Goal: Task Accomplishment & Management: Use online tool/utility

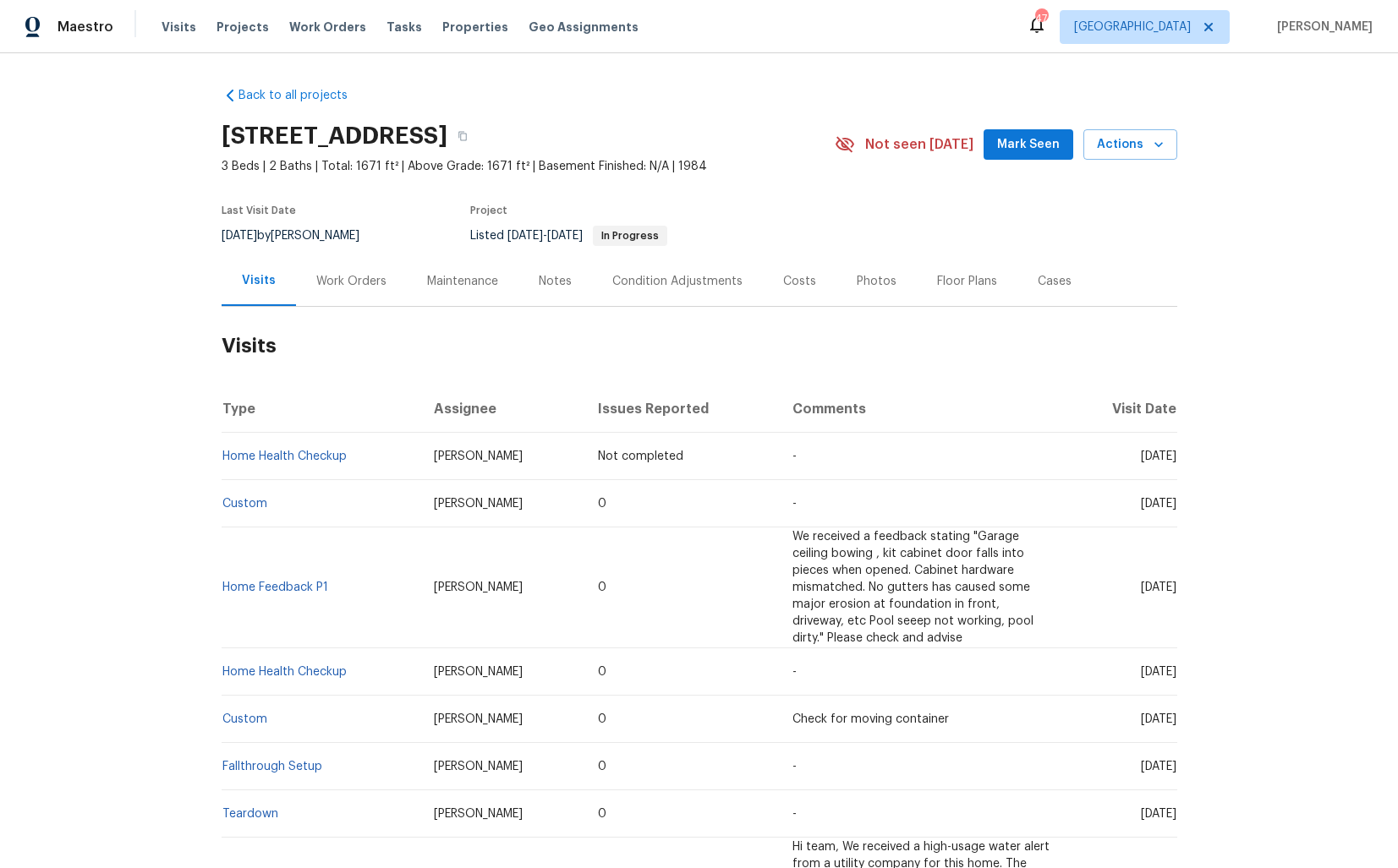
click at [348, 281] on div "Work Orders" at bounding box center [352, 281] width 71 height 17
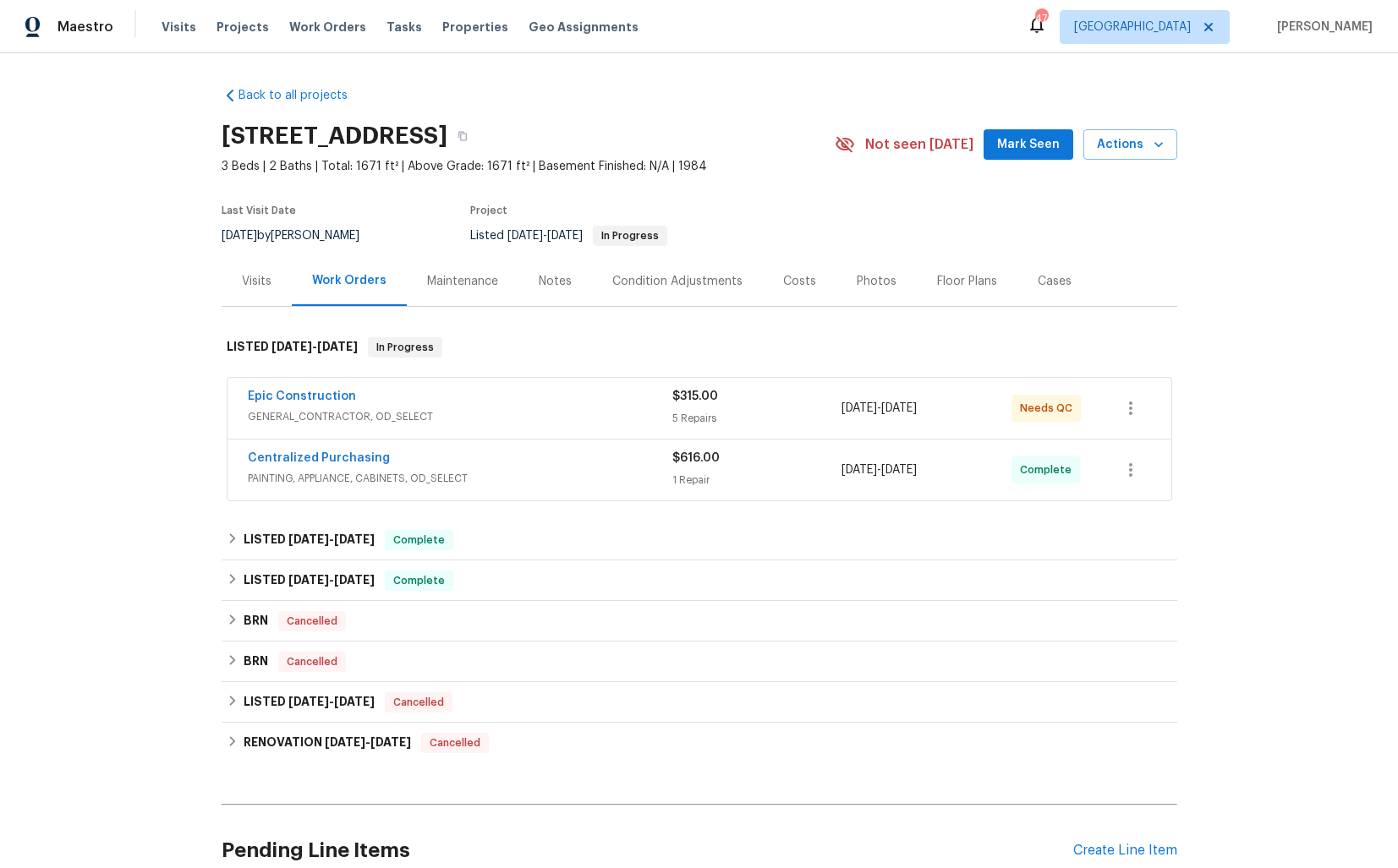
click at [402, 395] on div "Epic Construction" at bounding box center [460, 398] width 425 height 20
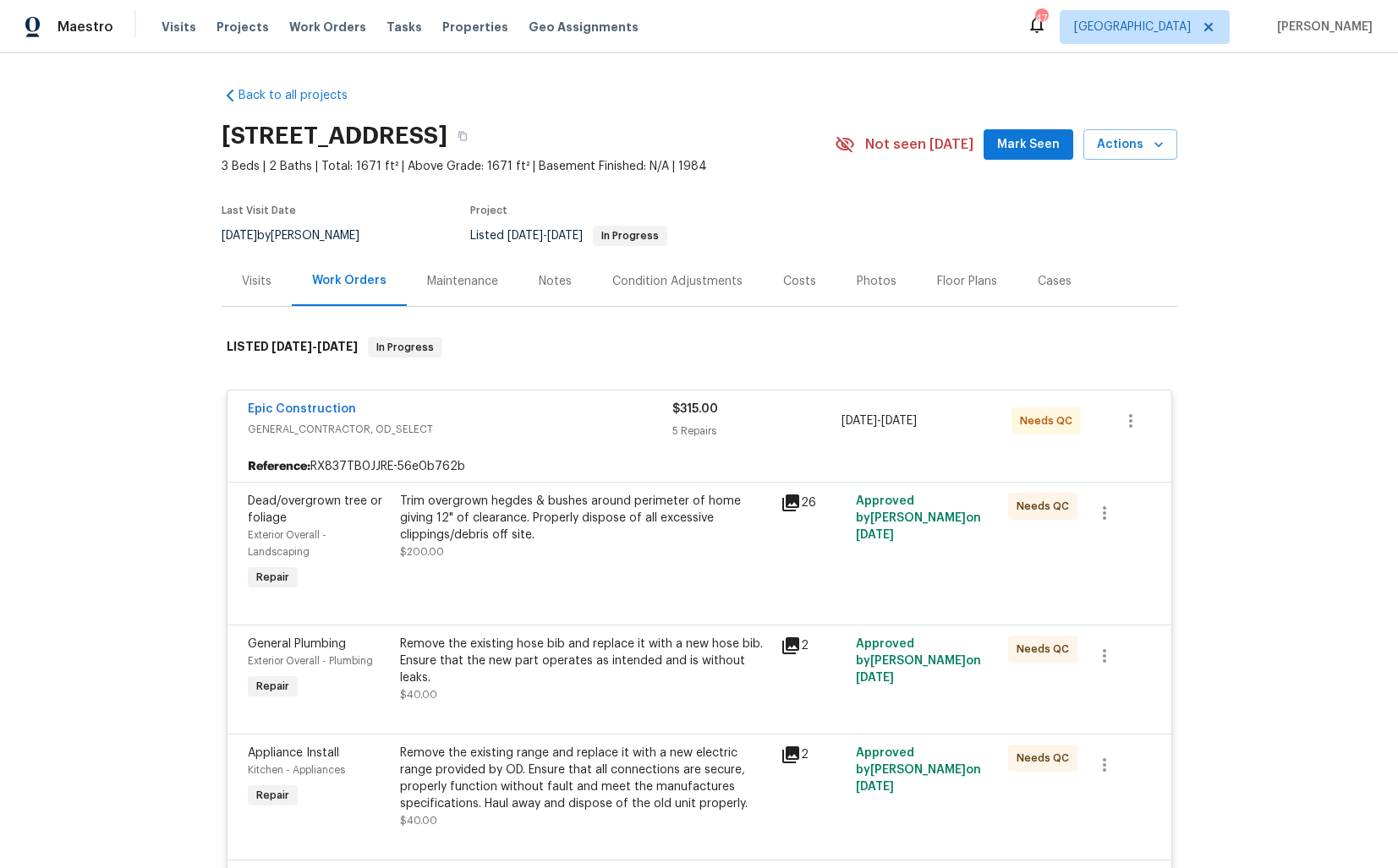
click at [381, 414] on div "Epic Construction" at bounding box center [460, 411] width 425 height 20
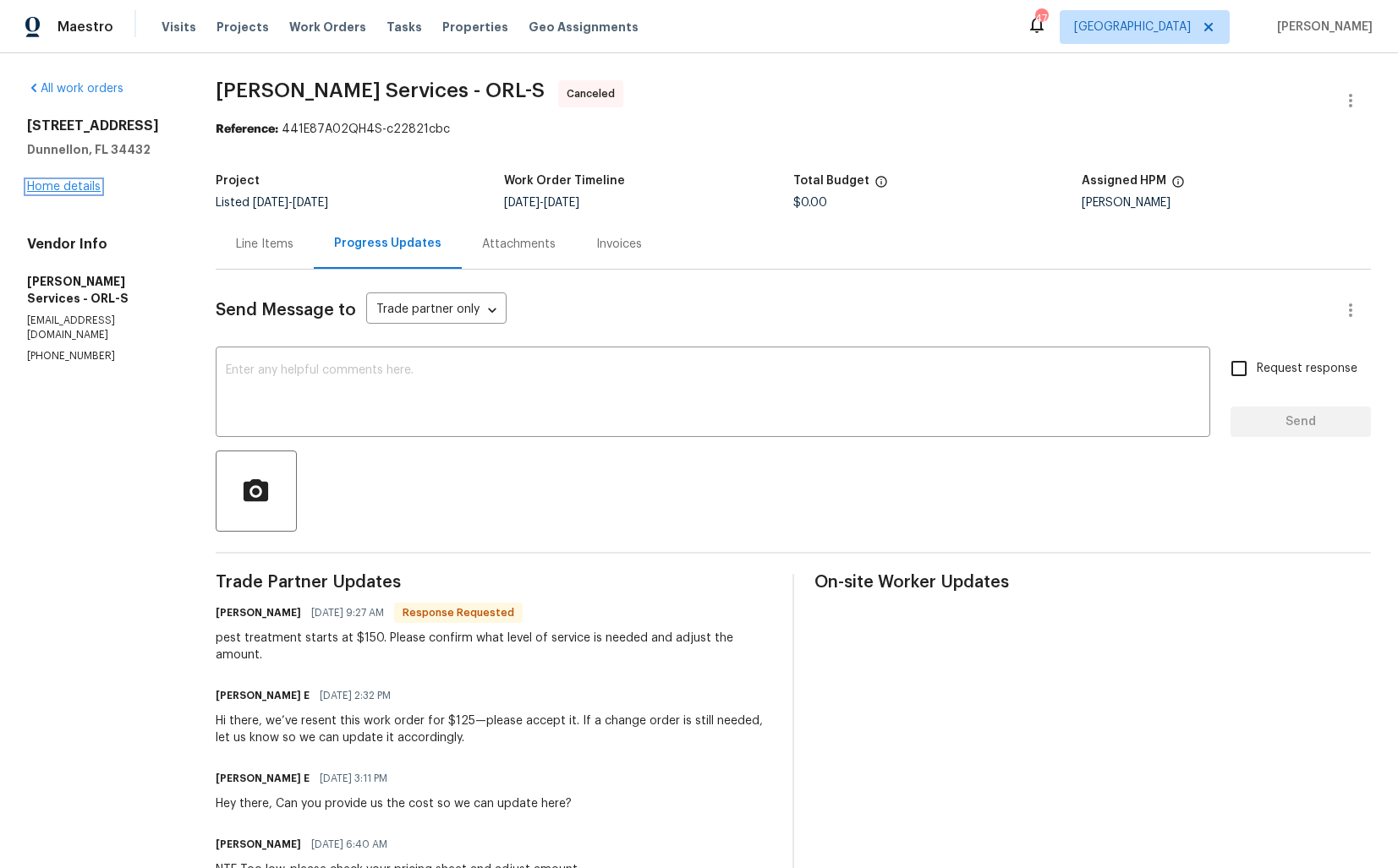
click at [69, 186] on link "Home details" at bounding box center [63, 186] width 73 height 12
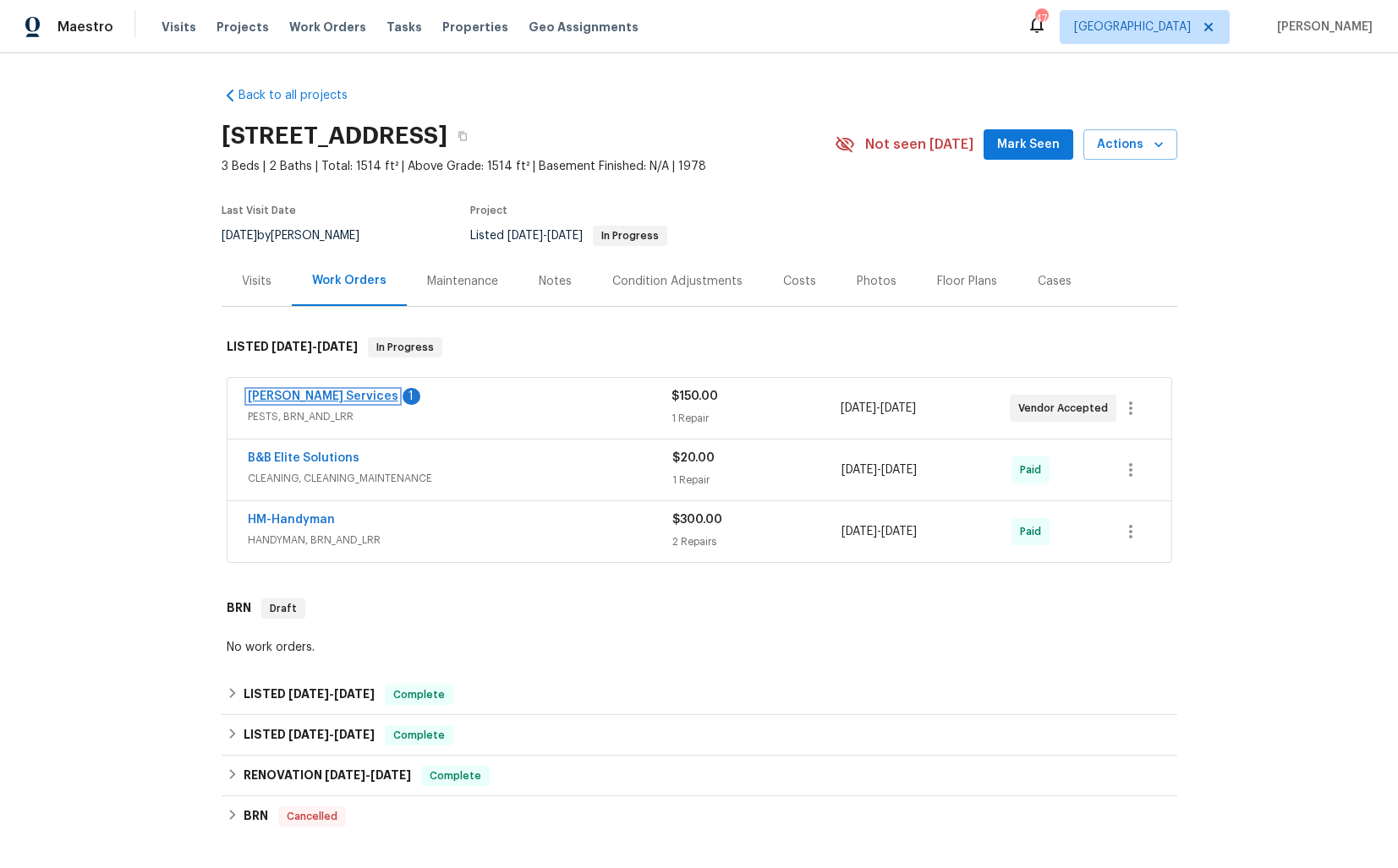
click at [293, 394] on link "Massey Services" at bounding box center [323, 396] width 150 height 12
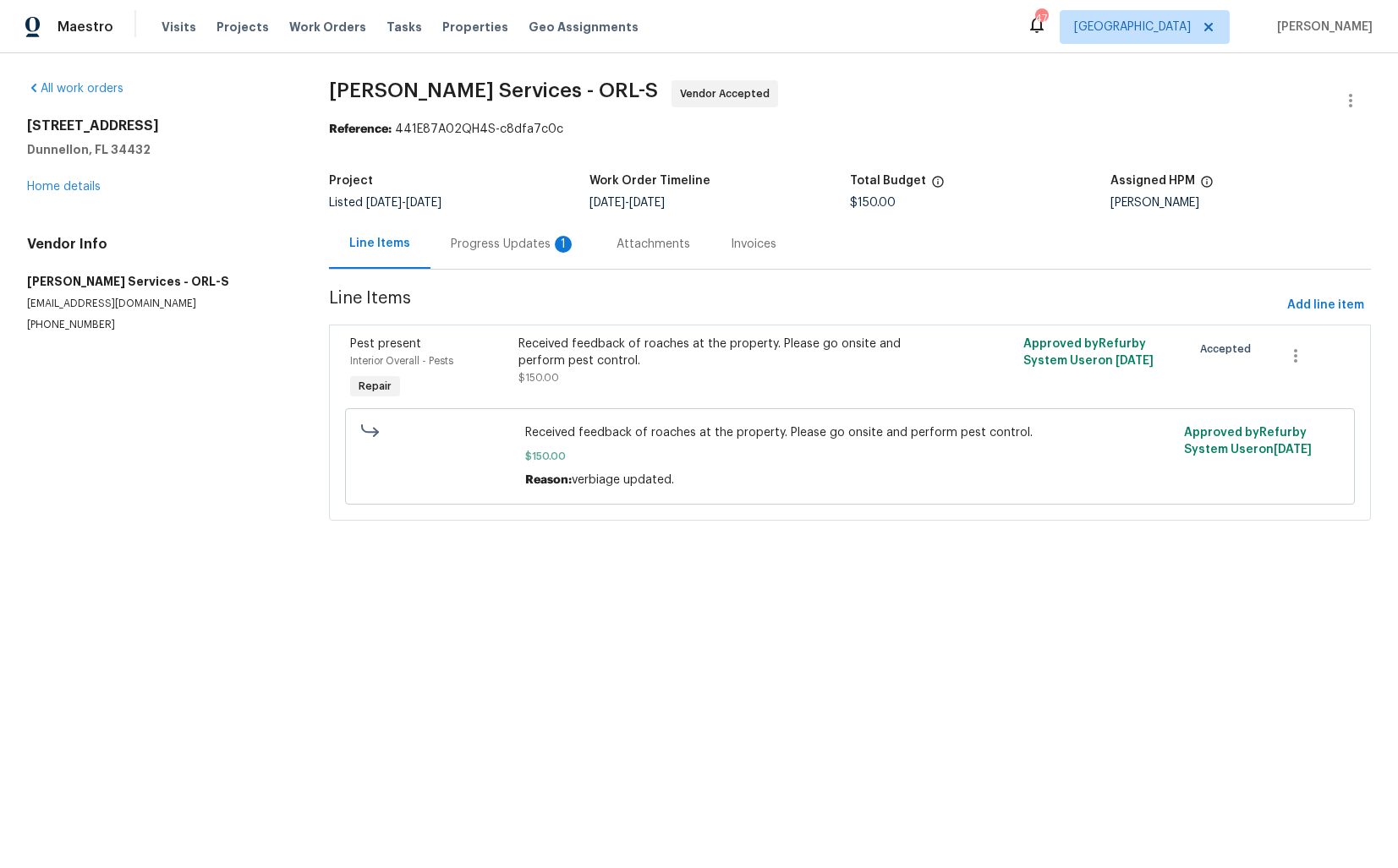
click at [495, 253] on div "Progress Updates 1" at bounding box center [513, 244] width 166 height 50
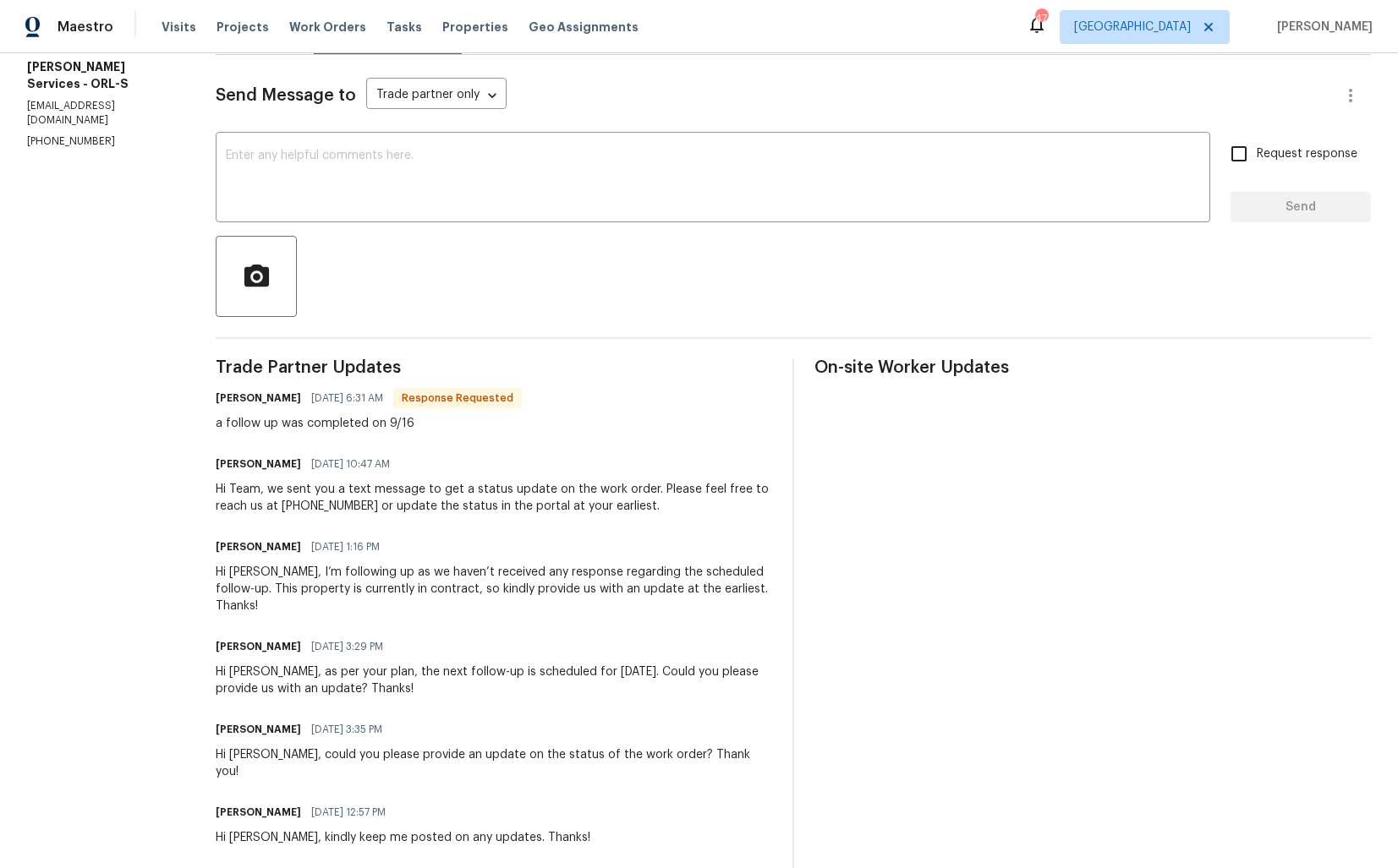
scroll to position [209, 0]
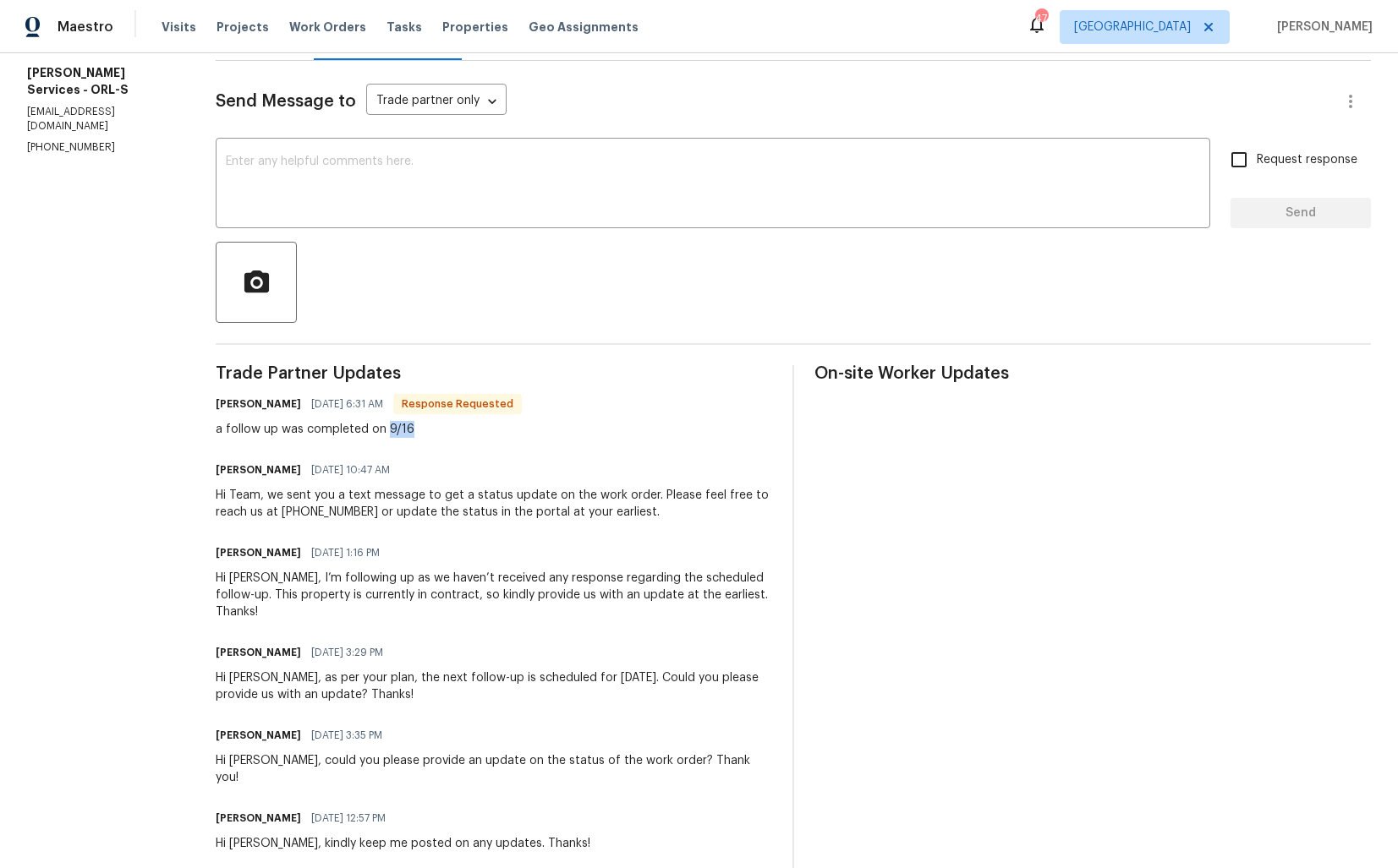
drag, startPoint x: 425, startPoint y: 429, endPoint x: 474, endPoint y: 428, distance: 49.0
click at [474, 429] on div "a follow up was completed on 9/16" at bounding box center [368, 429] width 306 height 17
click at [474, 428] on div "a follow up was completed on 9/16" at bounding box center [368, 429] width 306 height 17
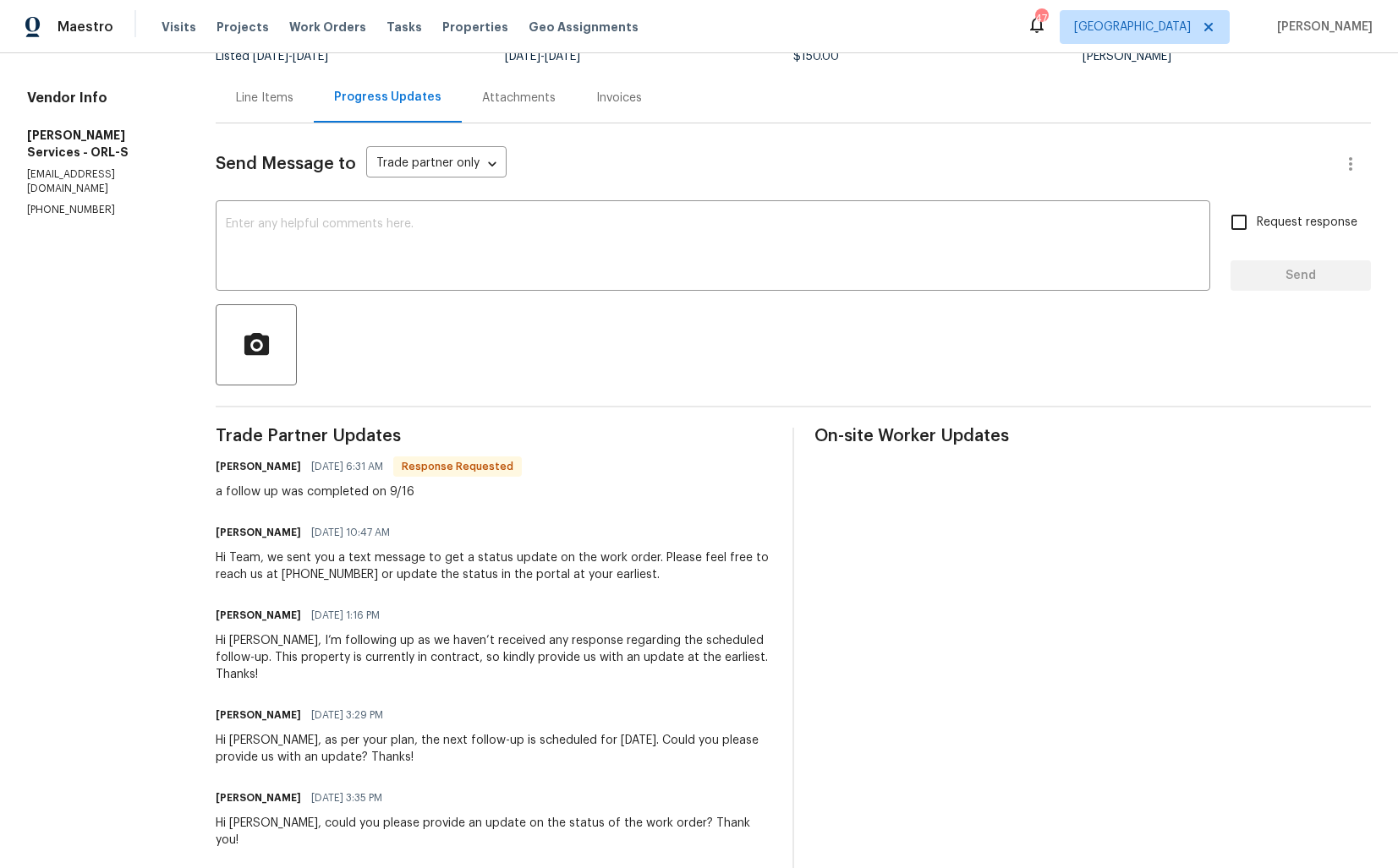
scroll to position [0, 0]
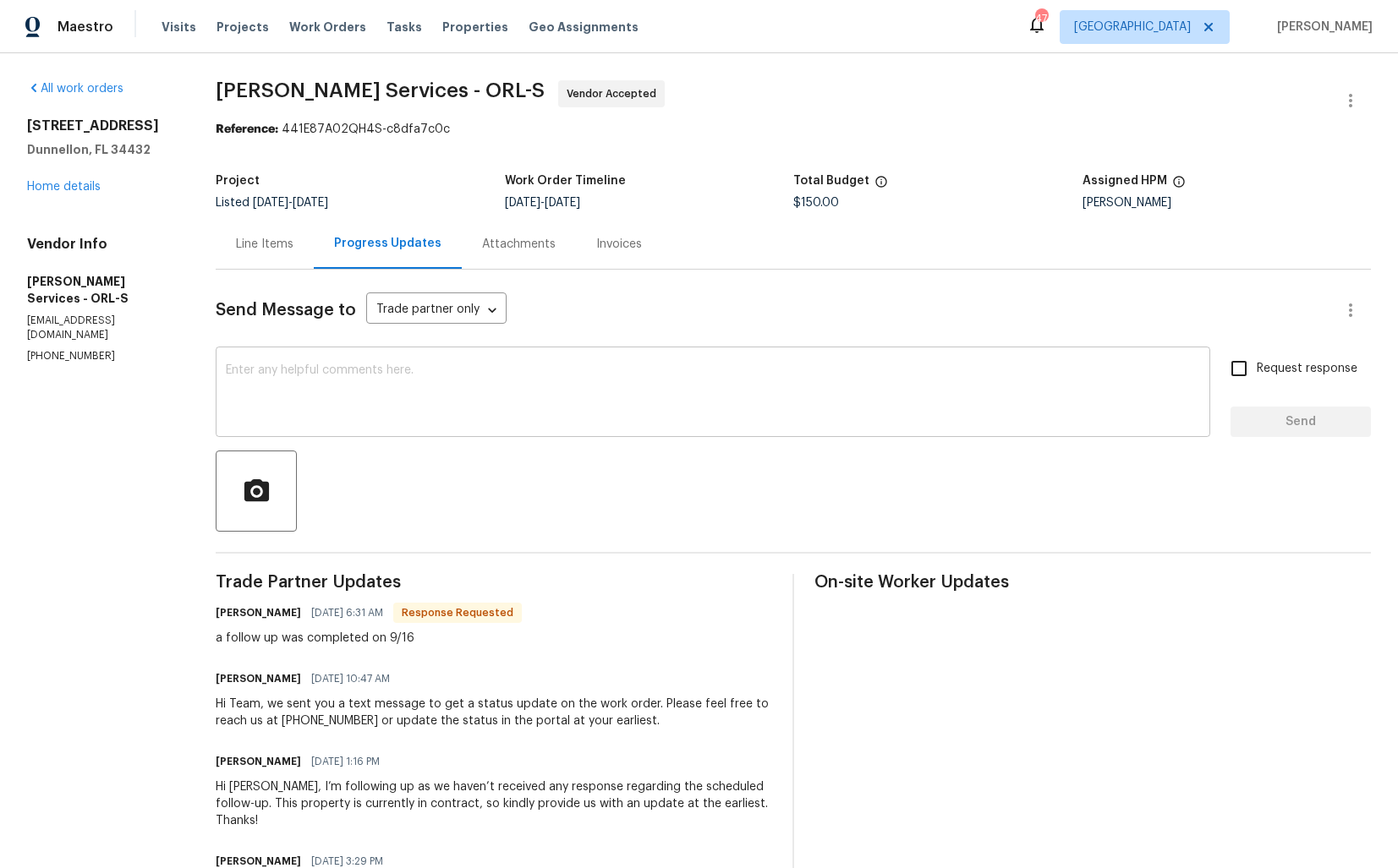
click at [522, 408] on textarea at bounding box center [712, 394] width 974 height 59
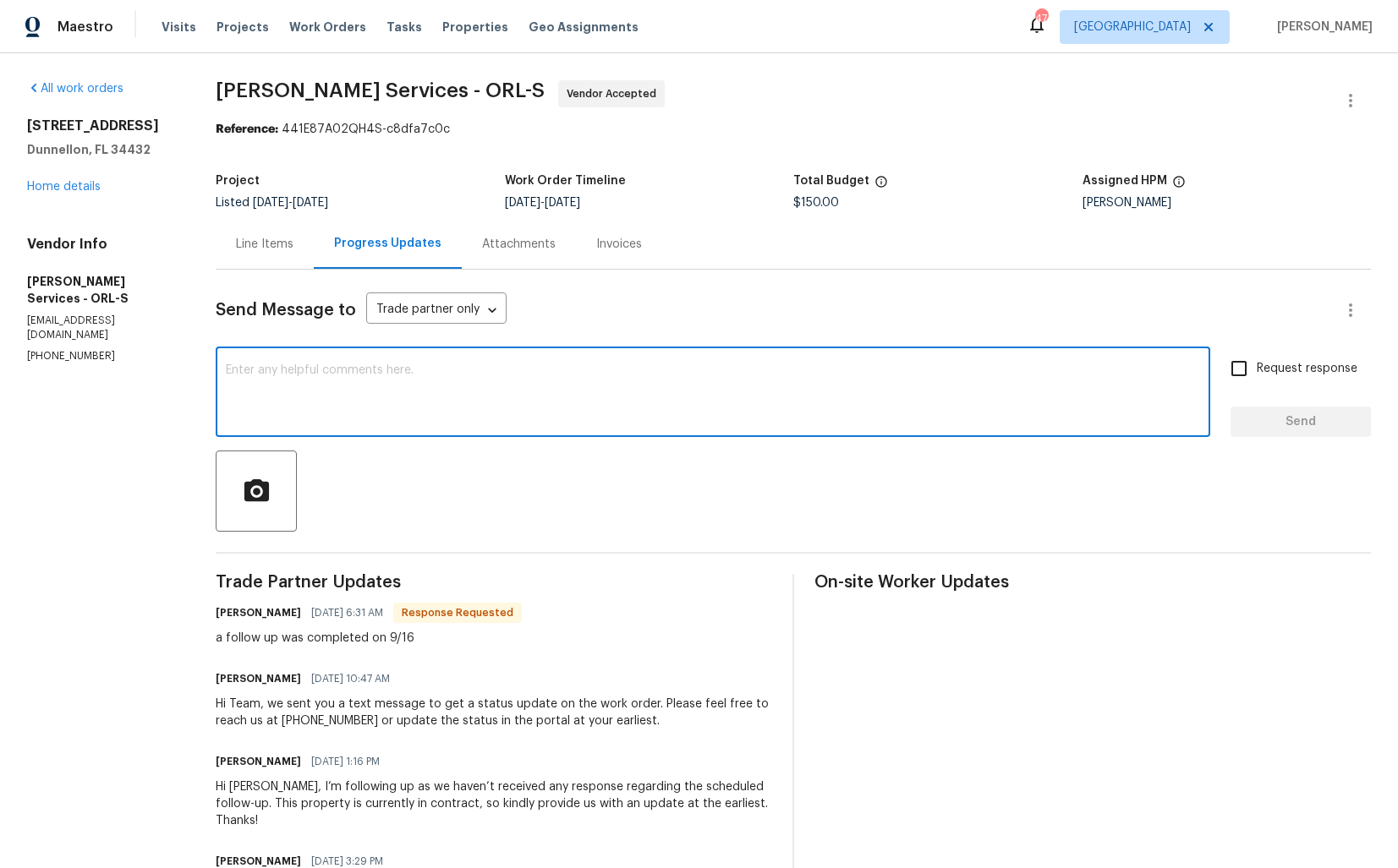
click at [271, 617] on h6 "Tishá Smith" at bounding box center [258, 613] width 85 height 17
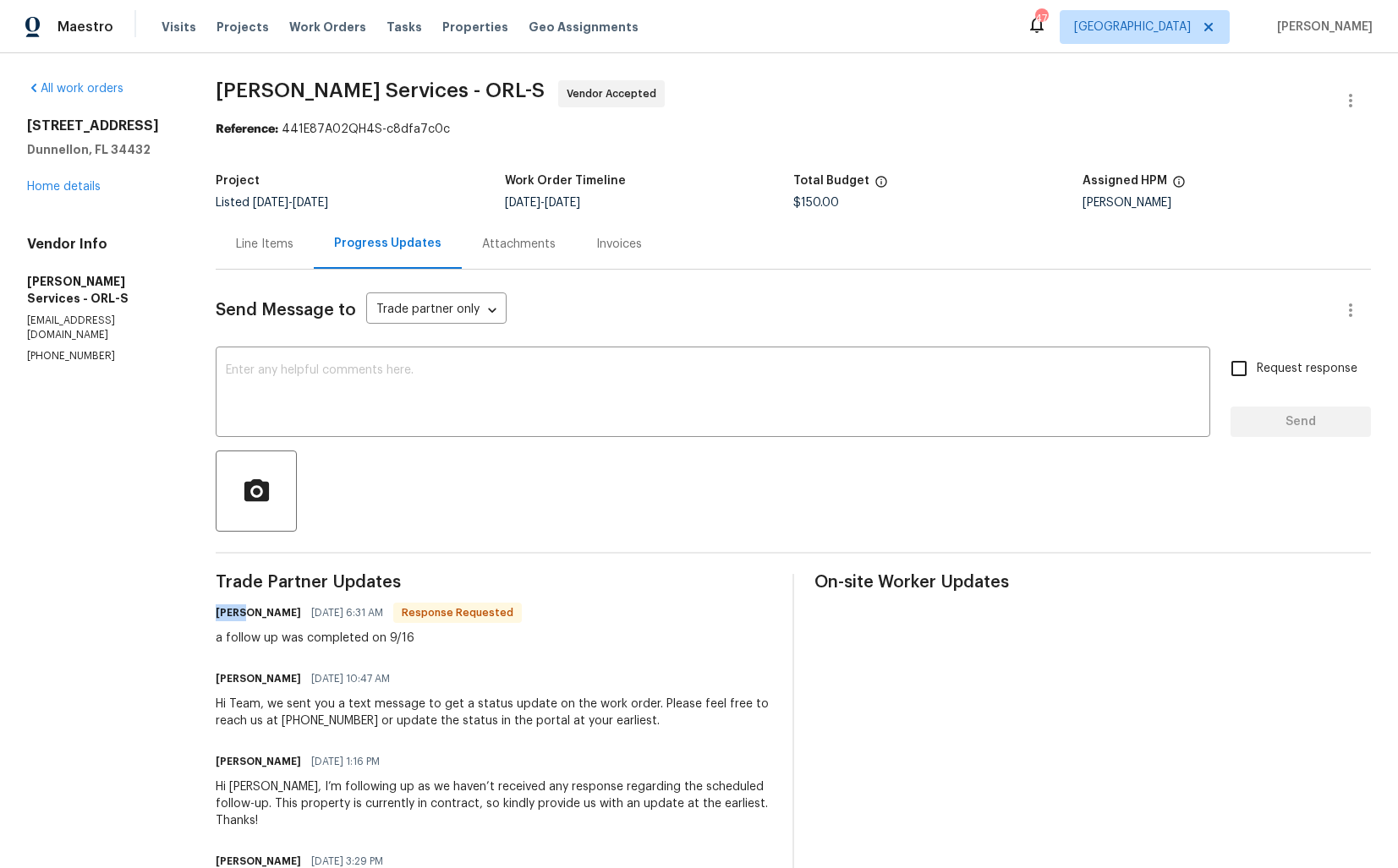
copy h6 "Tishá"
click at [440, 402] on textarea at bounding box center [712, 394] width 974 height 59
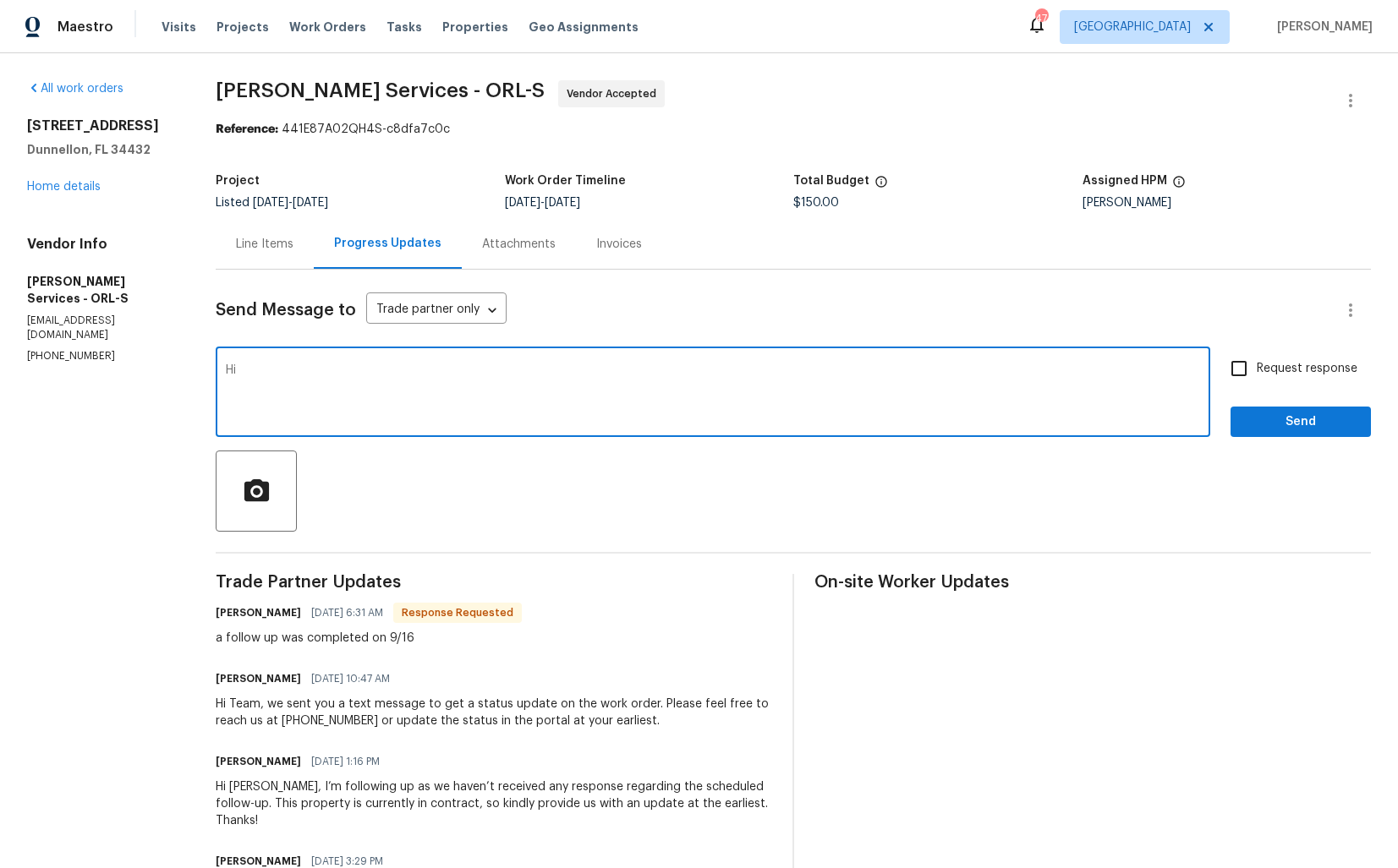
paste textarea "Tishá"
type textarea "Hi Tishá, thank you for the update. Please keep us posted on the progression of…"
click at [1247, 367] on input "Request response" at bounding box center [1238, 368] width 35 height 35
checkbox input "true"
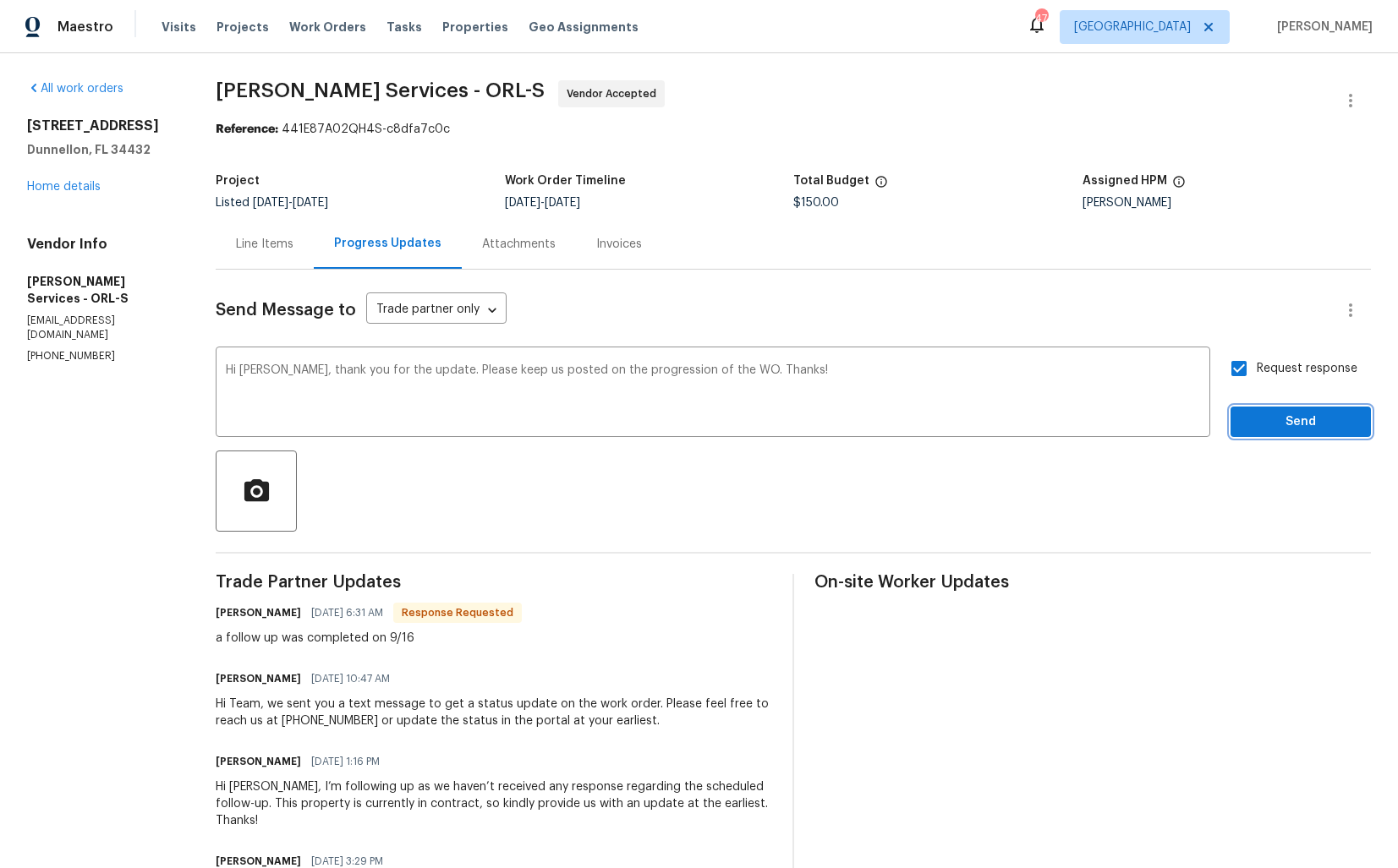
click at [1269, 426] on span "Send" at bounding box center [1301, 422] width 113 height 21
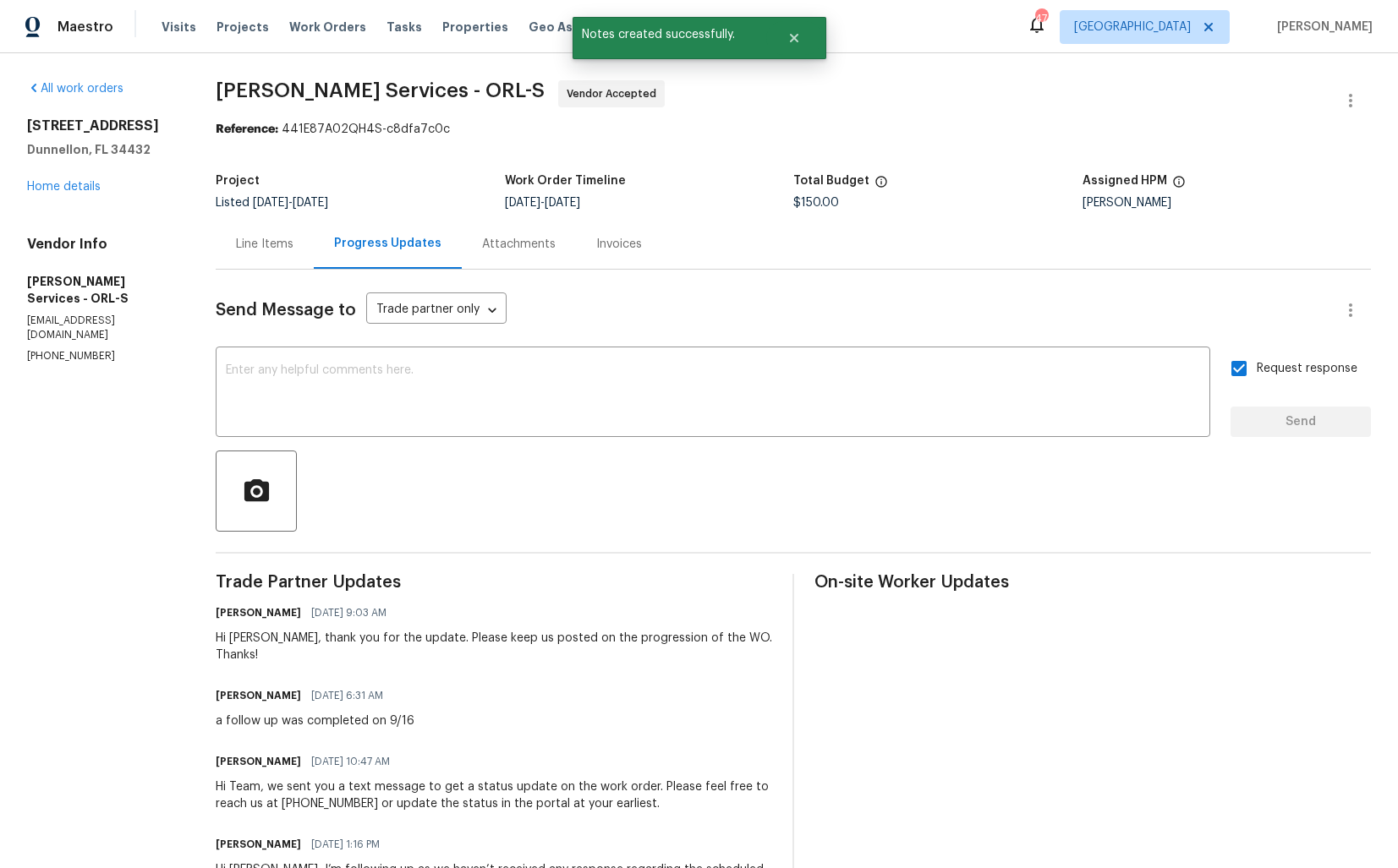
click at [327, 712] on div "a follow up was completed on 9/16" at bounding box center [314, 721] width 199 height 17
copy div "a follow up was completed on 9/16"
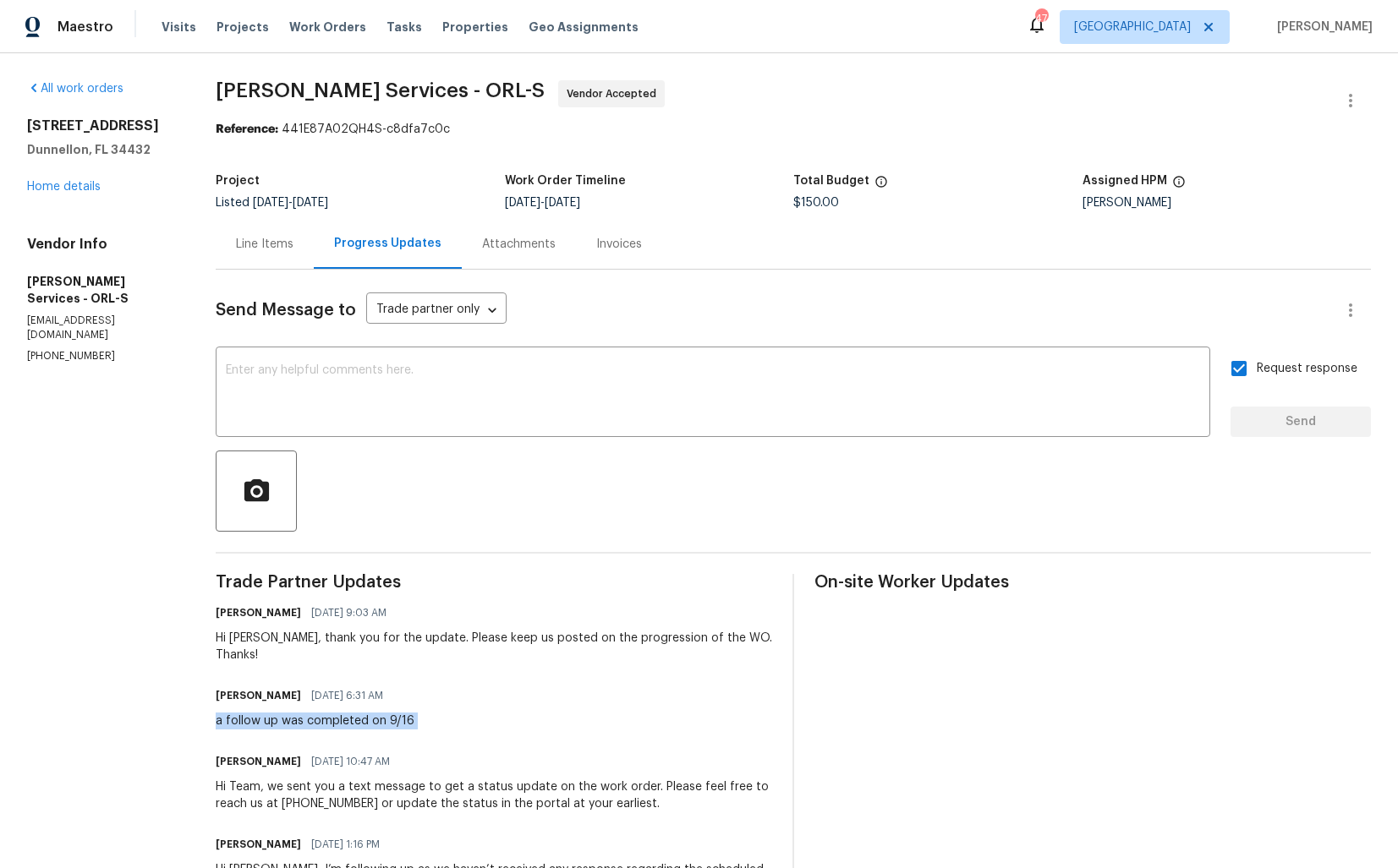
click at [90, 186] on link "Home details" at bounding box center [63, 186] width 73 height 12
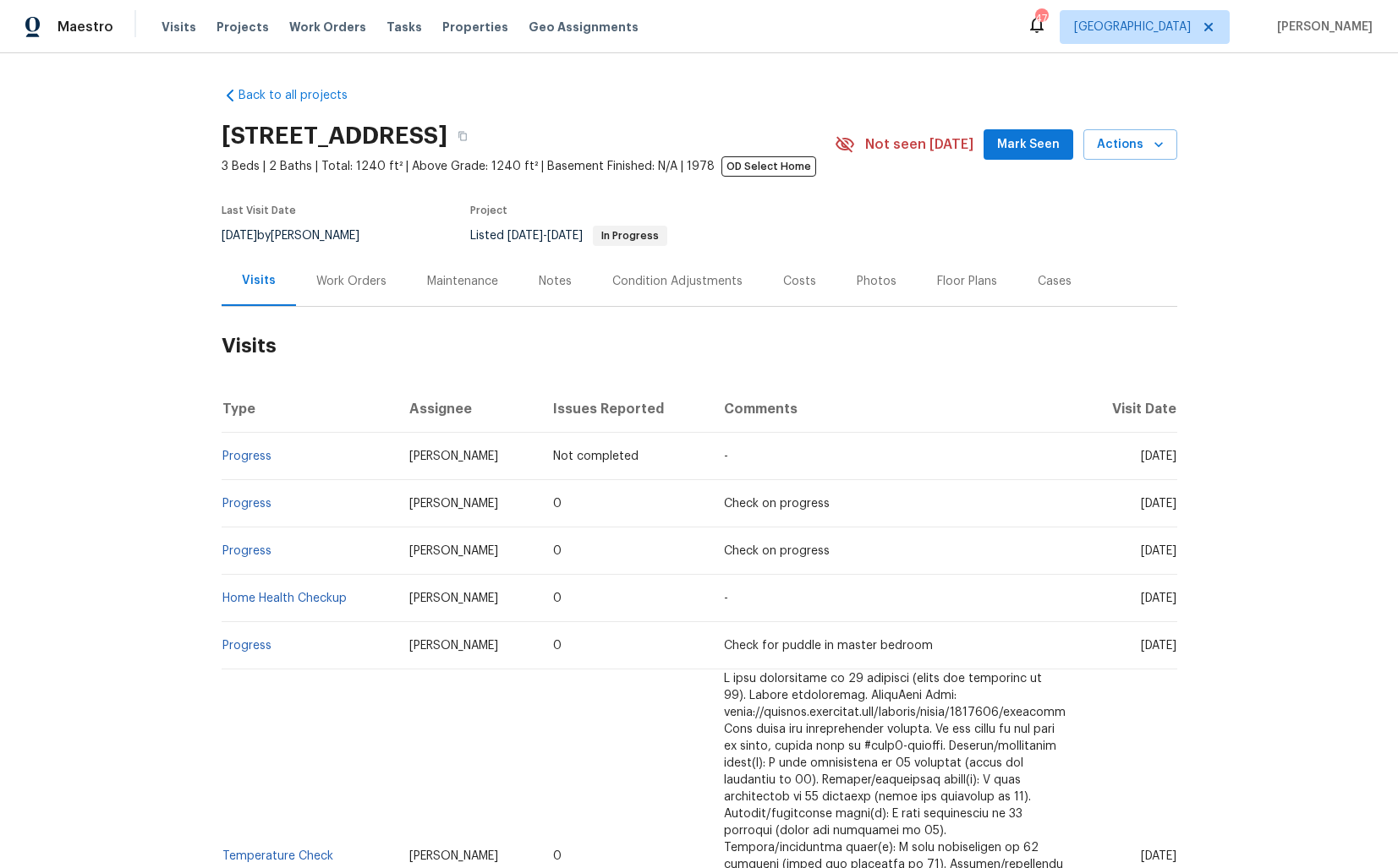
click at [350, 278] on div "Work Orders" at bounding box center [352, 281] width 71 height 17
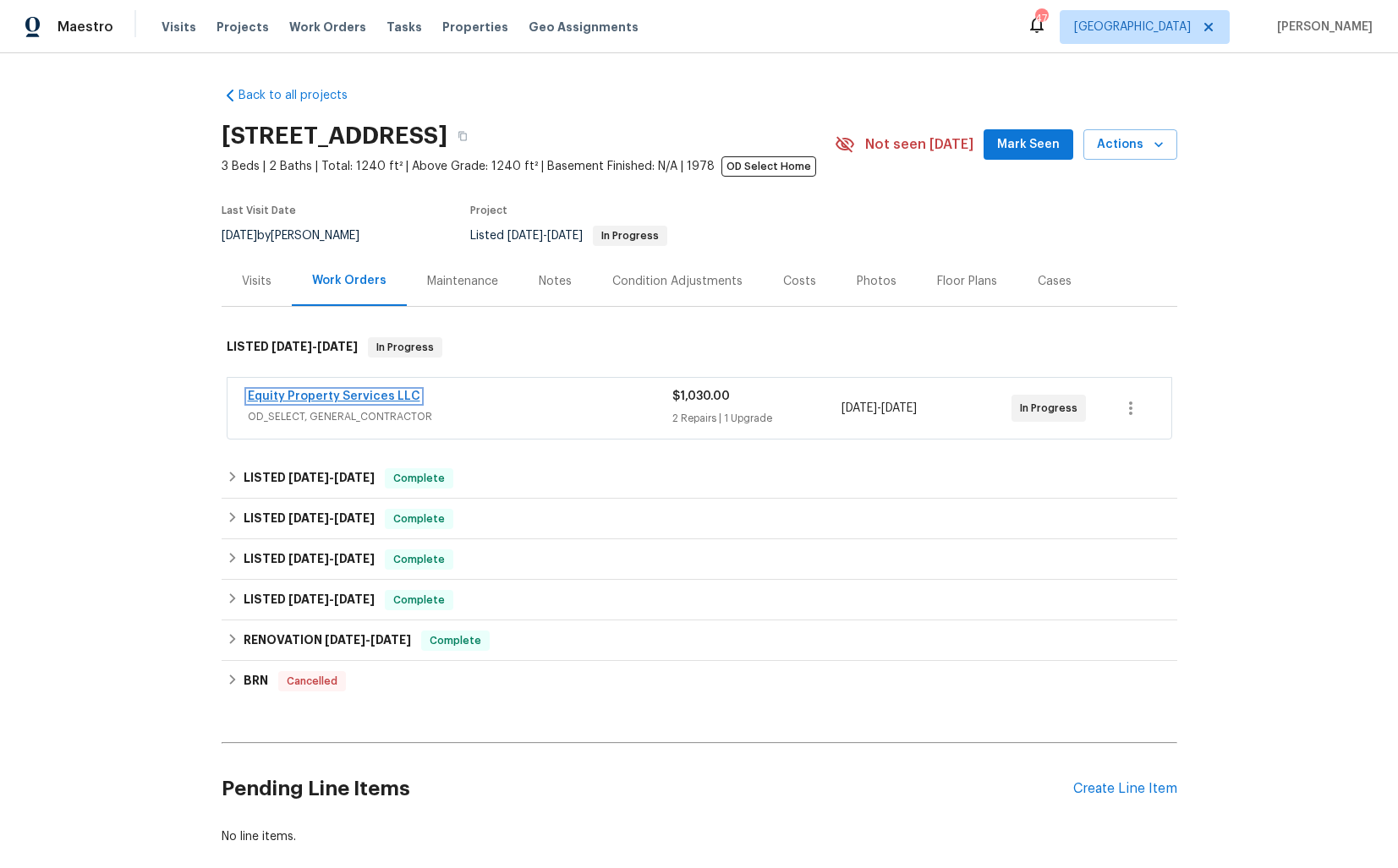
click at [314, 396] on link "Equity Property Services LLC" at bounding box center [334, 396] width 173 height 12
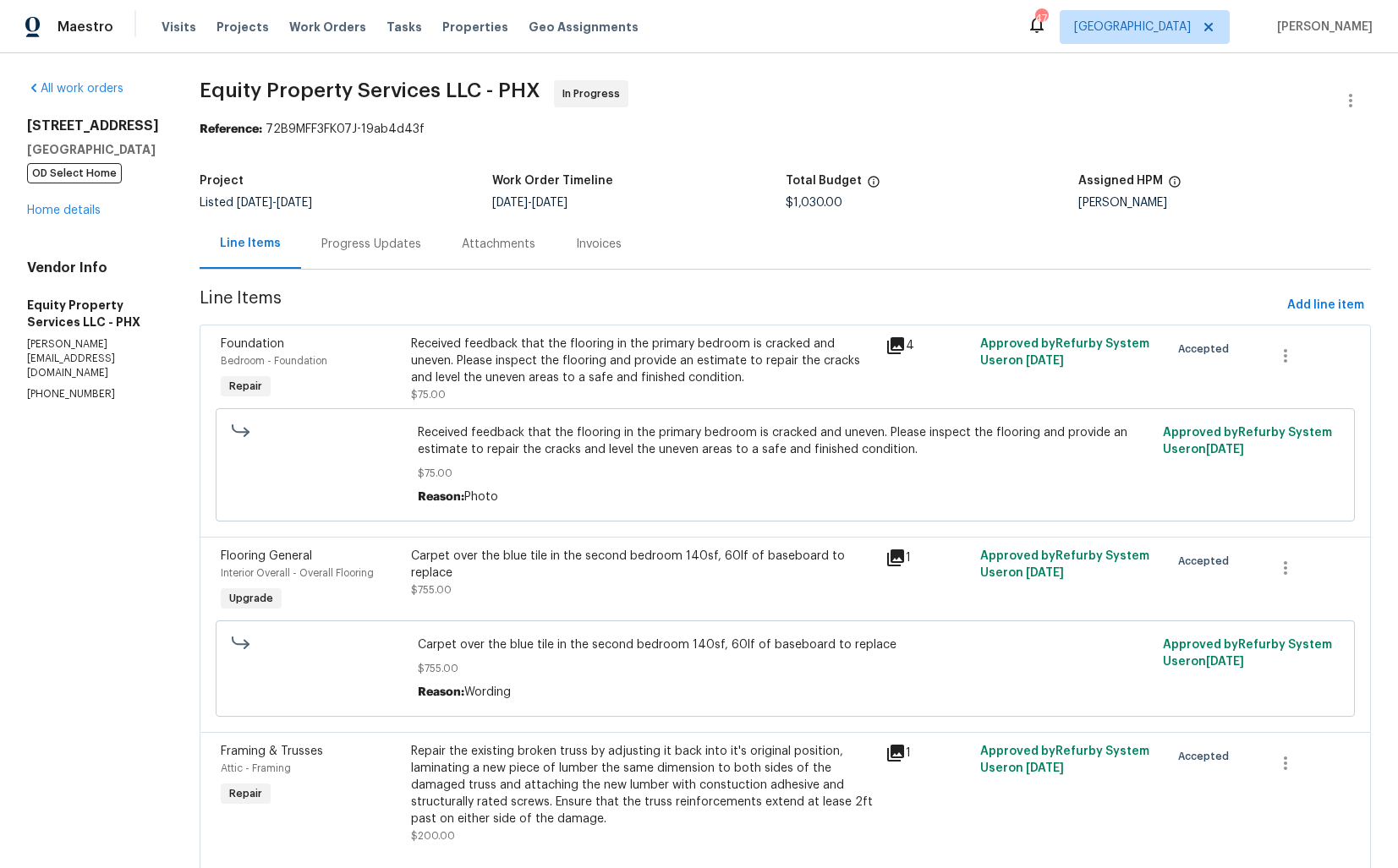
click at [358, 250] on div "Progress Updates" at bounding box center [371, 244] width 100 height 17
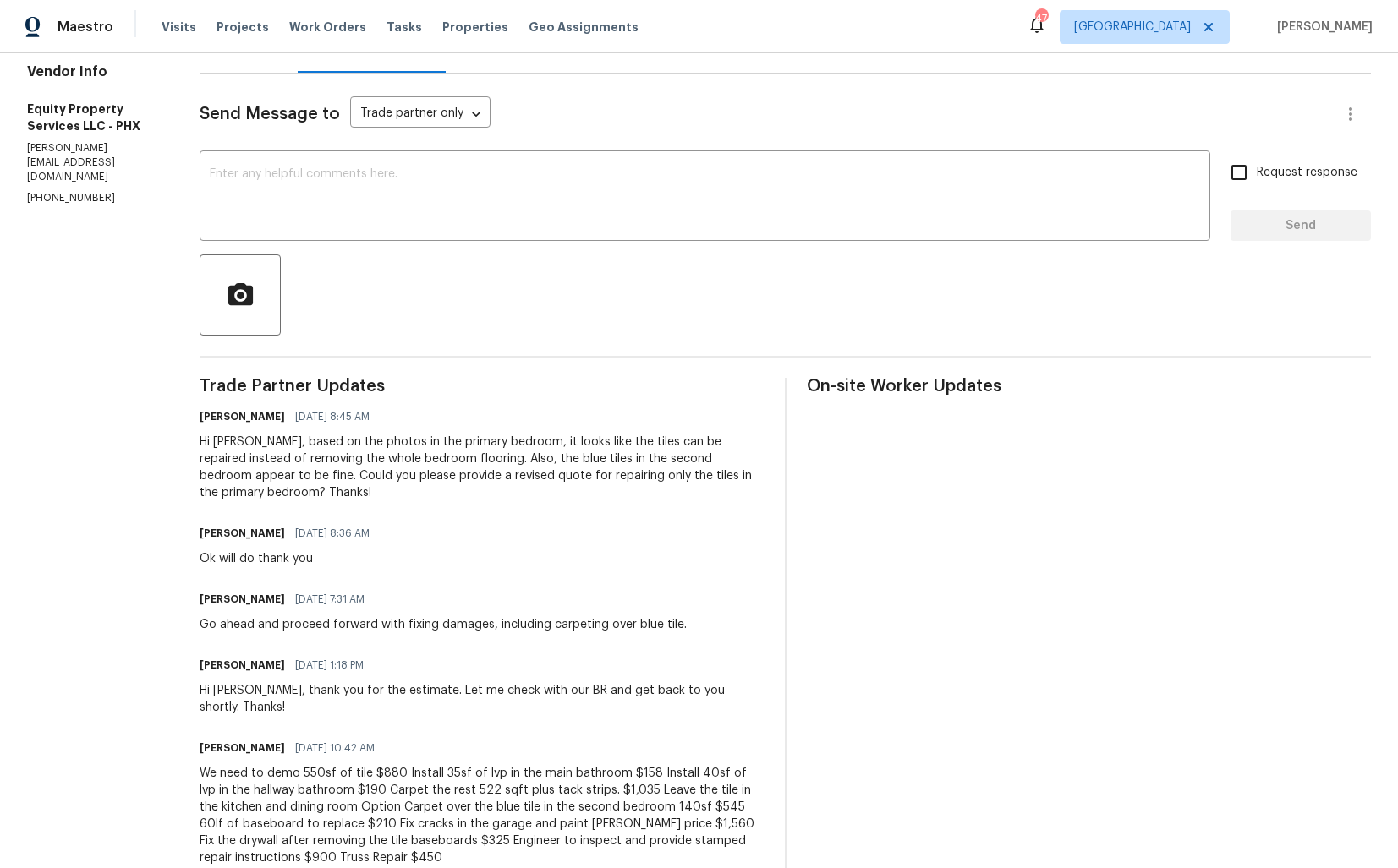
scroll to position [193, 0]
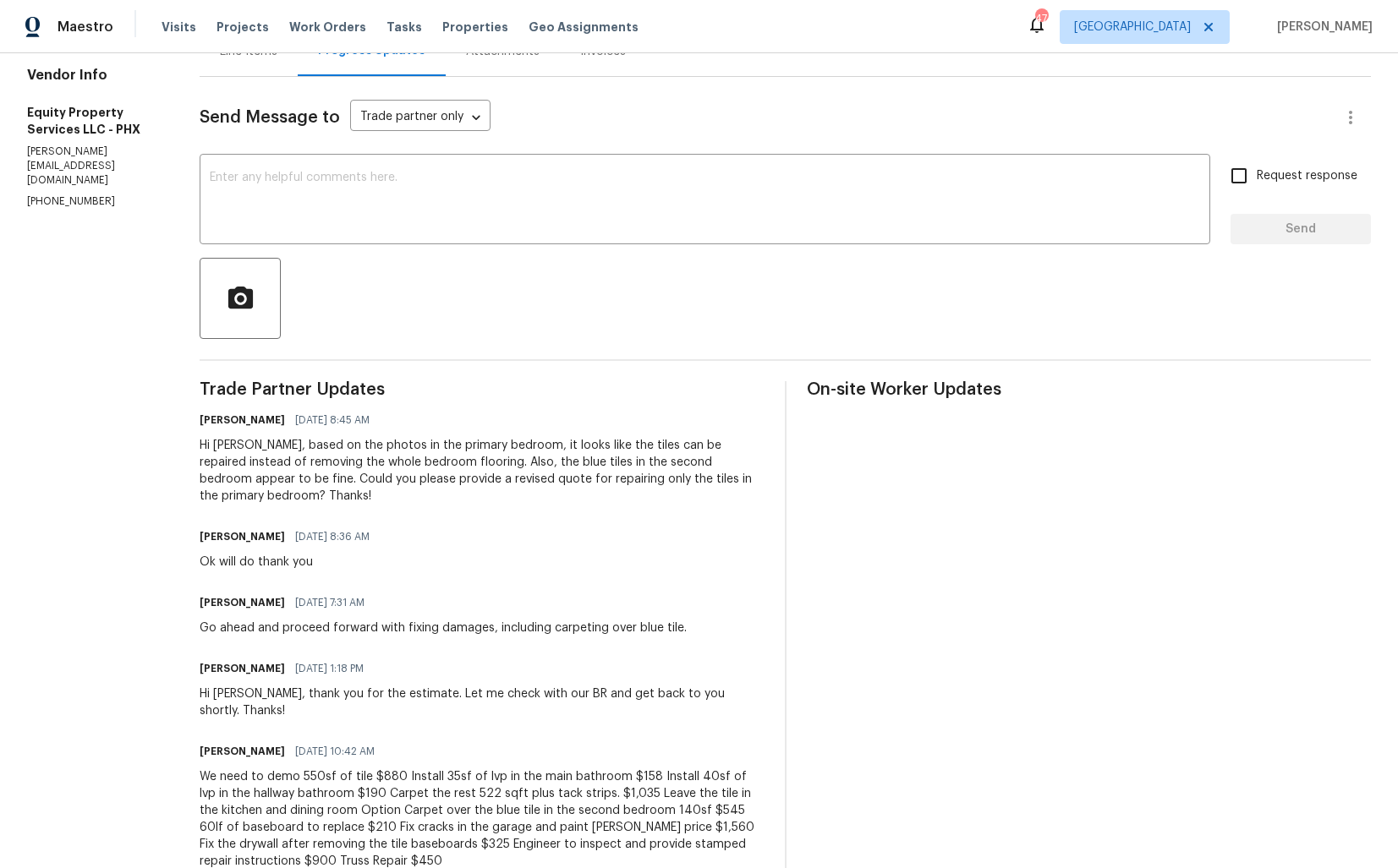
click at [383, 472] on div "Hi Charles, based on the photos in the primary bedroom, it looks like the tiles…" at bounding box center [481, 470] width 565 height 68
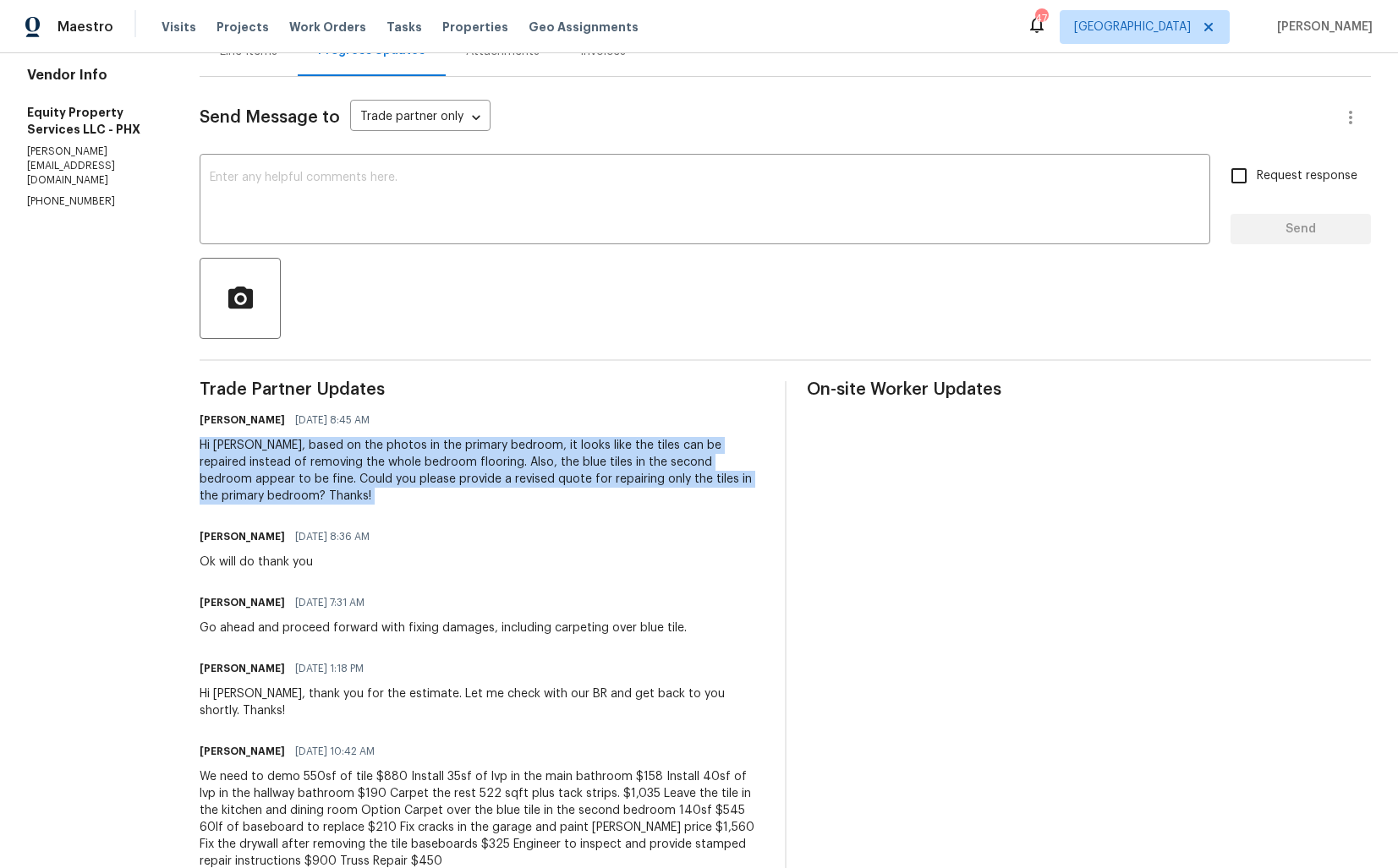
copy div "Hi Charles, based on the photos in the primary bedroom, it looks like the tiles…"
click at [473, 186] on textarea at bounding box center [704, 201] width 990 height 59
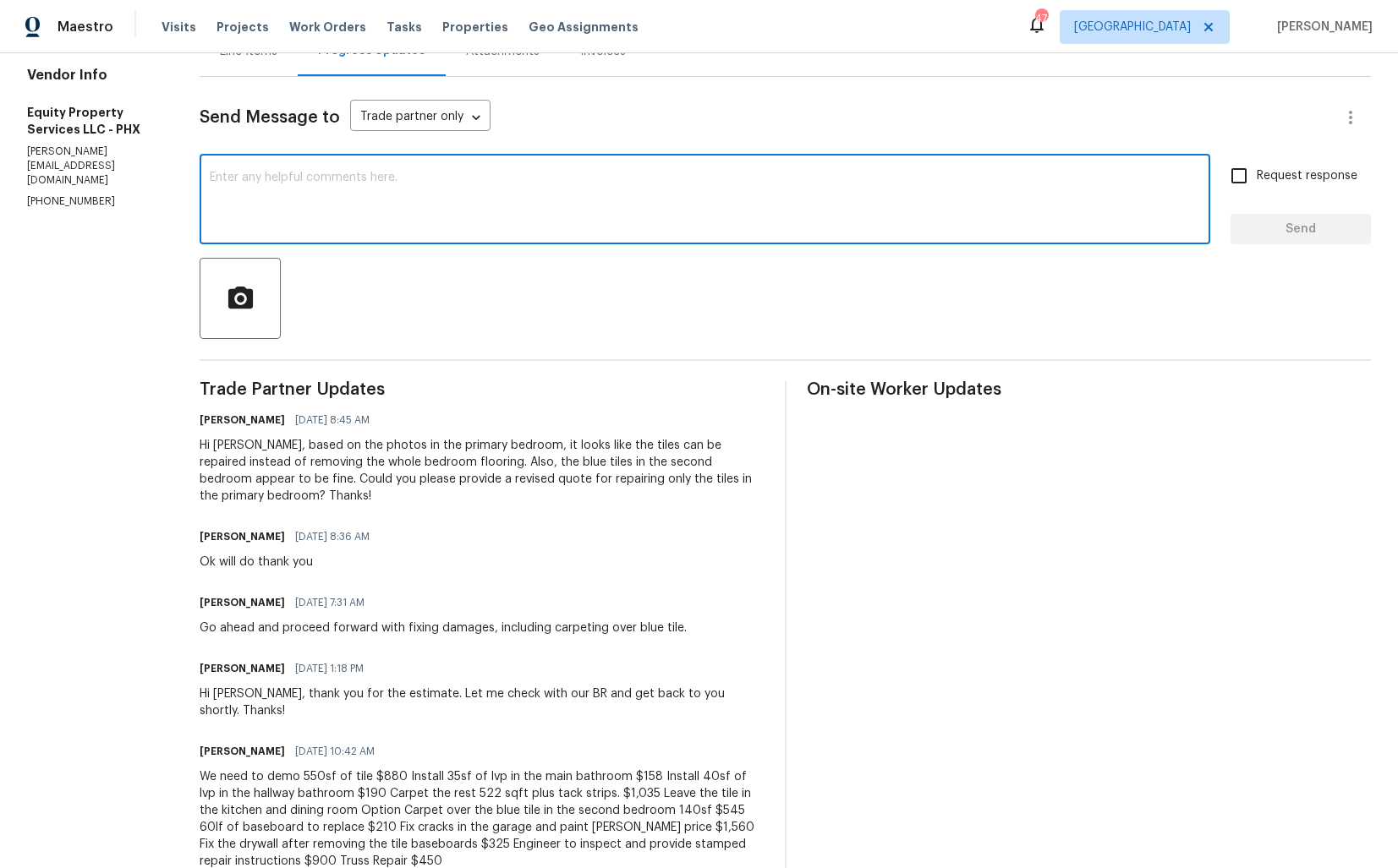
paste textarea "Hi Charles, just following up to see if you’ve had a chance to review and provi…"
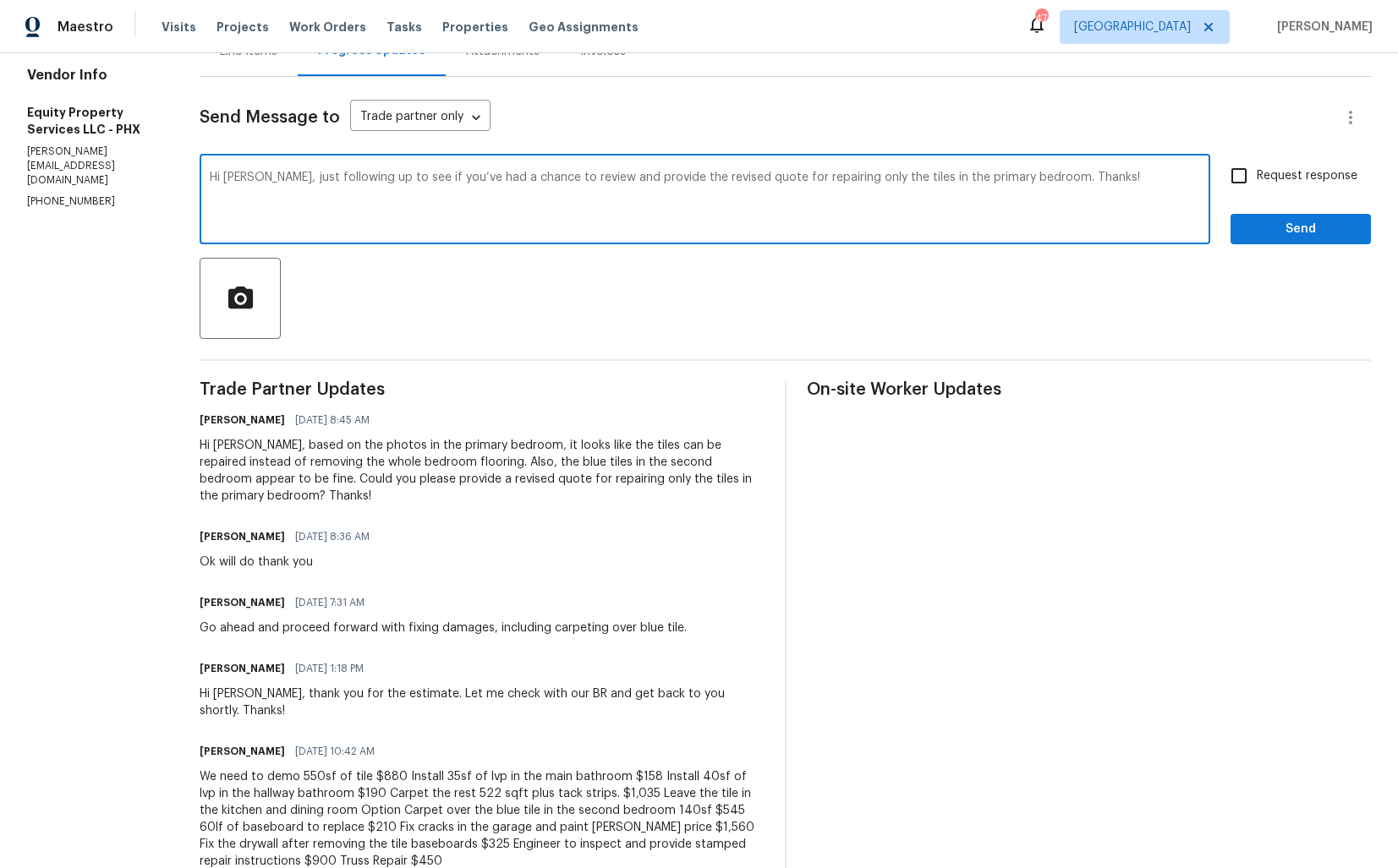
type textarea "Hi Charles, just following up to see if you’ve had a chance to review and provi…"
click at [1241, 184] on input "Request response" at bounding box center [1238, 175] width 35 height 35
checkbox input "true"
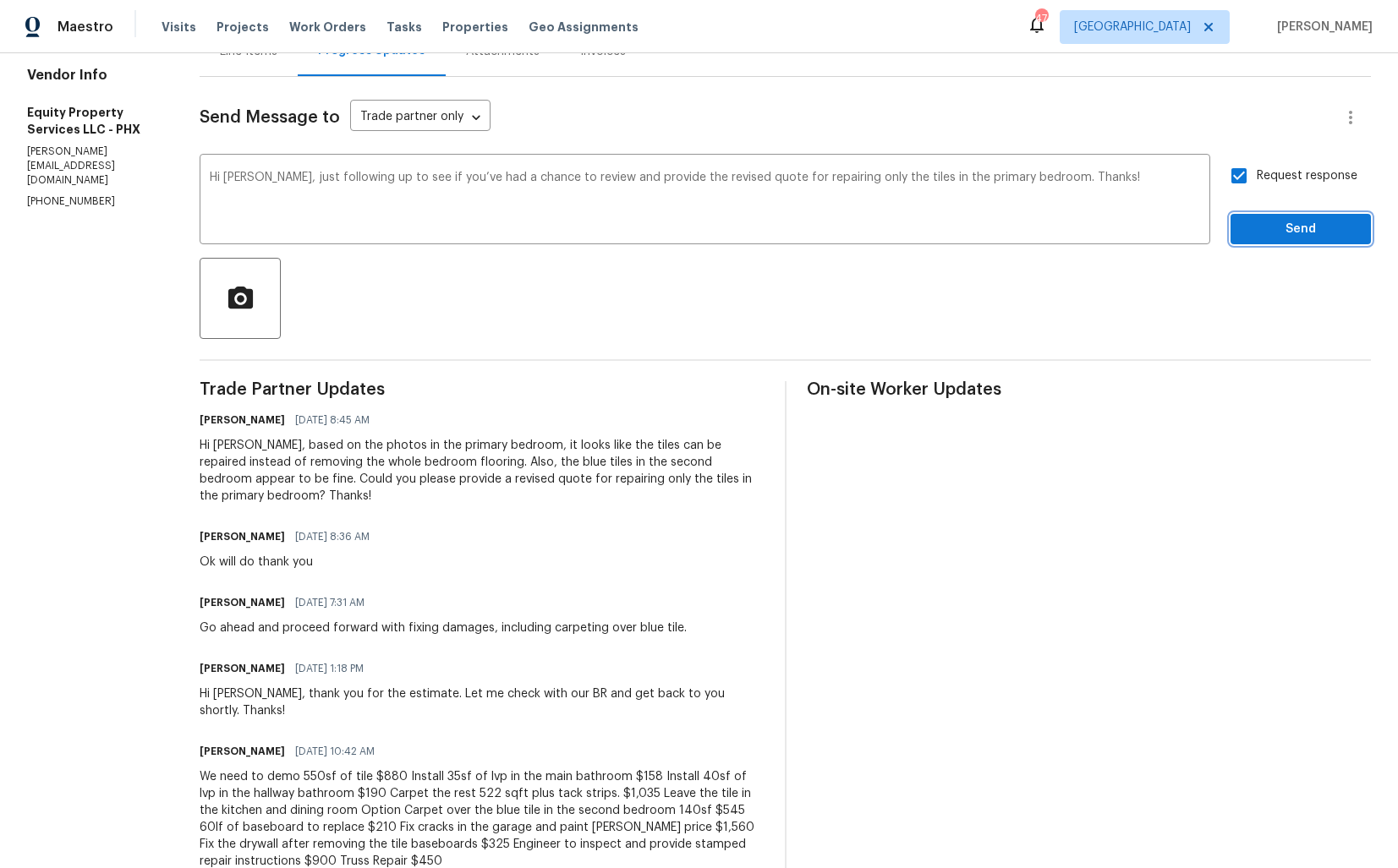
click at [1265, 225] on span "Send" at bounding box center [1301, 229] width 113 height 21
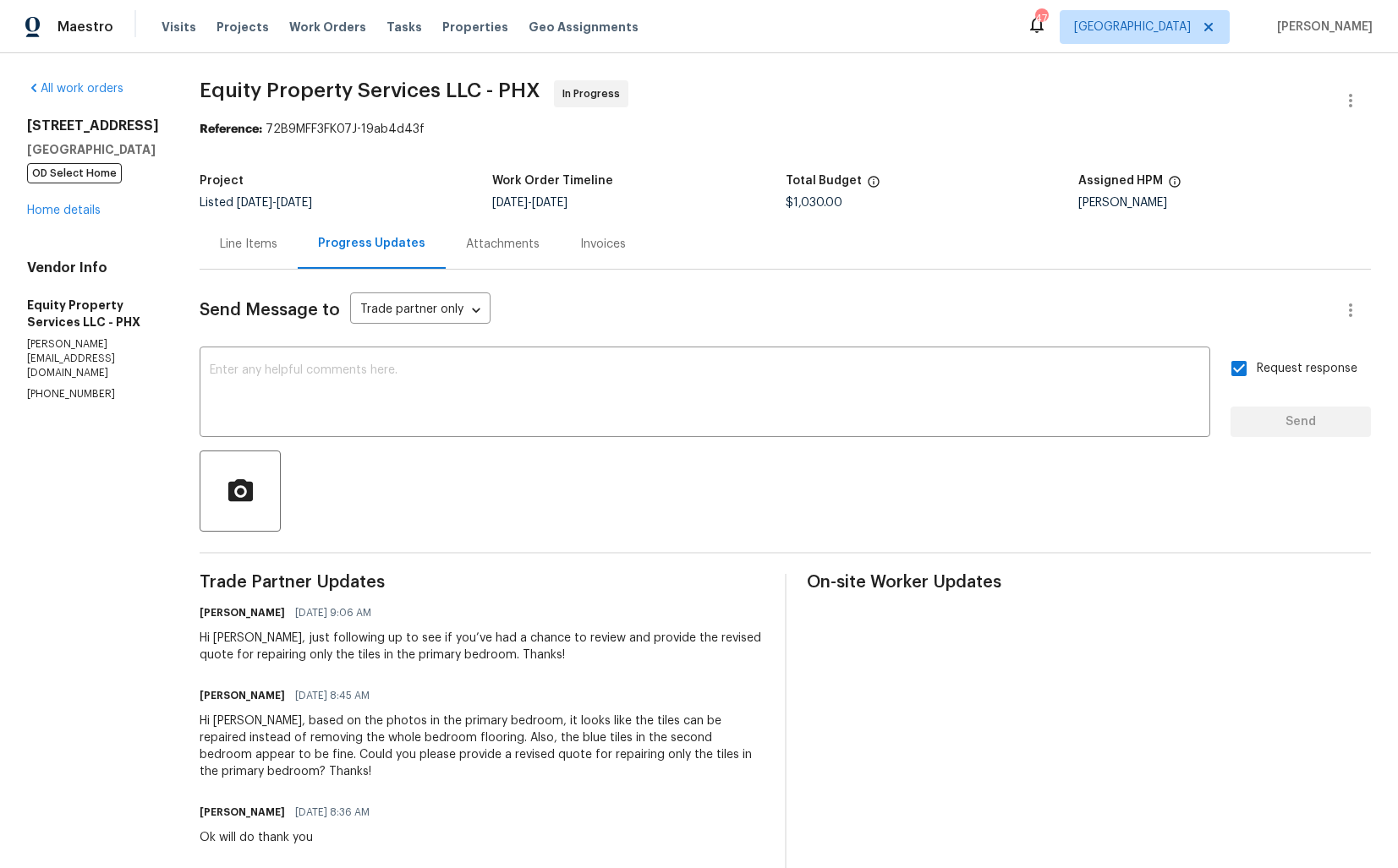
click at [220, 247] on div "Line Items" at bounding box center [249, 244] width 58 height 17
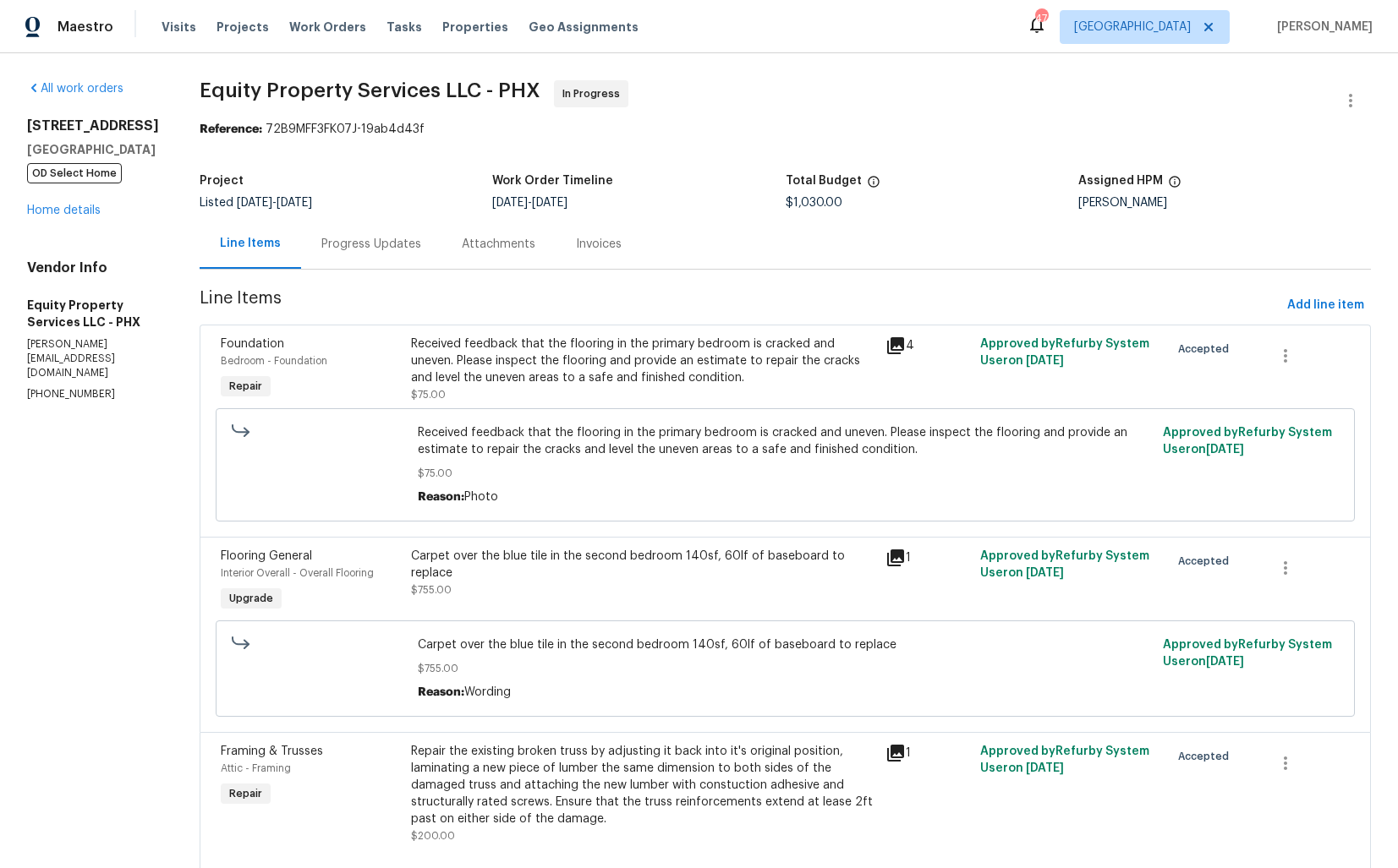
click at [636, 371] on div "Received feedback that the flooring in the primary bedroom is cracked and uneve…" at bounding box center [643, 361] width 464 height 51
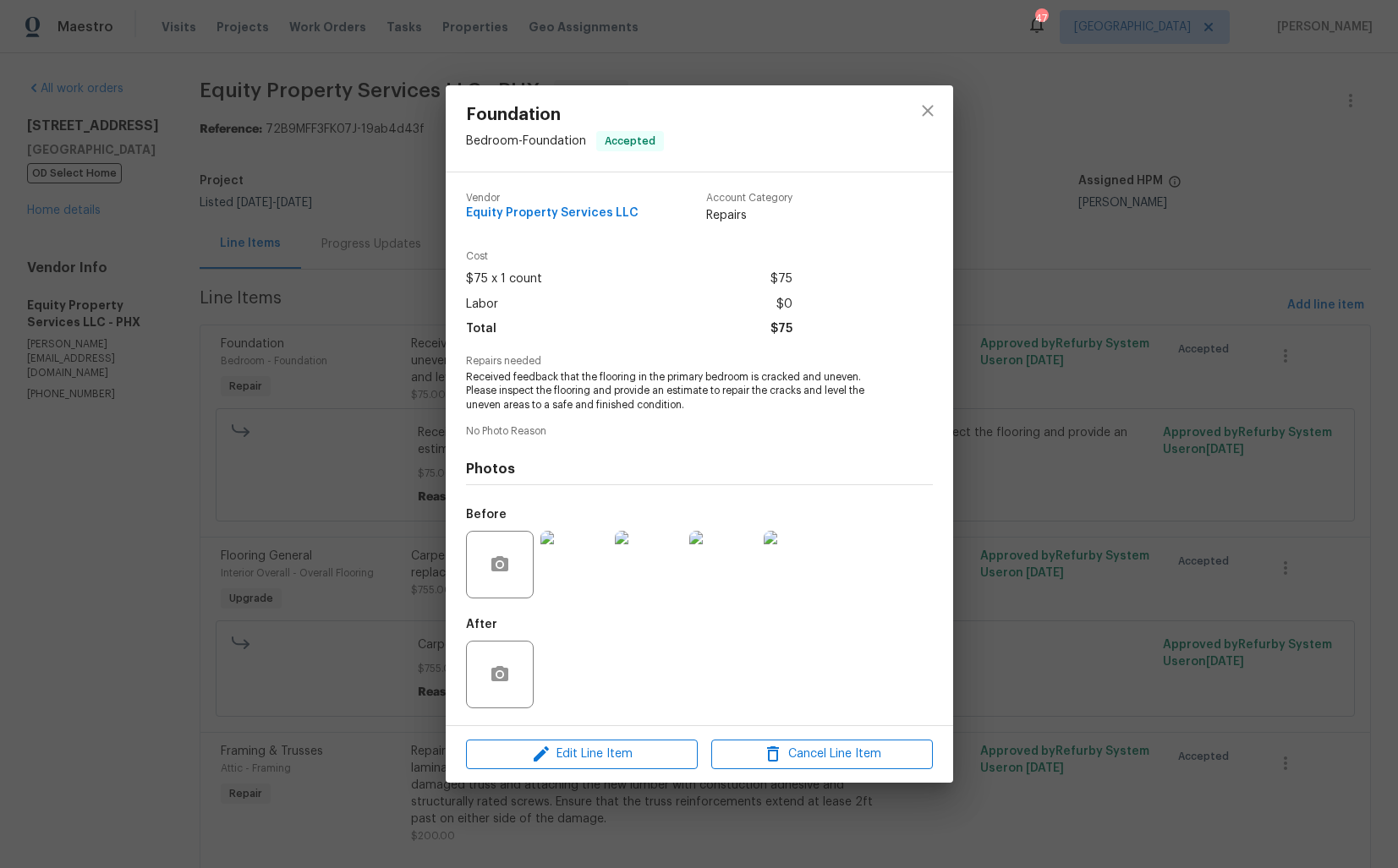
click at [286, 637] on div "Foundation Bedroom - Foundation Accepted Vendor Equity Property Services LLC Ac…" at bounding box center [699, 434] width 1398 height 868
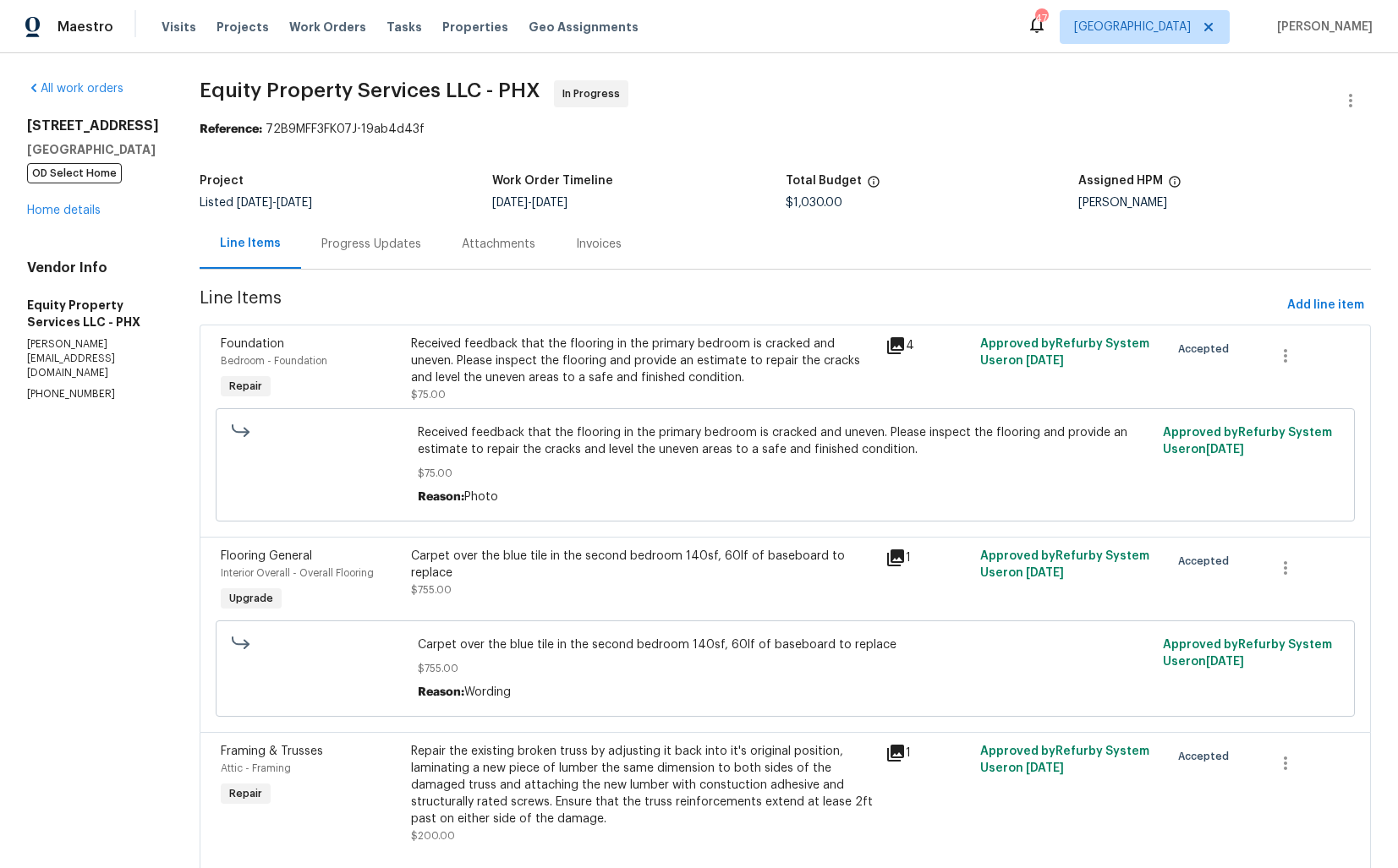
click at [671, 598] on div "Carpet over the blue tile in the second bedroom 140sf, 60lf of baseboard to rep…" at bounding box center [643, 581] width 474 height 78
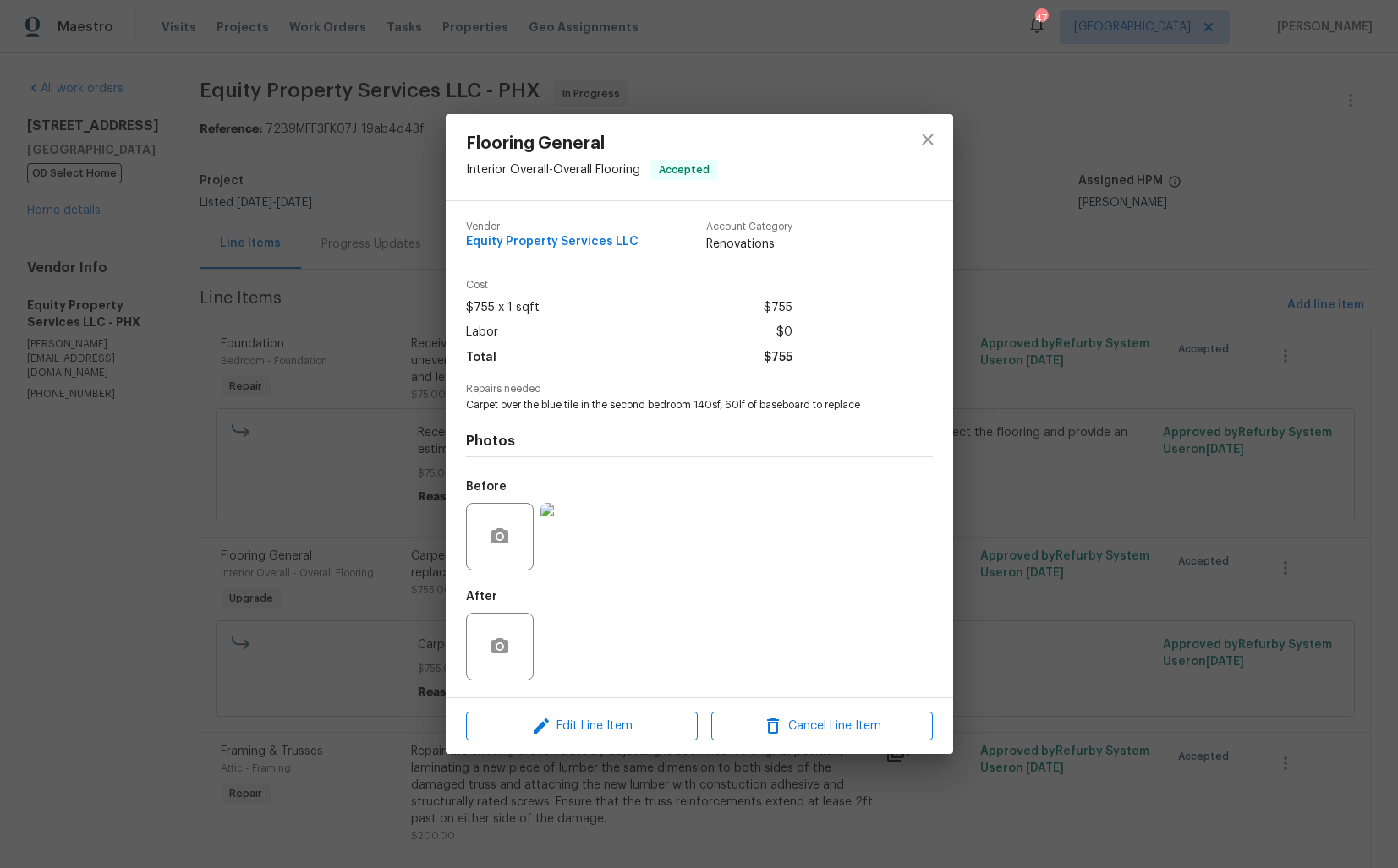
click at [571, 563] on img at bounding box center [573, 536] width 68 height 68
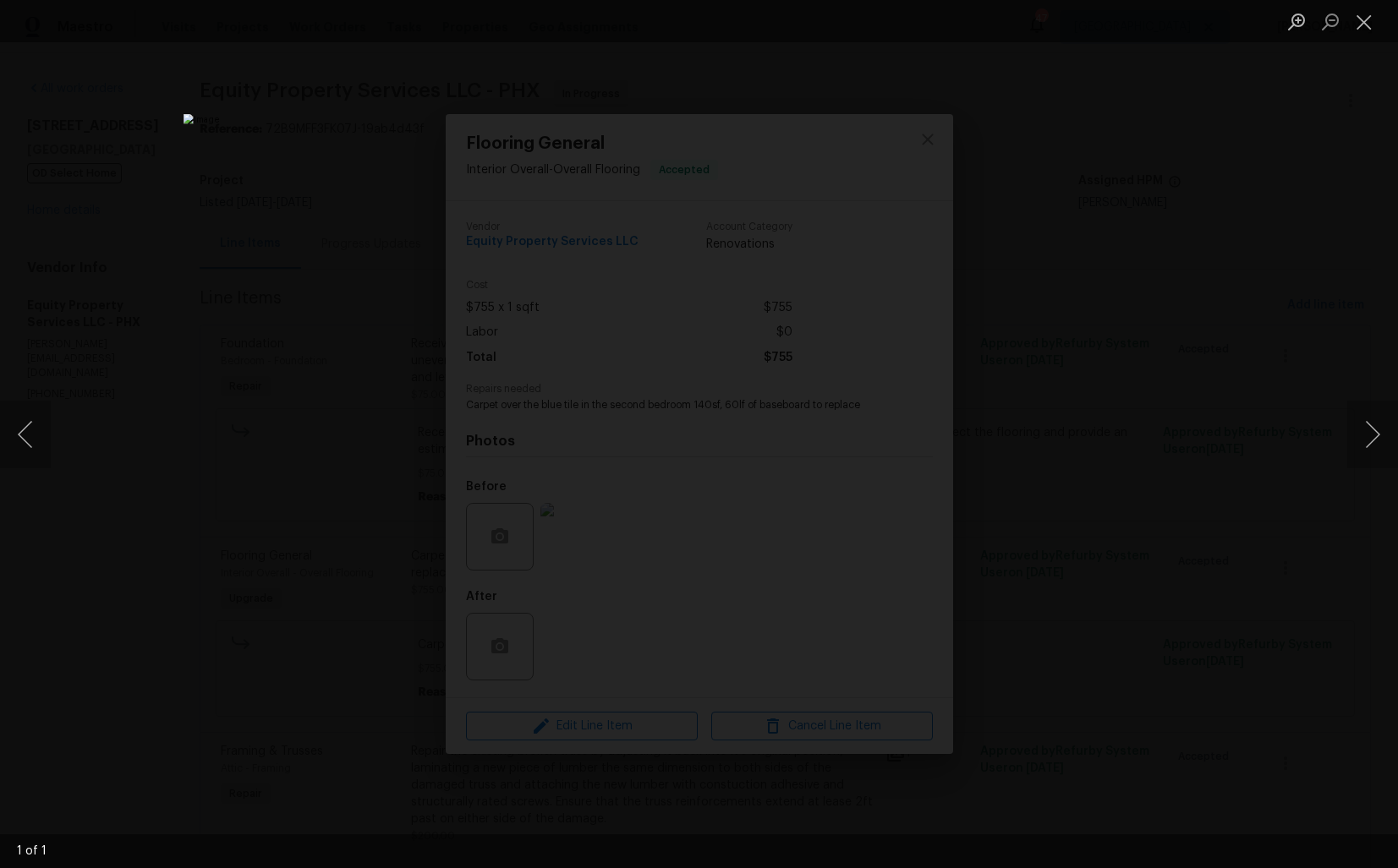
click at [177, 519] on div "Lightbox" at bounding box center [699, 434] width 1398 height 868
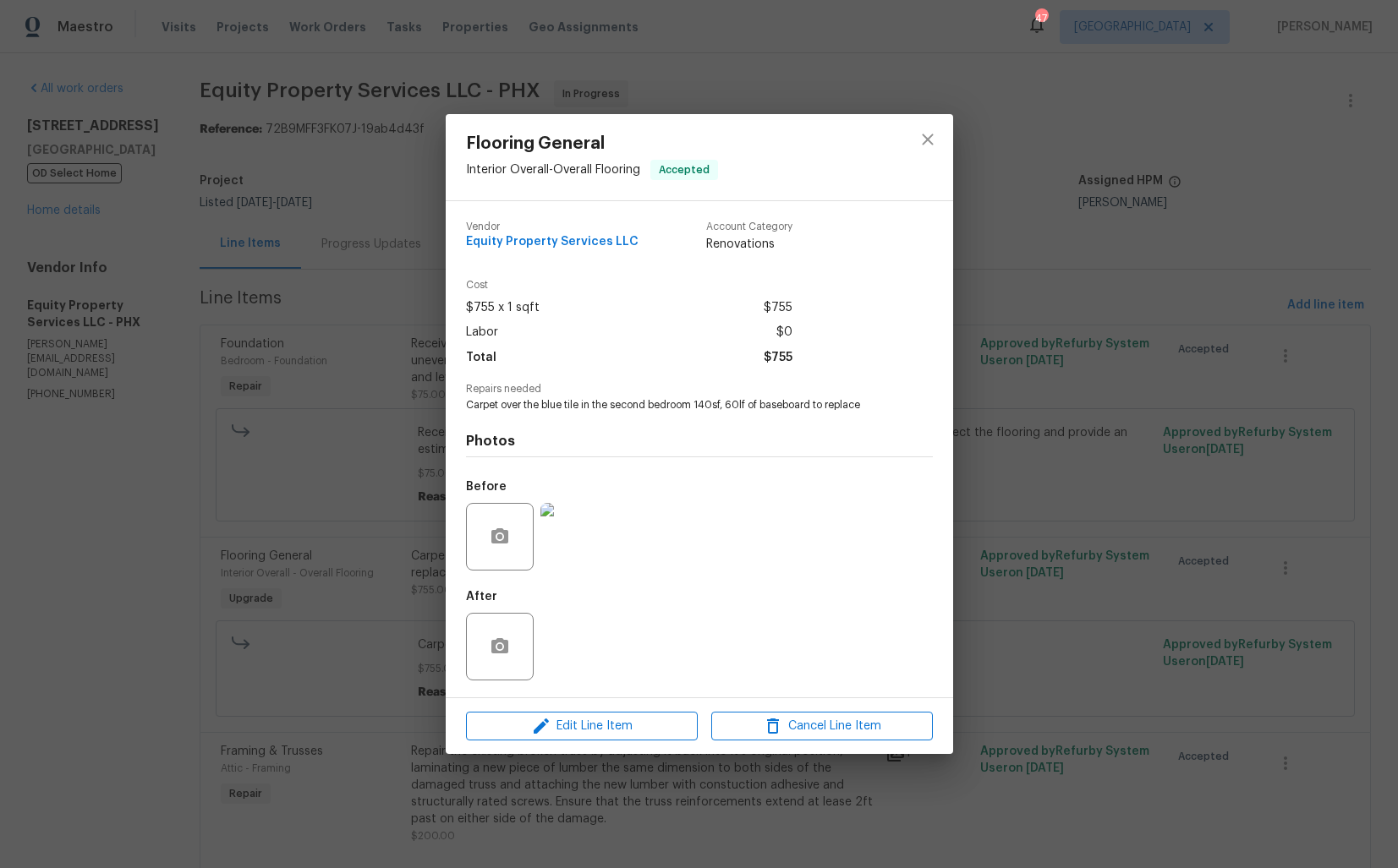
click at [529, 785] on div "Flooring General Interior Overall - Overall Flooring Accepted Vendor Equity Pro…" at bounding box center [699, 434] width 1398 height 868
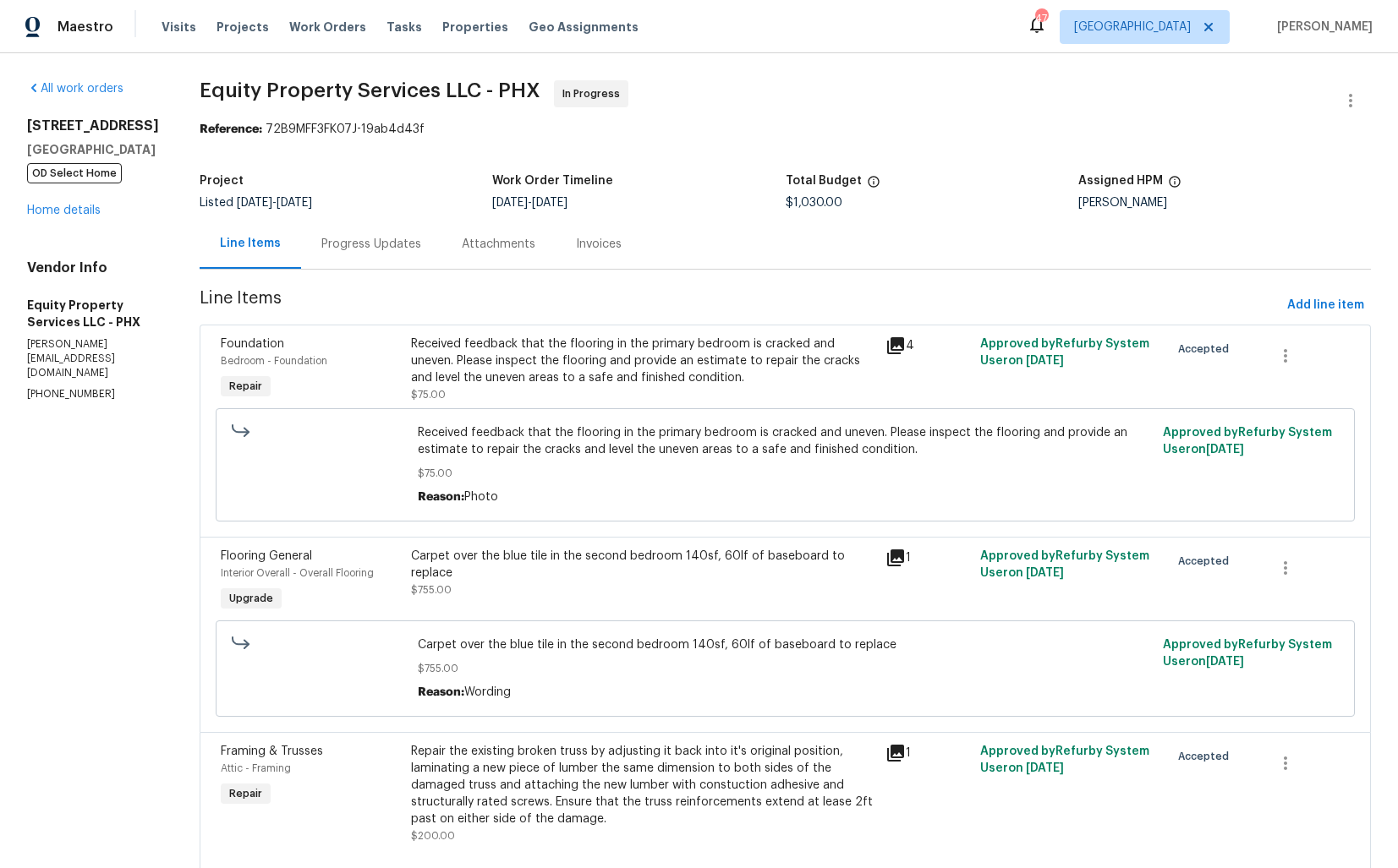
scroll to position [57, 0]
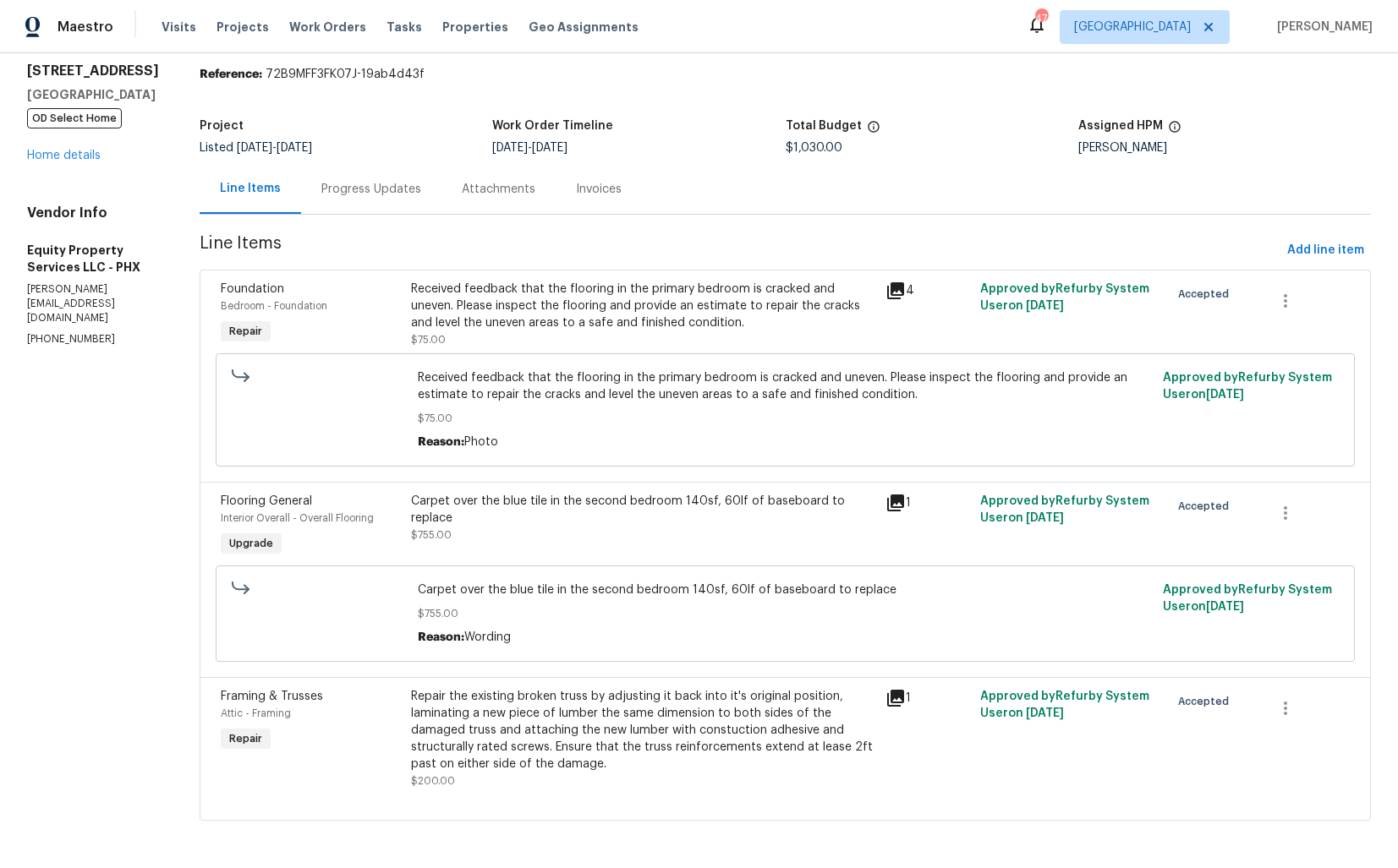
click at [576, 733] on div "Repair the existing broken truss by adjusting it back into it's original positi…" at bounding box center [643, 730] width 464 height 84
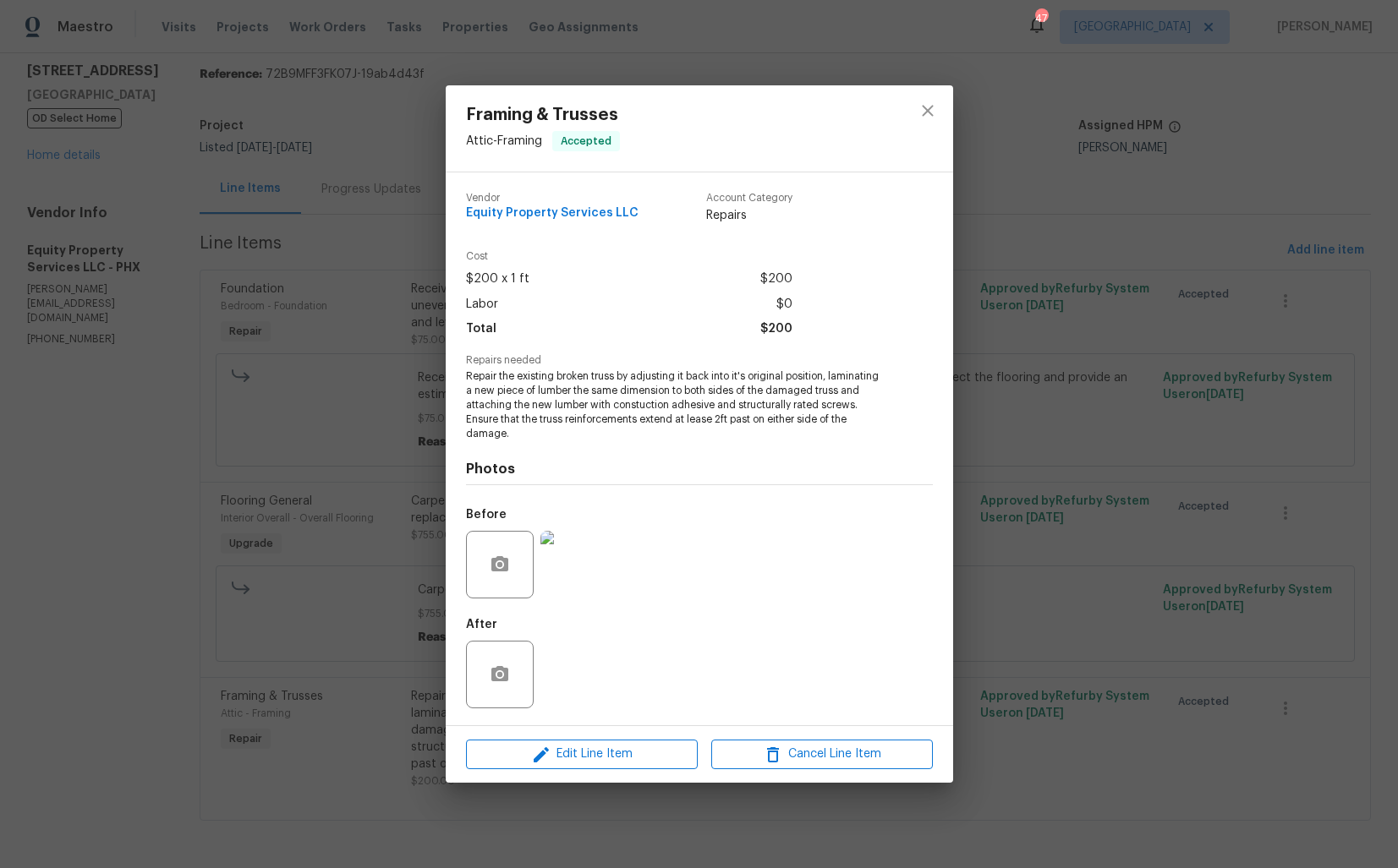
click at [198, 538] on div "Framing & Trusses Attic - Framing Accepted Vendor Equity Property Services LLC …" at bounding box center [699, 434] width 1398 height 868
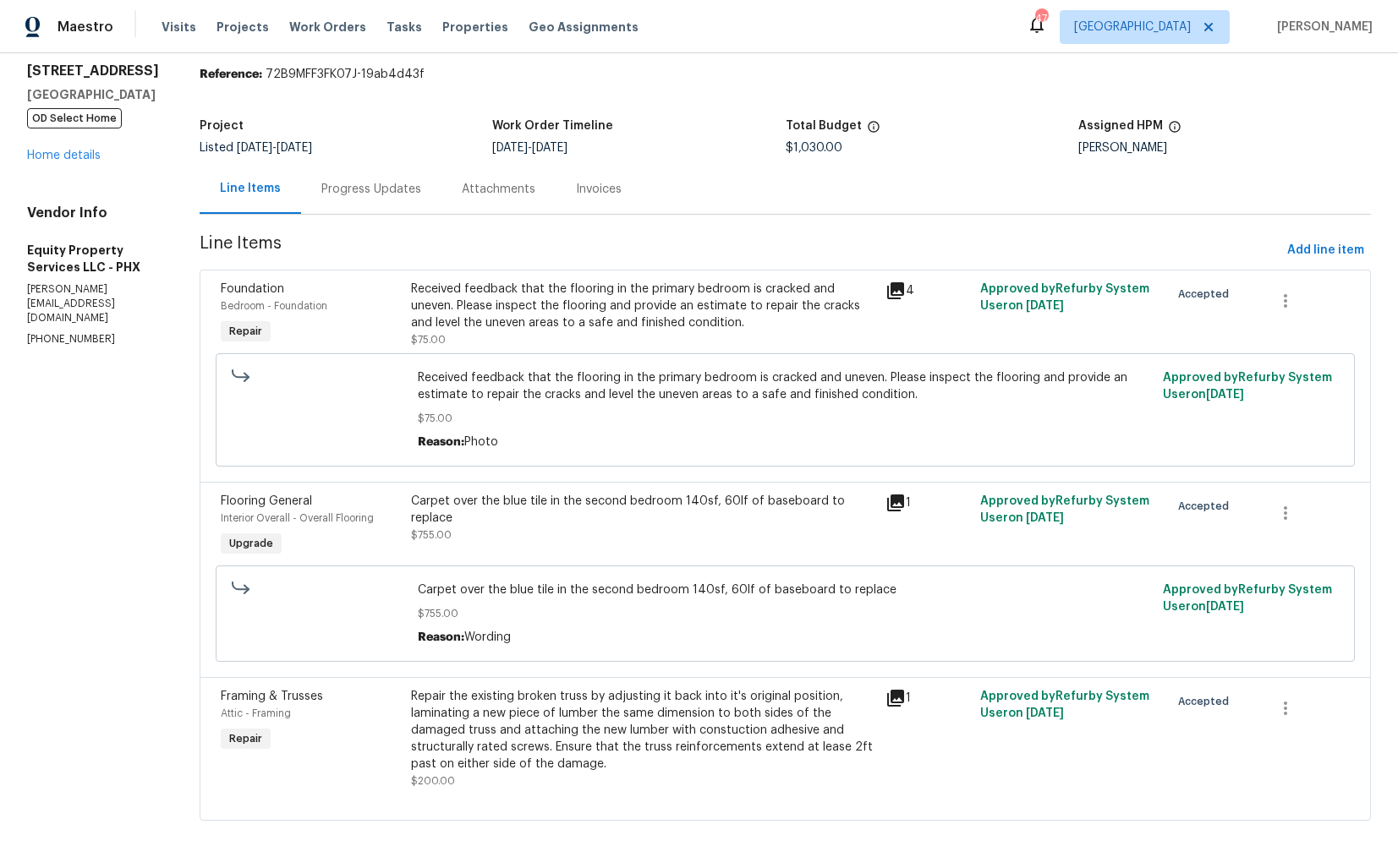
click at [376, 198] on div "Progress Updates" at bounding box center [370, 189] width 140 height 50
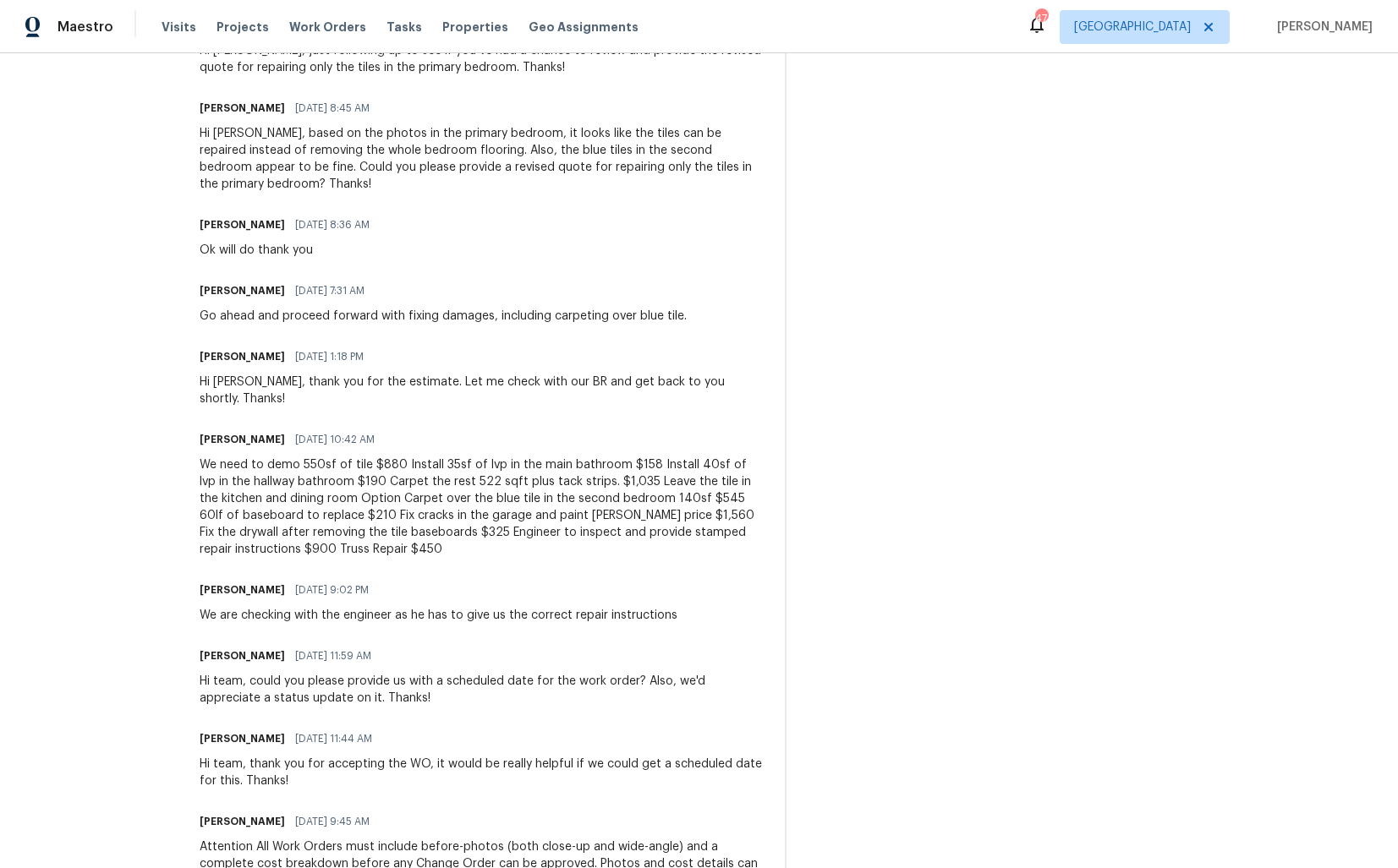
scroll to position [554, 0]
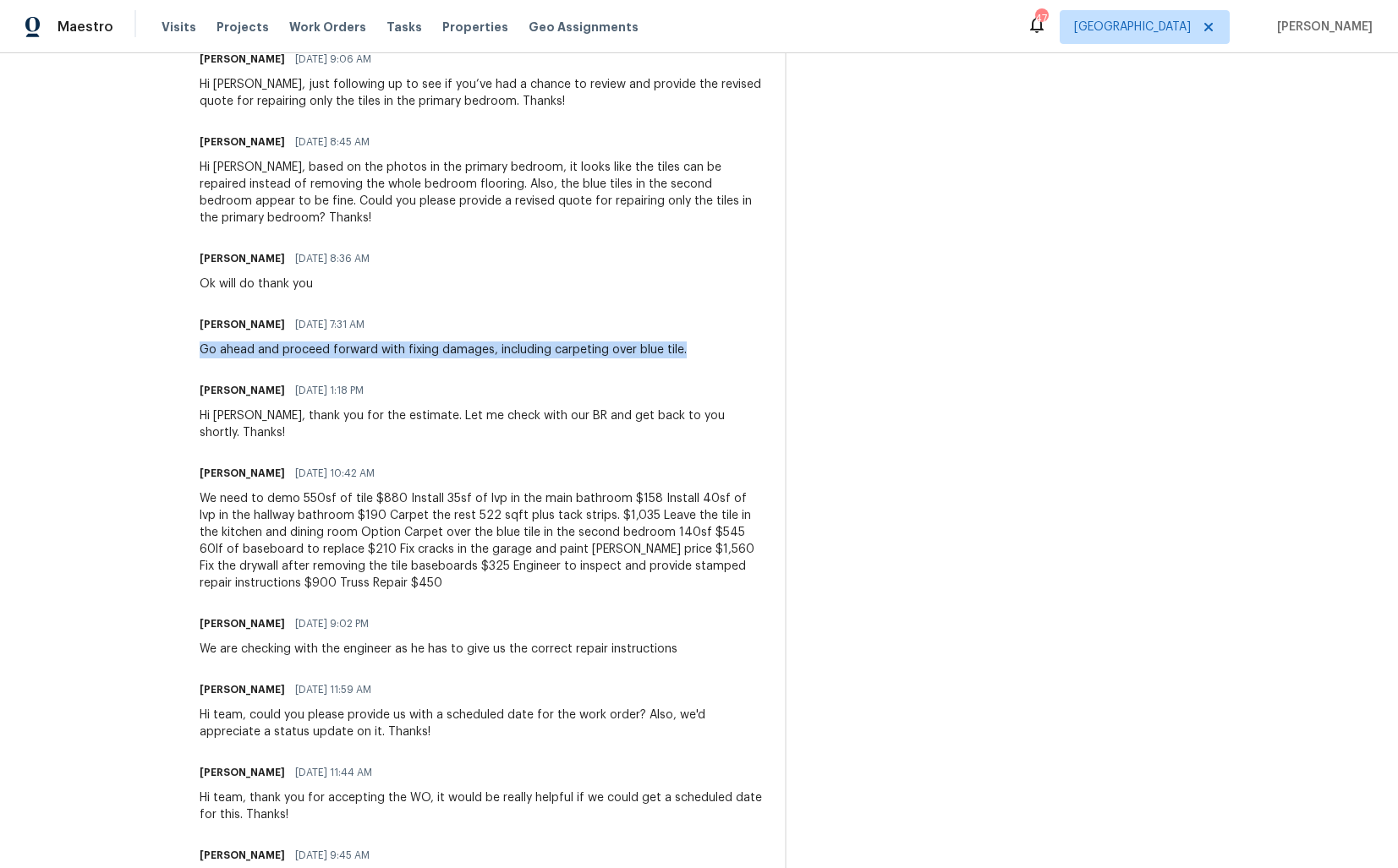
drag, startPoint x: 168, startPoint y: 332, endPoint x: 639, endPoint y: 343, distance: 471.1
click at [639, 343] on div "All work orders 9639 N 63rd Dr Glendale, AZ 85302 OD Select Home Home details V…" at bounding box center [699, 301] width 1398 height 1604
click at [590, 341] on div "Go ahead and proceed forward with fixing damages, including carpeting over blue…" at bounding box center [442, 350] width 487 height 17
drag, startPoint x: 171, startPoint y: 308, endPoint x: 249, endPoint y: 307, distance: 78.0
click at [249, 313] on div "Jeremy Van Kirk 09/15/2025 7:31 AM" at bounding box center [442, 325] width 487 height 24
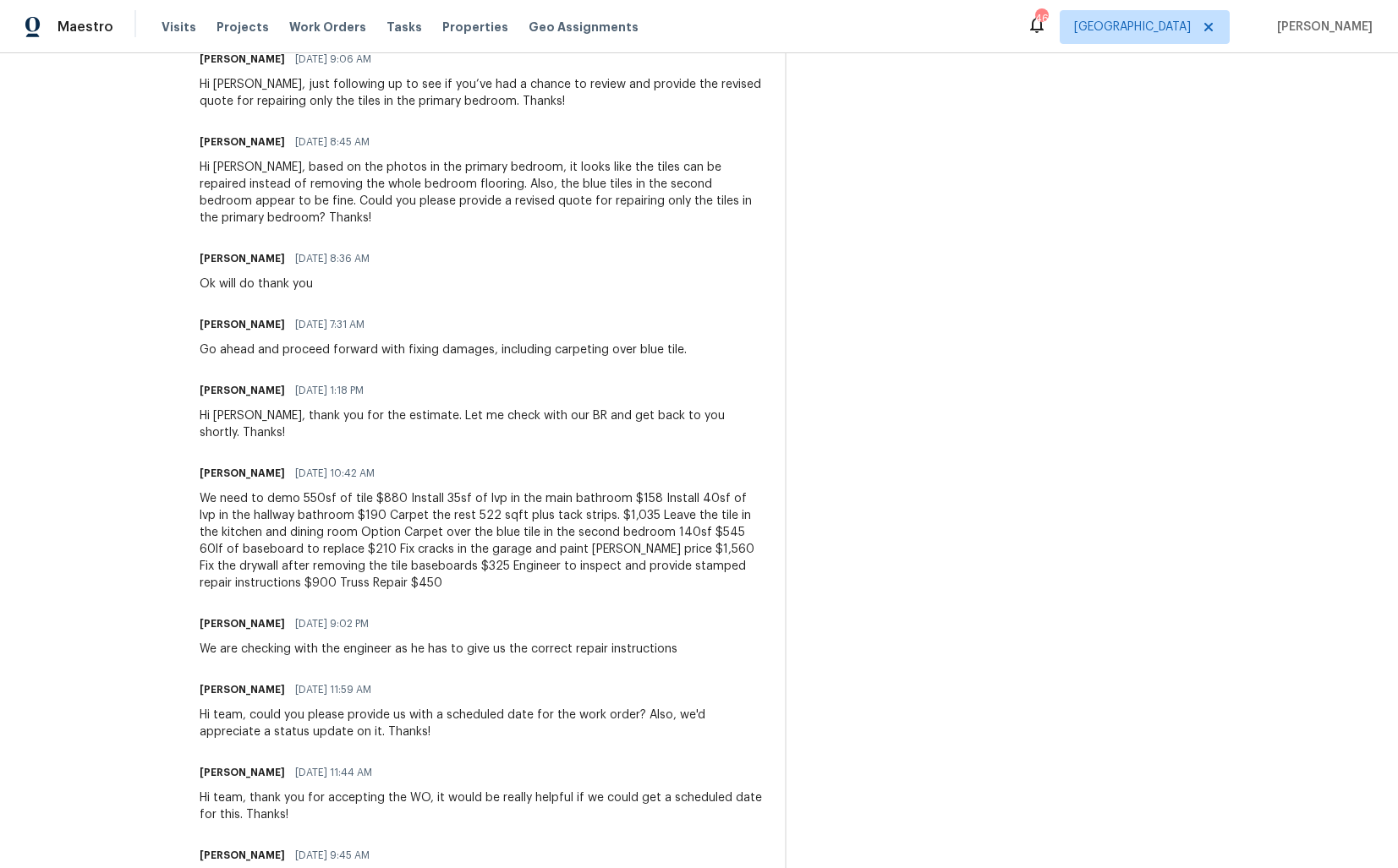
click at [199, 316] on h6 "Jeremy Van Kirk" at bounding box center [242, 325] width 85 height 17
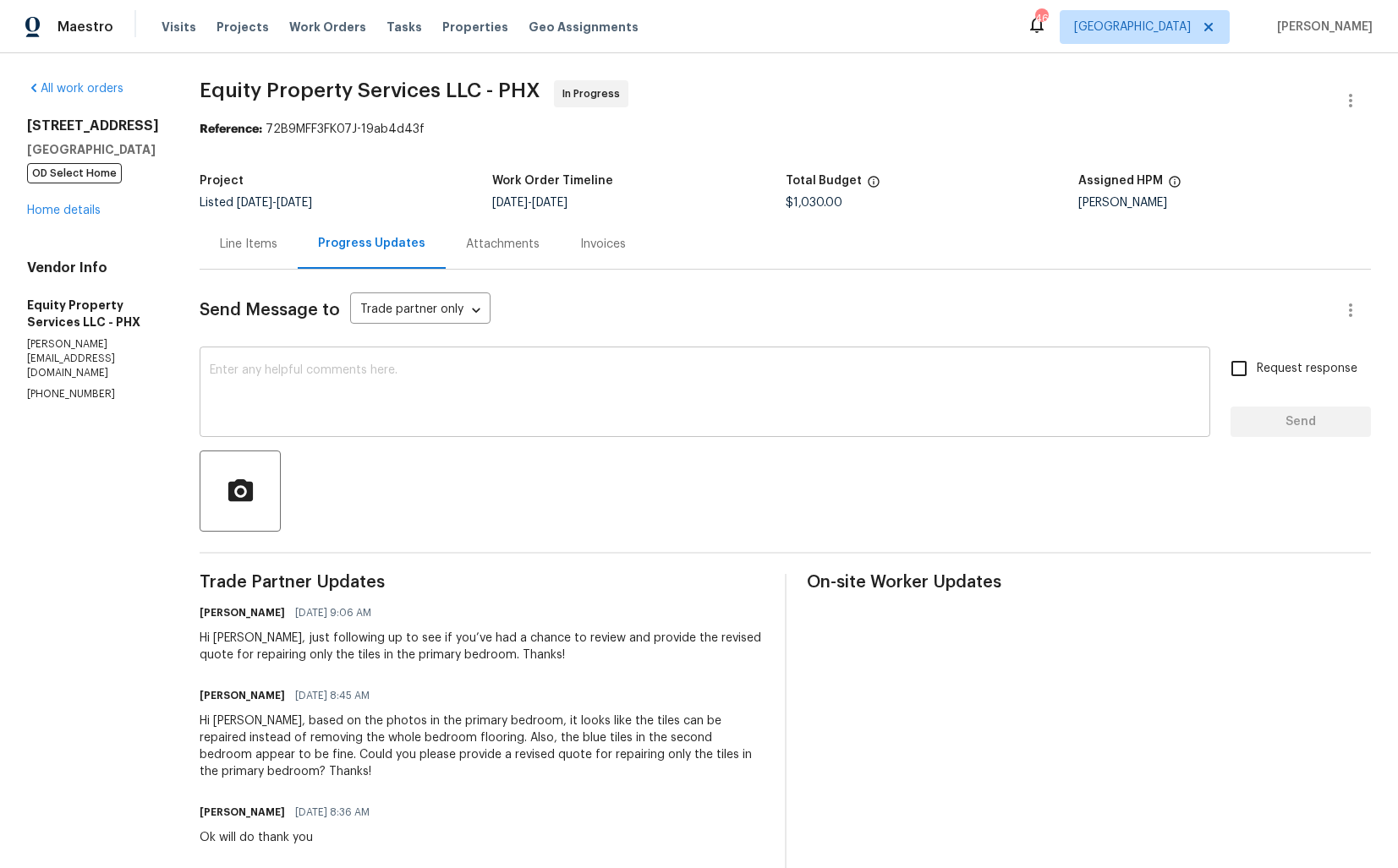
click at [537, 406] on textarea at bounding box center [704, 394] width 990 height 59
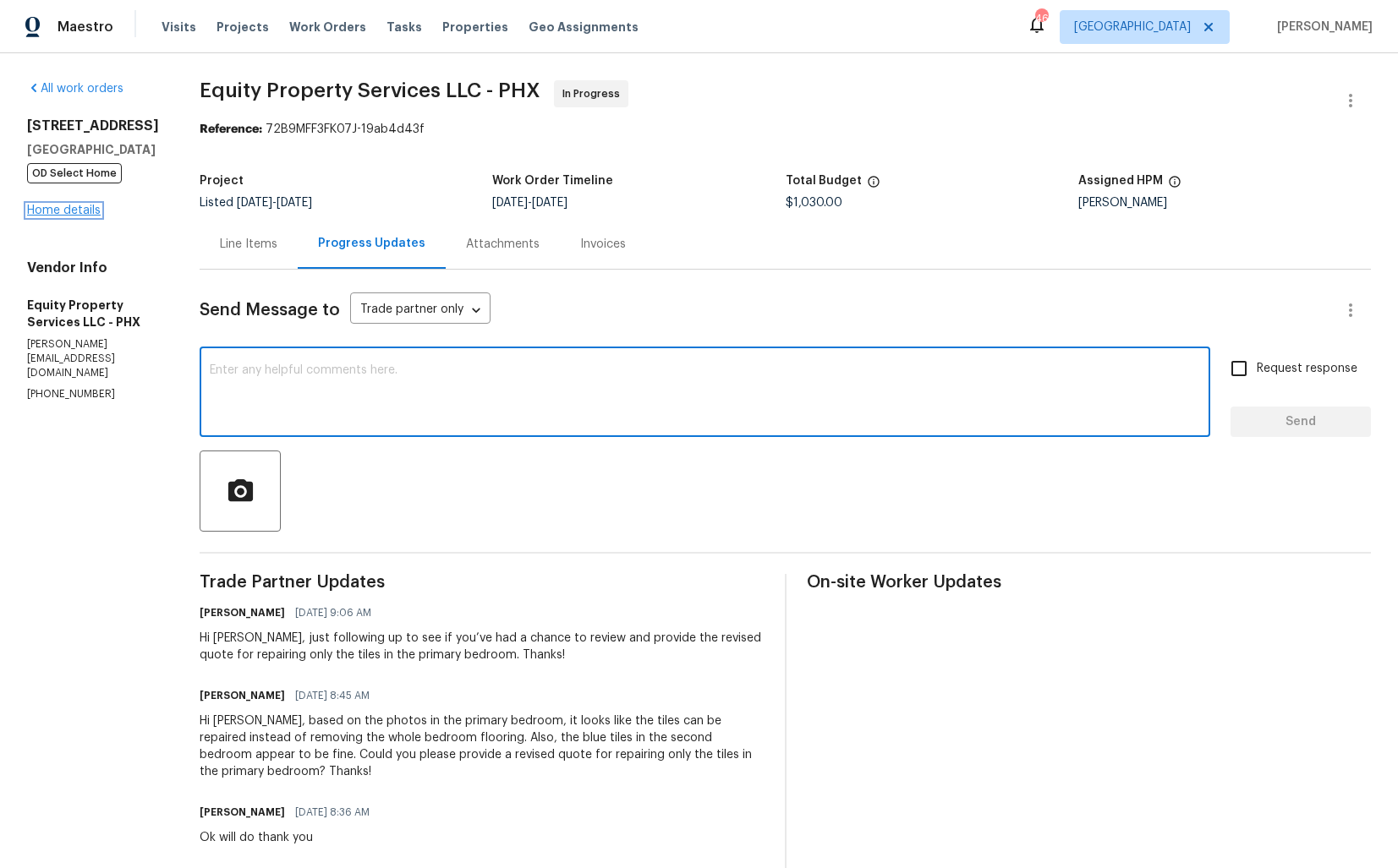
click at [73, 216] on link "Home details" at bounding box center [63, 211] width 73 height 12
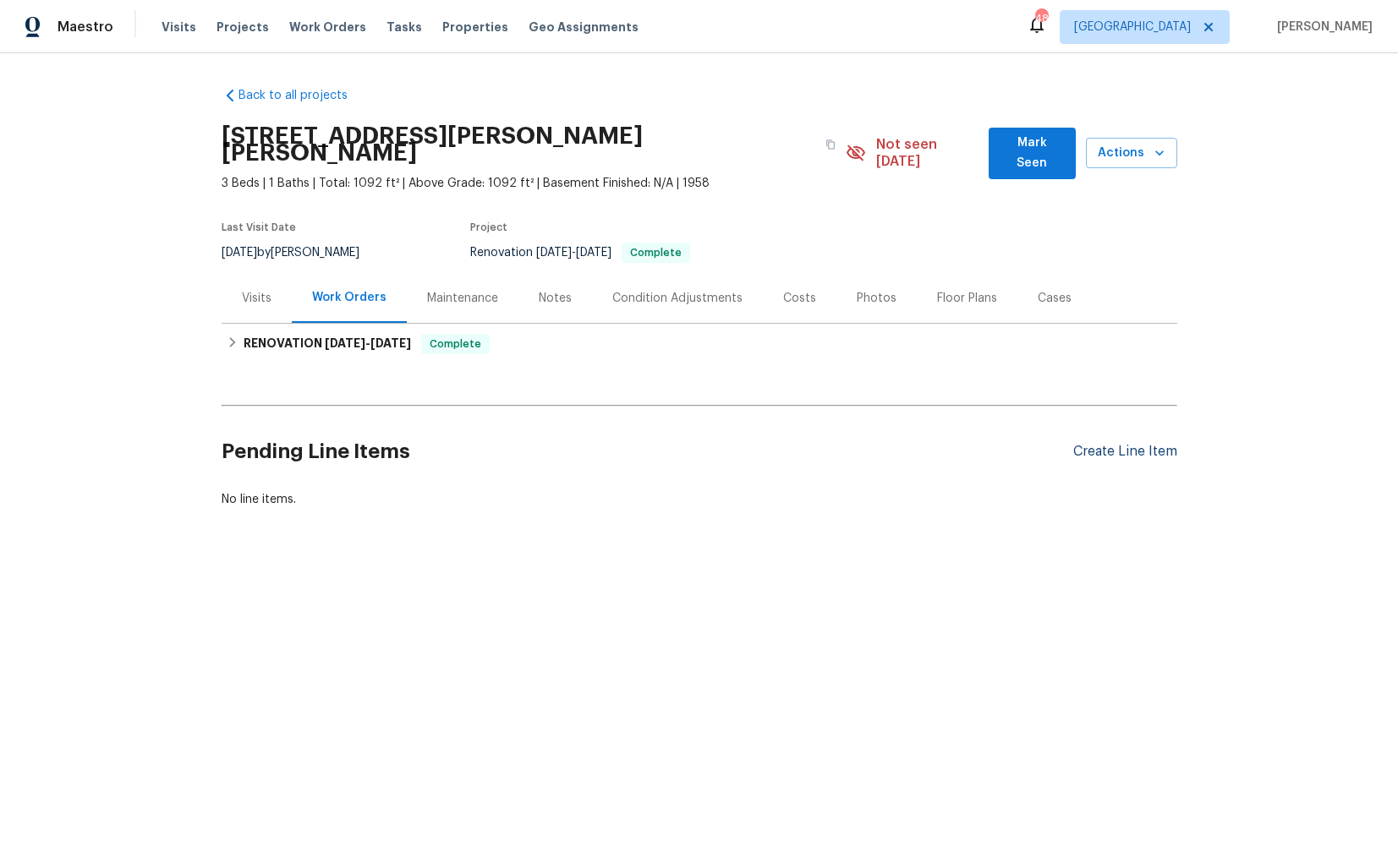
click at [1134, 444] on div "Create Line Item" at bounding box center [1125, 452] width 104 height 16
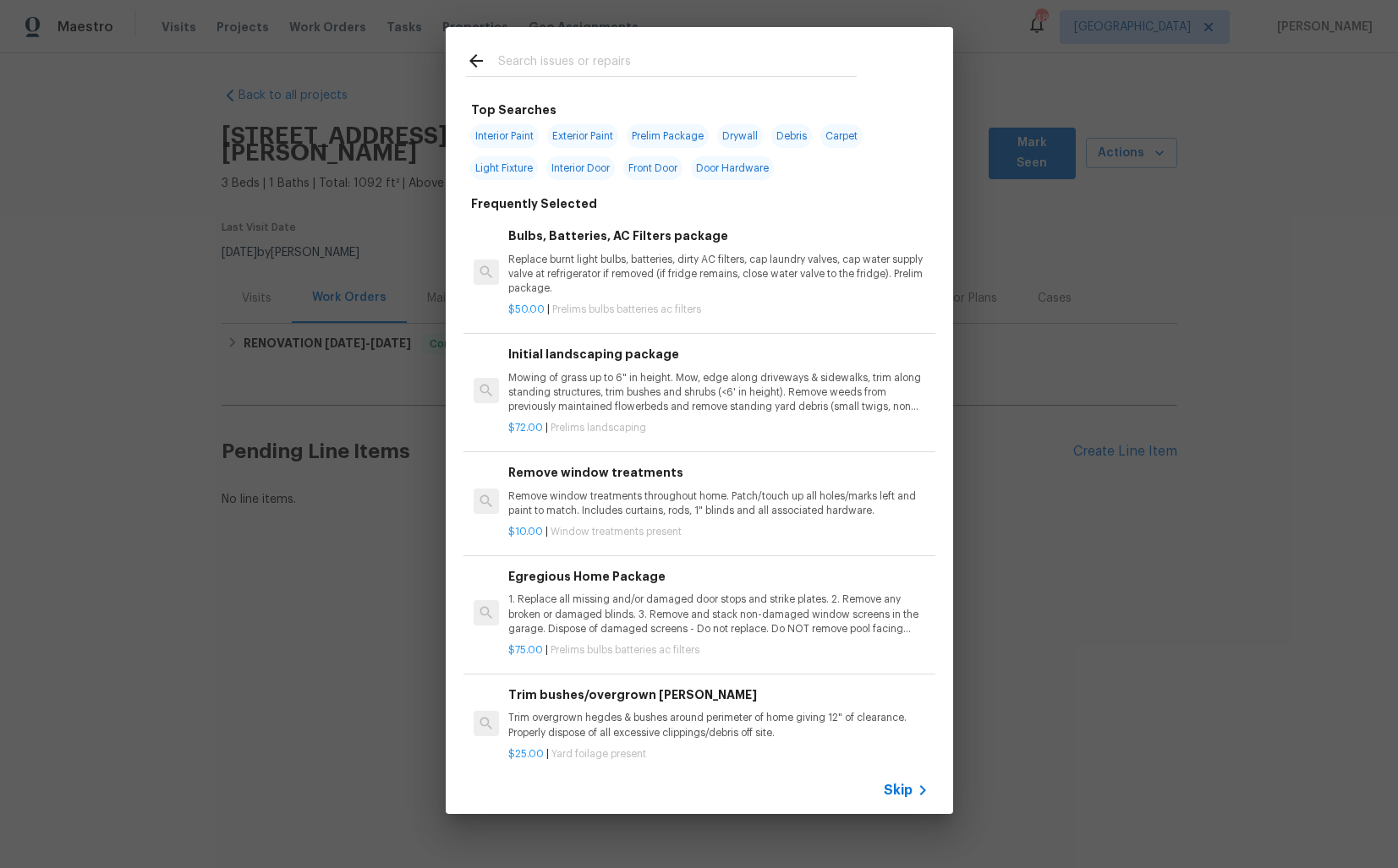
click at [625, 66] on input "text" at bounding box center [677, 63] width 358 height 25
type input "exterio"
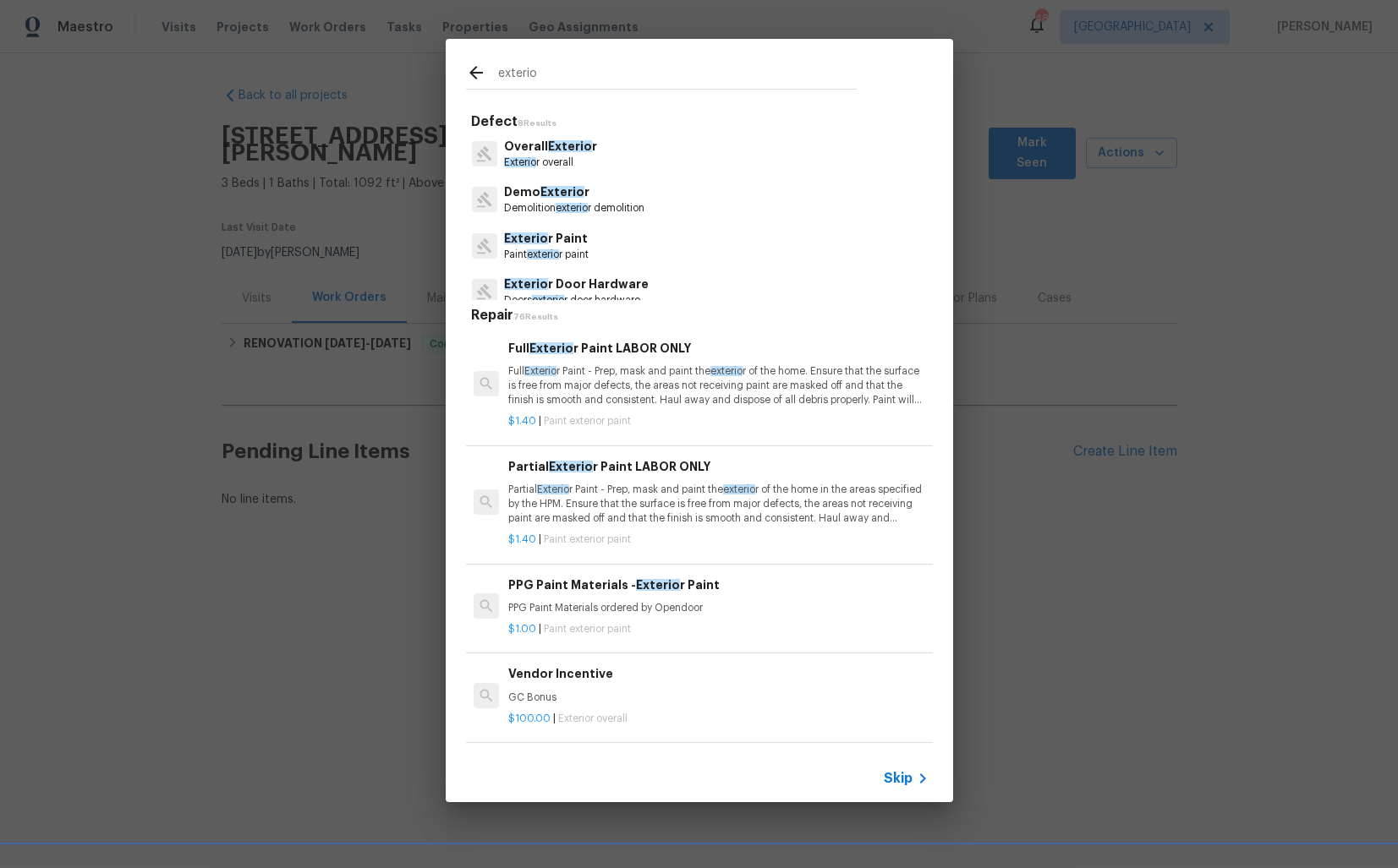
click at [545, 151] on p "Overall Exterio r" at bounding box center [550, 147] width 93 height 18
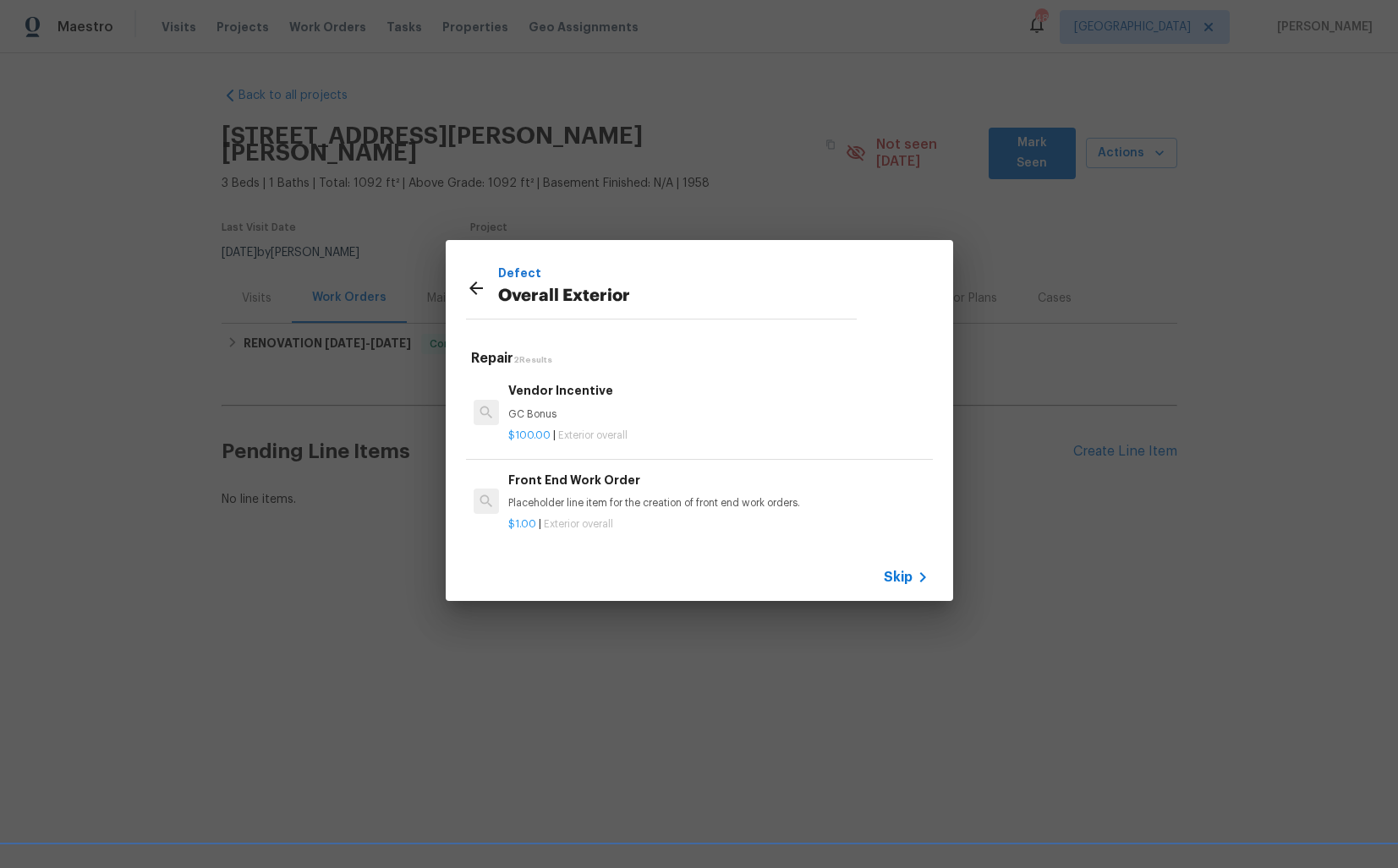
click at [571, 413] on p "GC Bonus" at bounding box center [718, 414] width 419 height 14
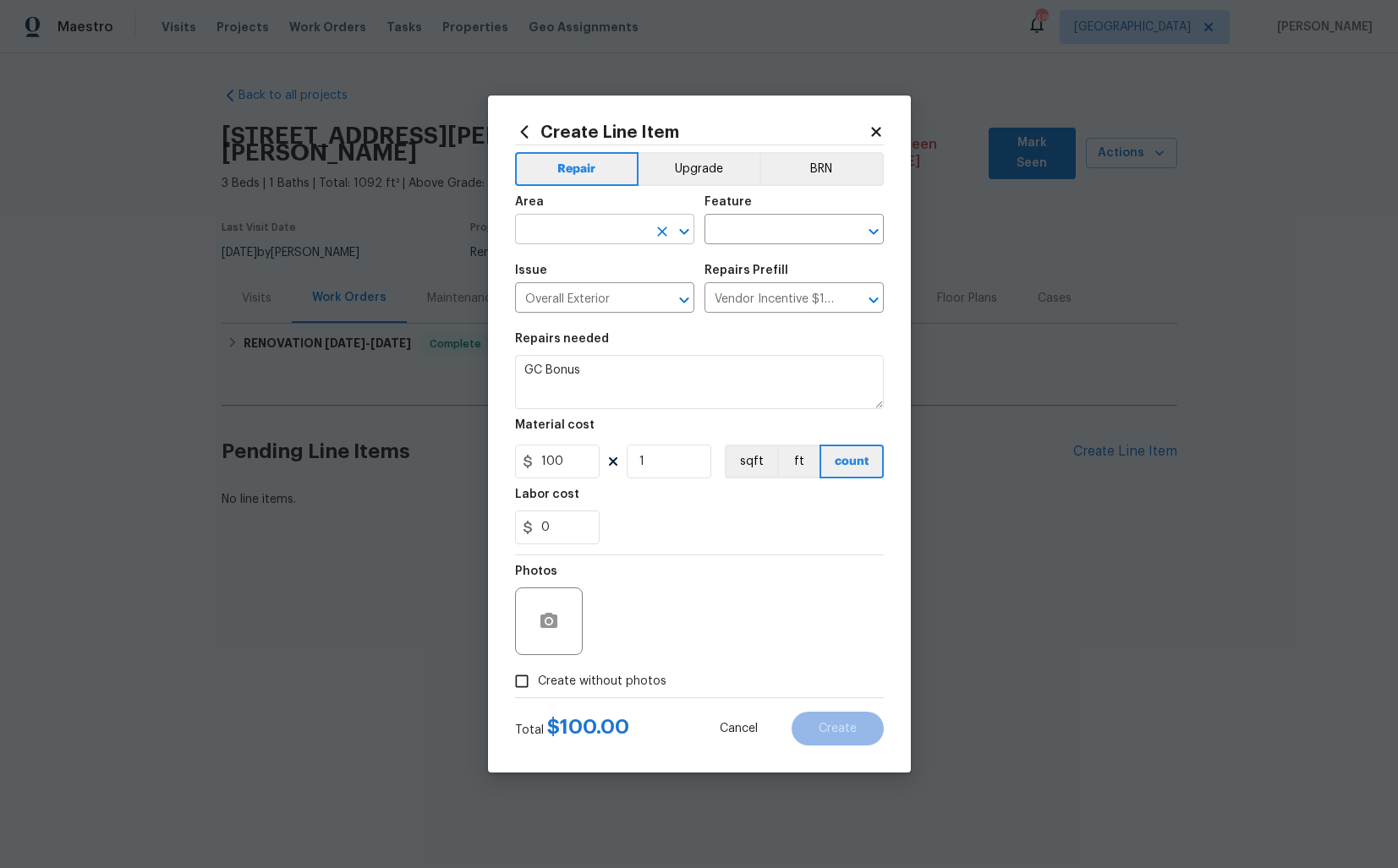
click at [578, 224] on input "text" at bounding box center [581, 231] width 132 height 26
click at [561, 300] on li "Exterior Overall" at bounding box center [604, 296] width 179 height 28
type input "Exterior Overall"
click at [769, 234] on input "text" at bounding box center [770, 231] width 132 height 26
click at [788, 309] on li "Specialty inspections" at bounding box center [793, 309] width 179 height 28
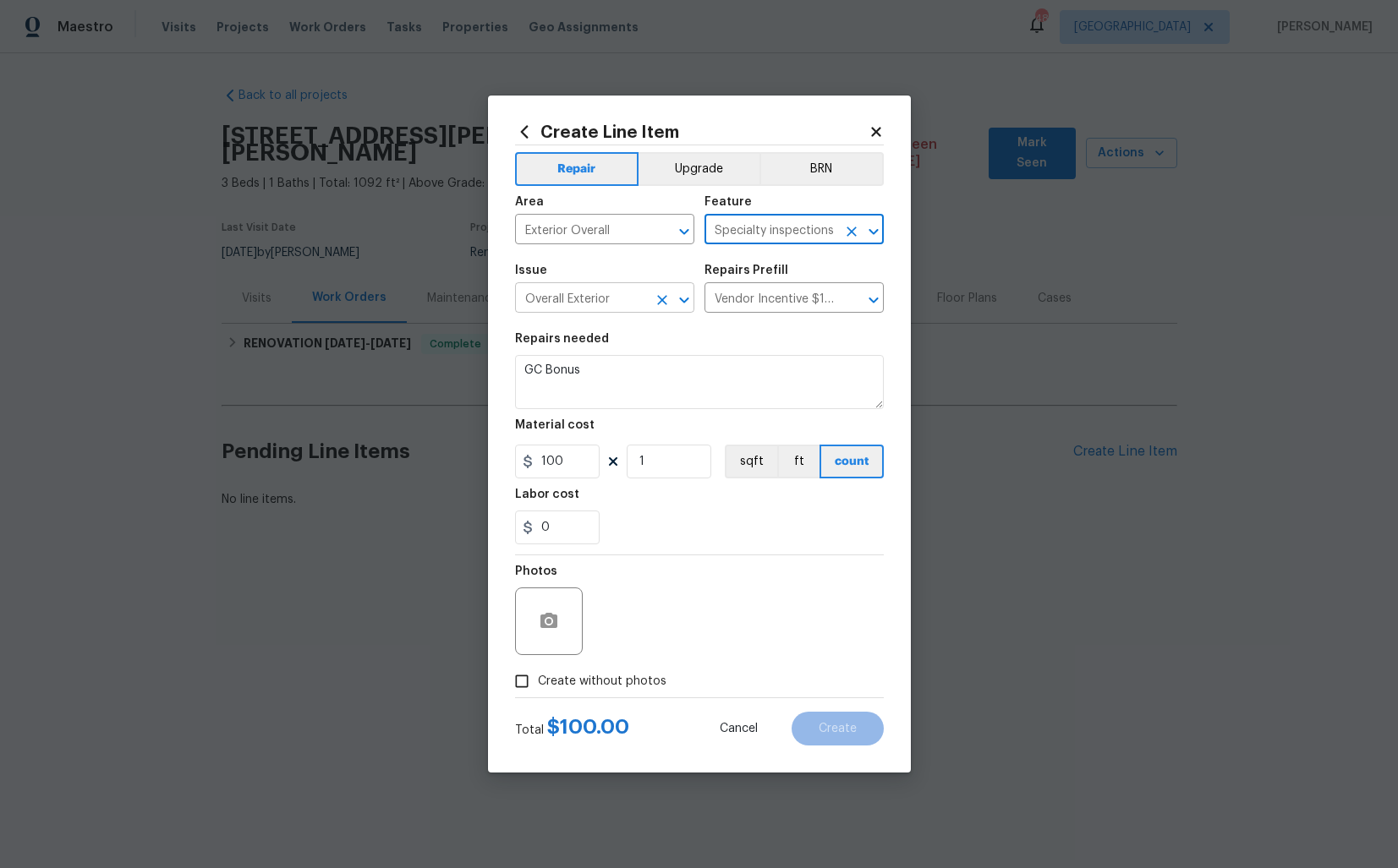
type input "Specialty inspections"
click at [577, 296] on input "Overall Exterior" at bounding box center [581, 300] width 132 height 26
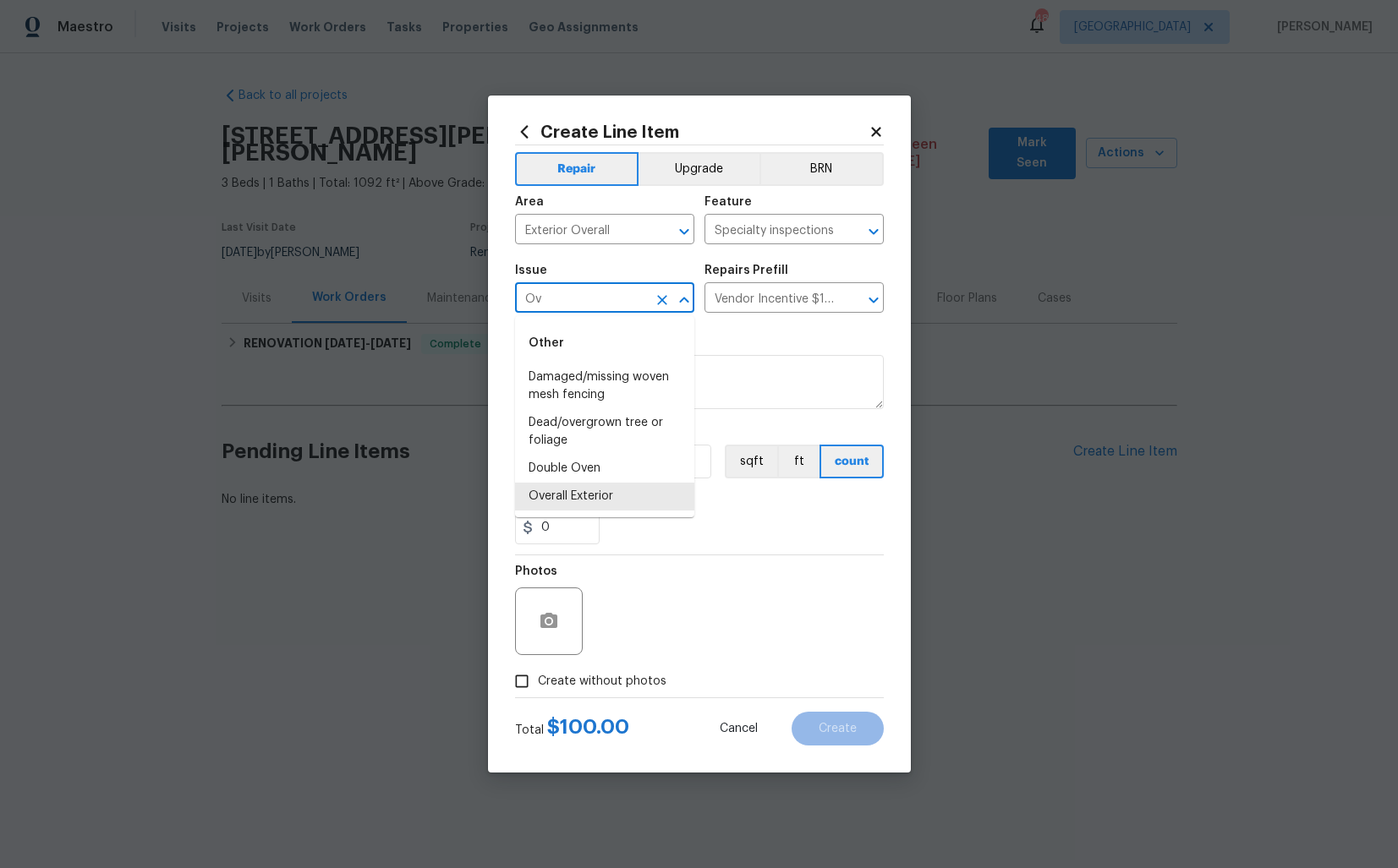
type input "O"
type input "gen"
click at [792, 288] on input "text" at bounding box center [770, 300] width 132 height 26
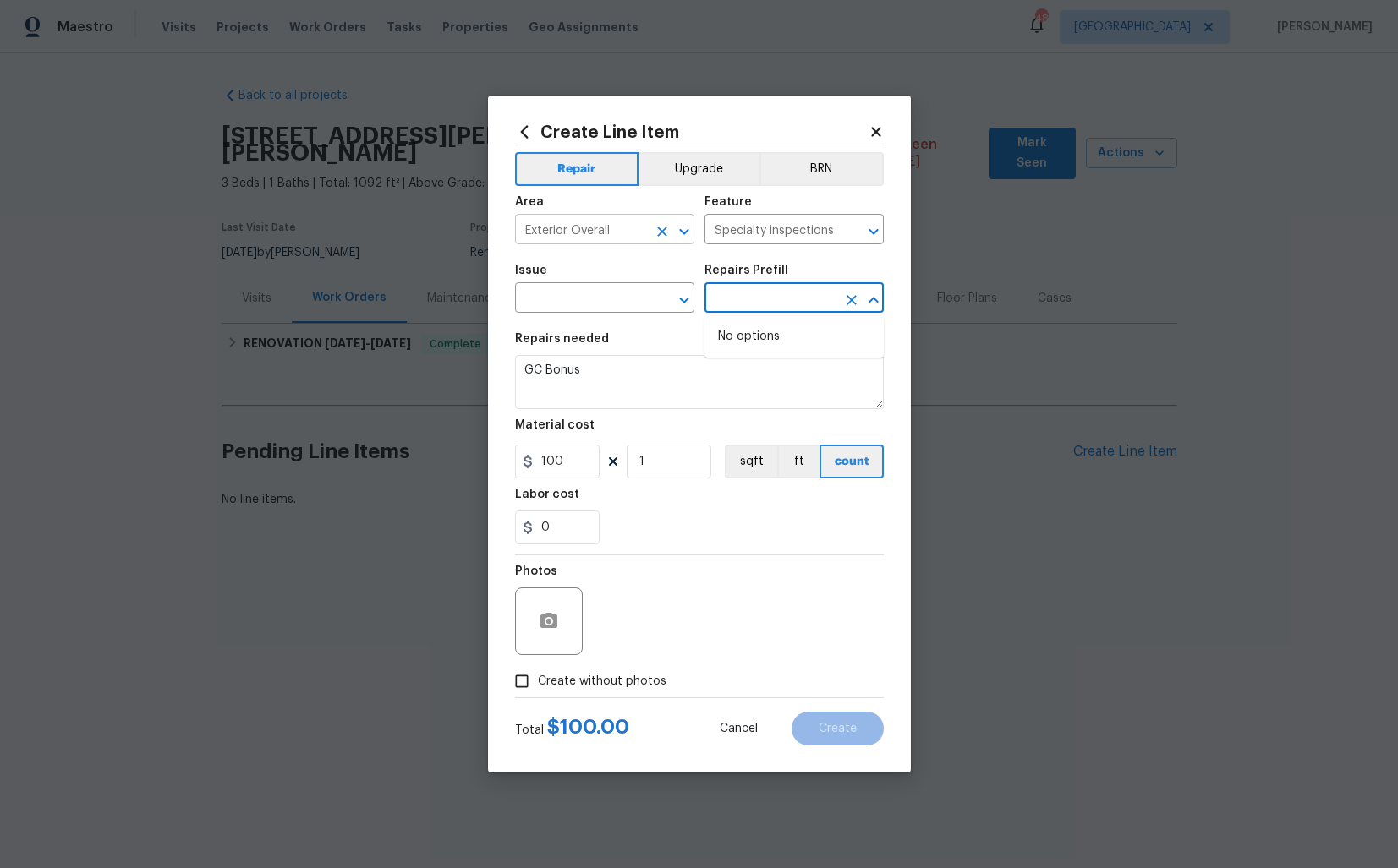
click at [633, 232] on input "Exterior Overall" at bounding box center [581, 231] width 132 height 26
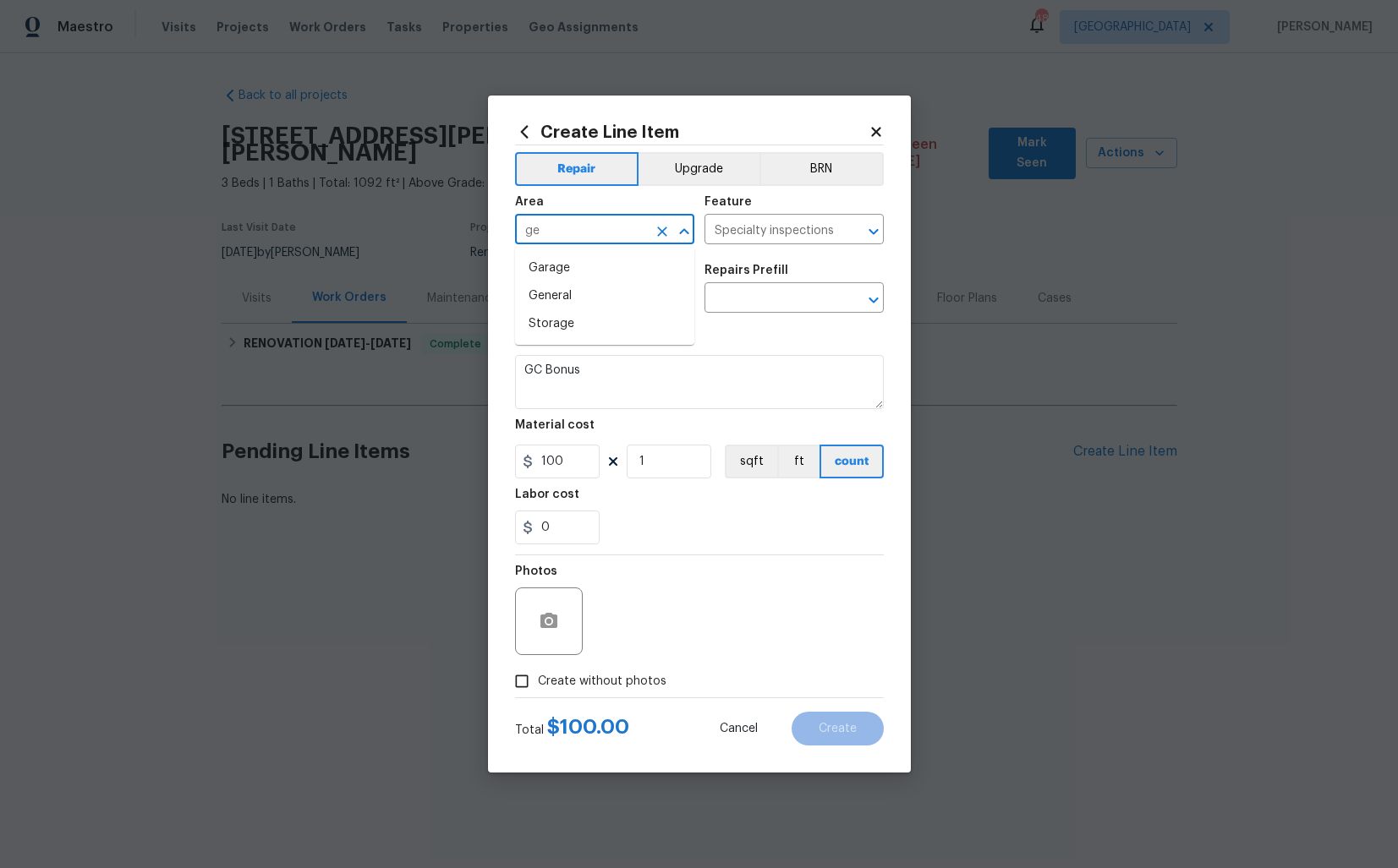
type input "g"
click at [586, 271] on li "Requested Specialty Inspections" at bounding box center [604, 276] width 179 height 45
type input "Requested Specialty Inspections"
click at [592, 293] on input "text" at bounding box center [581, 300] width 132 height 26
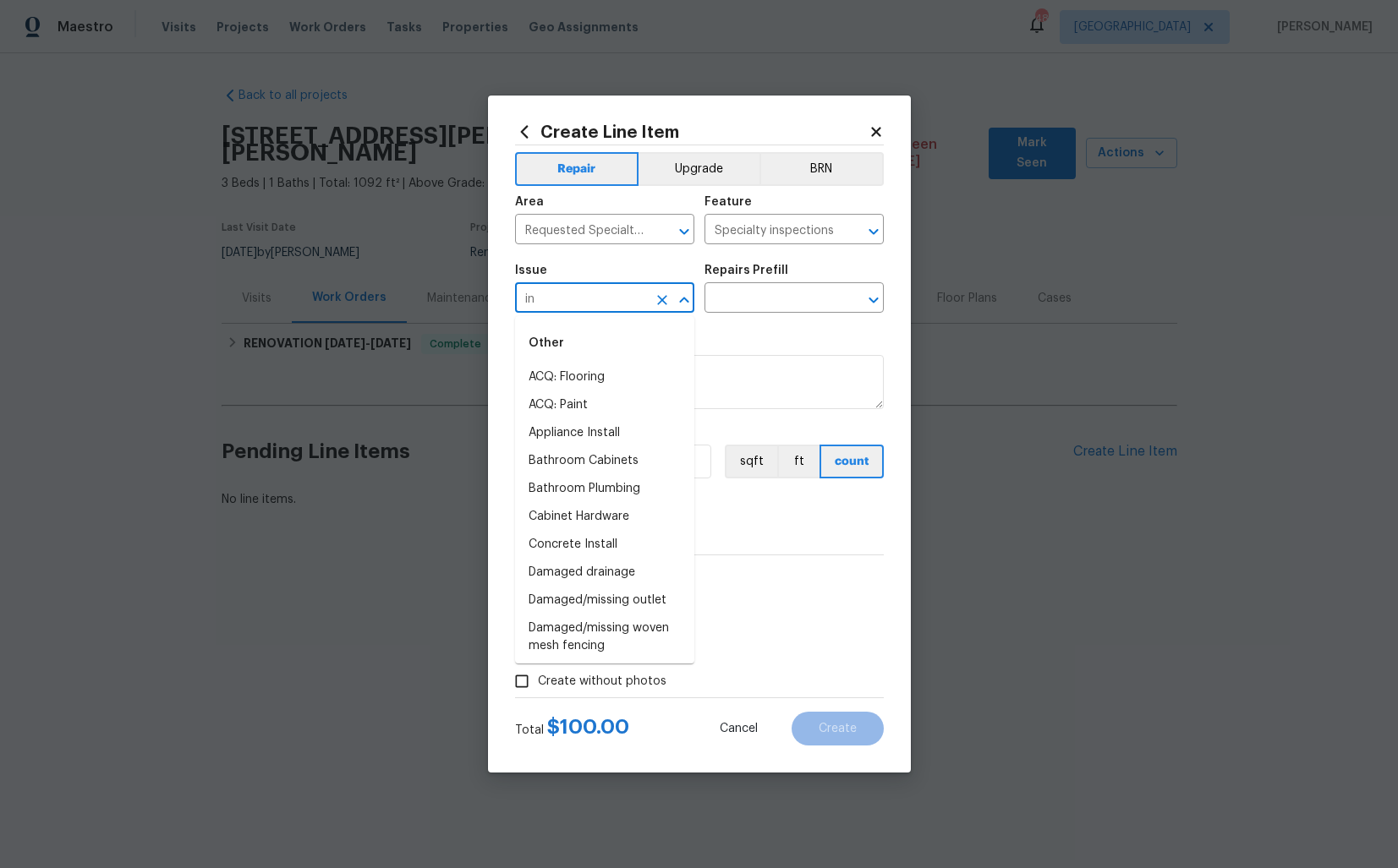
type input "ins"
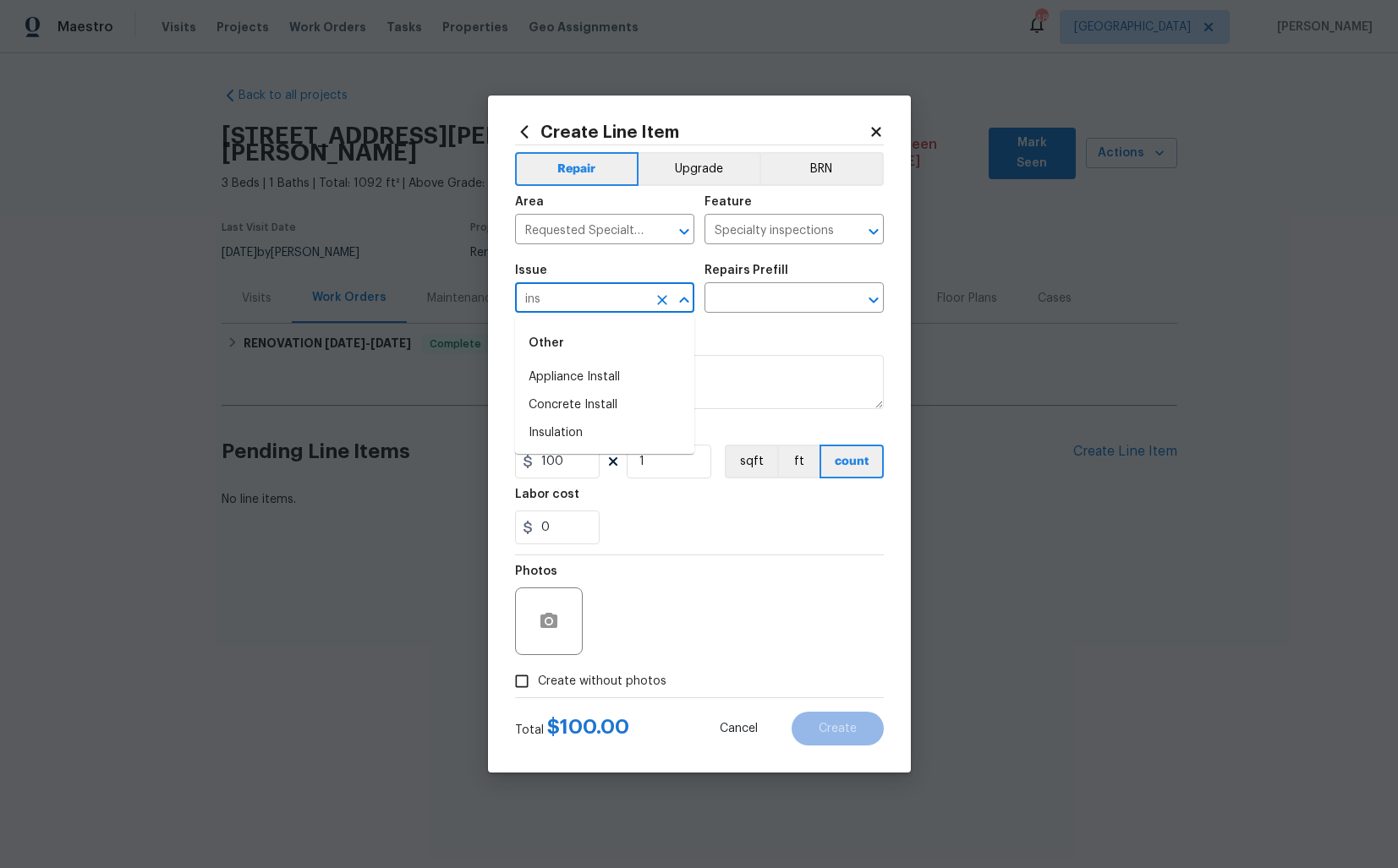
click at [584, 303] on input "ins" at bounding box center [581, 300] width 132 height 26
click at [561, 306] on input "text" at bounding box center [581, 300] width 132 height 26
type input "g"
type input "i"
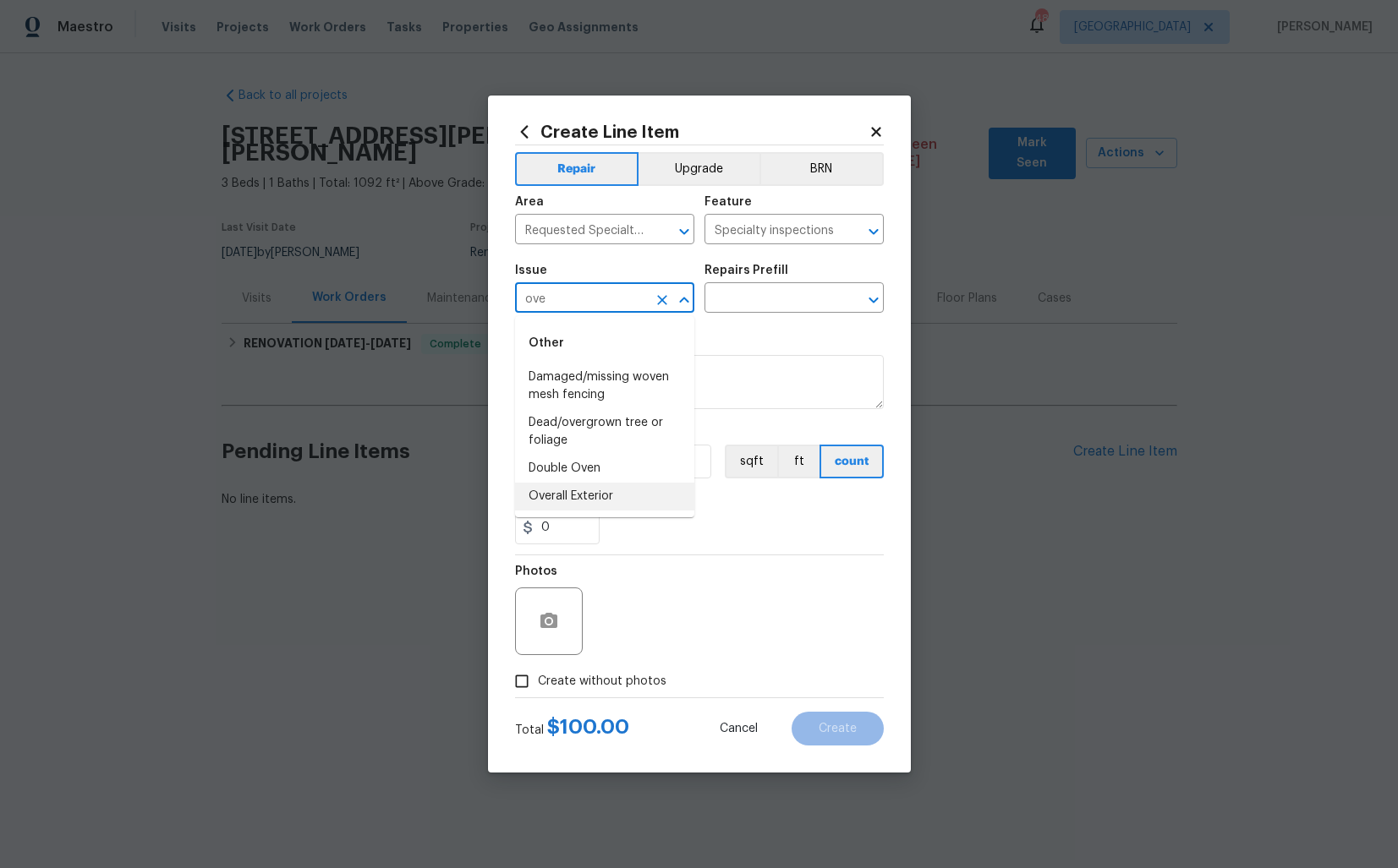
click at [559, 486] on li "Overall Exterior" at bounding box center [604, 496] width 179 height 28
type input "Overall Exterior"
click at [798, 309] on input "text" at bounding box center [770, 300] width 132 height 26
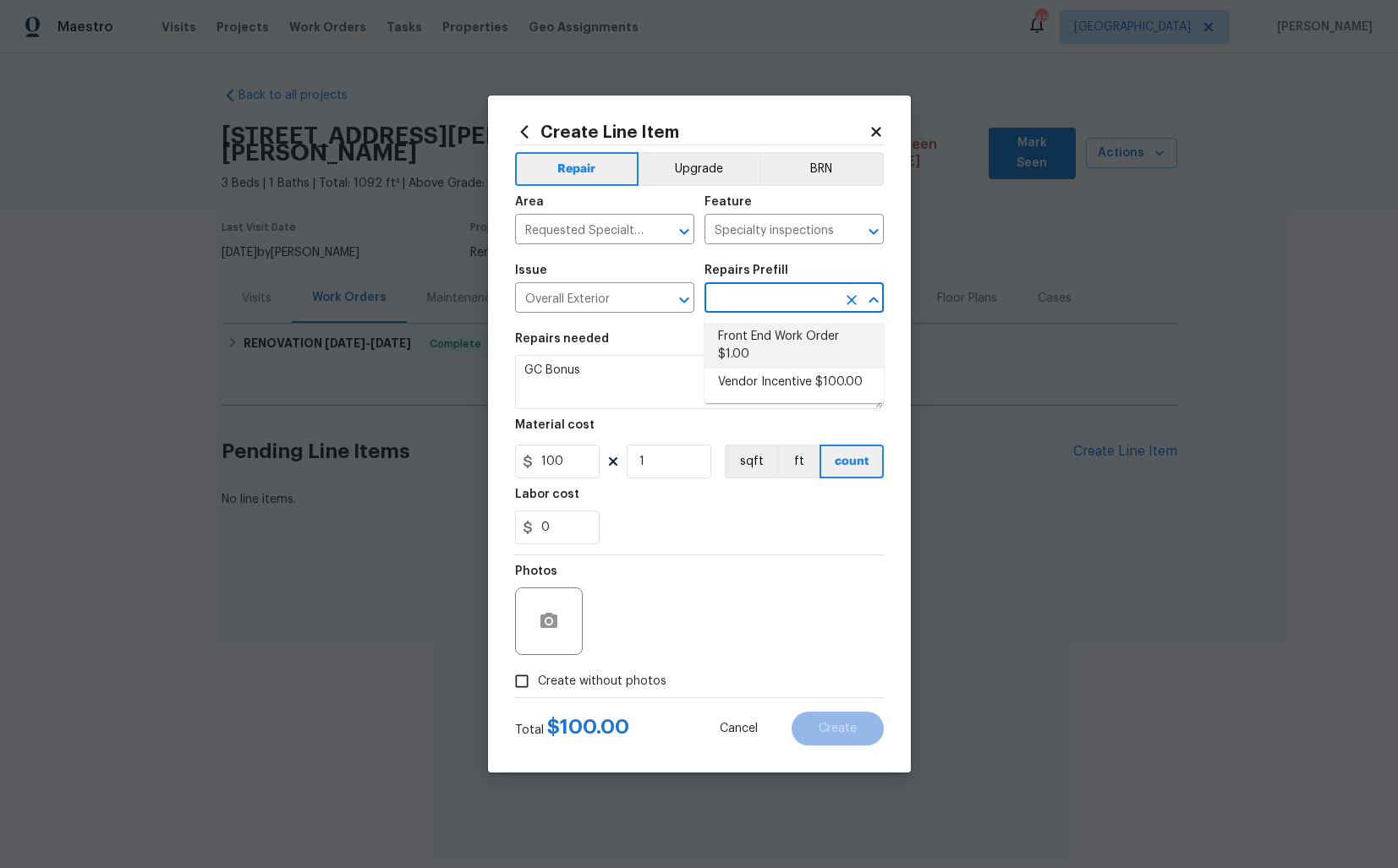
click at [765, 349] on li "Front End Work Order $1.00" at bounding box center [793, 345] width 179 height 45
type input "Front End Work Order $1.00"
type textarea "Placeholder line item for the creation of front end work orders."
type input "1"
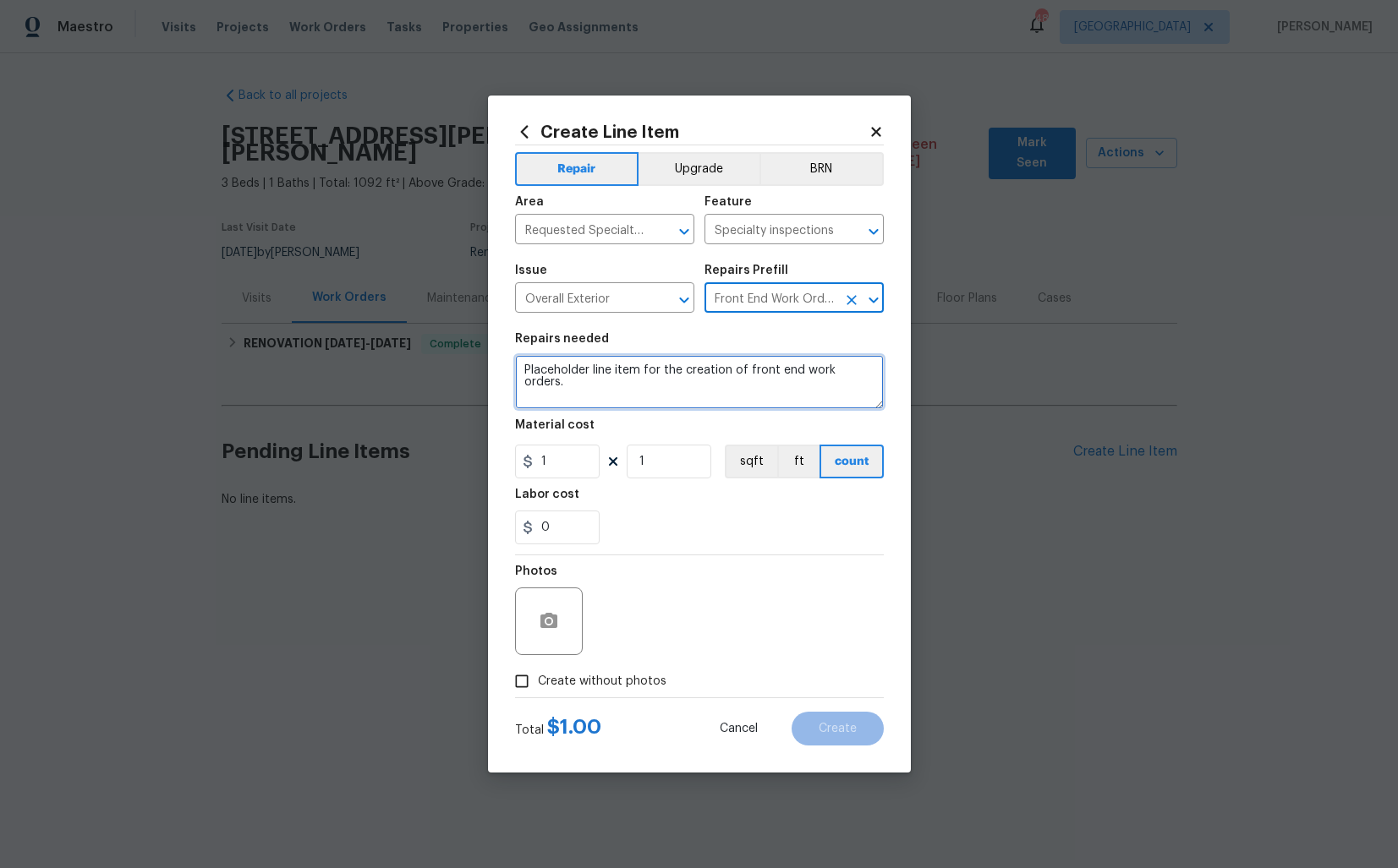
click at [665, 377] on textarea "Placeholder line item for the creation of front end work orders." at bounding box center [699, 382] width 368 height 54
paste textarea ""#pos City of St. Paul TISH inspection"
type textarea ""#pos City of St. Paul TISH inspection"
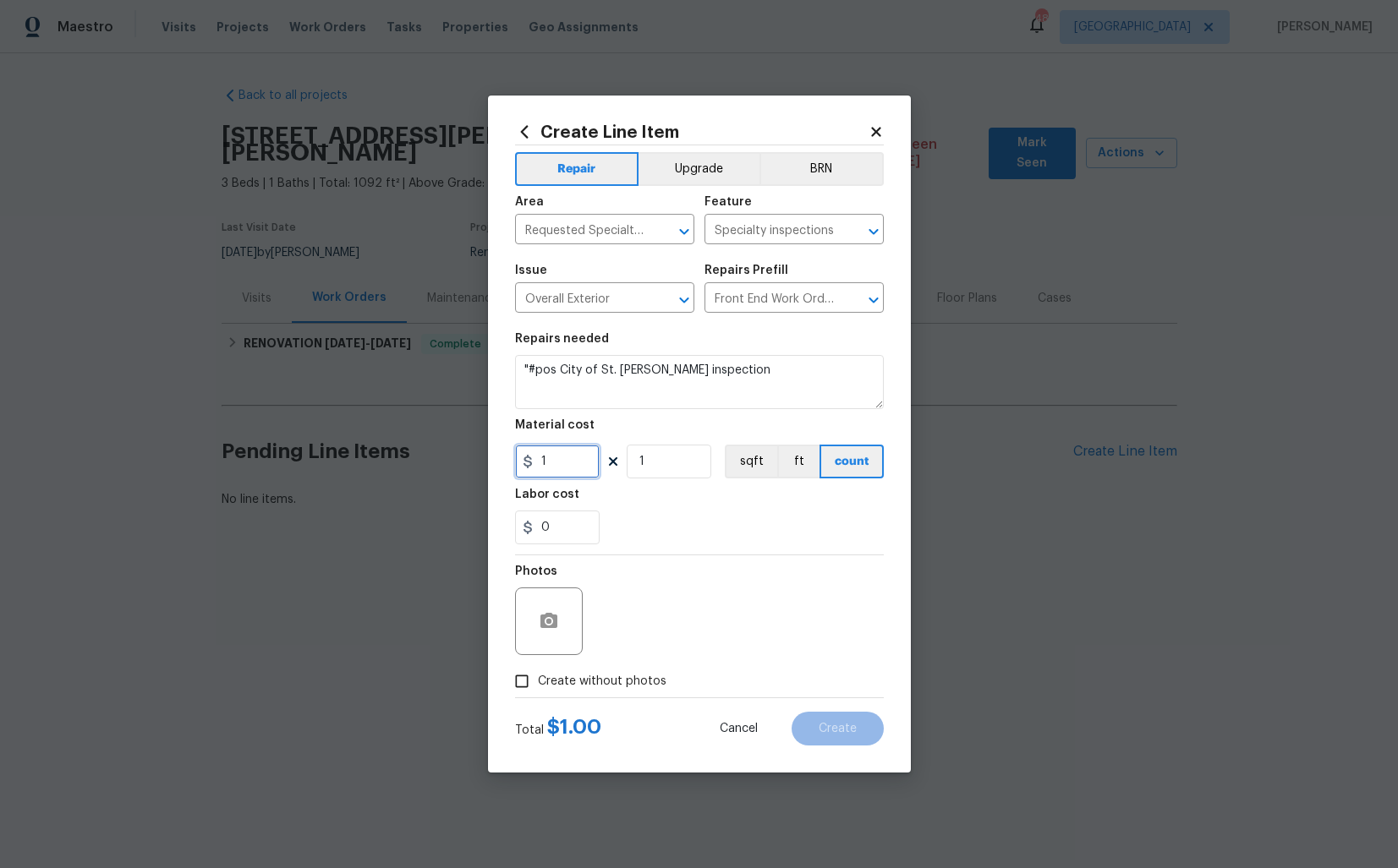
click at [556, 466] on input "1" at bounding box center [557, 461] width 84 height 33
type input "250"
click at [576, 681] on span "Create without photos" at bounding box center [602, 682] width 129 height 18
click at [538, 681] on input "Create without photos" at bounding box center [521, 681] width 32 height 32
checkbox input "true"
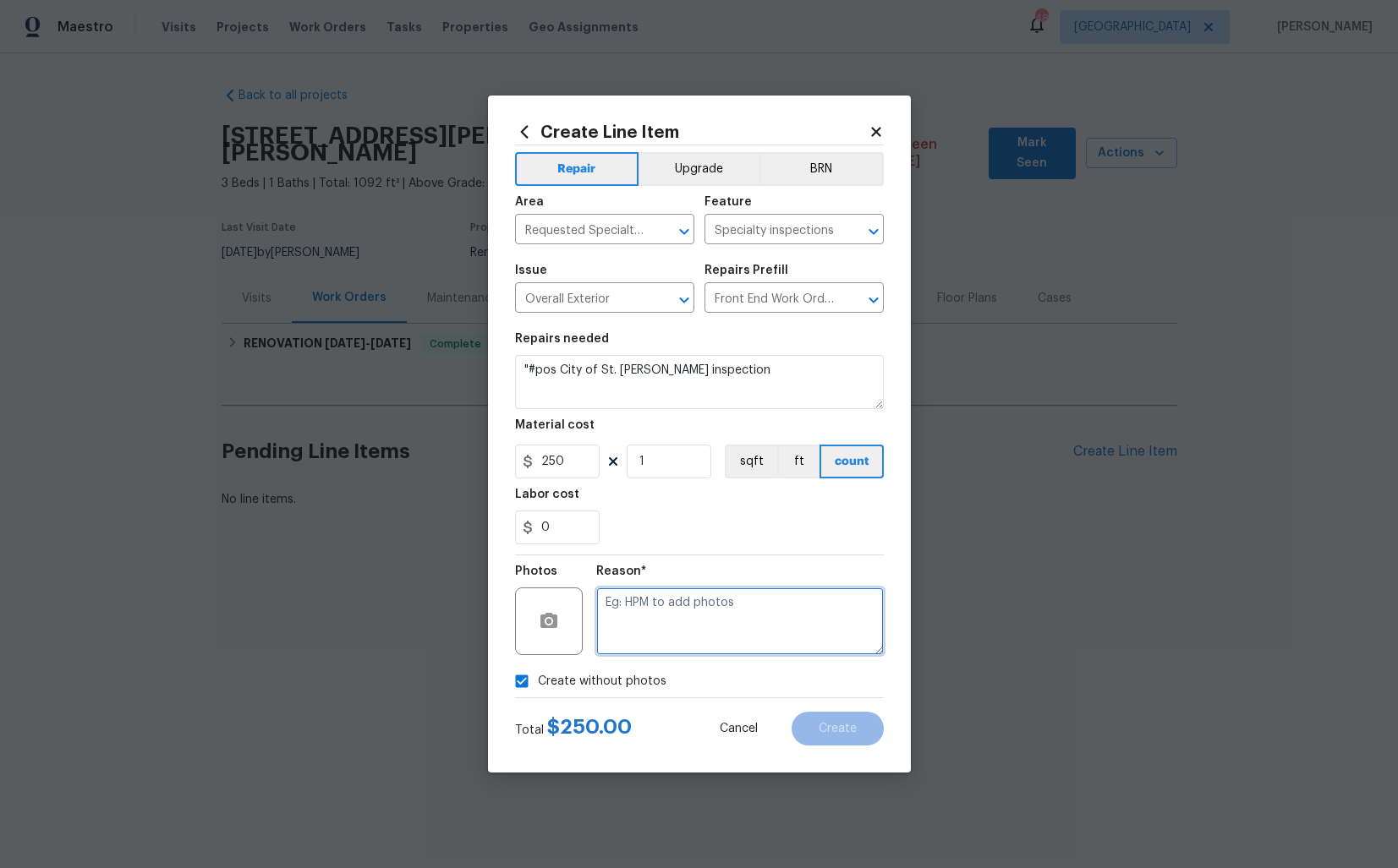
click at [703, 632] on textarea at bounding box center [740, 620] width 288 height 68
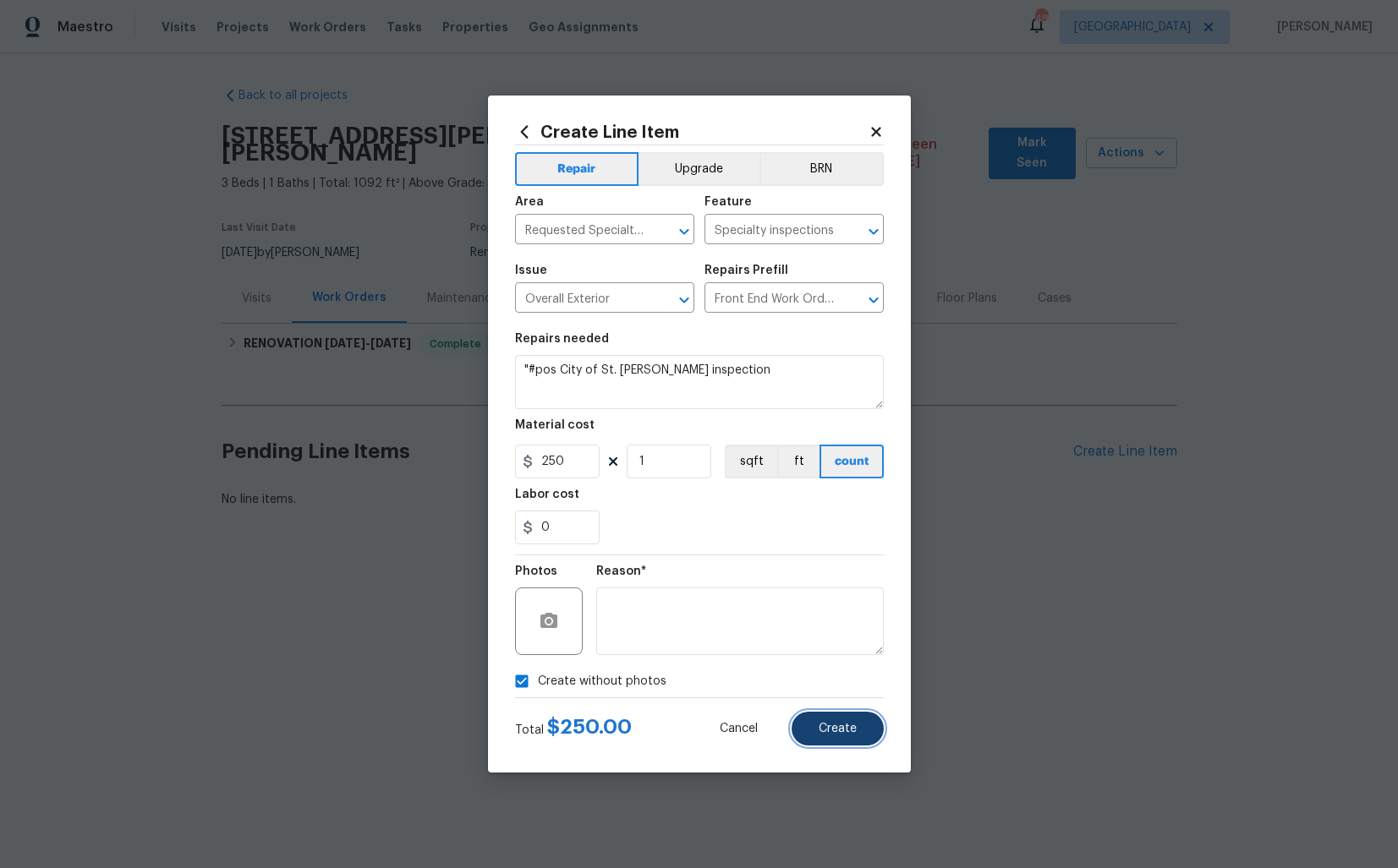
click at [834, 729] on span "Create" at bounding box center [837, 729] width 38 height 13
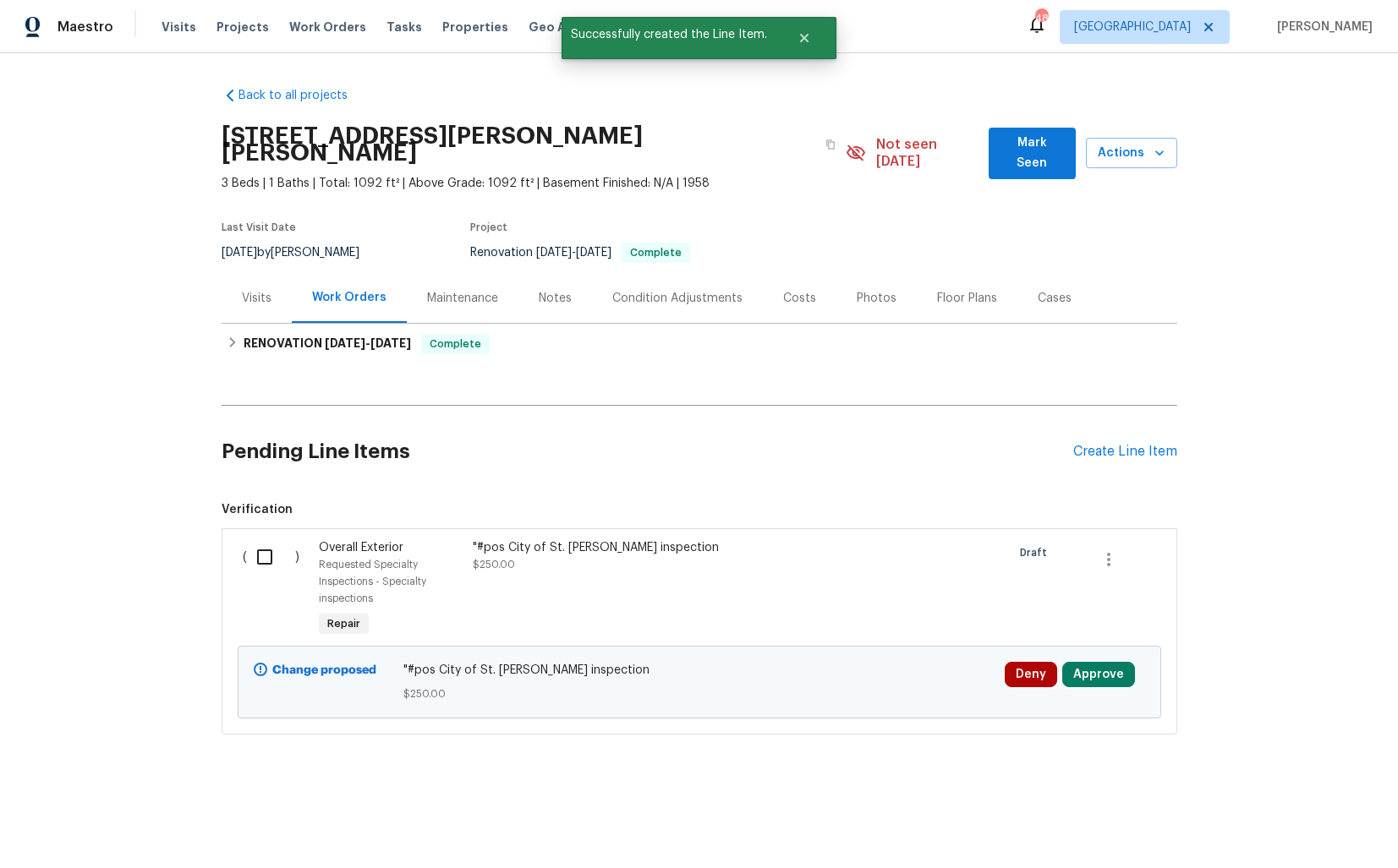
click at [254, 546] on input "checkbox" at bounding box center [271, 557] width 48 height 35
checkbox input "true"
click at [1314, 824] on span "Create Work Order" at bounding box center [1301, 826] width 112 height 21
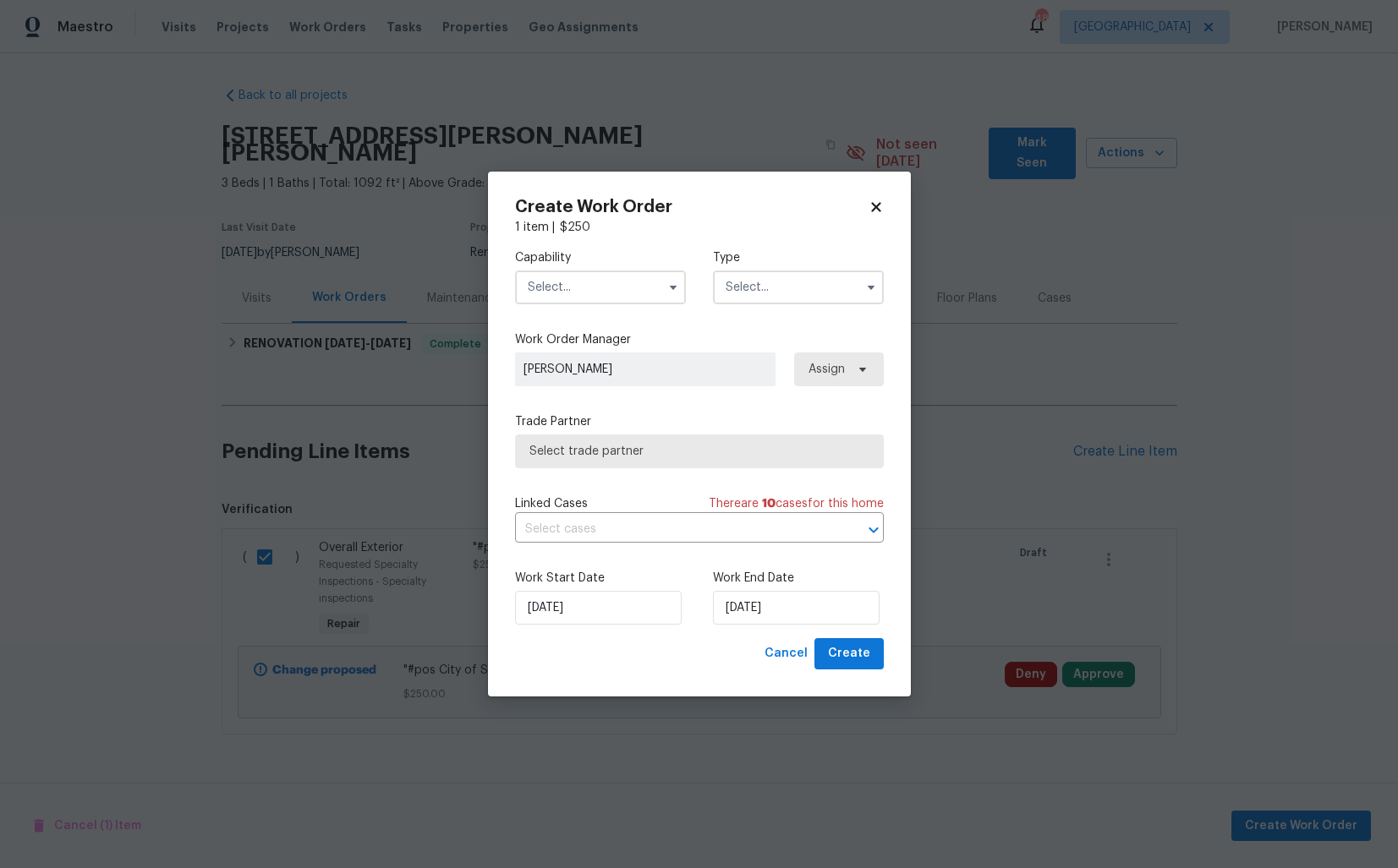
click at [644, 293] on input "text" at bounding box center [600, 287] width 171 height 33
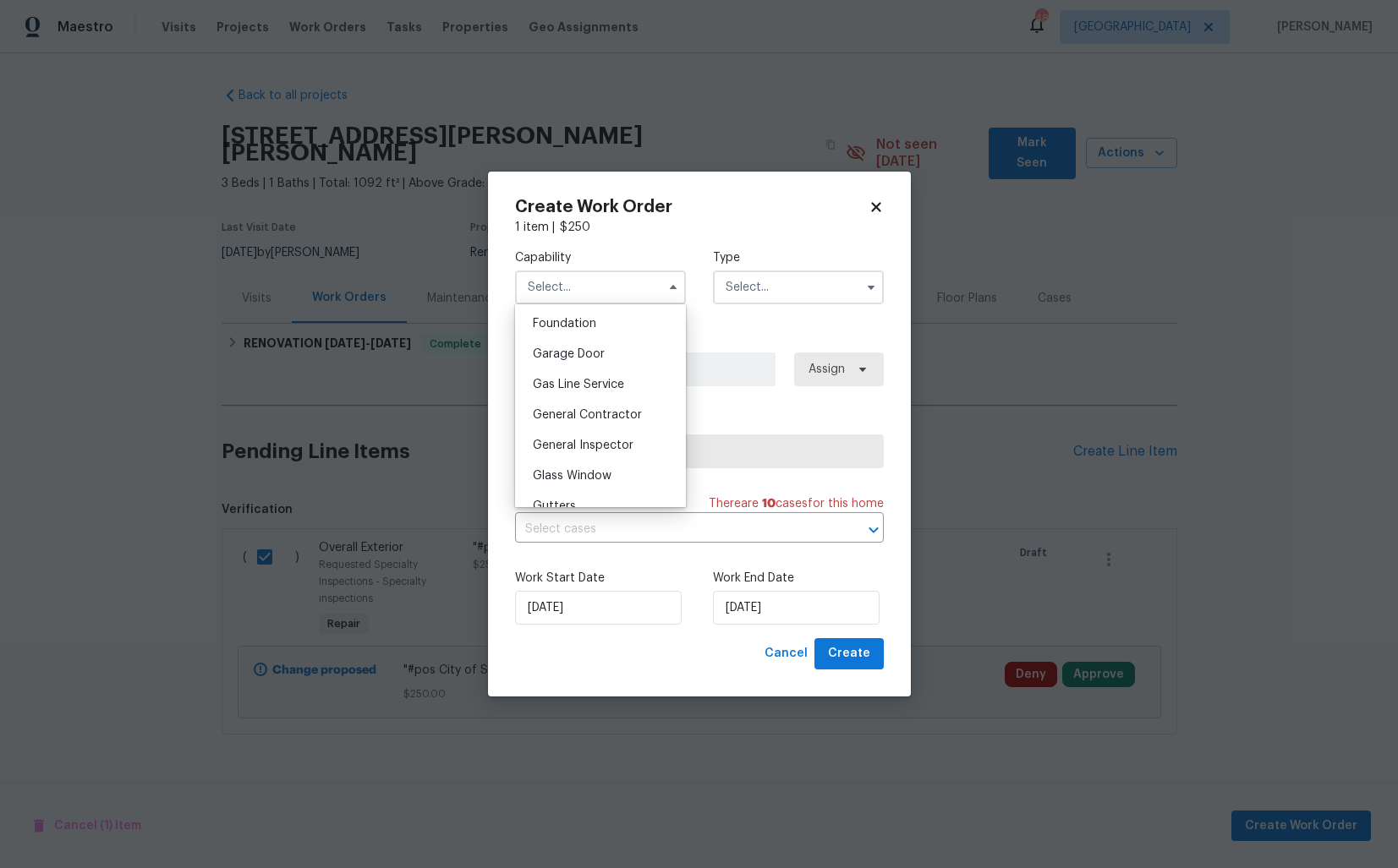
scroll to position [773, 0]
click at [594, 394] on span "General Inspector" at bounding box center [583, 389] width 100 height 12
type input "General Inspector"
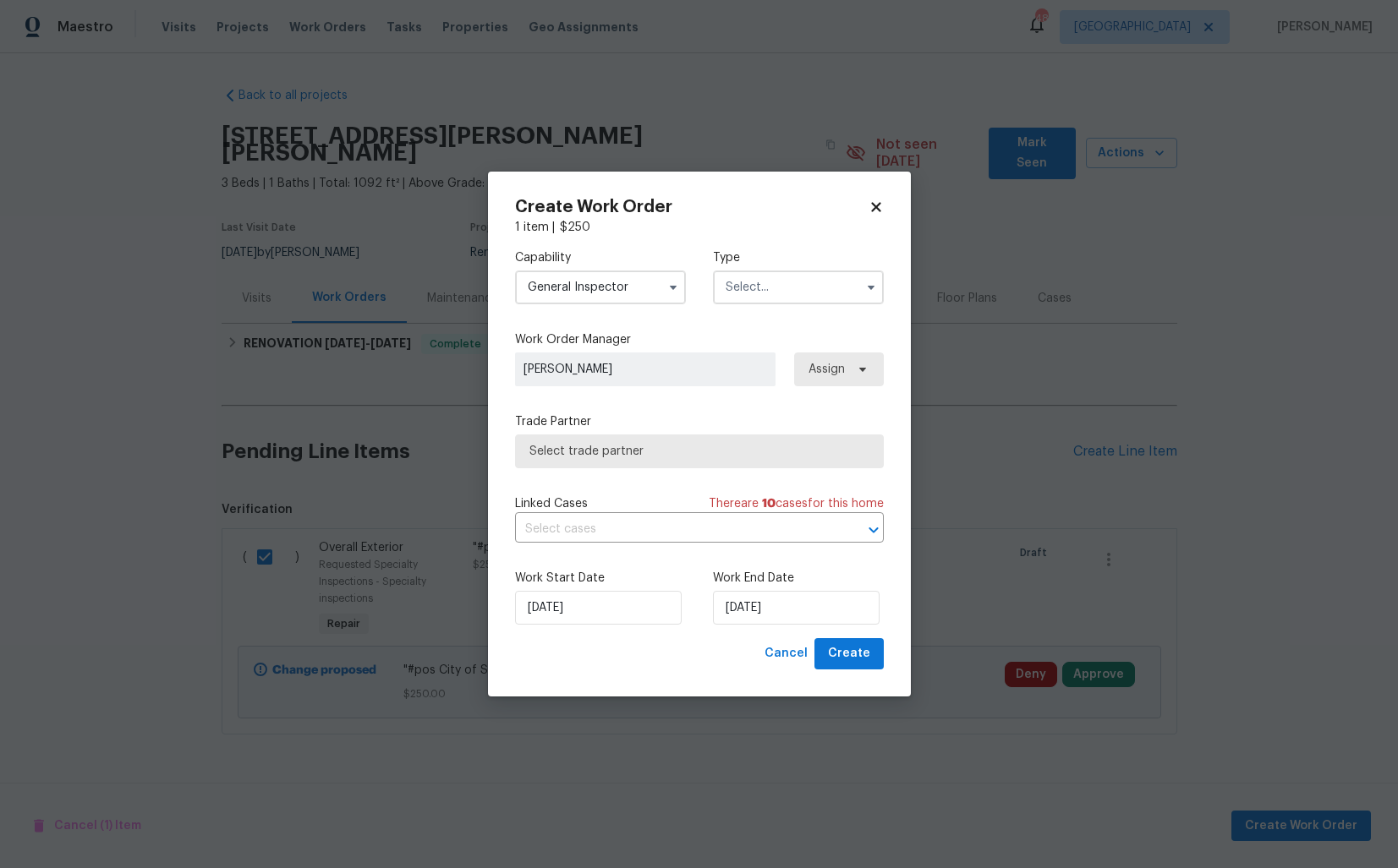
click at [798, 291] on input "text" at bounding box center [798, 287] width 171 height 33
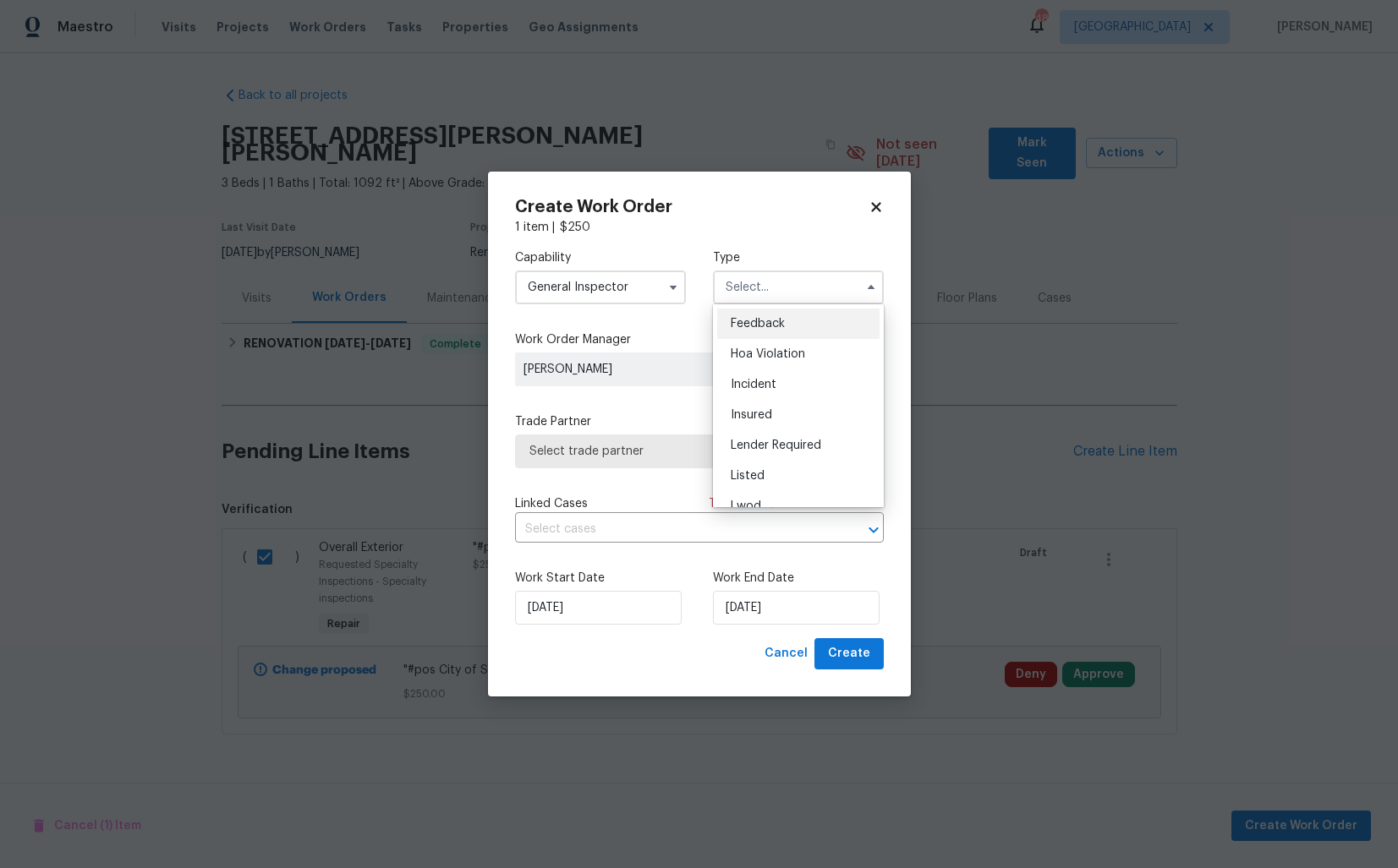
click at [778, 322] on span "Feedback" at bounding box center [758, 324] width 54 height 12
type input "Feedback"
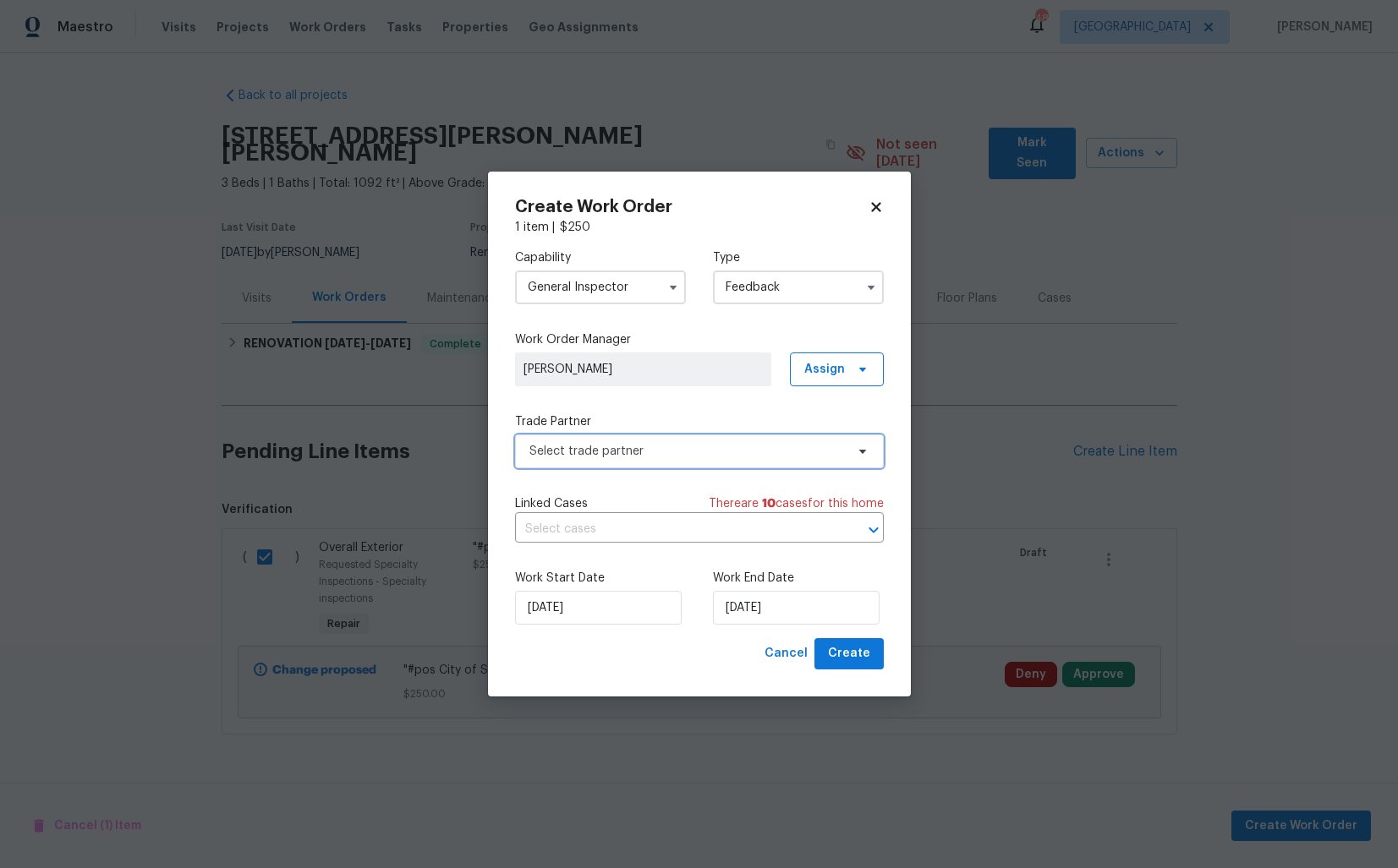
click at [601, 452] on span "Select trade partner" at bounding box center [687, 452] width 315 height 17
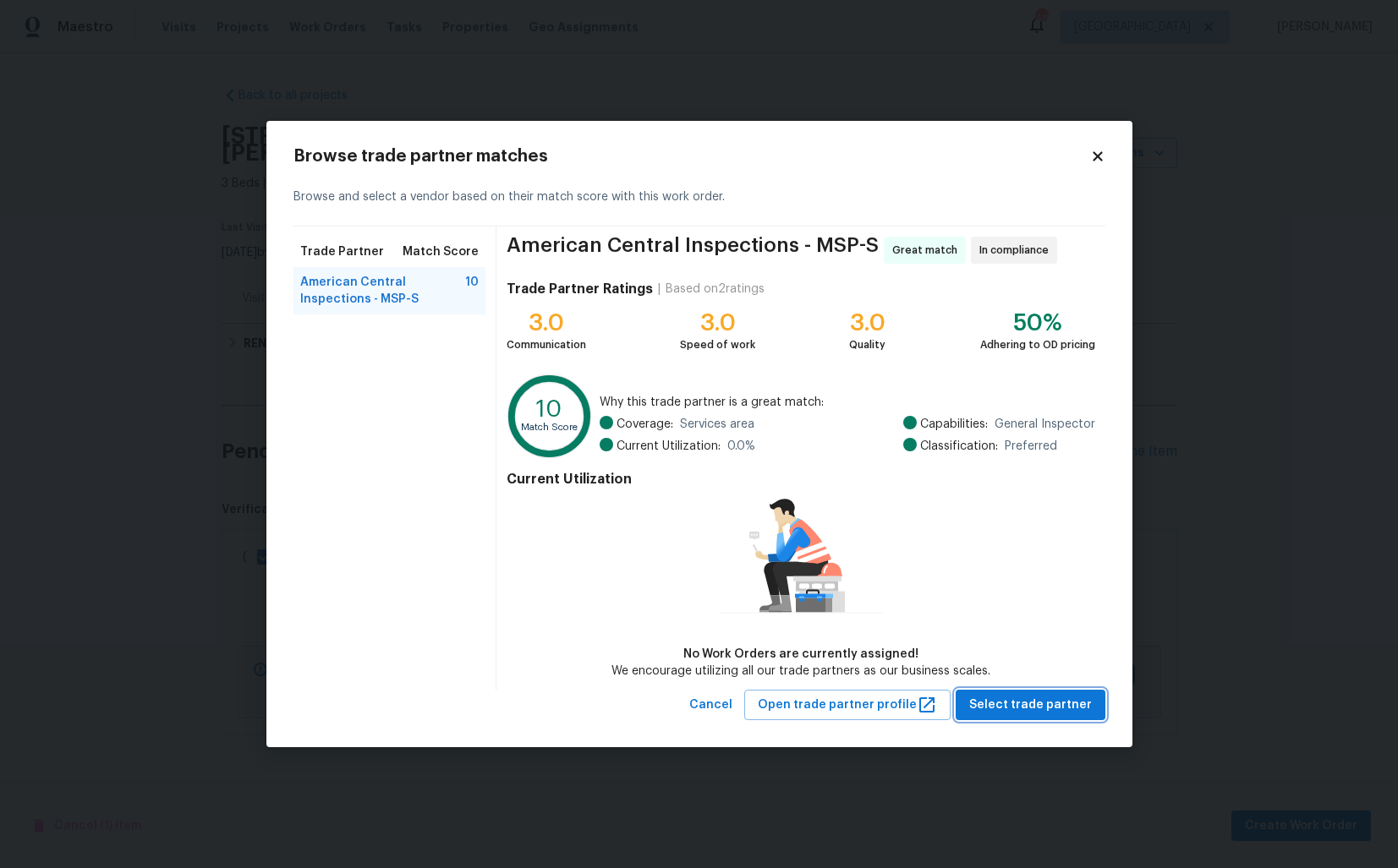
click at [1012, 702] on span "Select trade partner" at bounding box center [1031, 705] width 122 height 21
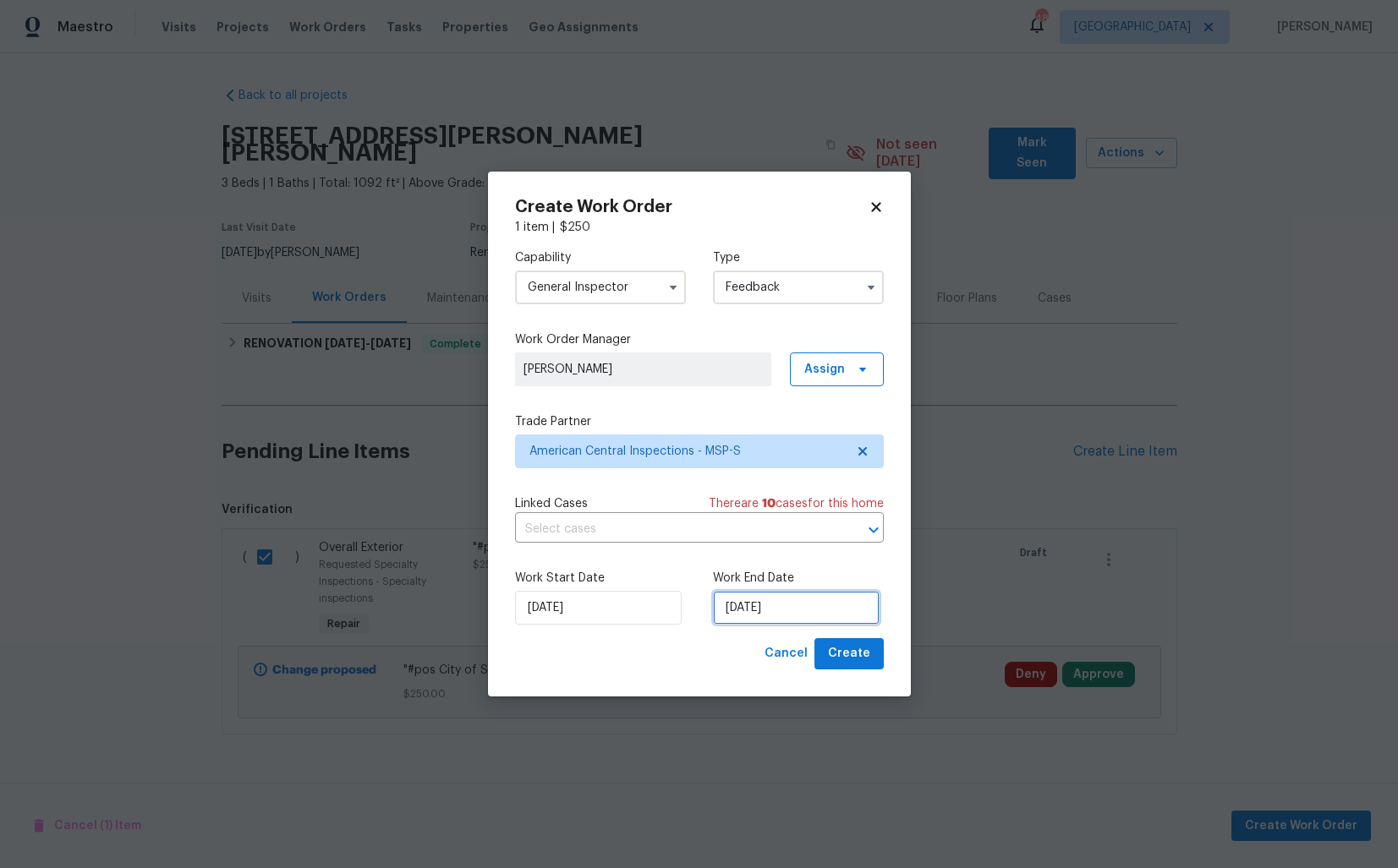
click at [775, 603] on input "[DATE]" at bounding box center [796, 607] width 167 height 33
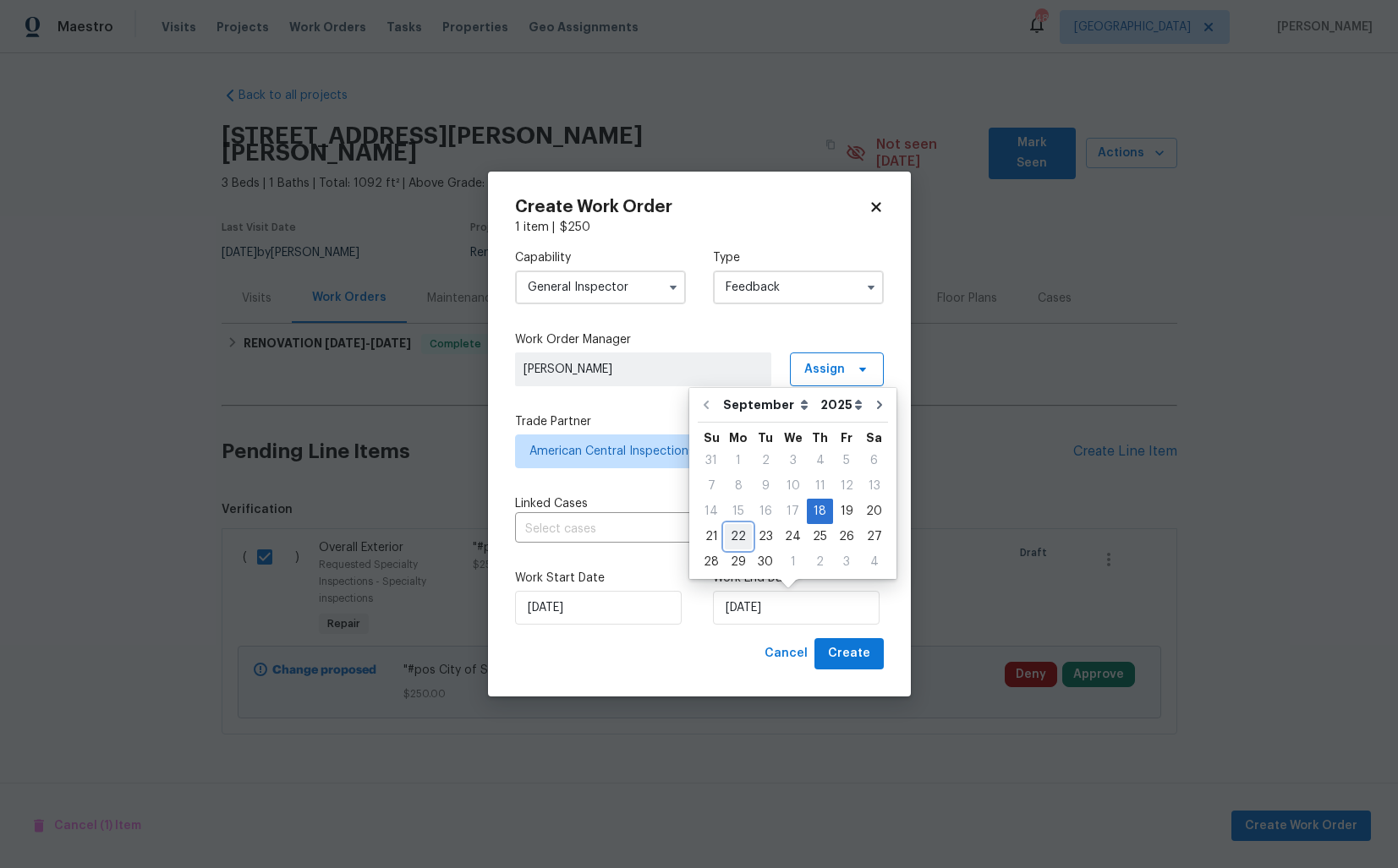
click at [739, 535] on div "22" at bounding box center [737, 537] width 27 height 24
type input "22/09/2025"
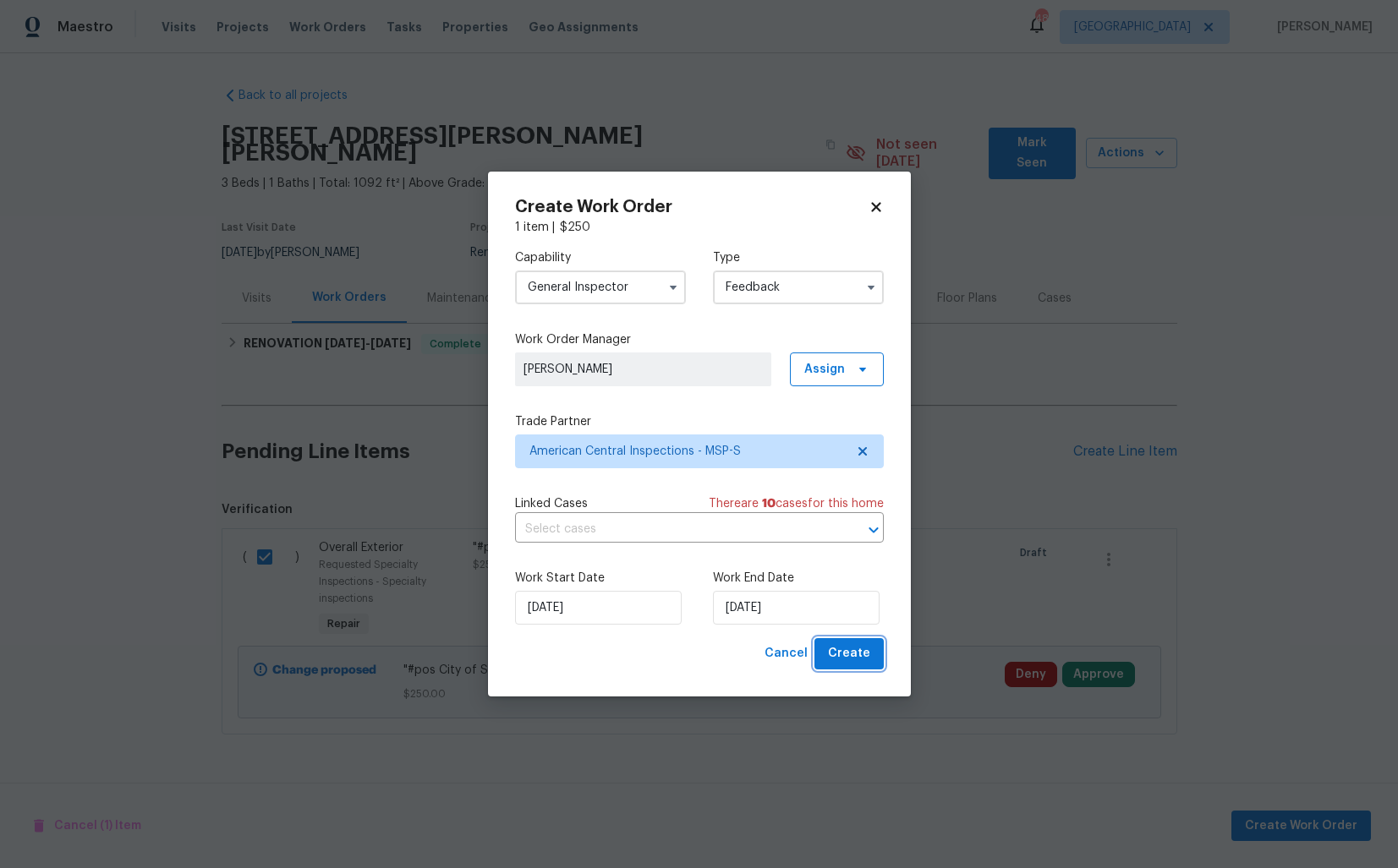
click at [837, 649] on span "Create" at bounding box center [849, 654] width 43 height 21
checkbox input "false"
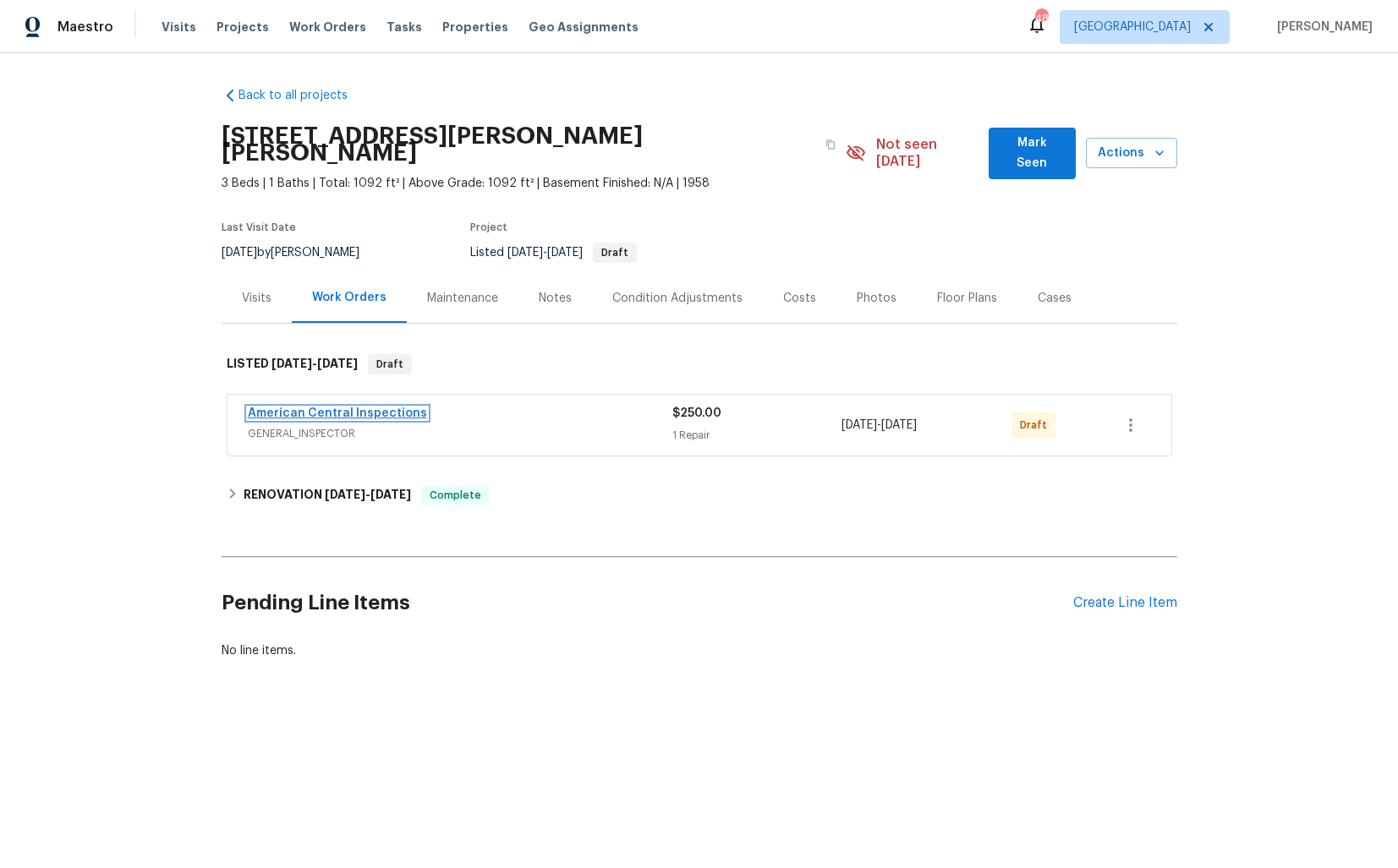
click at [334, 407] on link "American Central Inspections" at bounding box center [337, 413] width 179 height 12
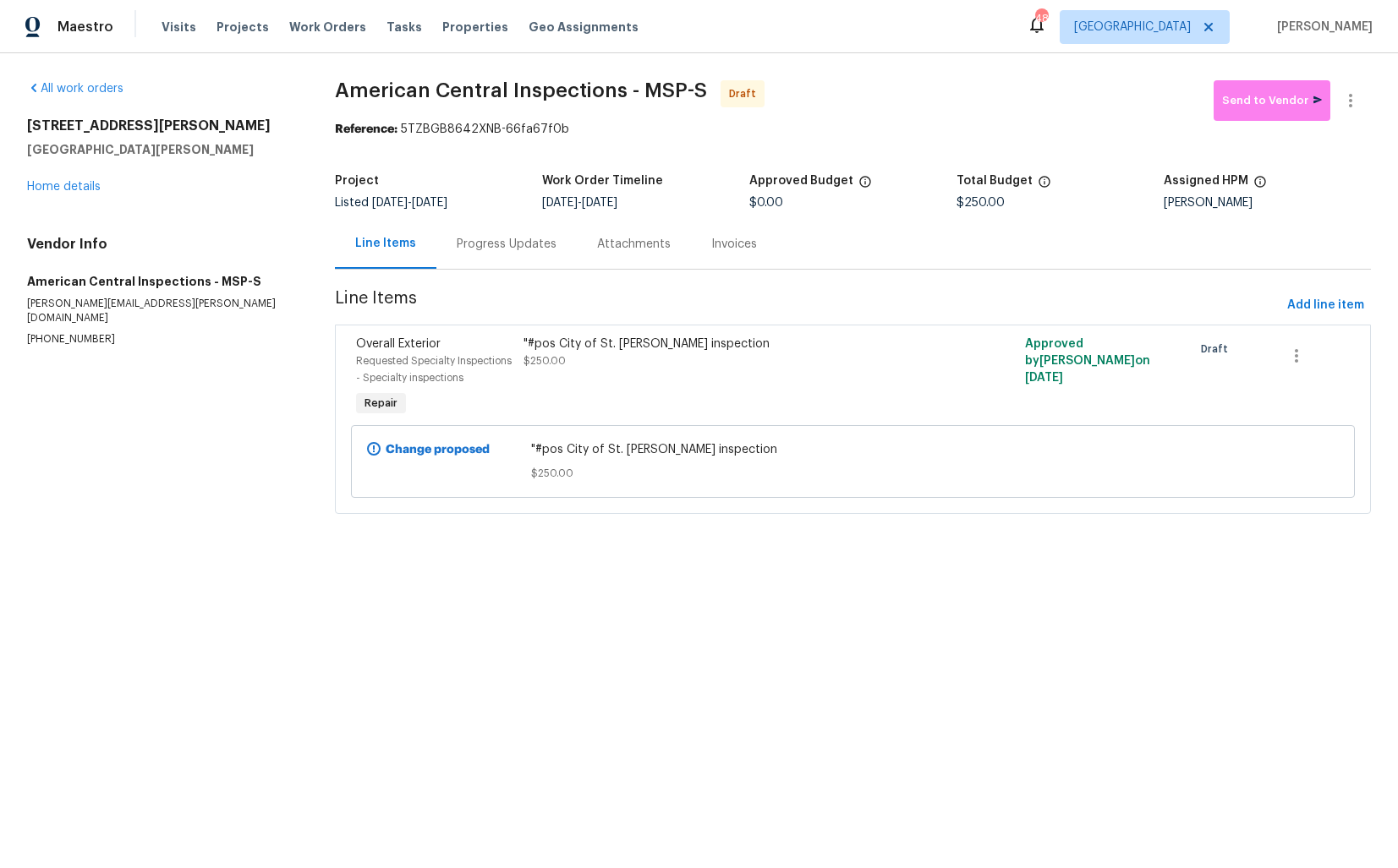
click at [487, 245] on div "Progress Updates" at bounding box center [507, 244] width 100 height 17
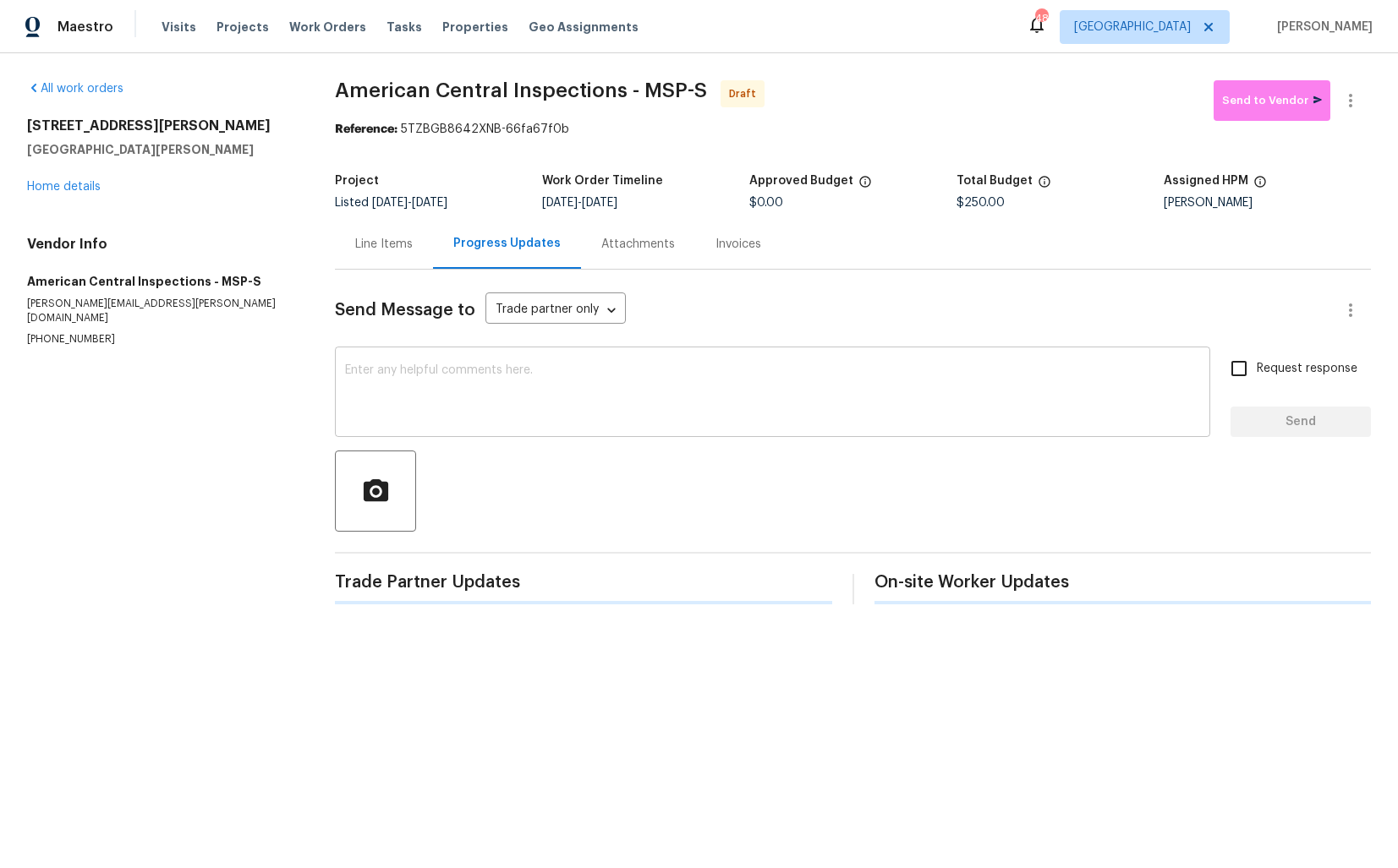
click at [532, 377] on textarea at bounding box center [772, 394] width 854 height 59
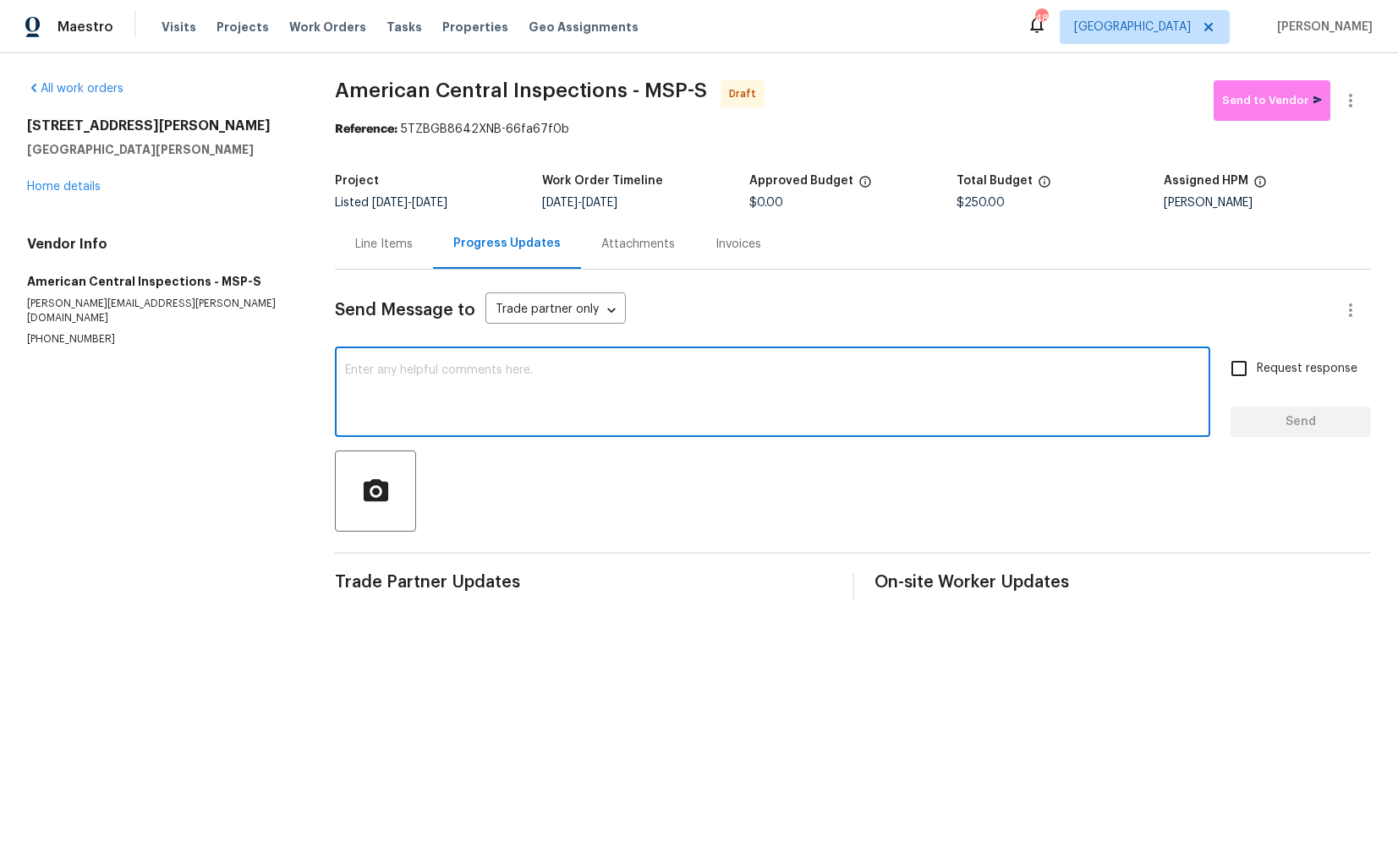
click at [715, 389] on textarea at bounding box center [772, 394] width 854 height 59
paste textarea "Hi this is [PERSON_NAME] with Opendoor. I’m confirming you received the WO for …"
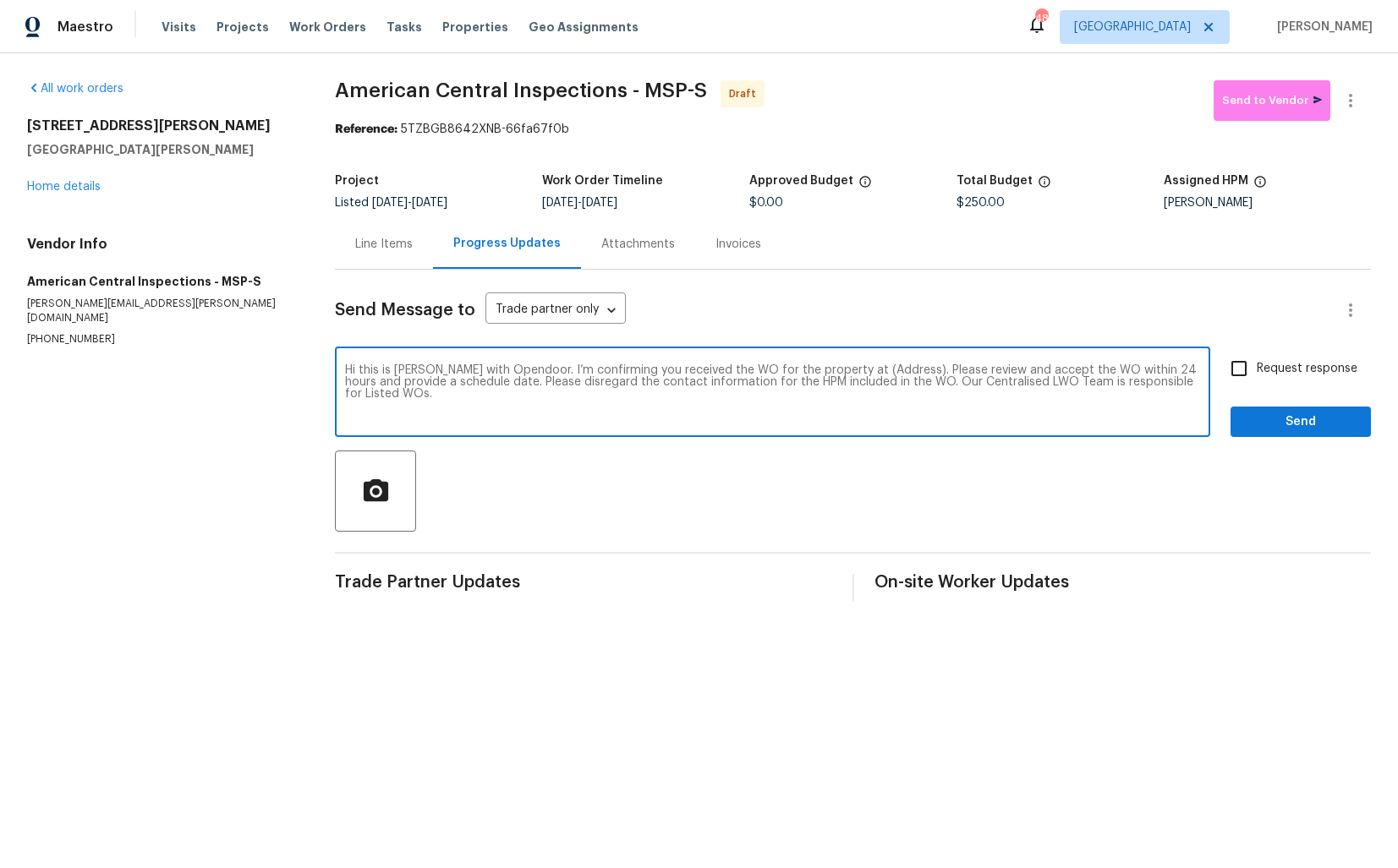
drag, startPoint x: 882, startPoint y: 370, endPoint x: 831, endPoint y: 370, distance: 51.0
click at [831, 370] on textarea "Hi this is [PERSON_NAME] with Opendoor. I’m confirming you received the WO for …" at bounding box center [772, 394] width 854 height 59
paste textarea "[STREET_ADDRESS][PERSON_NAME][PERSON_NAME]"
type textarea "Hi this is [PERSON_NAME] with Opendoor. I’m confirming you received the WO for …"
click at [1247, 377] on input "Request response" at bounding box center [1238, 368] width 35 height 35
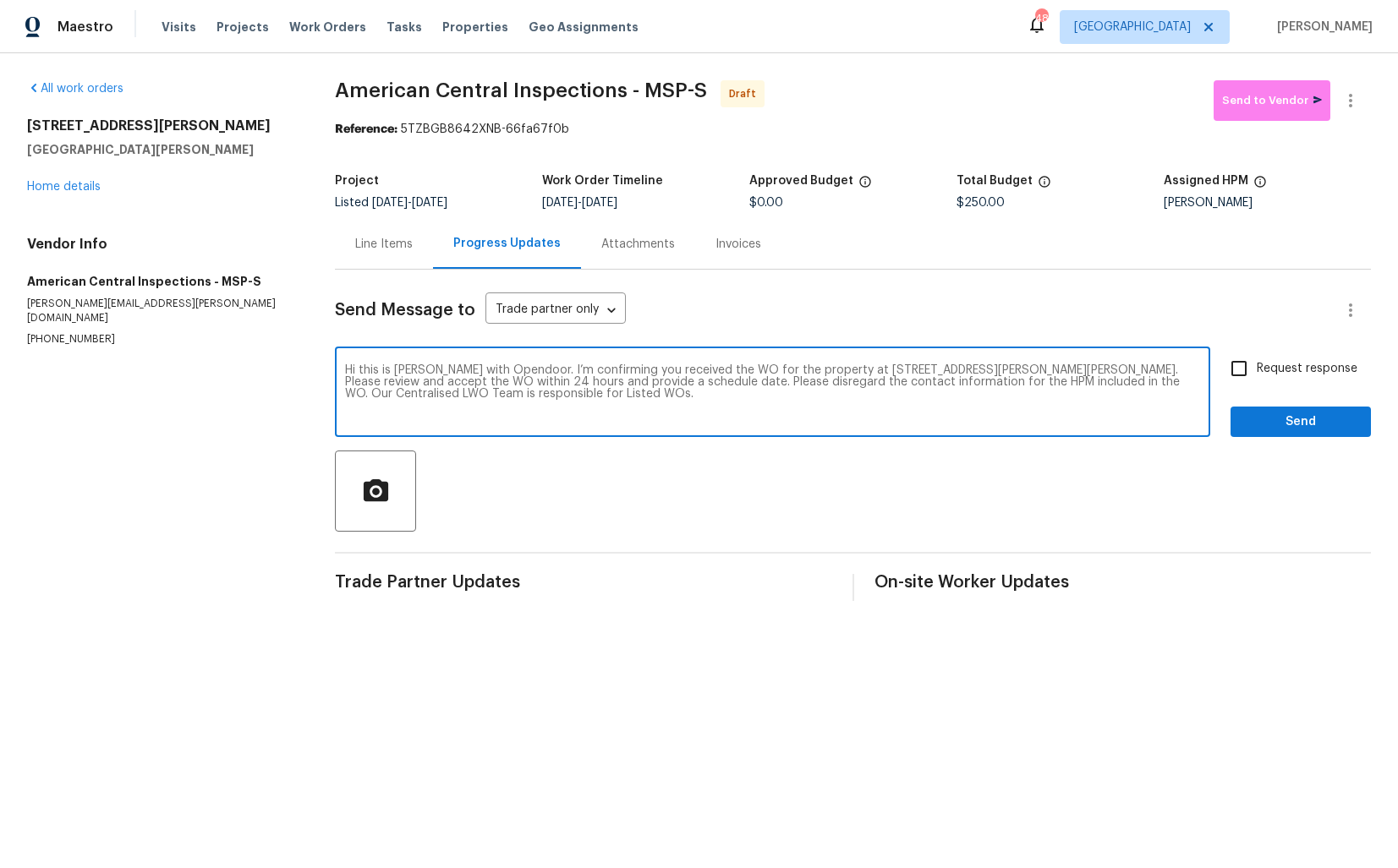
checkbox input "true"
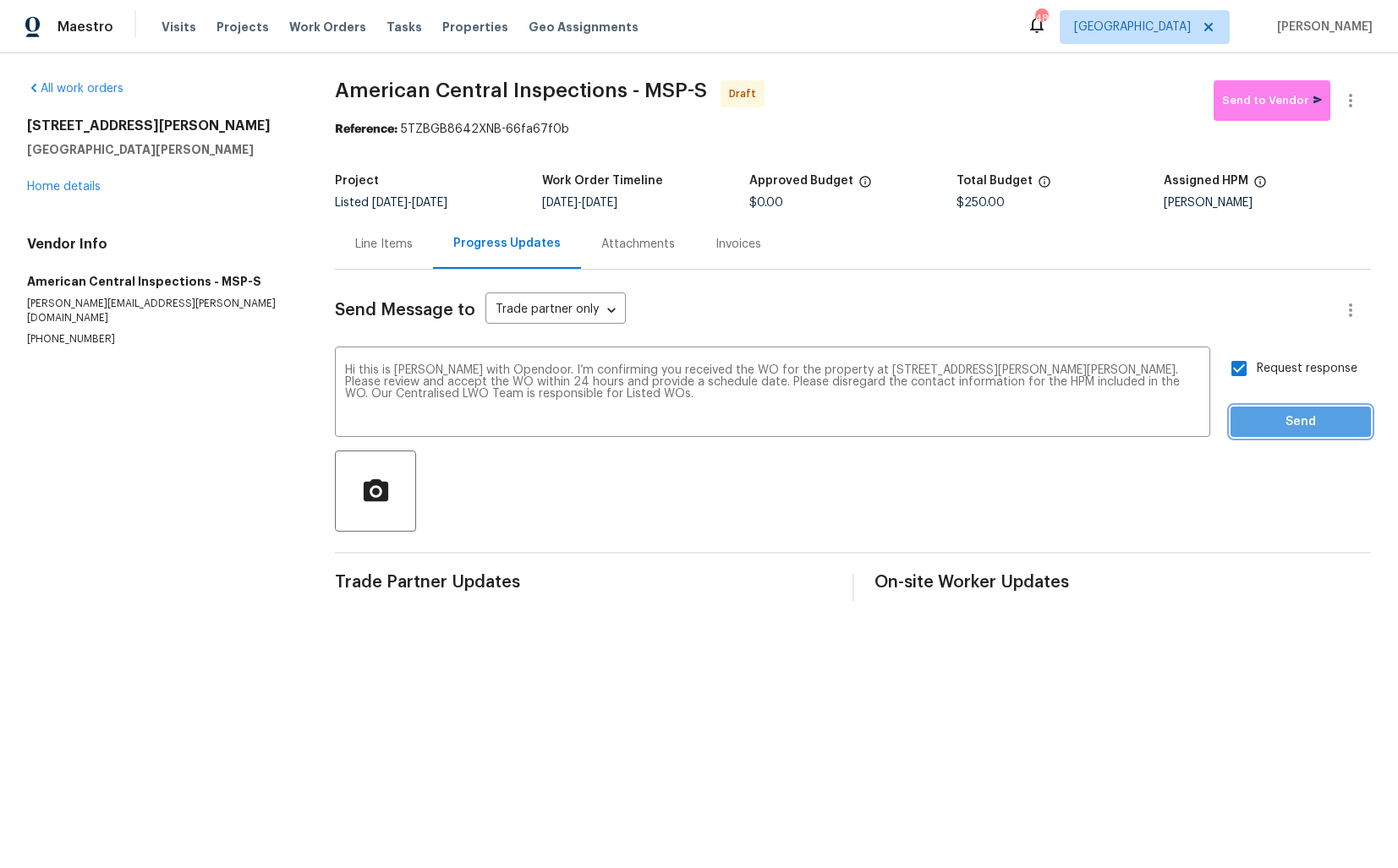
click at [1294, 421] on span "Send" at bounding box center [1301, 422] width 113 height 21
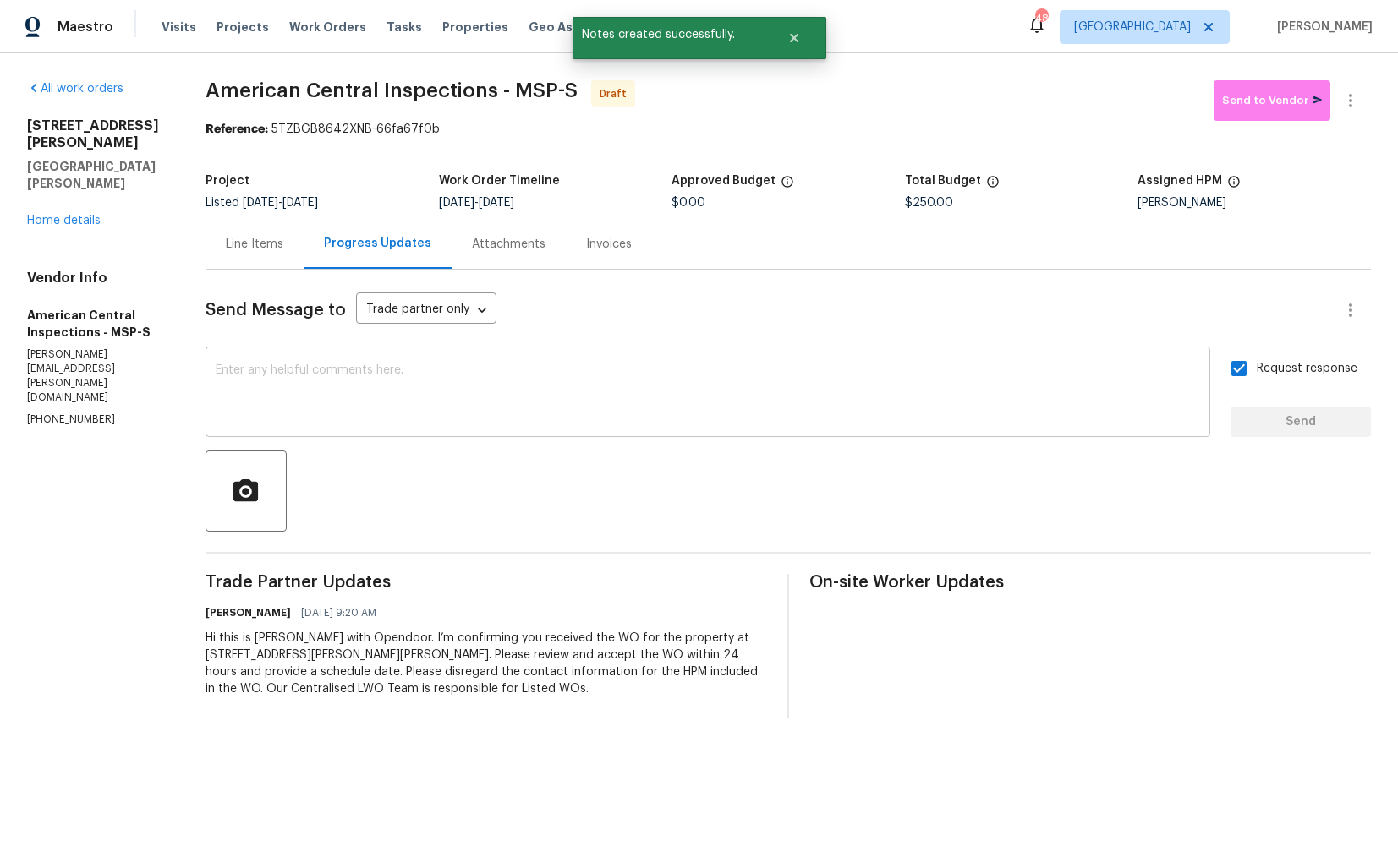
click at [703, 396] on textarea at bounding box center [707, 394] width 984 height 59
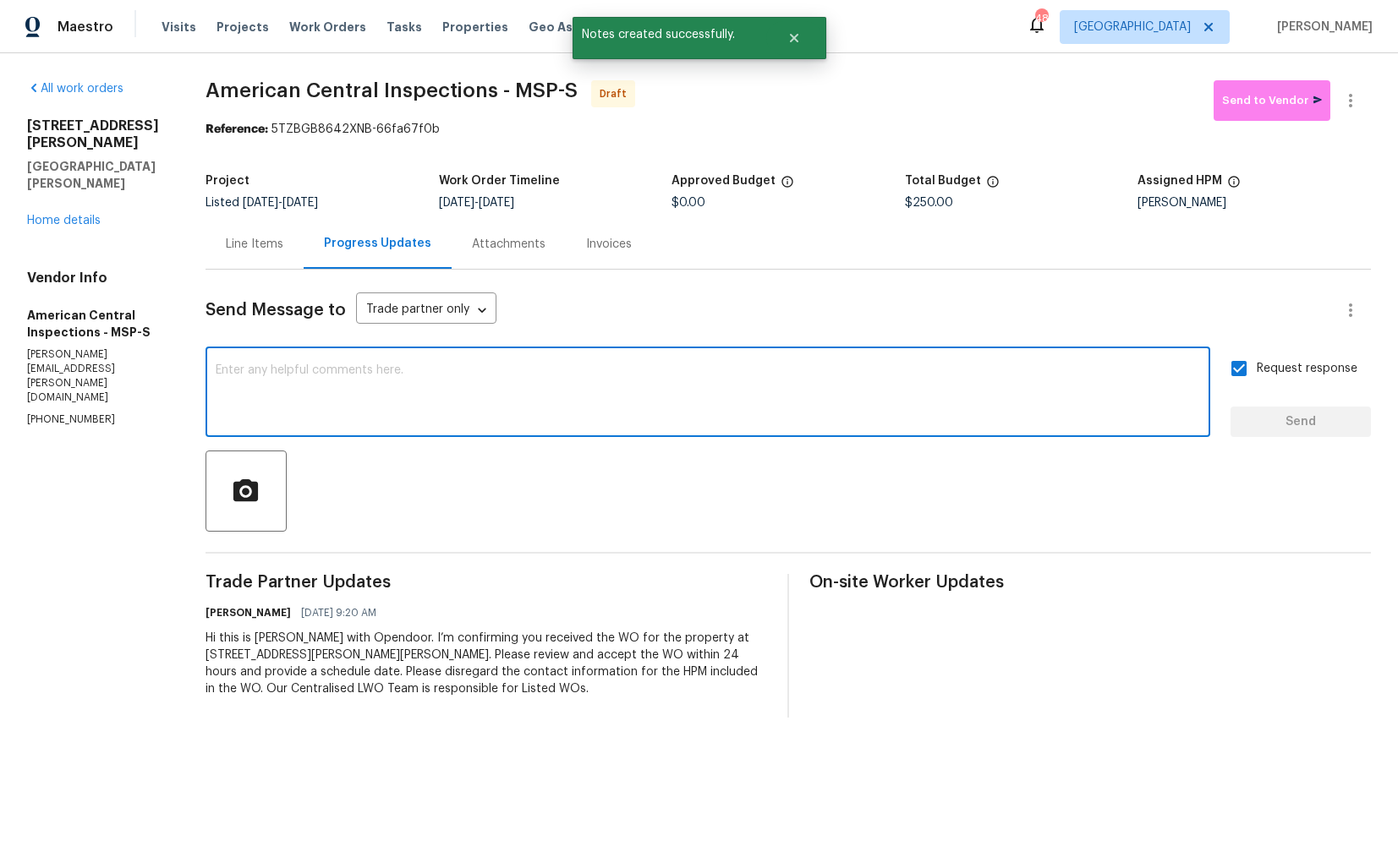
paste textarea "Attention All Work Orders must include before-photos (both close-up and wide-an…"
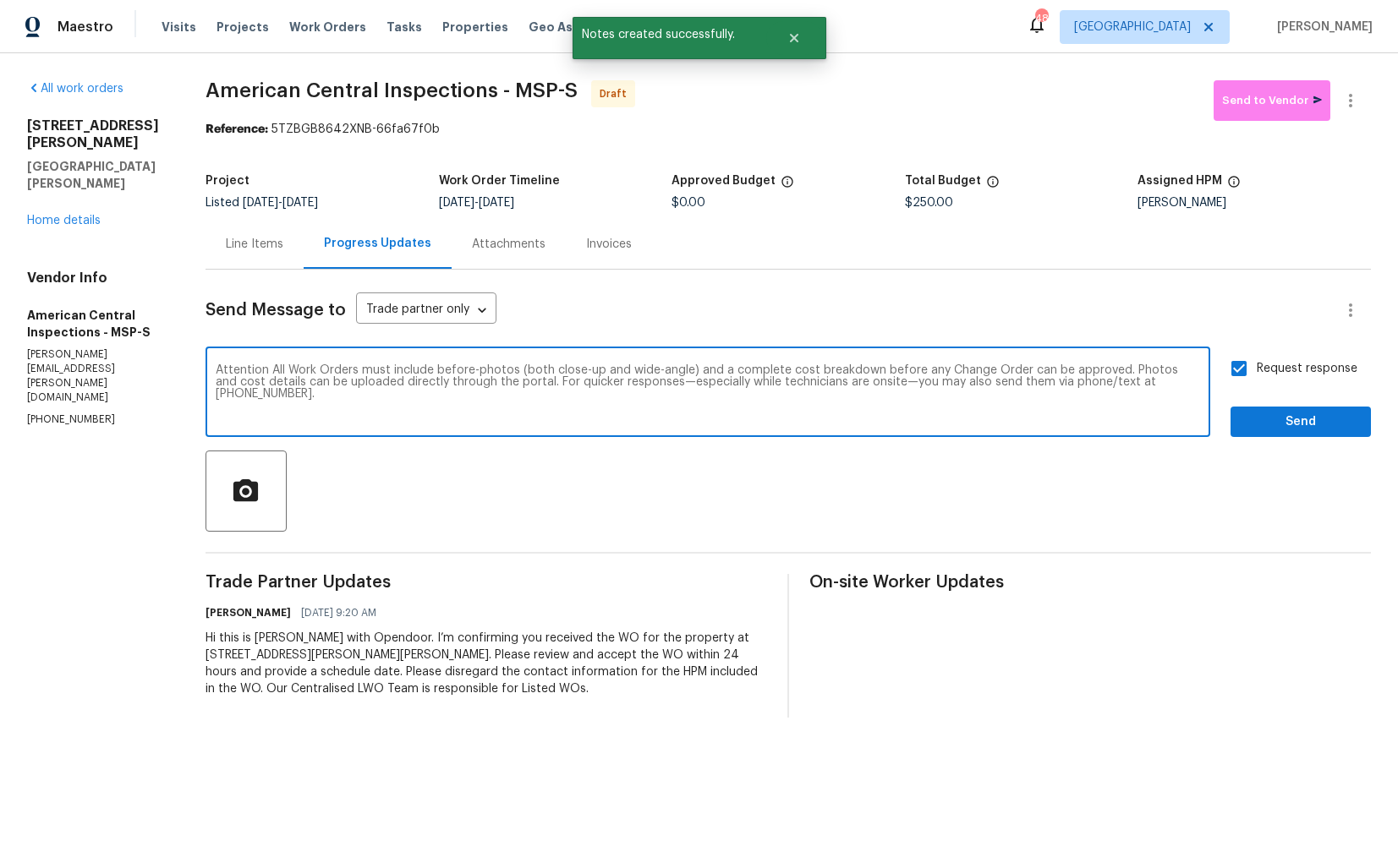
type textarea "Attention All Work Orders must include before-photos (both close-up and wide-an…"
click at [1344, 425] on span "Send" at bounding box center [1301, 422] width 113 height 21
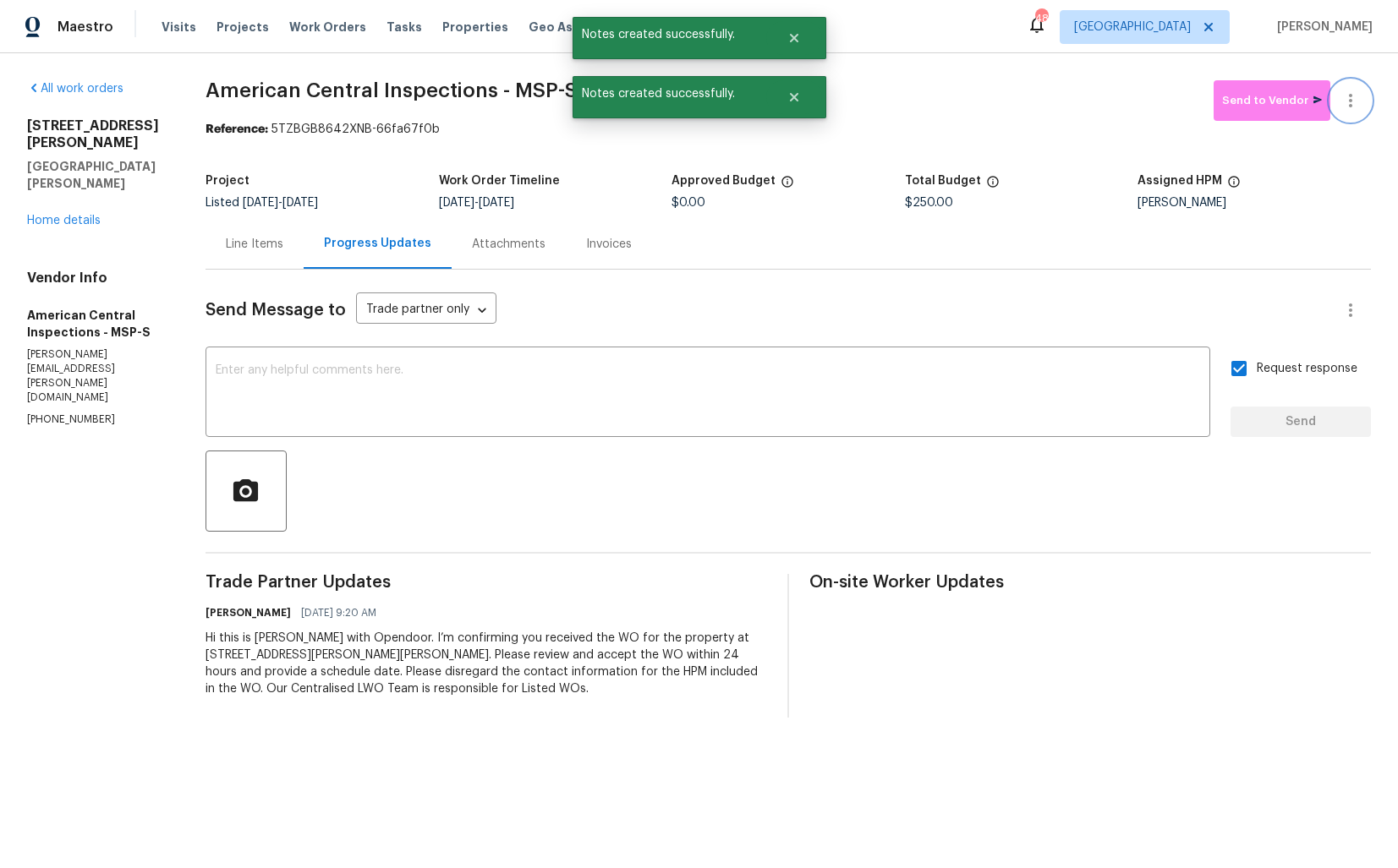
click at [1361, 114] on button "button" at bounding box center [1351, 101] width 41 height 41
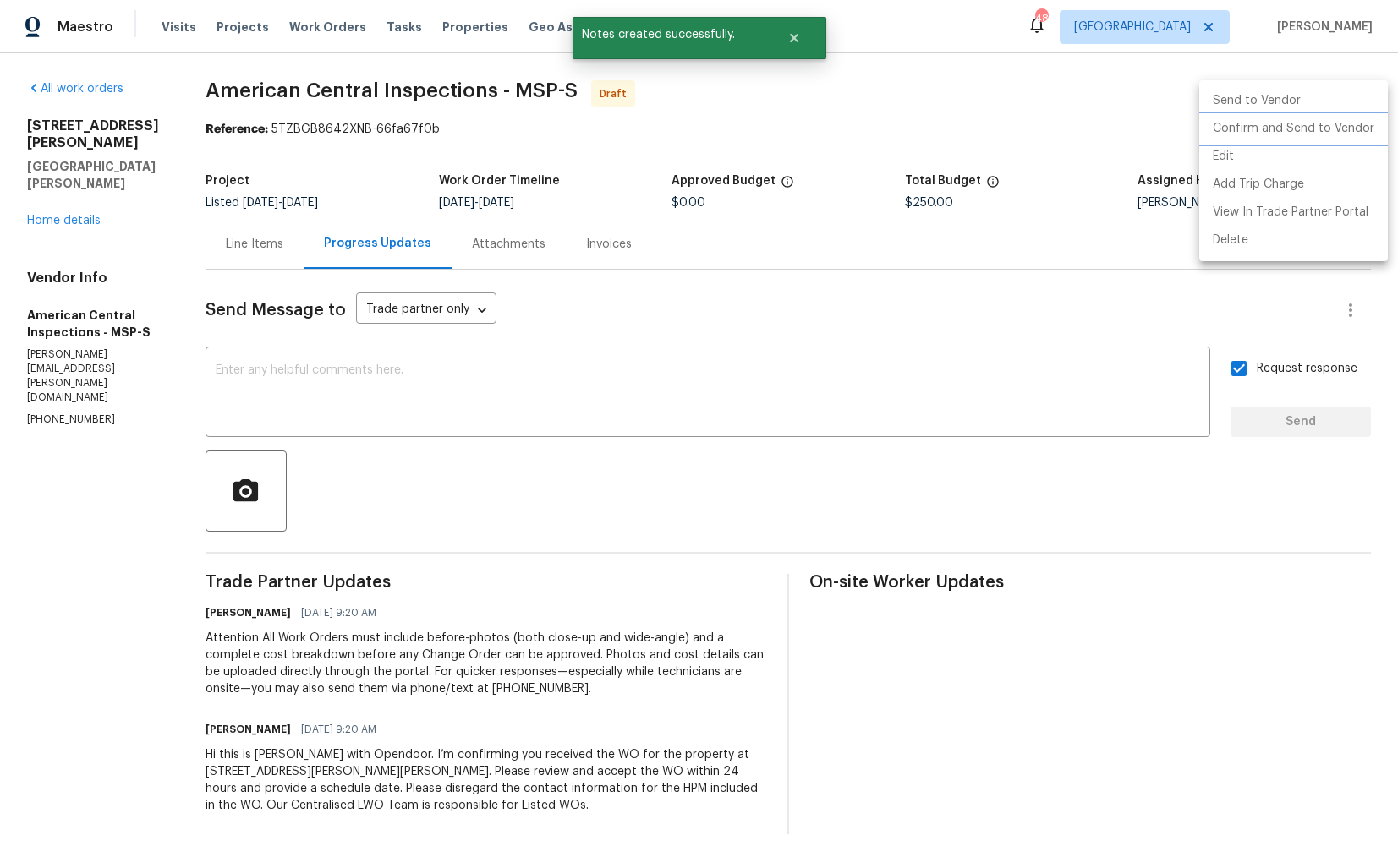
click at [1266, 129] on li "Confirm and Send to Vendor" at bounding box center [1292, 129] width 188 height 28
click at [875, 109] on div at bounding box center [699, 434] width 1398 height 868
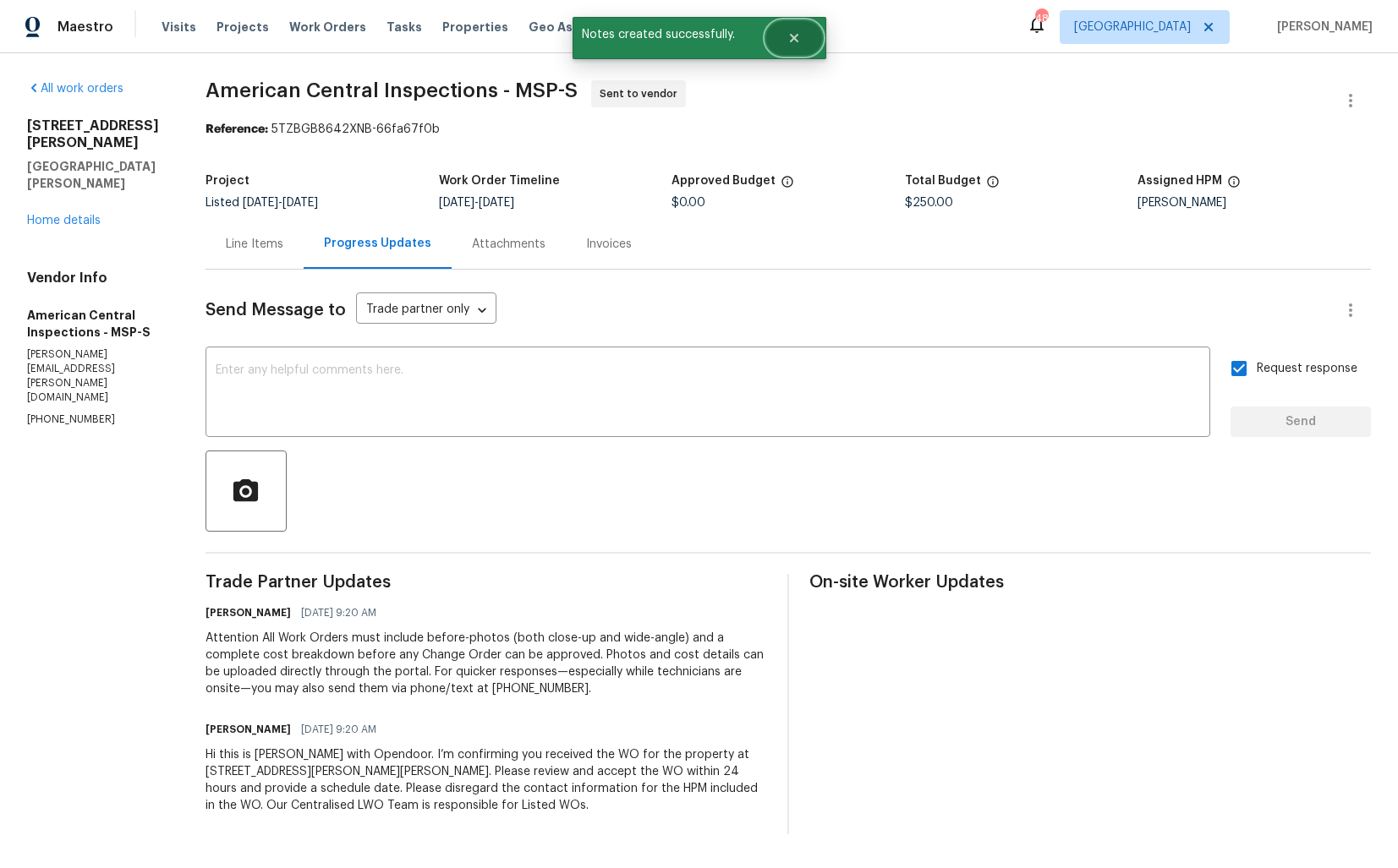
click at [804, 39] on button "Close" at bounding box center [794, 38] width 56 height 33
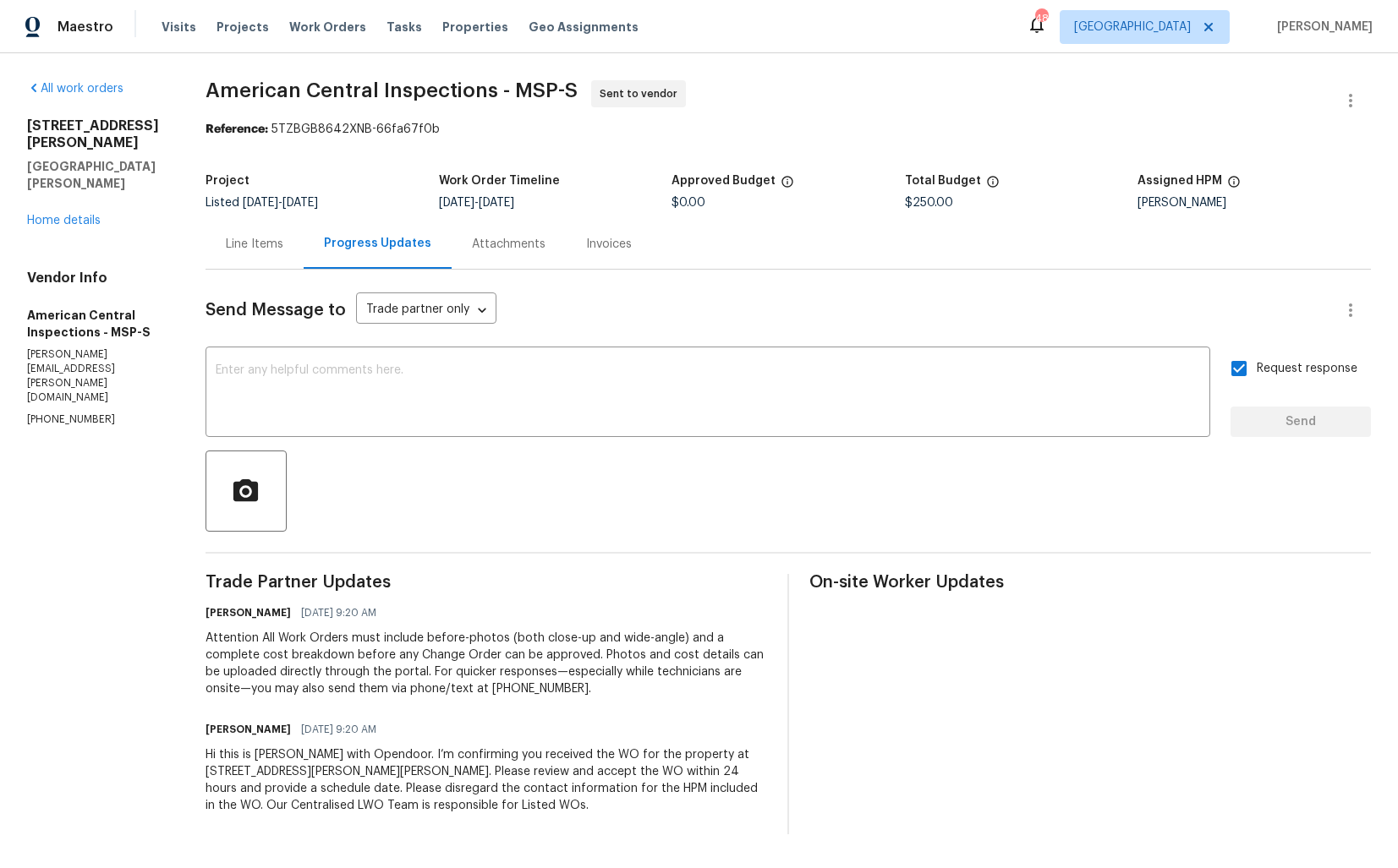
click at [241, 92] on span "American Central Inspections - MSP-S" at bounding box center [391, 91] width 372 height 20
copy span "American Central Inspections - MSP-S"
click at [733, 81] on span "American Central Inspections - MSP-S Sent to vendor" at bounding box center [767, 101] width 1124 height 41
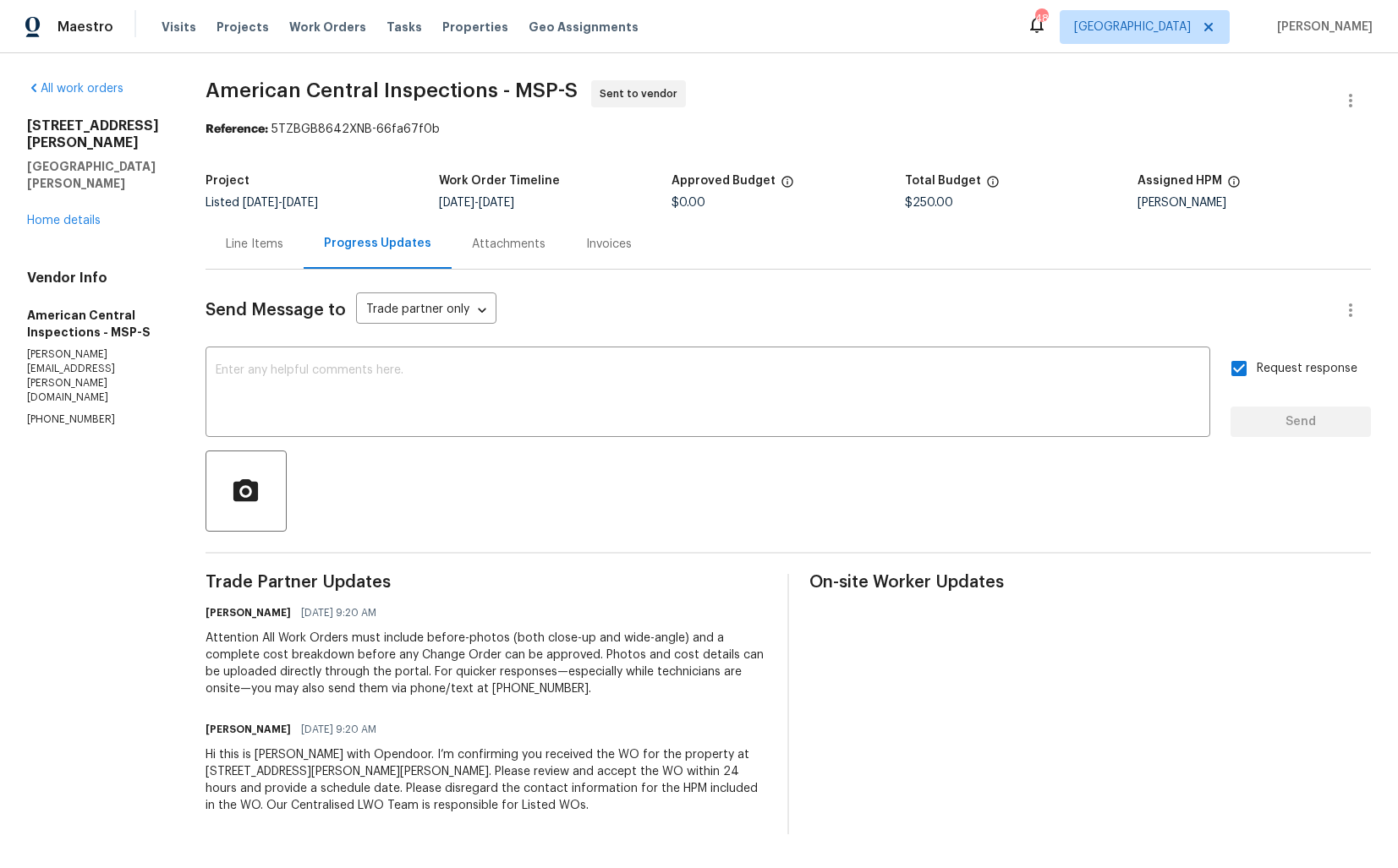
click at [955, 70] on div "All work orders [STREET_ADDRESS][PERSON_NAME][PERSON_NAME] Home details Vendor …" at bounding box center [699, 456] width 1398 height 808
drag, startPoint x: 276, startPoint y: 130, endPoint x: 505, endPoint y: 130, distance: 229.0
click at [505, 130] on div "Reference: 5TZBGB8642XNB-66fa67f0b" at bounding box center [788, 129] width 1165 height 17
copy div "5TZBGB8642XNB-66fa67f0b"
click at [494, 95] on span "American Central Inspections - MSP-S" at bounding box center [391, 91] width 372 height 20
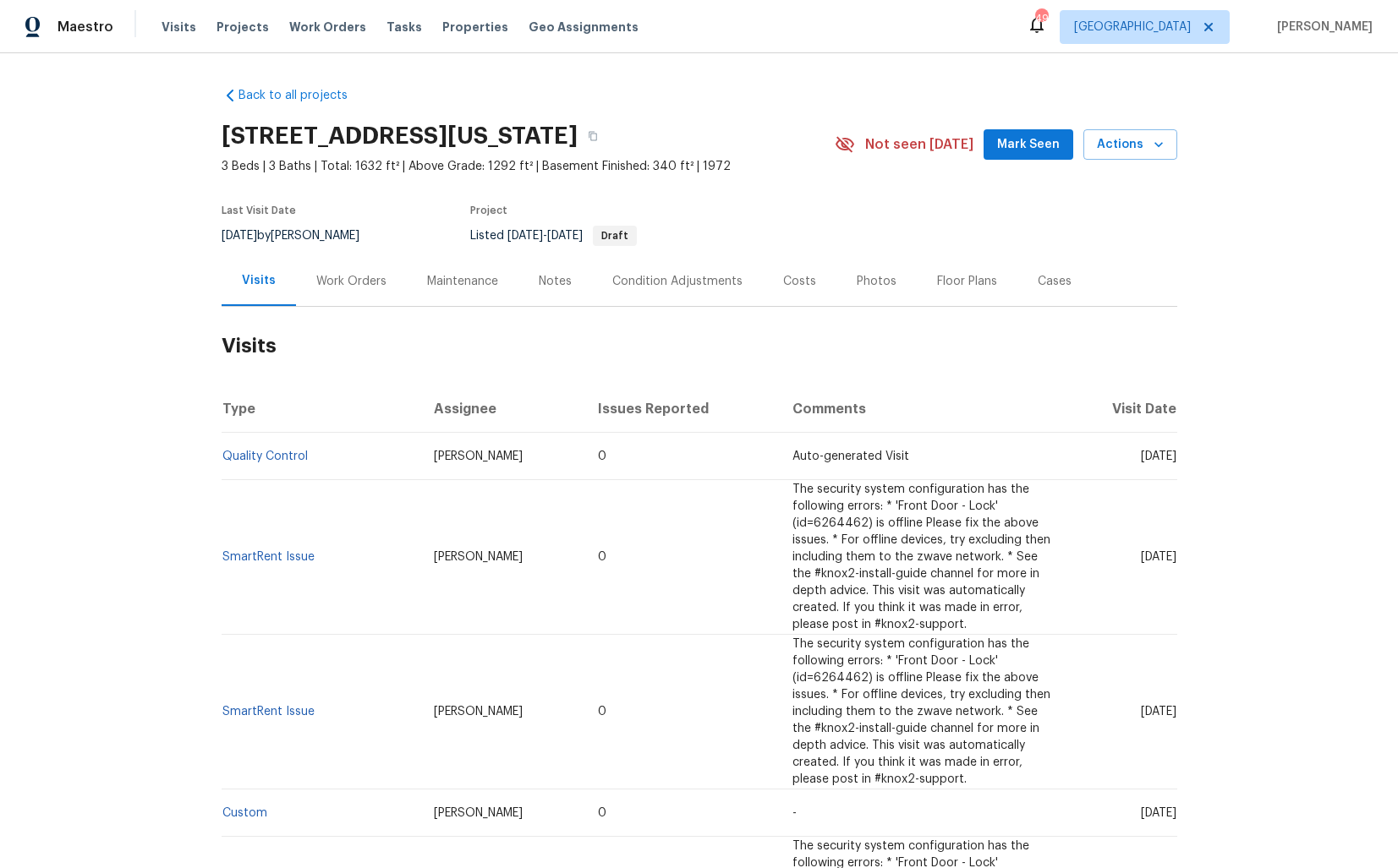
click at [349, 305] on div "Work Orders" at bounding box center [351, 281] width 110 height 50
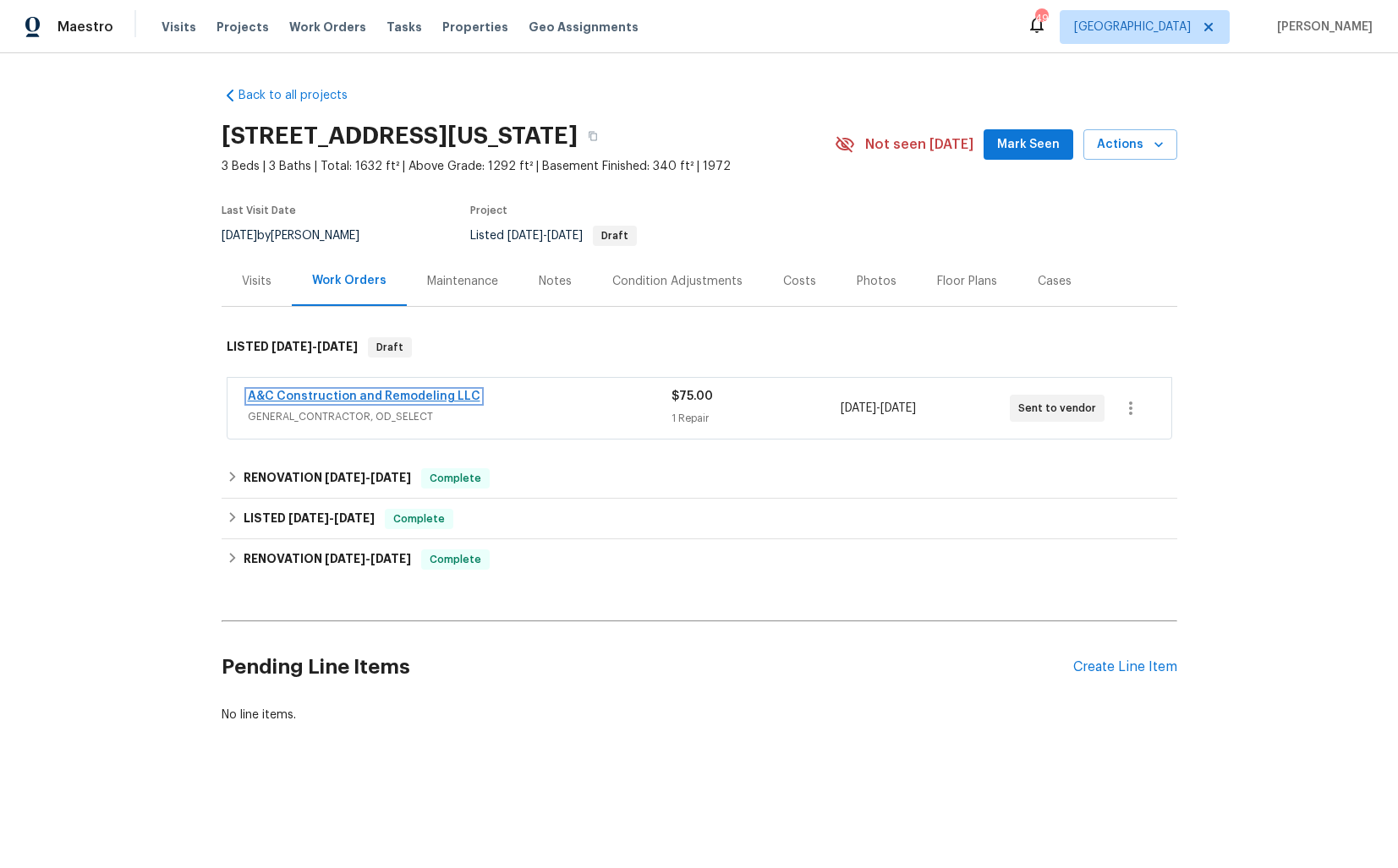
click at [340, 396] on link "A&C Construction and Remodeling LLC" at bounding box center [364, 396] width 233 height 12
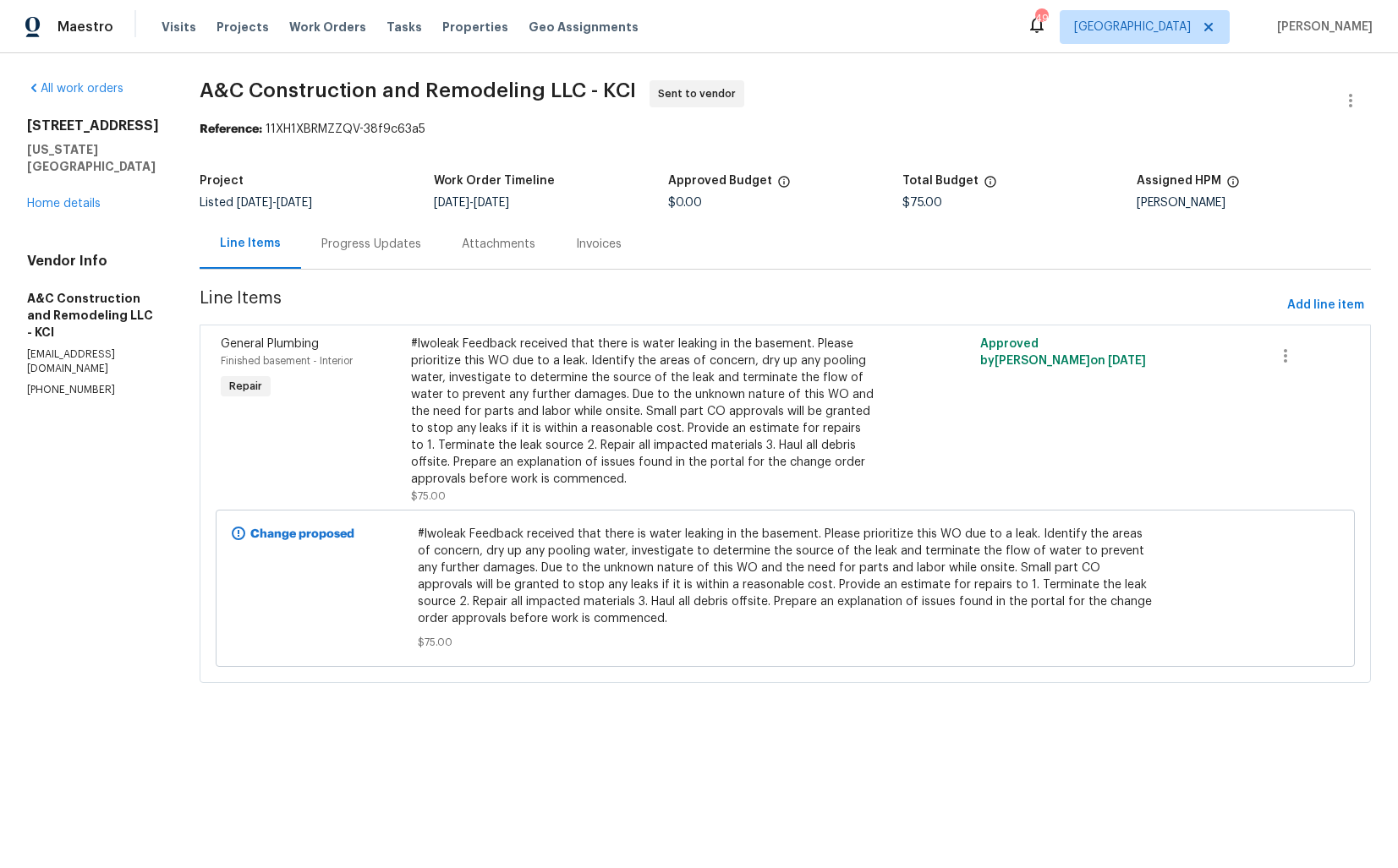
click at [387, 259] on div "Progress Updates" at bounding box center [370, 244] width 140 height 50
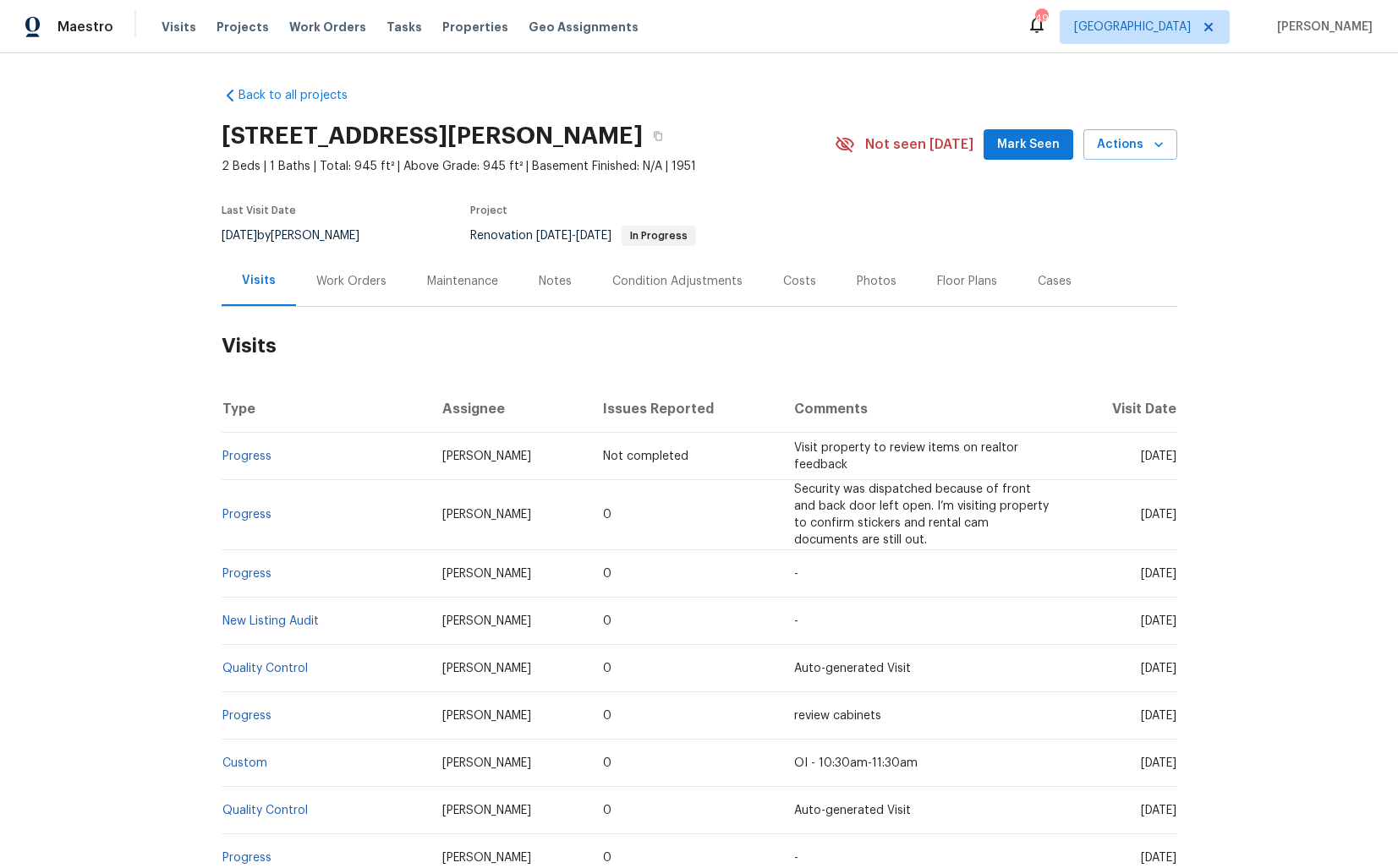
click at [349, 282] on div "Work Orders" at bounding box center [352, 281] width 71 height 17
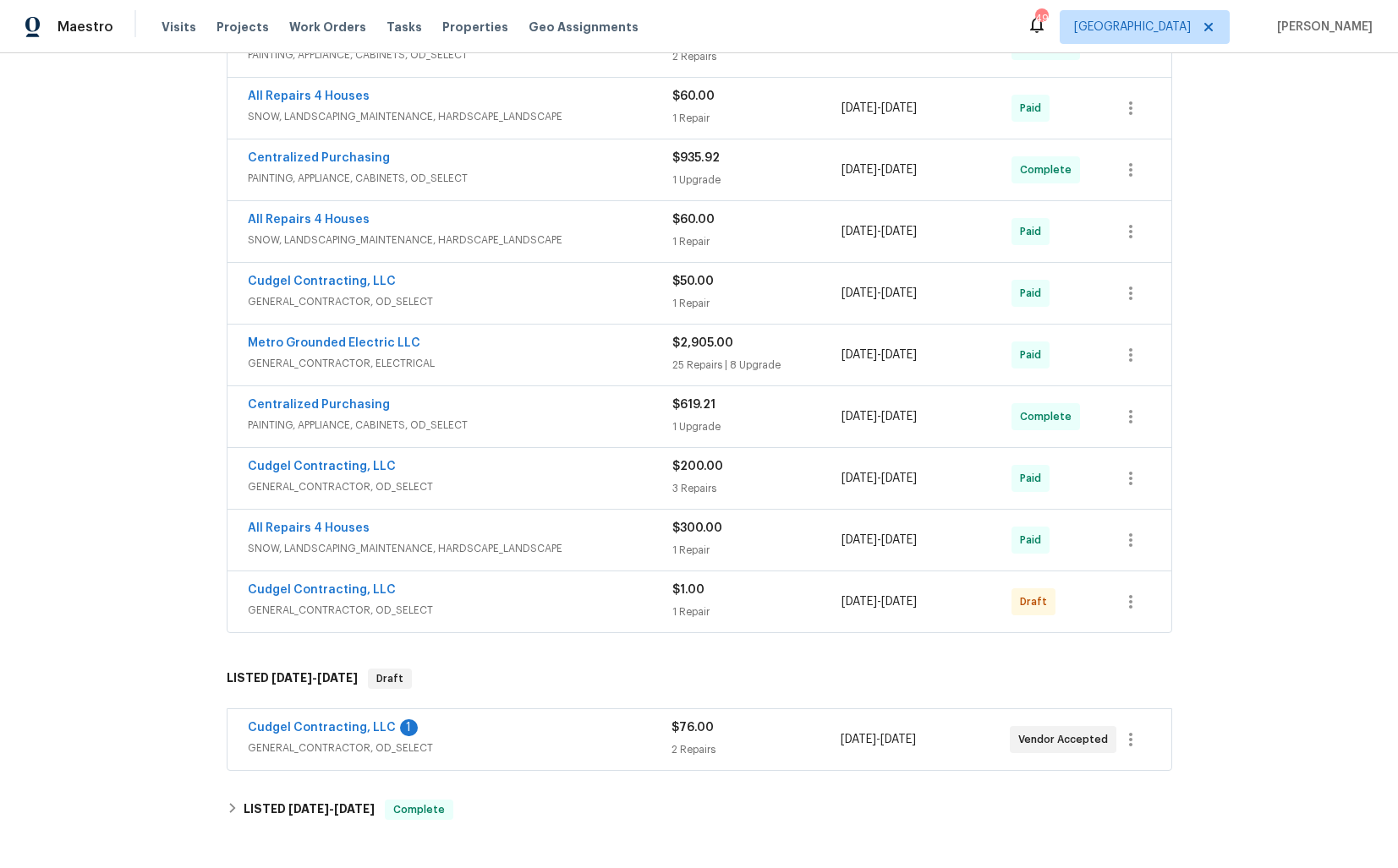
scroll to position [891, 0]
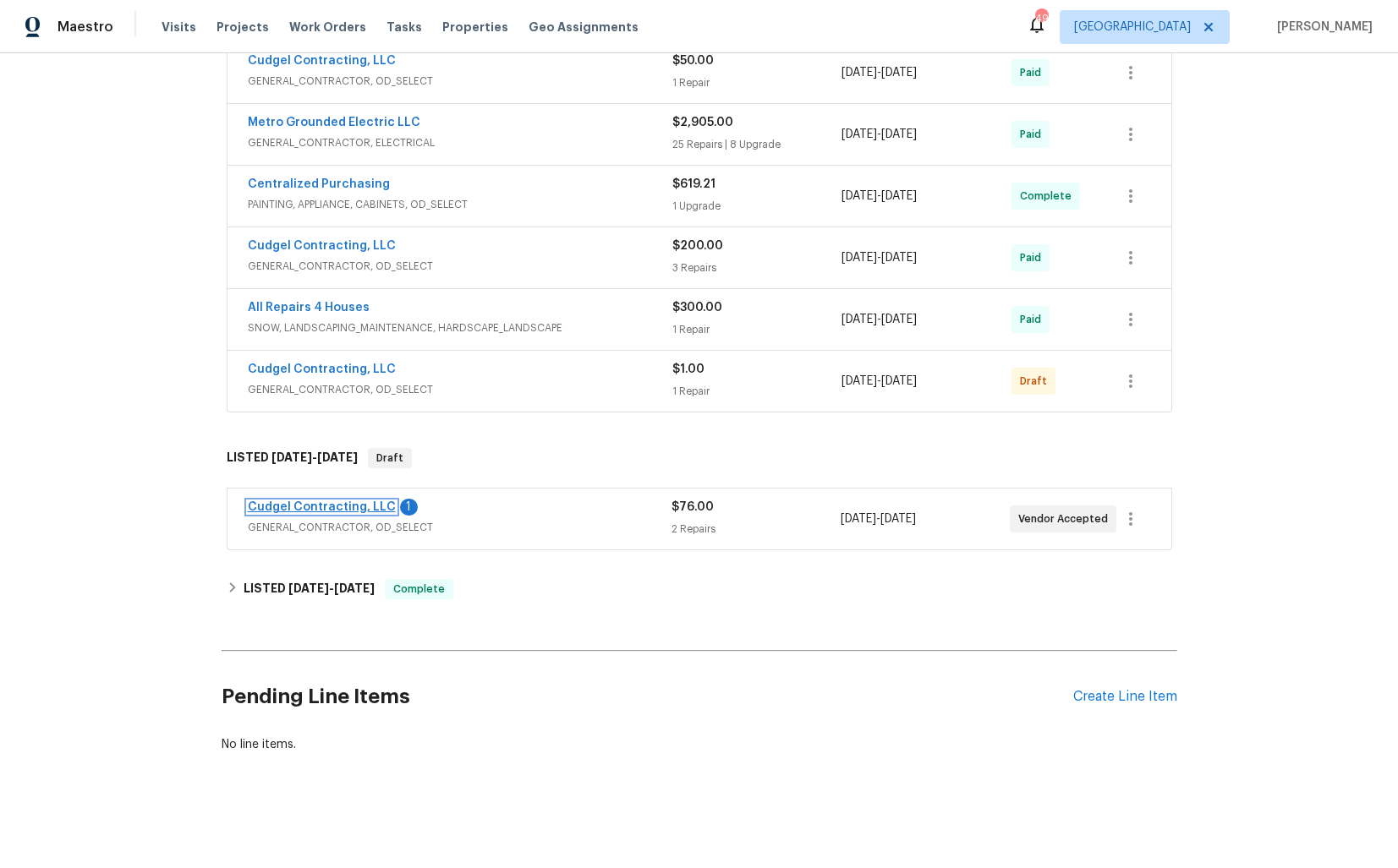
click at [312, 508] on link "Cudgel Contracting, LLC" at bounding box center [322, 506] width 148 height 12
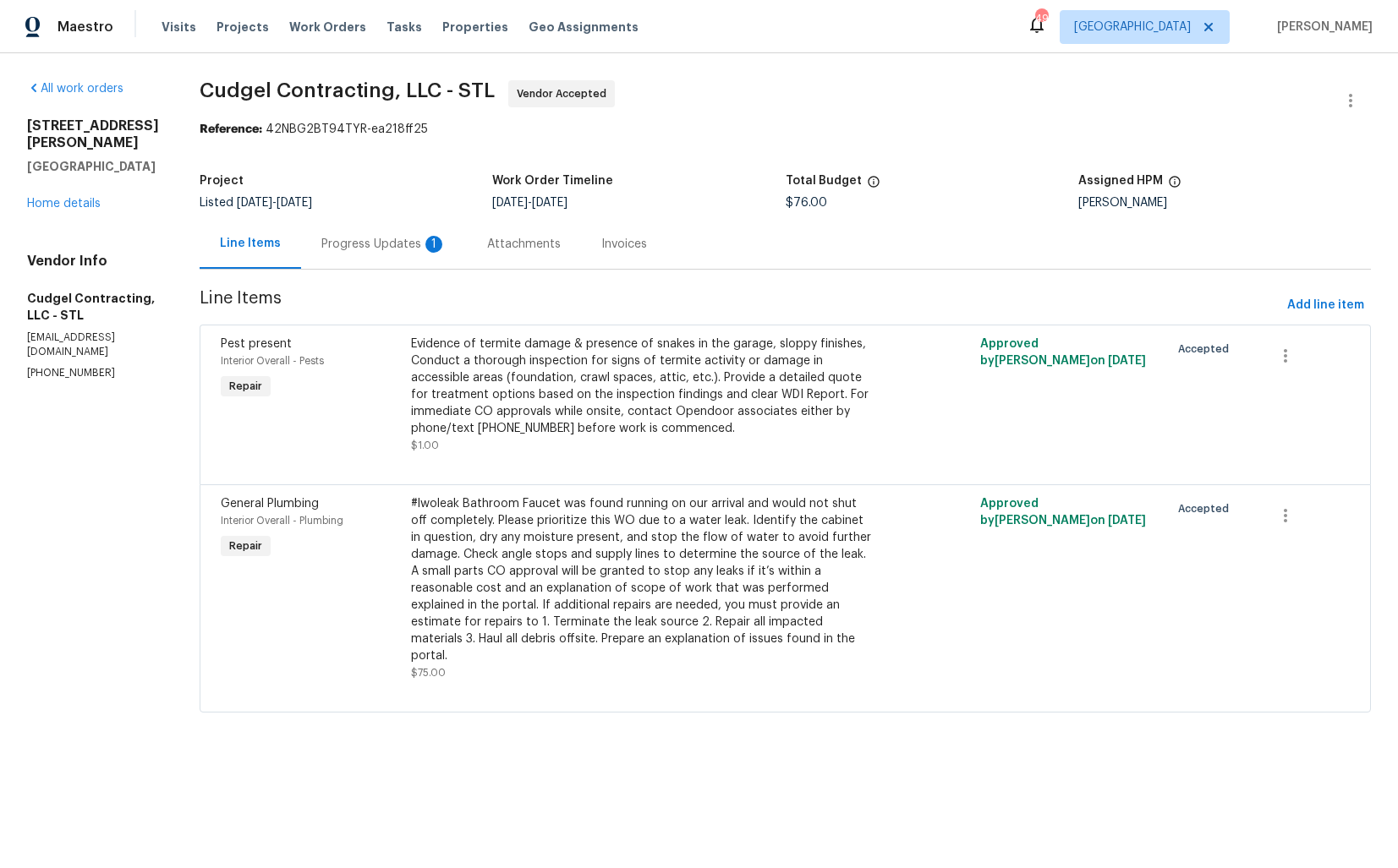
click at [528, 367] on div "Evidence of termite damage & presence of snakes in the garage, sloppy finishes,…" at bounding box center [643, 386] width 464 height 101
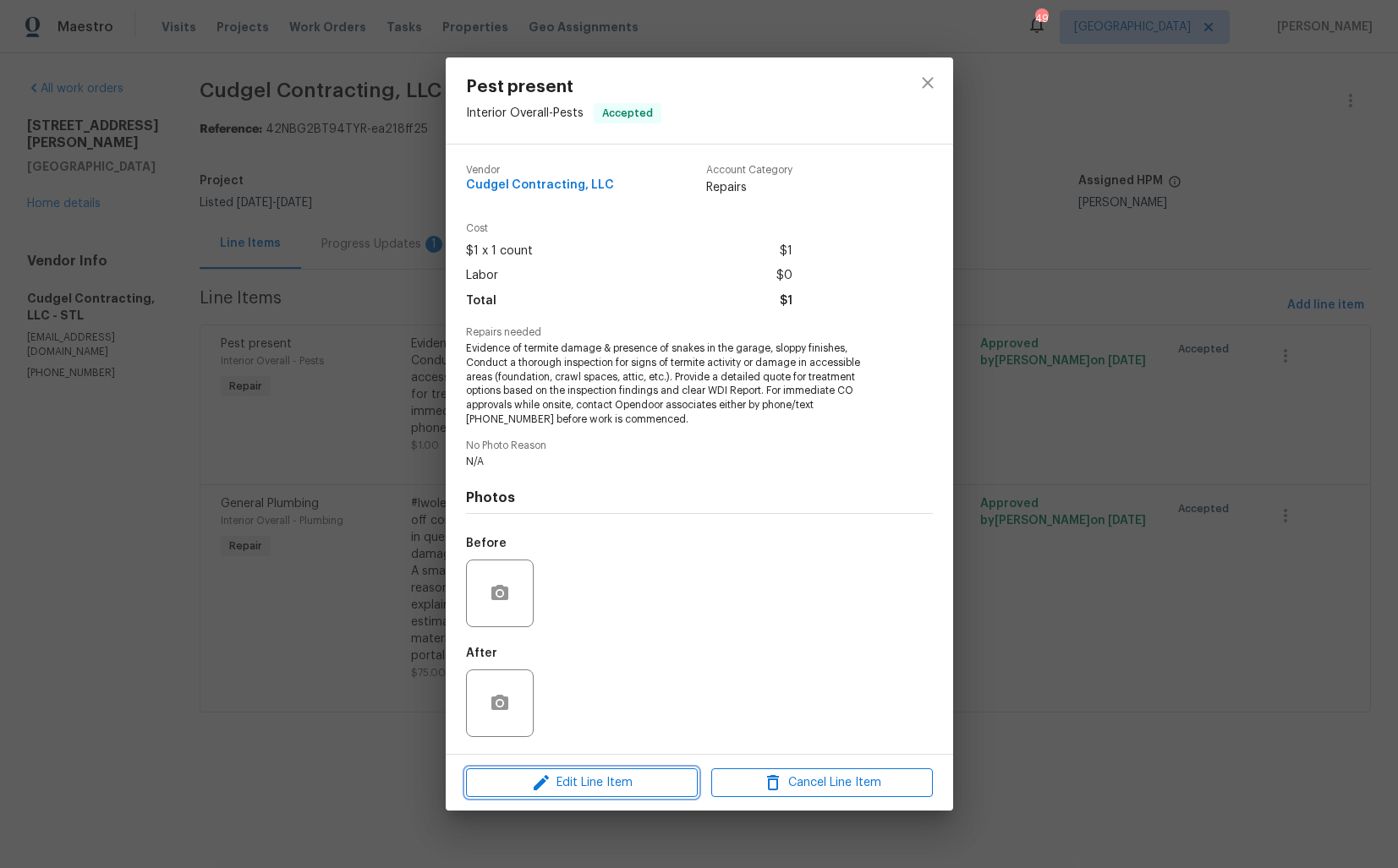
click at [532, 780] on icon "button" at bounding box center [541, 783] width 20 height 20
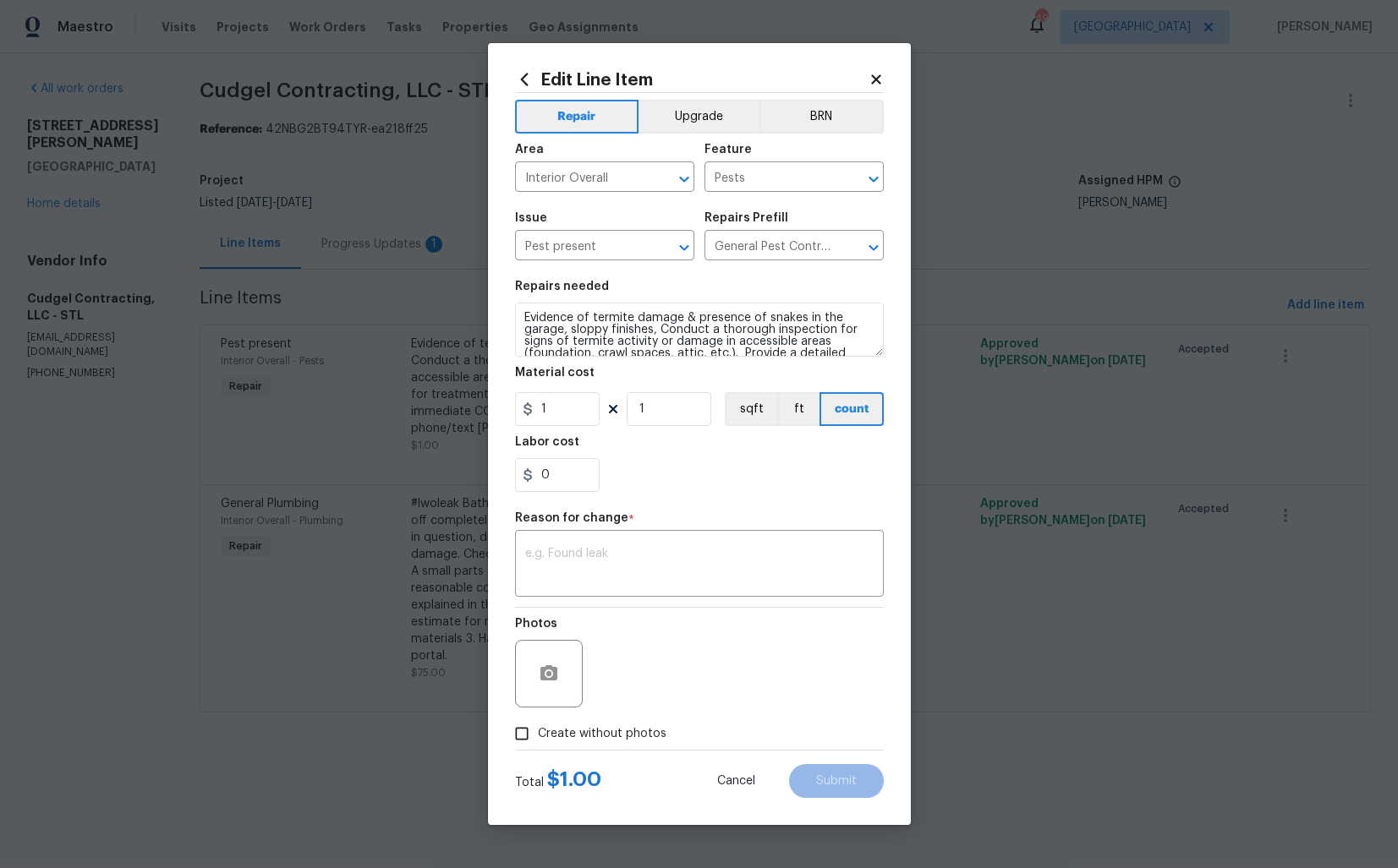
click at [404, 581] on body "Maestro Visits Projects Work Orders Tasks Properties Geo Assignments 49 [GEOGRA…" at bounding box center [699, 379] width 1398 height 760
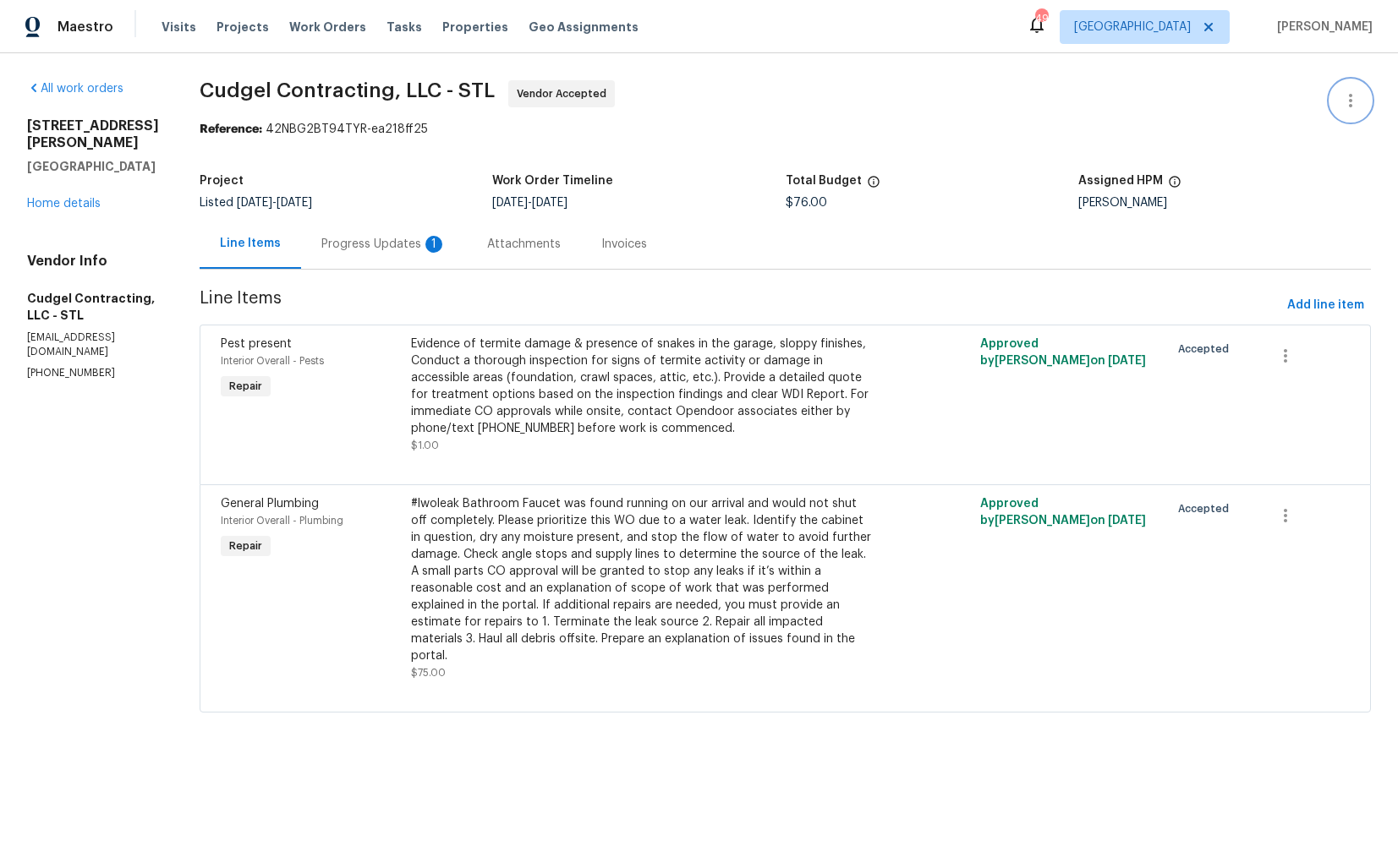
click at [1356, 112] on button "button" at bounding box center [1351, 101] width 41 height 41
click at [1280, 100] on li "Edit" at bounding box center [1295, 101] width 183 height 28
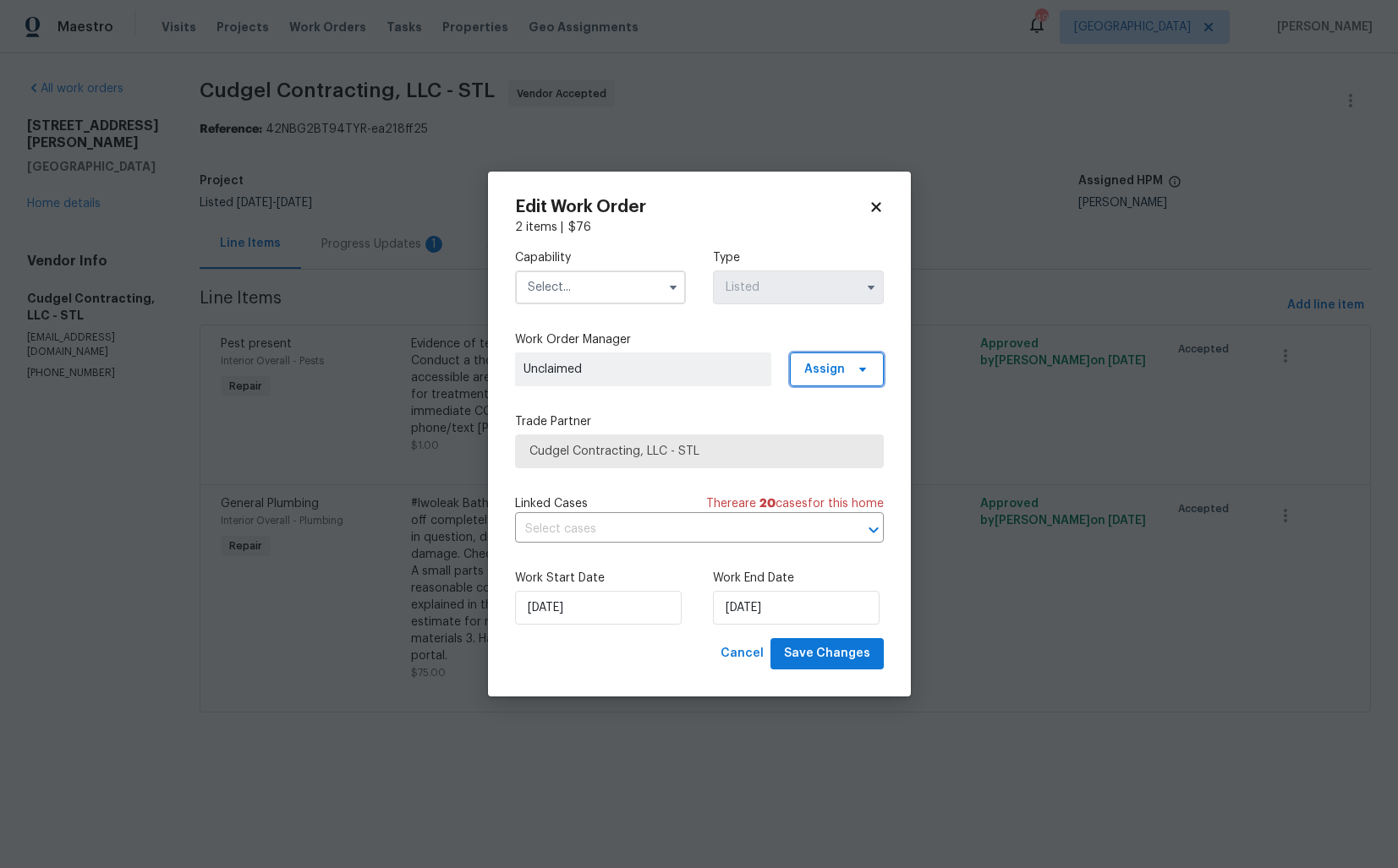
click at [840, 368] on span "Assign" at bounding box center [825, 369] width 41 height 17
click at [812, 438] on div "Assign to me" at bounding box center [839, 441] width 73 height 17
click at [702, 418] on label "Trade Partner" at bounding box center [699, 422] width 368 height 17
click at [834, 657] on span "Save Changes" at bounding box center [827, 654] width 86 height 21
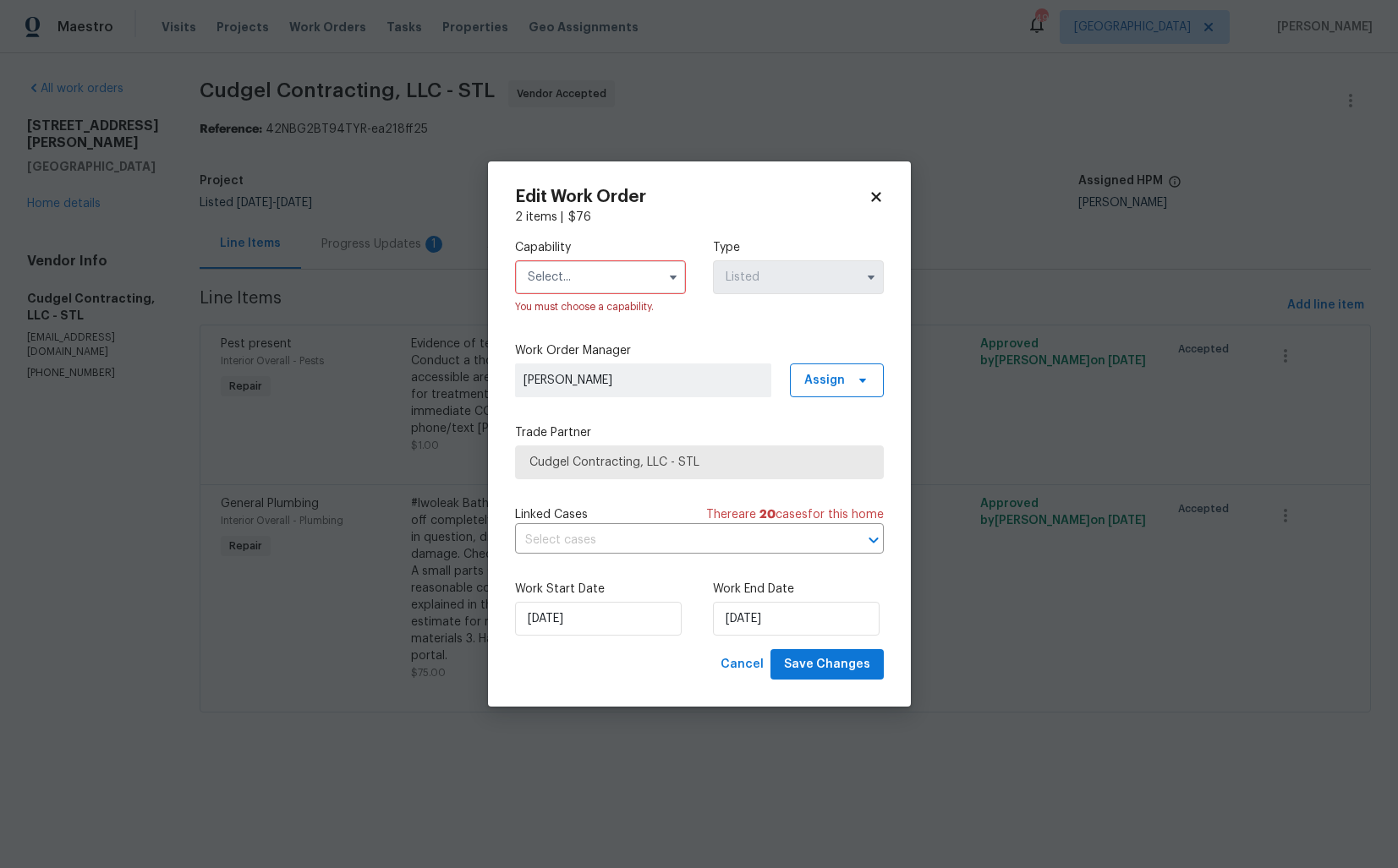
click at [651, 278] on input "text" at bounding box center [600, 277] width 171 height 33
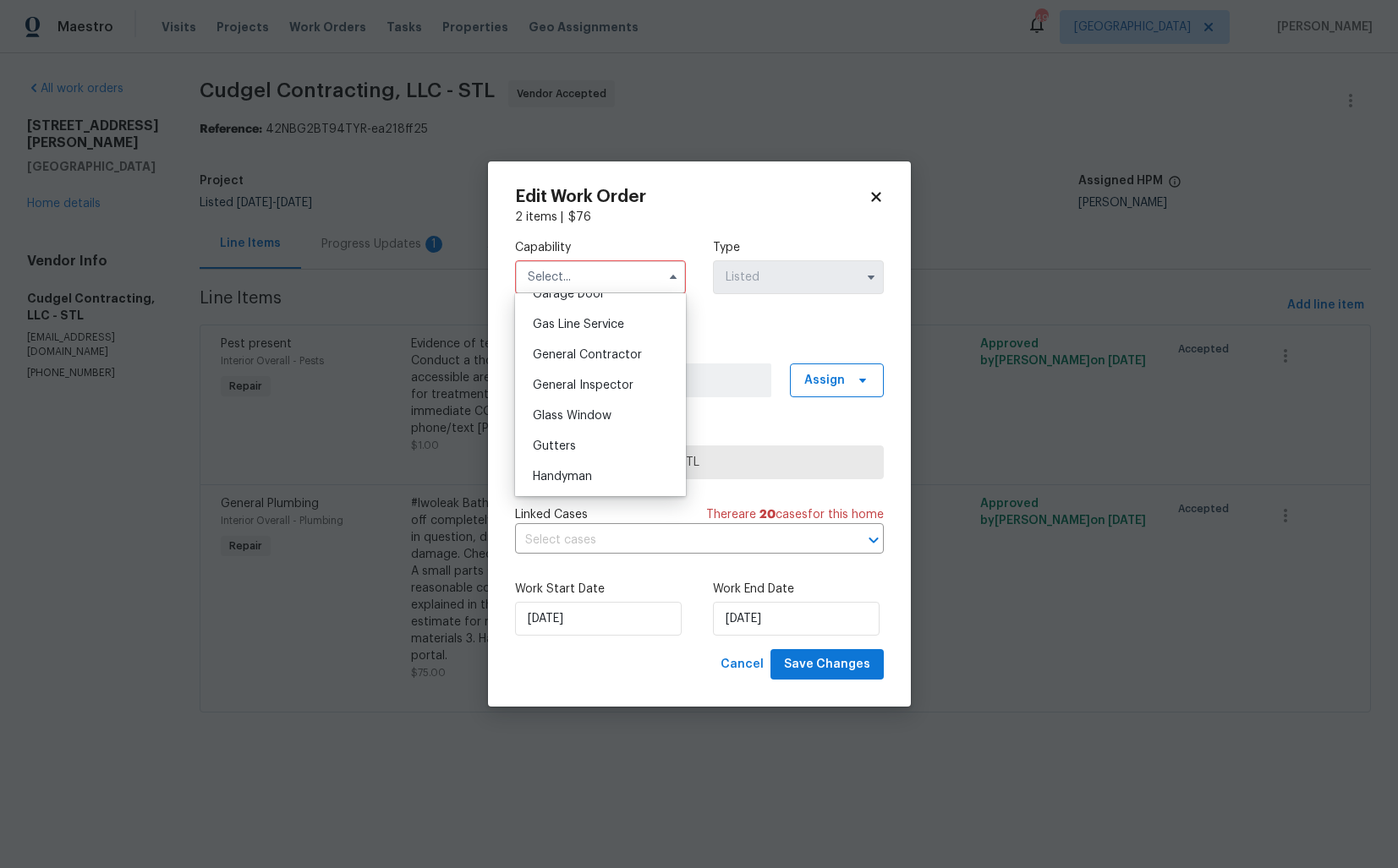
scroll to position [798, 0]
click at [602, 321] on span "General Contractor" at bounding box center [587, 323] width 109 height 12
type input "General Contractor"
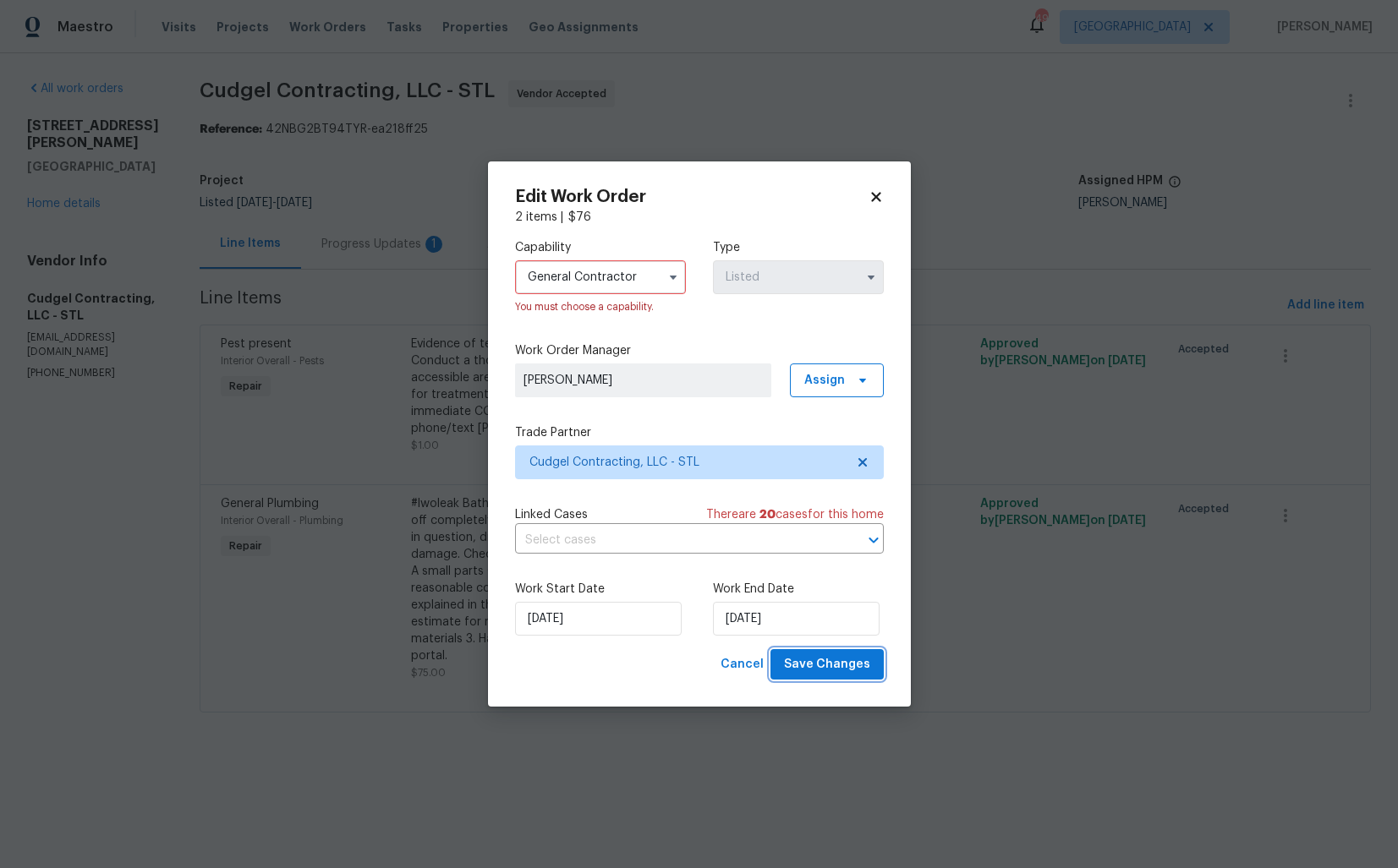
click at [827, 666] on span "Save Changes" at bounding box center [827, 664] width 86 height 21
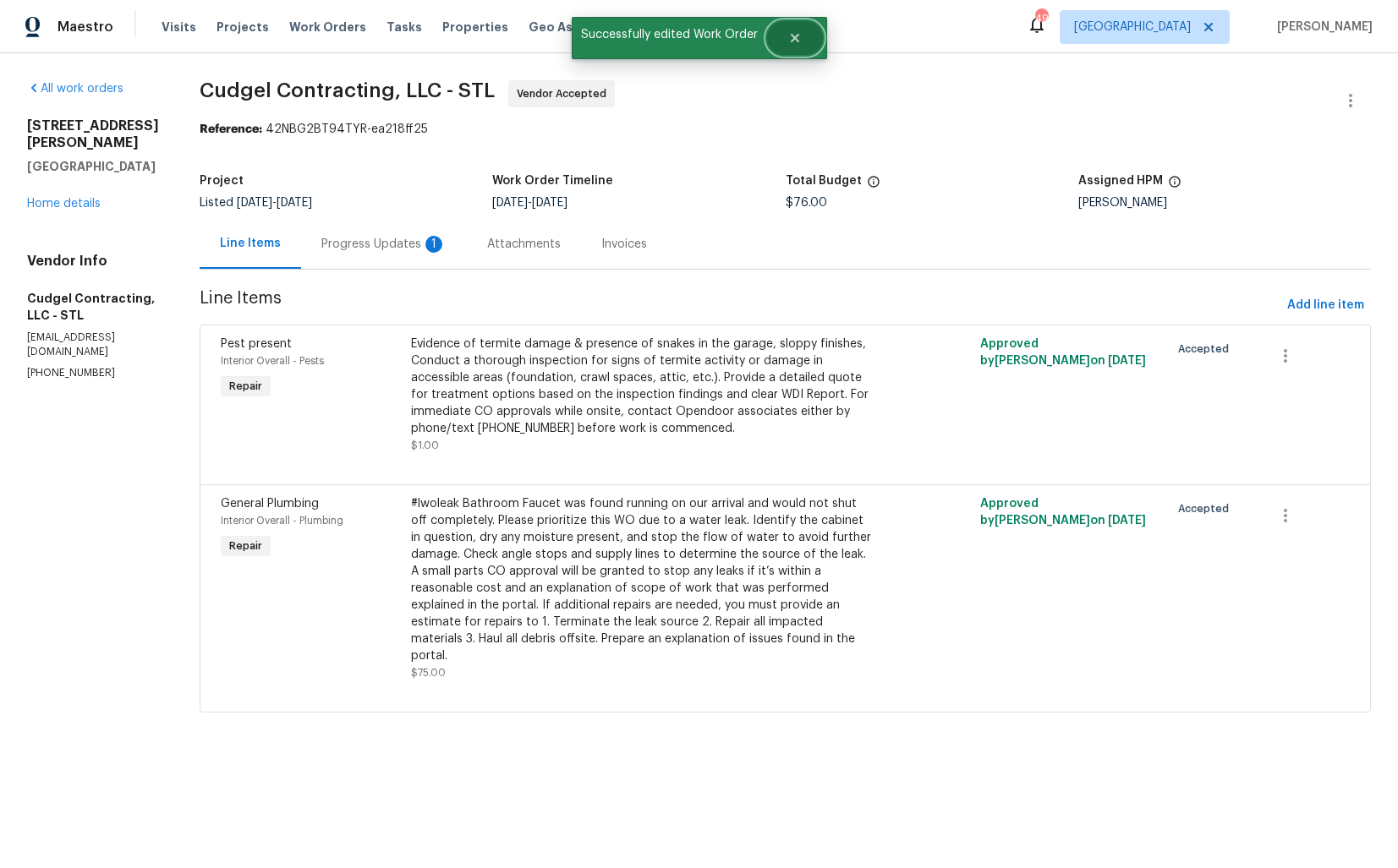
click at [795, 46] on button "Close" at bounding box center [795, 38] width 56 height 33
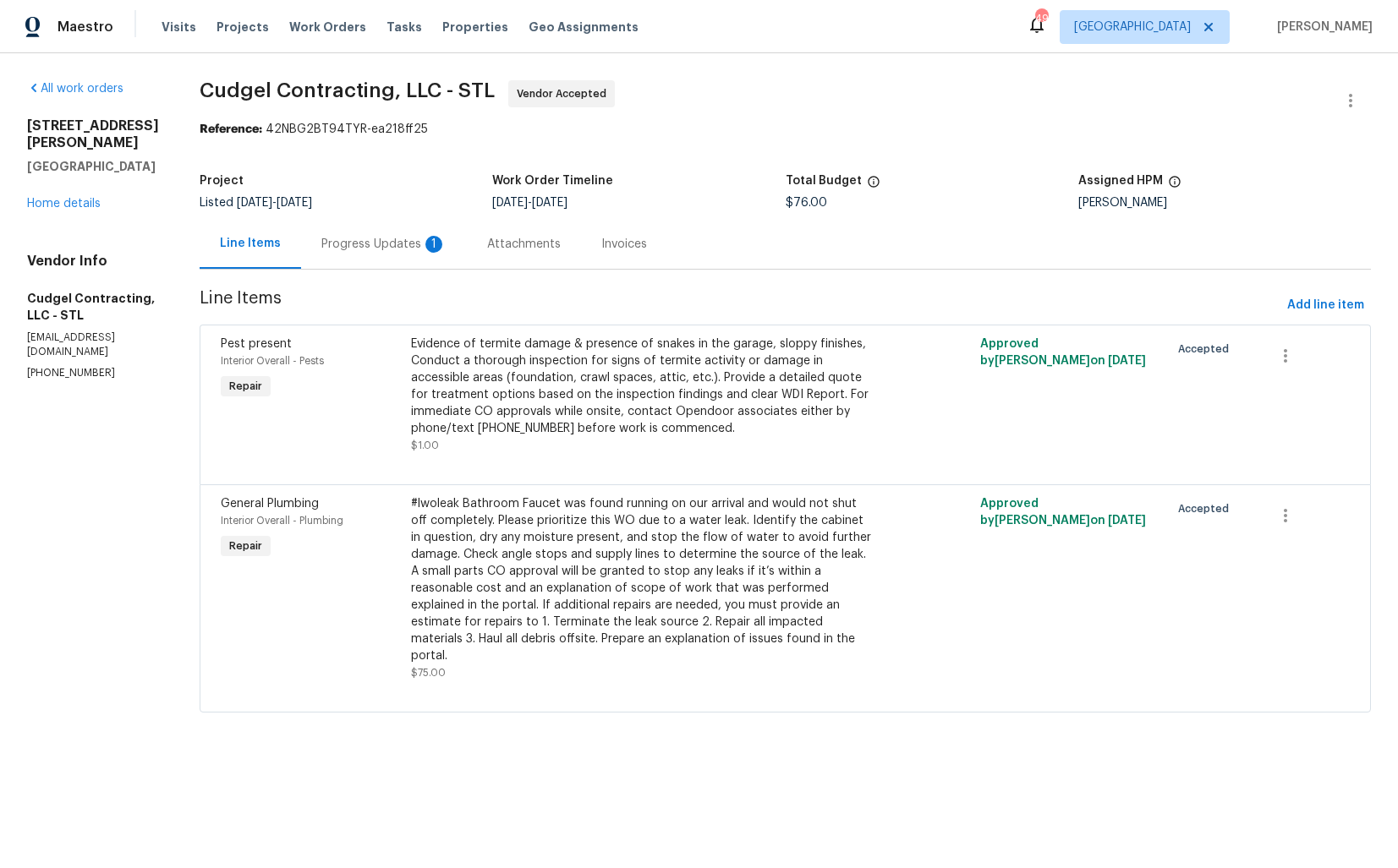
click at [398, 244] on div "Progress Updates 1" at bounding box center [383, 244] width 125 height 17
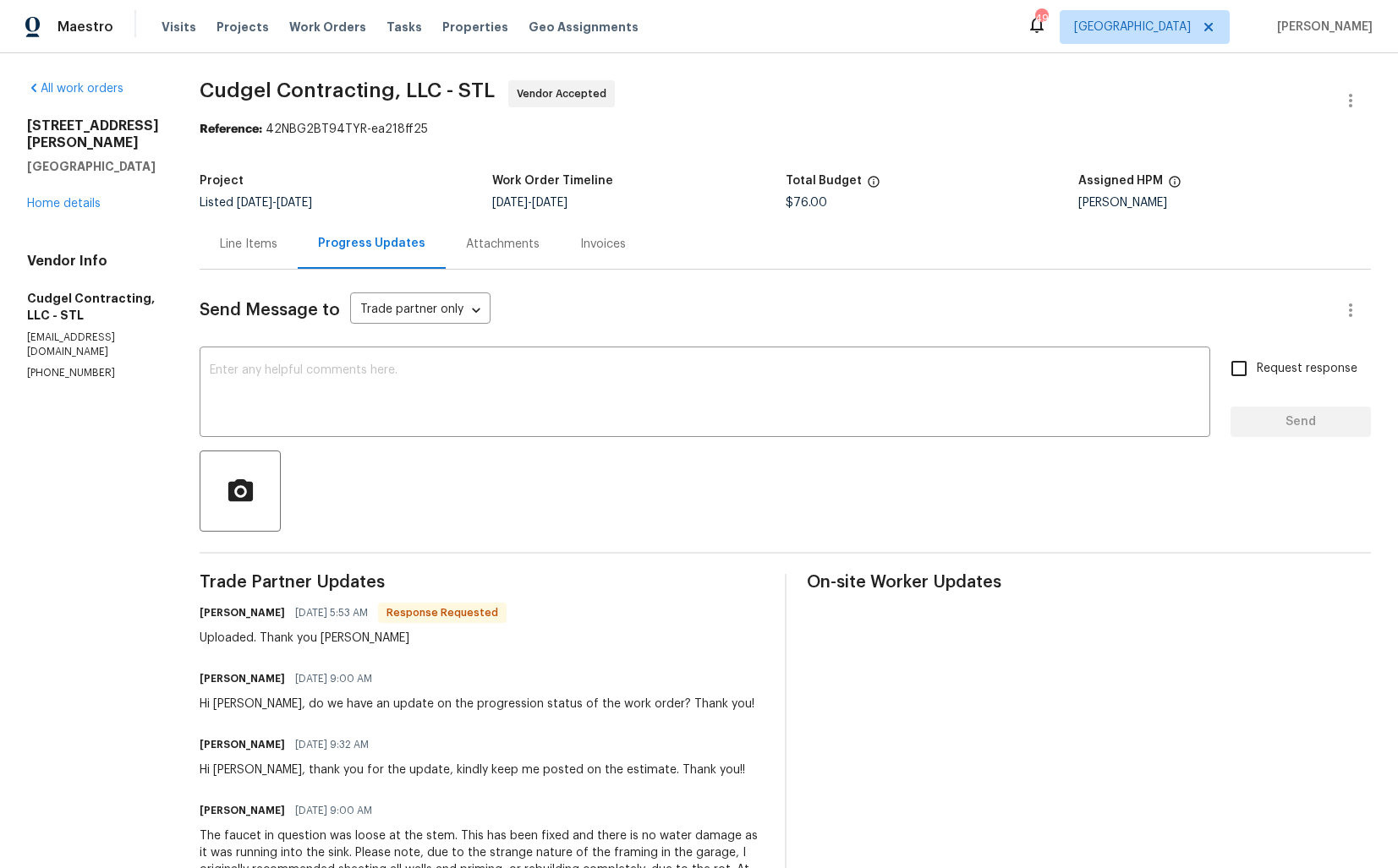
click at [276, 241] on div "Line Items" at bounding box center [249, 244] width 58 height 17
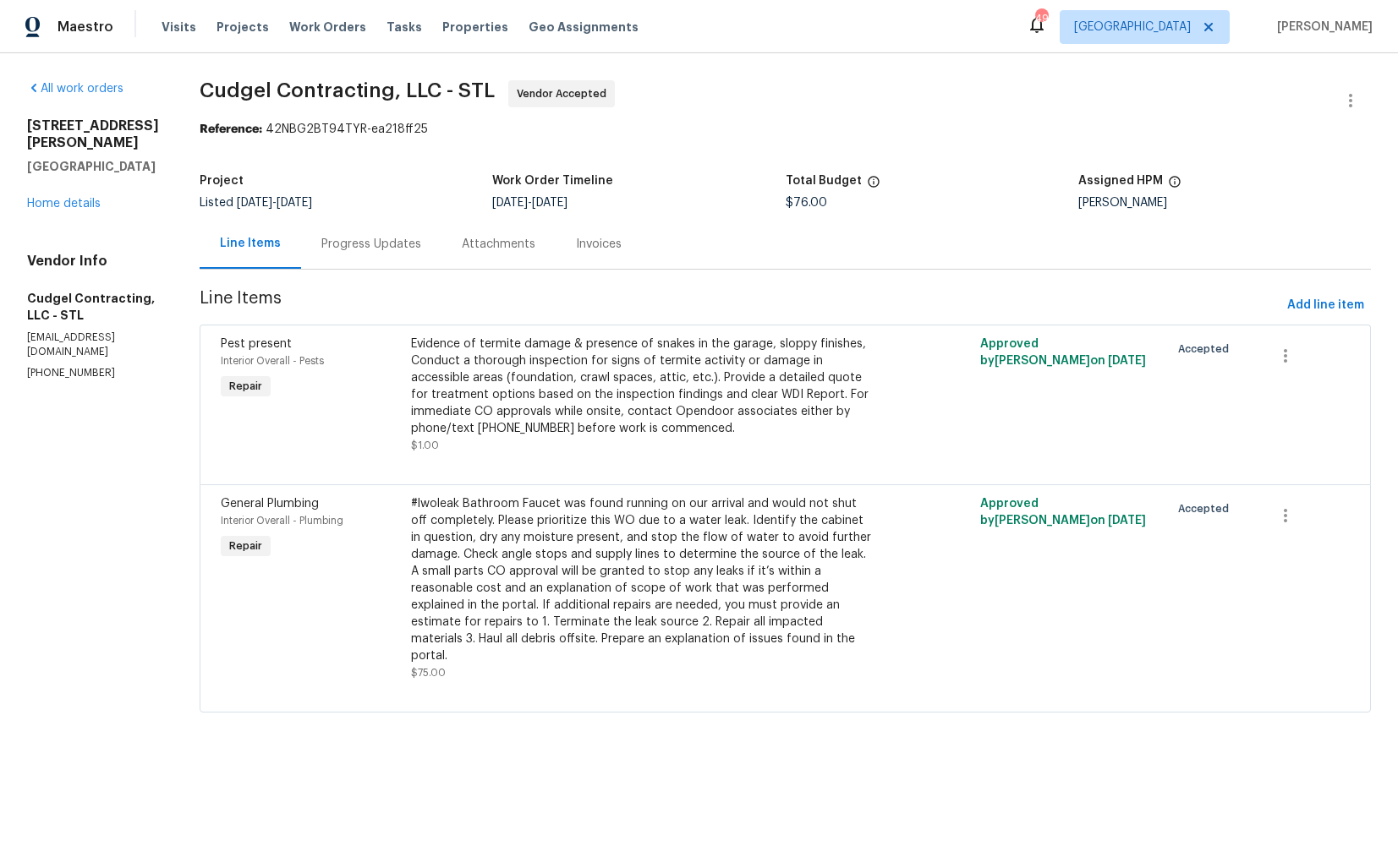
click at [391, 249] on div "Progress Updates" at bounding box center [371, 244] width 100 height 17
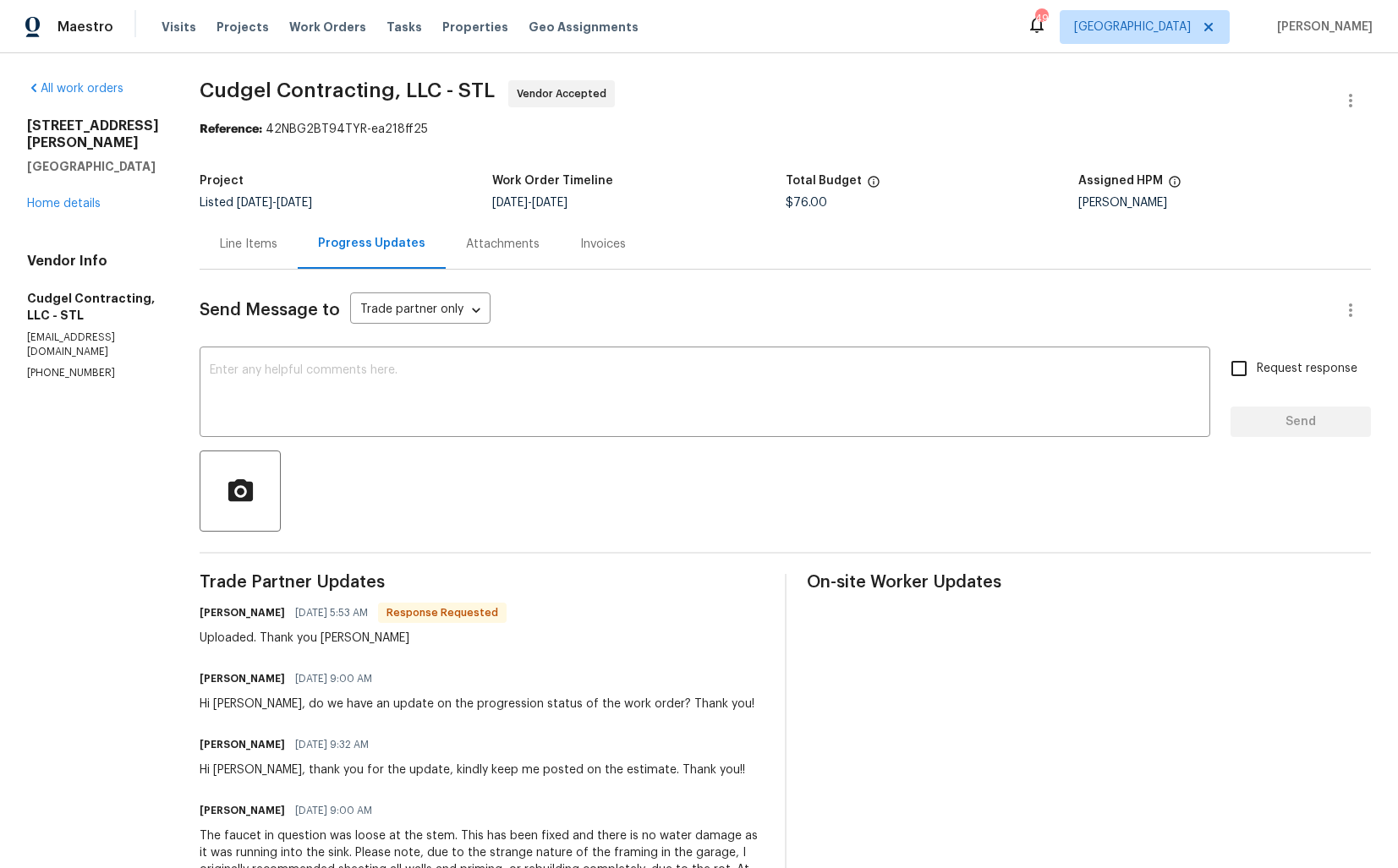
click at [229, 613] on h6 "Brian Kosko" at bounding box center [242, 613] width 85 height 17
copy h6 "Brian"
click at [479, 412] on textarea at bounding box center [704, 394] width 990 height 59
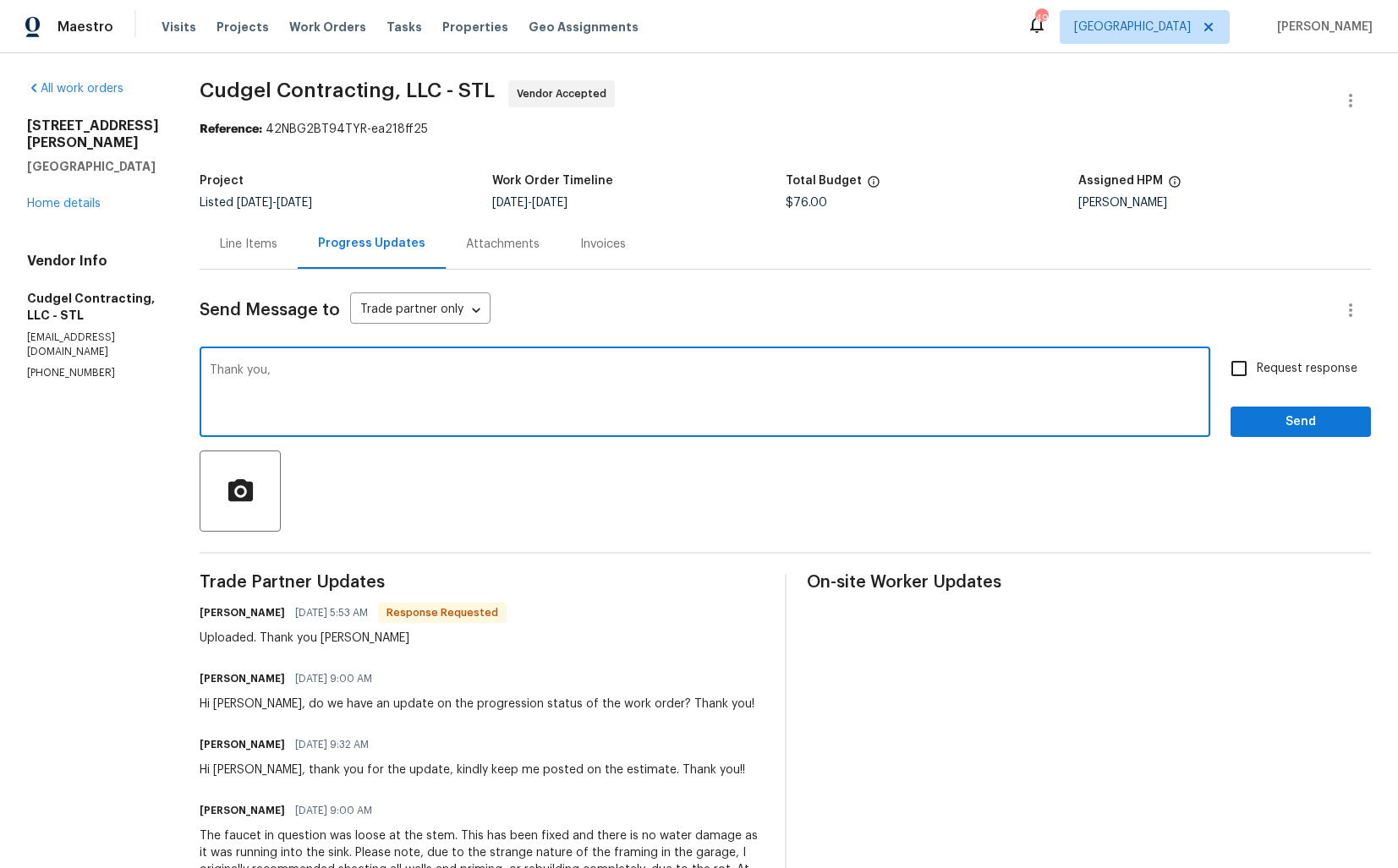
paste textarea "Brian"
type textarea "Thank you, Brian. Let me get back to you shortly. Thanks!"
click at [1282, 426] on span "Send" at bounding box center [1301, 422] width 113 height 21
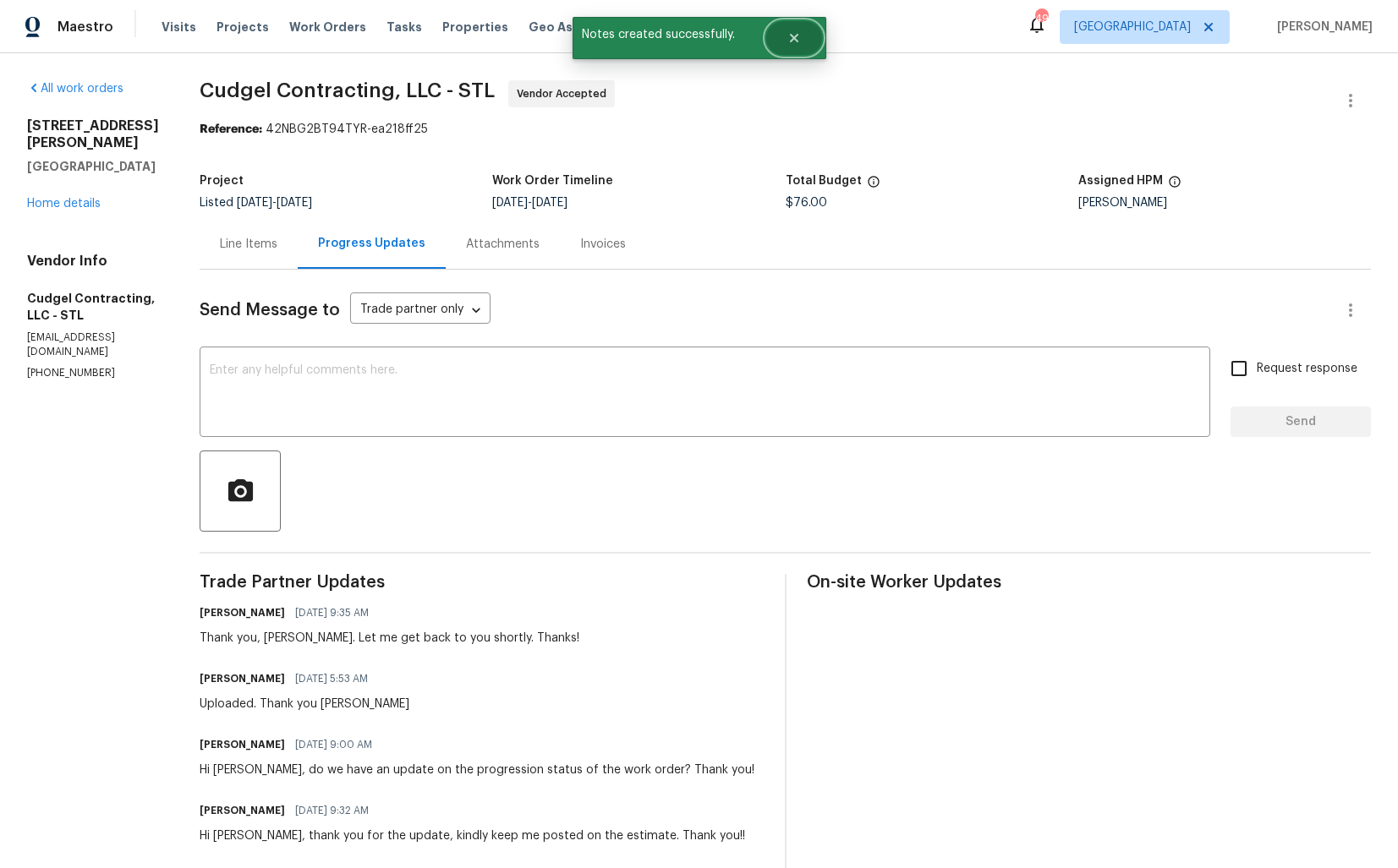
click at [778, 36] on button "Close" at bounding box center [794, 38] width 56 height 33
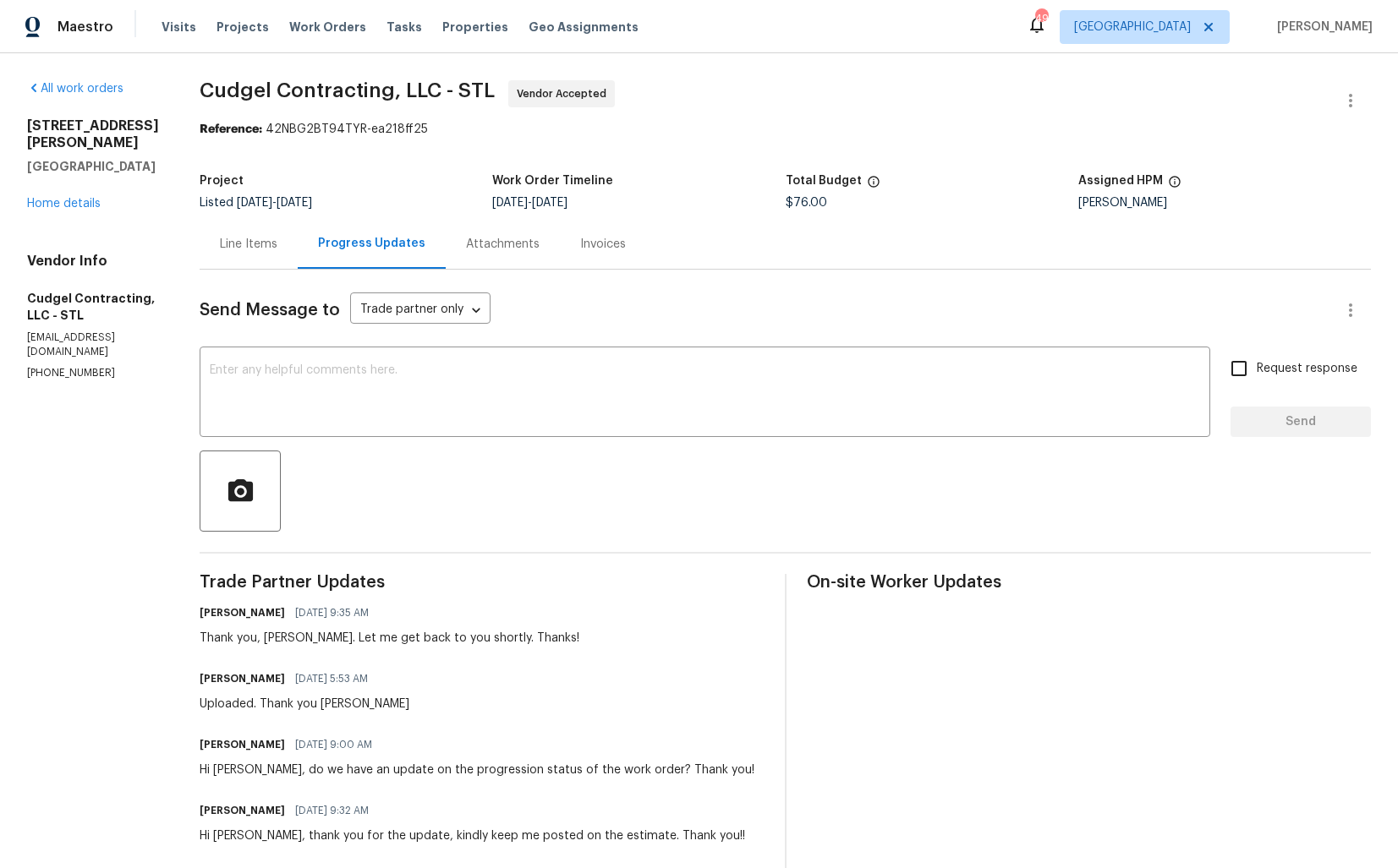
click at [251, 245] on div "Line Items" at bounding box center [249, 244] width 58 height 17
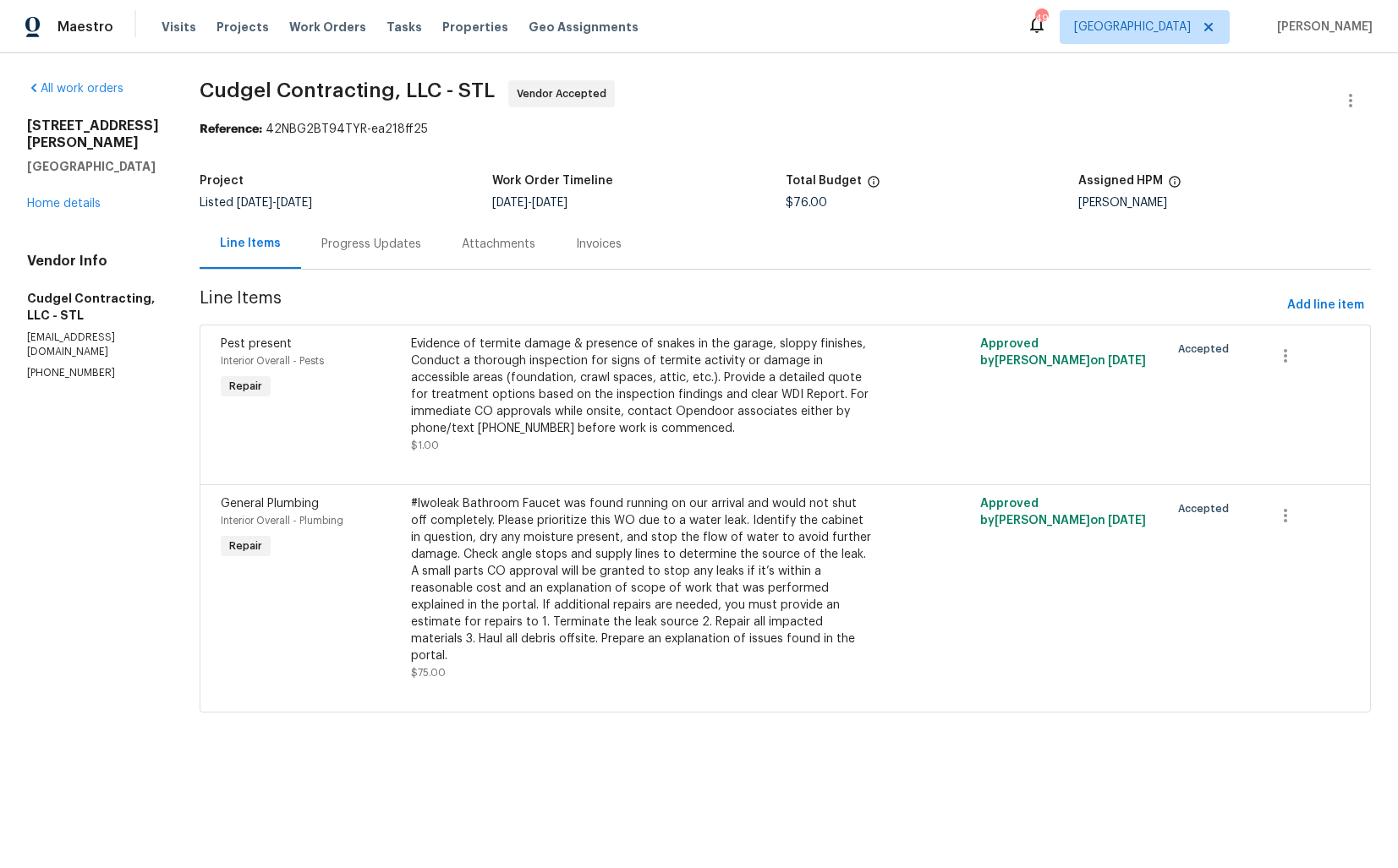
click at [375, 253] on div "Progress Updates" at bounding box center [371, 244] width 100 height 17
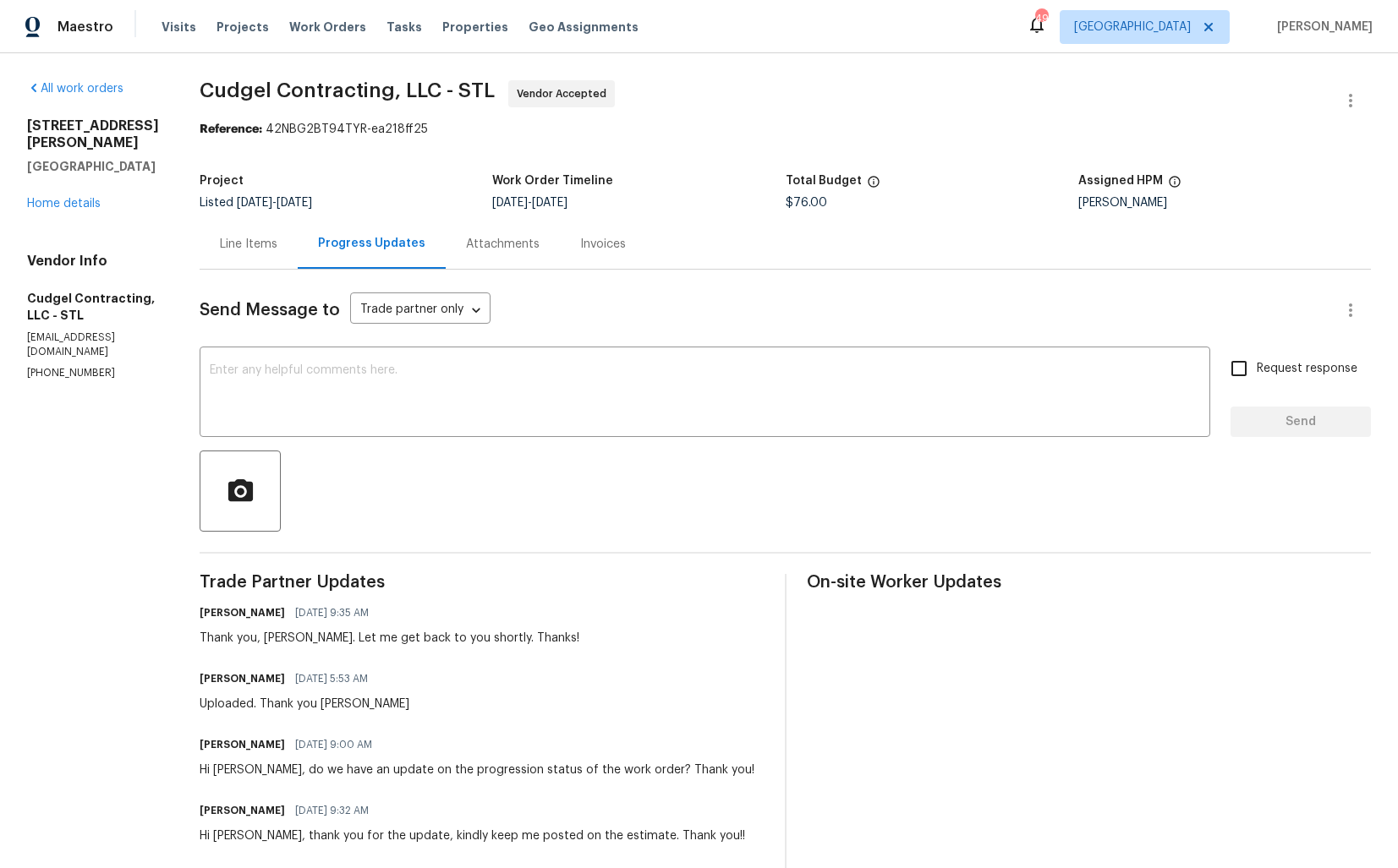
click at [294, 641] on div "Thank you, Brian. Let me get back to you shortly. Thanks!" at bounding box center [389, 638] width 379 height 17
copy div "Brian"
click at [450, 391] on textarea at bounding box center [704, 394] width 990 height 59
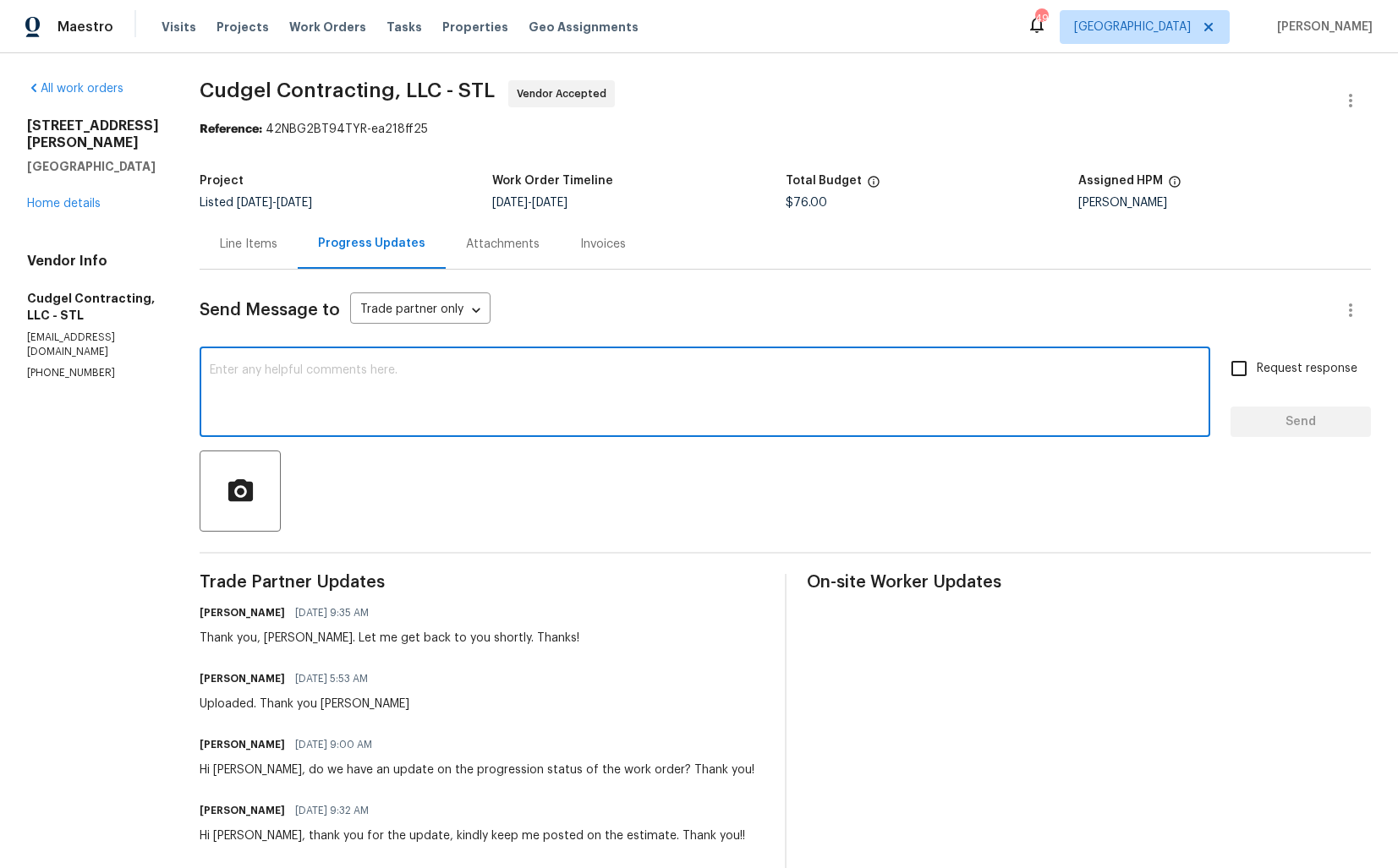
paste textarea "Brian"
click at [622, 370] on textarea "Brian, could you please upload the before photos? So that it will be helpfull f…" at bounding box center [704, 394] width 990 height 59
paste textarea "Hi Brian, could you please upload the before photos? They will be helpful for u…"
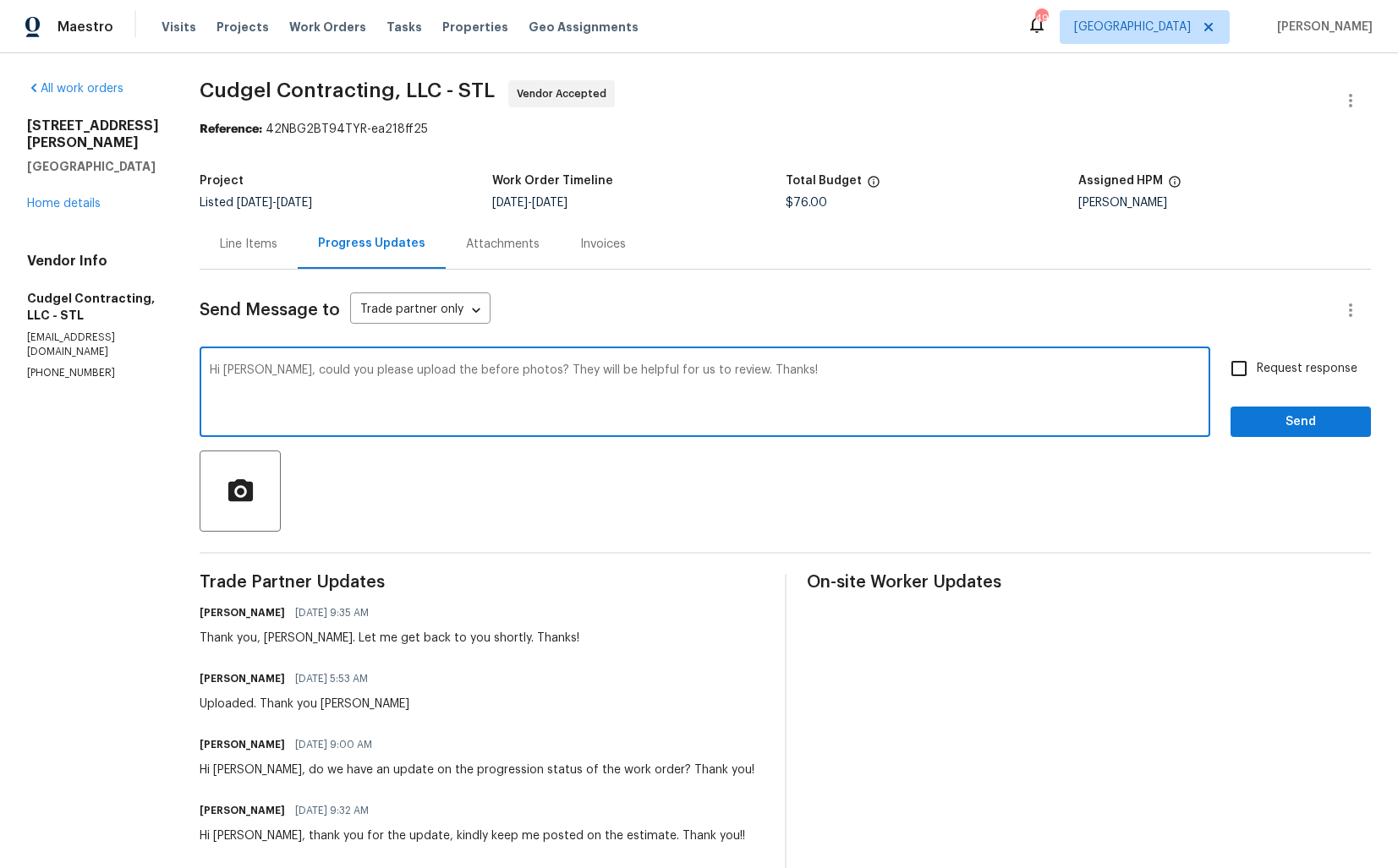
type textarea "Hi Brian, could you please upload the before photos? They will be helpful for u…"
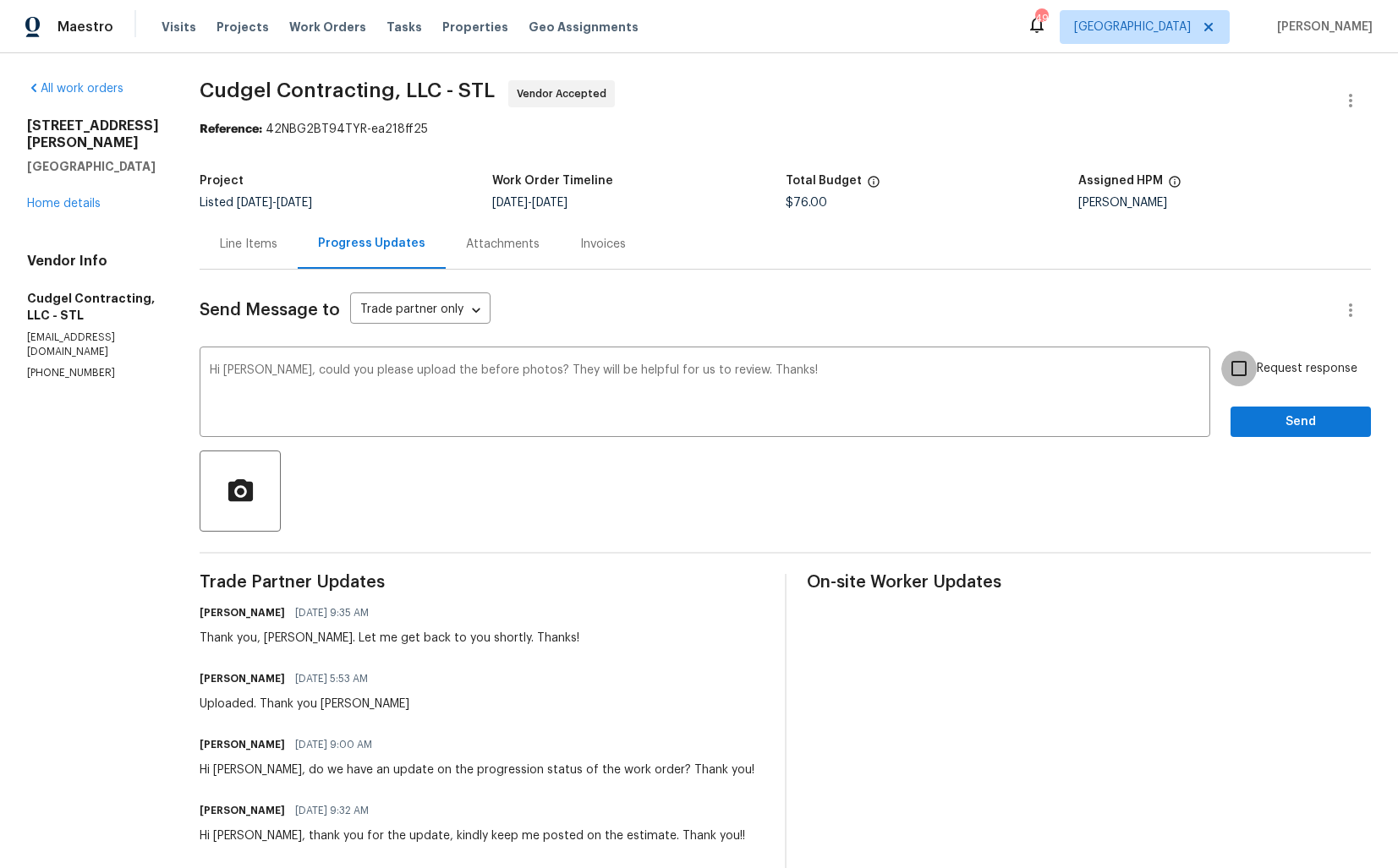
click at [1246, 372] on input "Request response" at bounding box center [1238, 368] width 35 height 35
checkbox input "true"
click at [1275, 419] on span "Send" at bounding box center [1301, 422] width 113 height 21
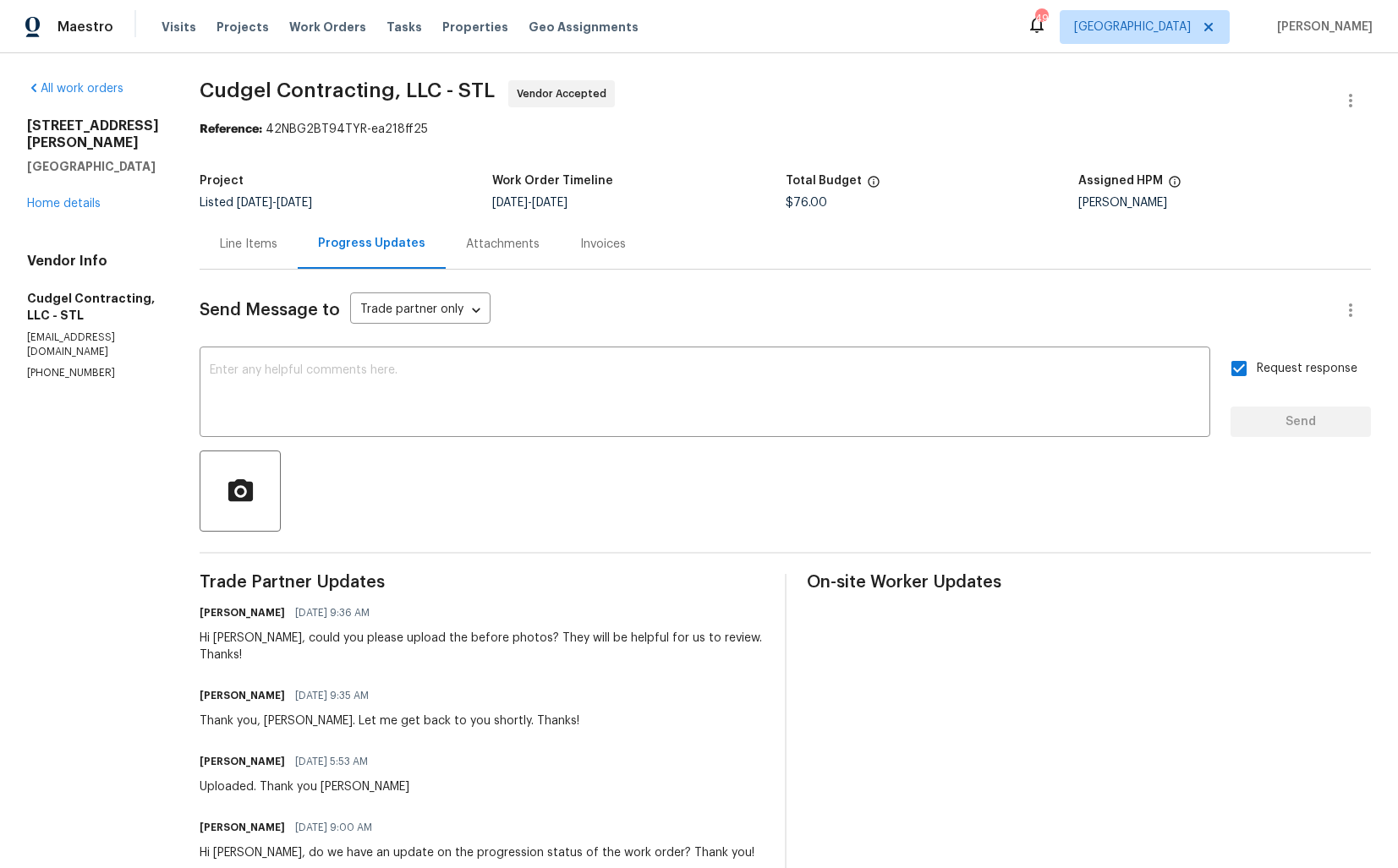
click at [261, 256] on div "Line Items" at bounding box center [249, 244] width 98 height 50
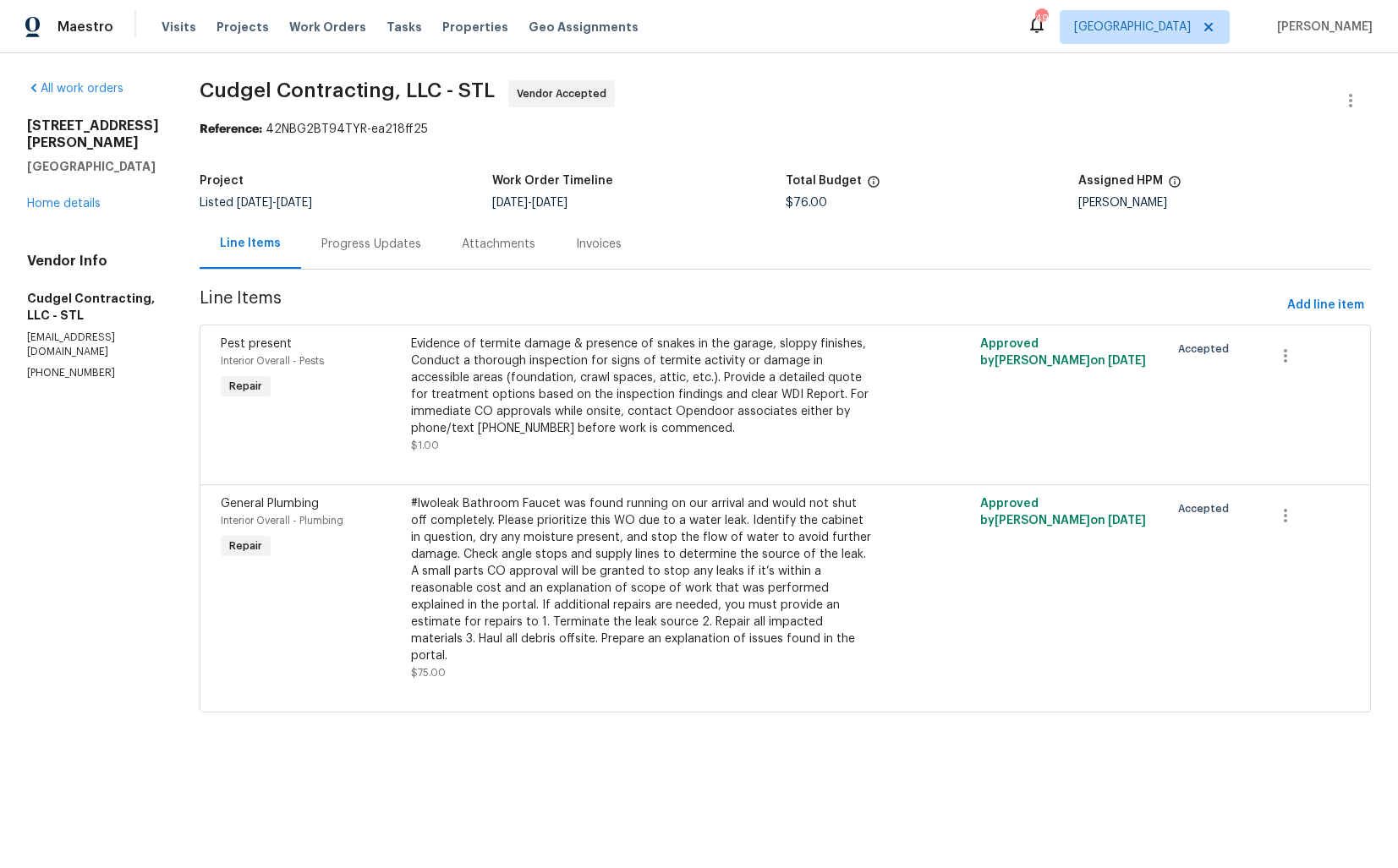
click at [546, 530] on div "#lwoleak Bathroom Faucet was found running on our arrival and would not shut of…" at bounding box center [643, 580] width 464 height 169
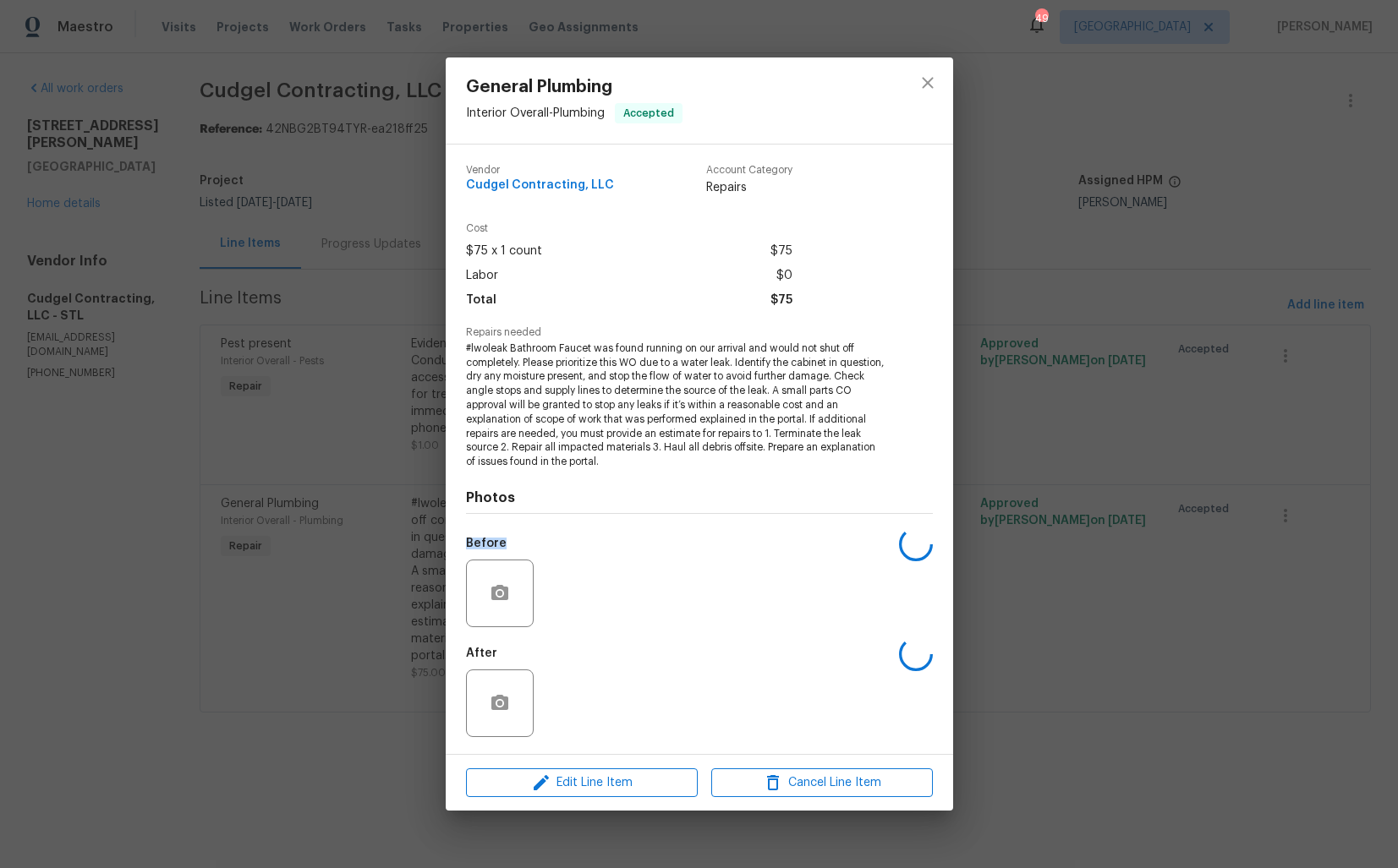
click at [546, 530] on div "Before" at bounding box center [699, 582] width 467 height 109
click at [557, 426] on span "#lwoleak Bathroom Faucet was found running on our arrival and would not shut of…" at bounding box center [675, 405] width 420 height 128
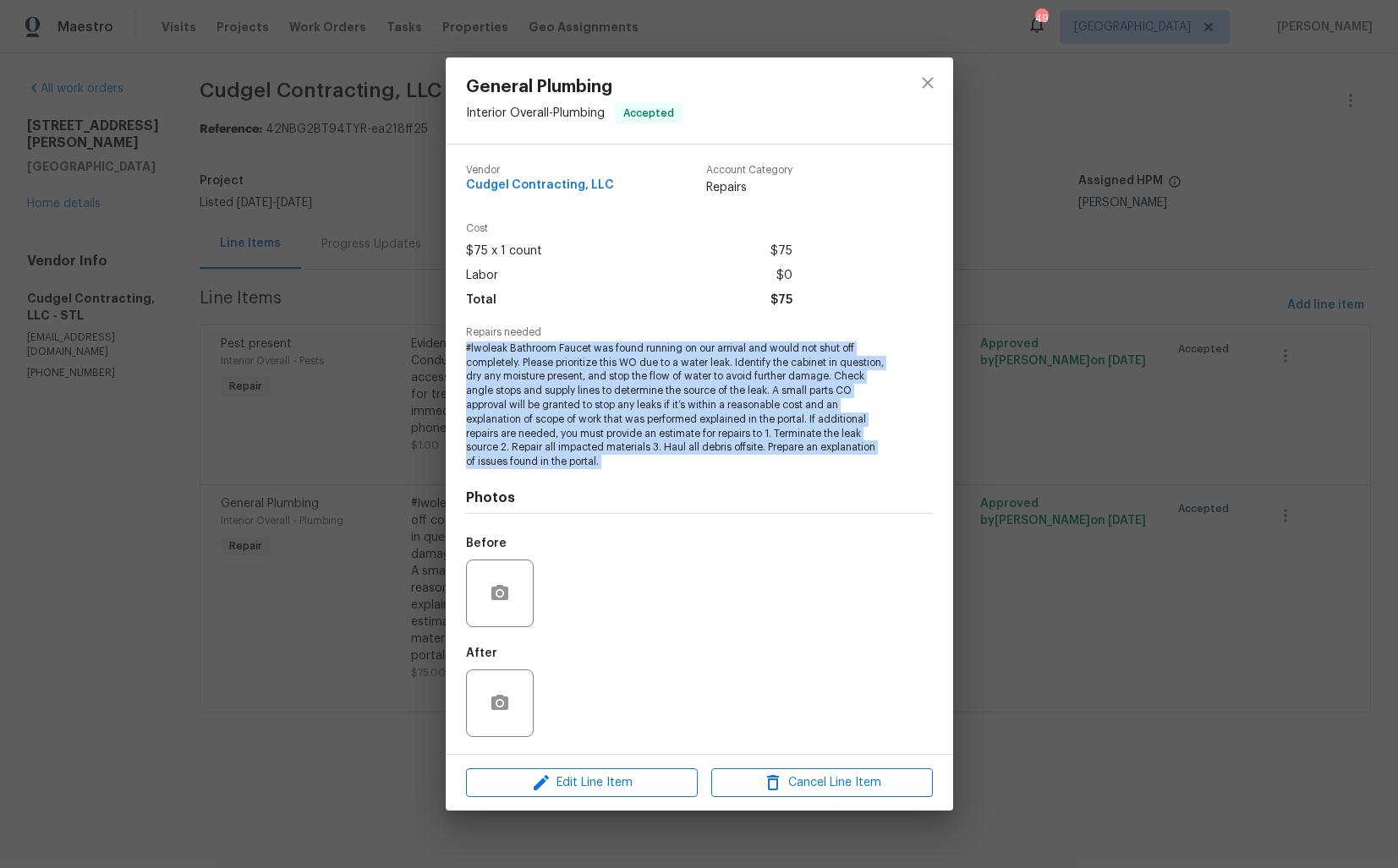
copy span "#lwoleak Bathroom Faucet was found running on our arrival and would not shut of…"
click at [388, 437] on div "General Plumbing Interior Overall - Plumbing Accepted Vendor Cudgel Contracting…" at bounding box center [699, 434] width 1398 height 868
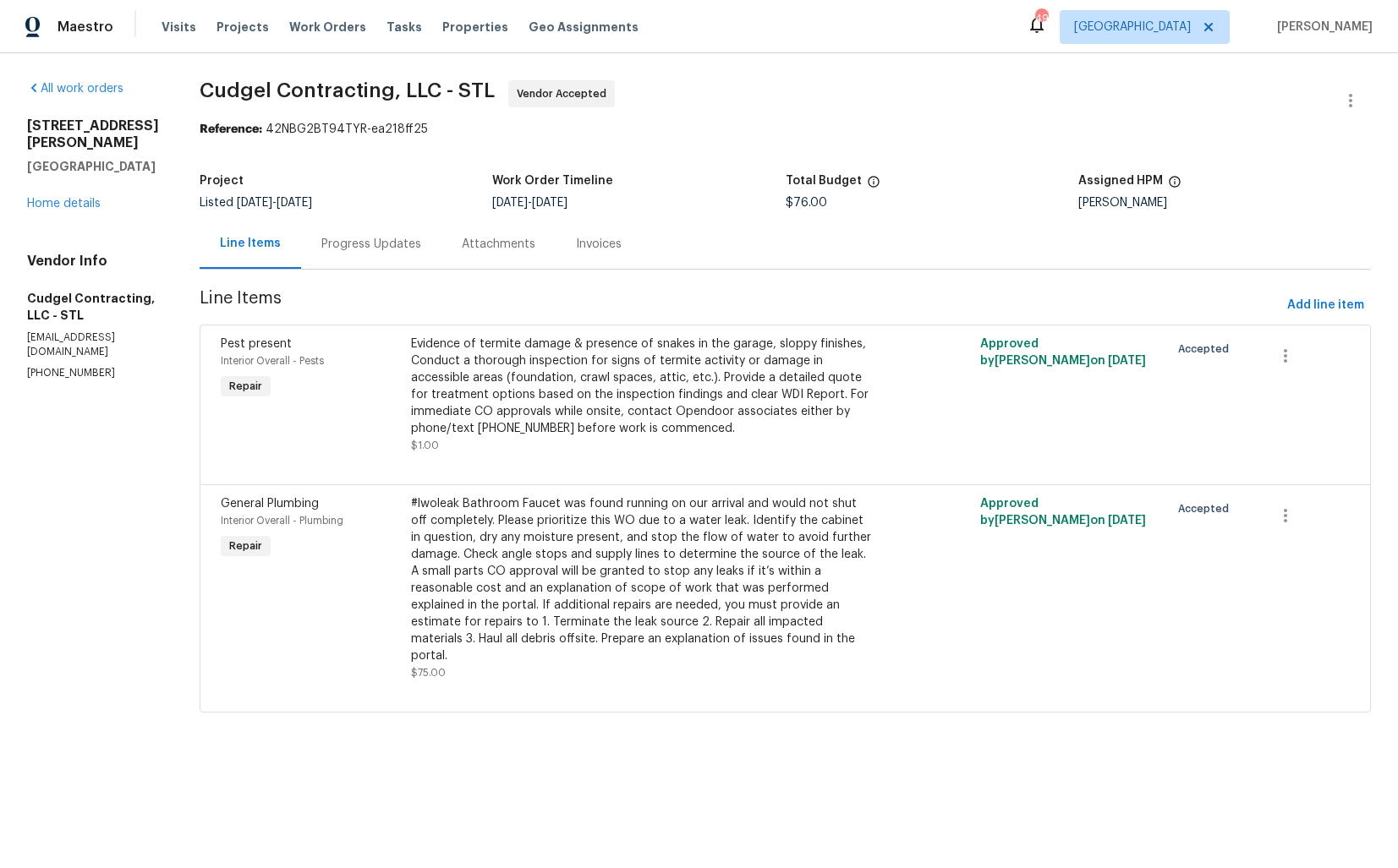
click at [541, 530] on div "#lwoleak Bathroom Faucet was found running on our arrival and would not shut of…" at bounding box center [643, 580] width 464 height 169
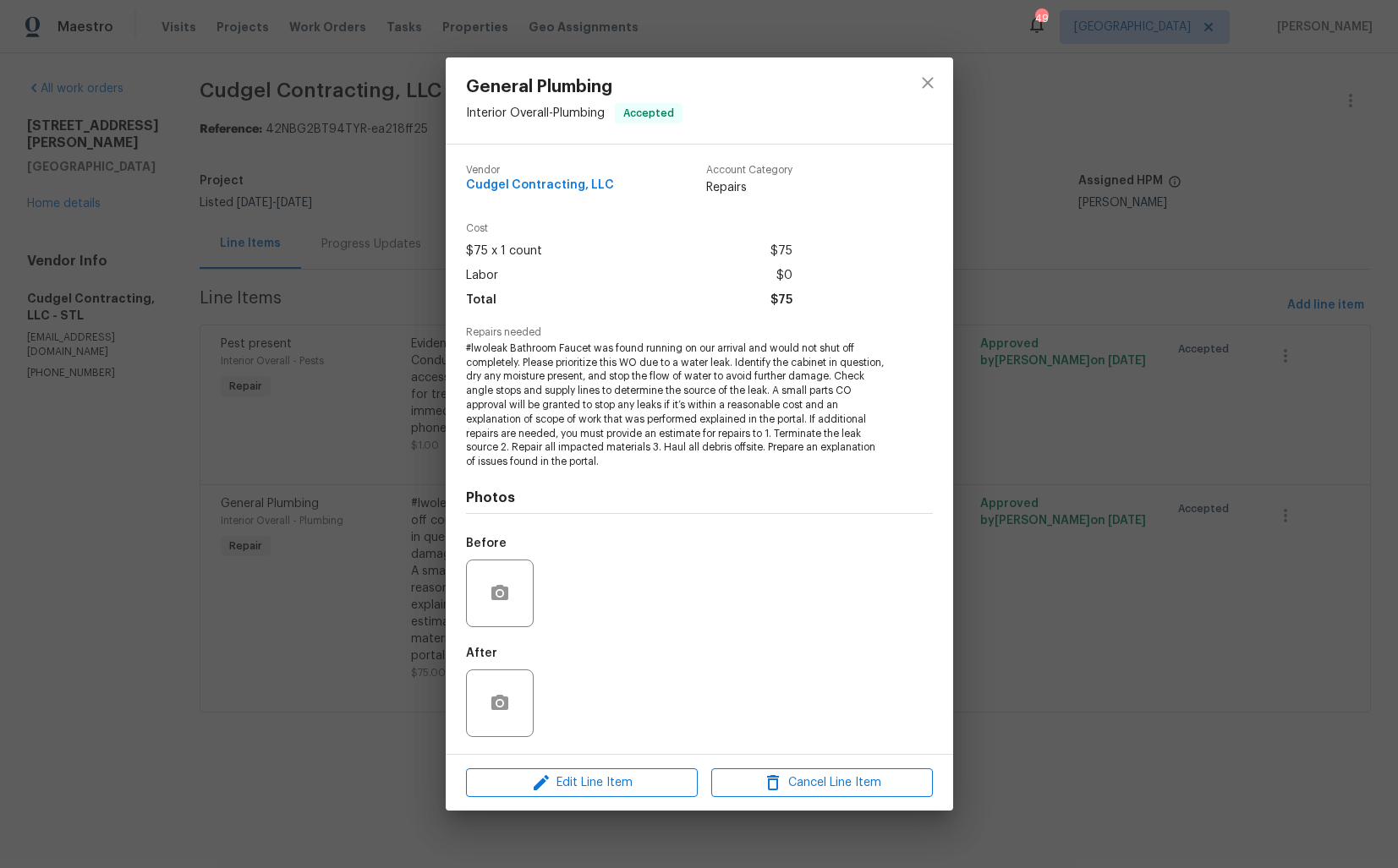
click at [544, 396] on span "#lwoleak Bathroom Faucet was found running on our arrival and would not shut of…" at bounding box center [675, 405] width 420 height 128
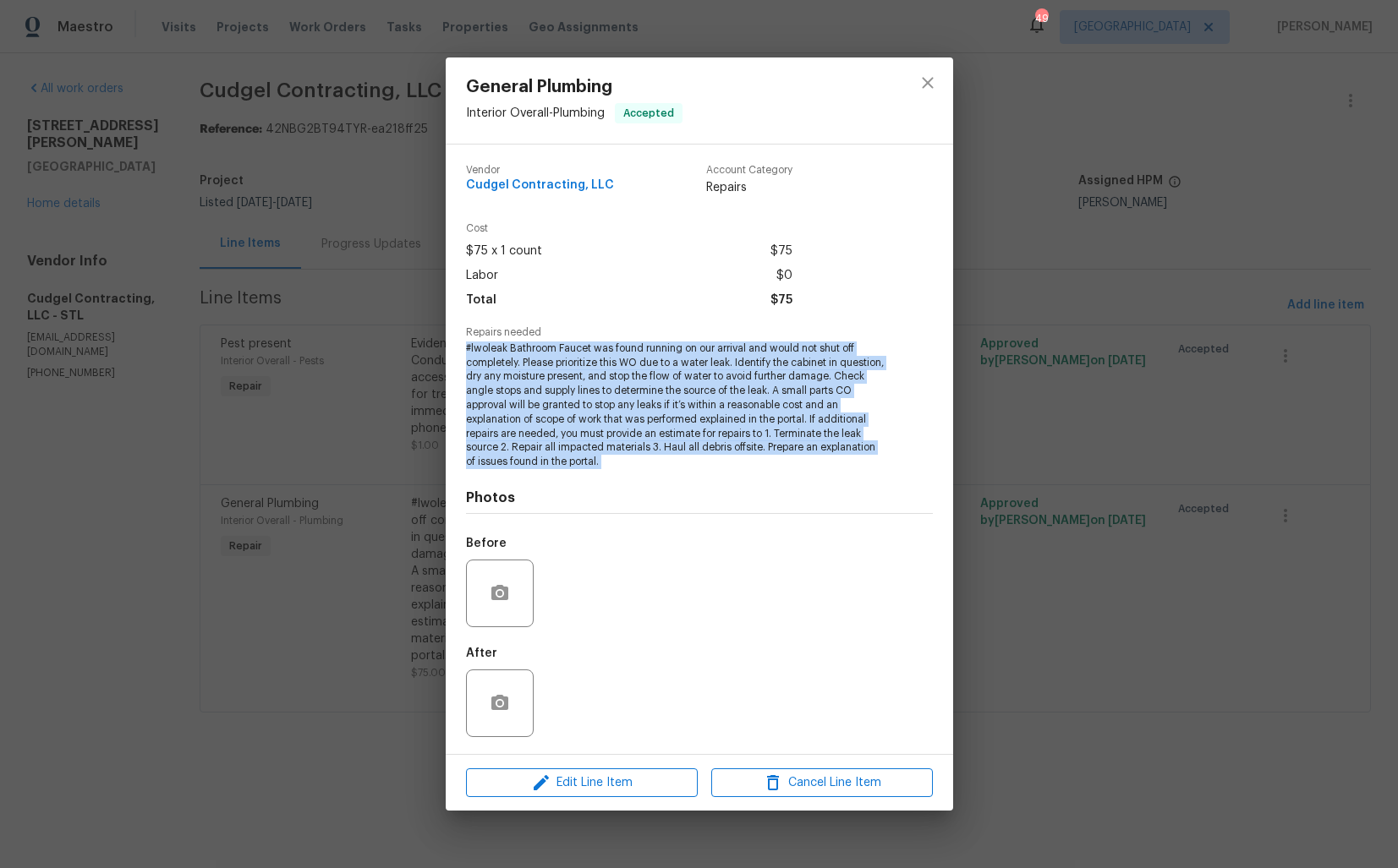
copy span "#lwoleak Bathroom Faucet was found running on our arrival and would not shut of…"
click at [1010, 192] on div "General Plumbing Interior Overall - Plumbing Accepted Vendor Cudgel Contracting…" at bounding box center [699, 434] width 1398 height 868
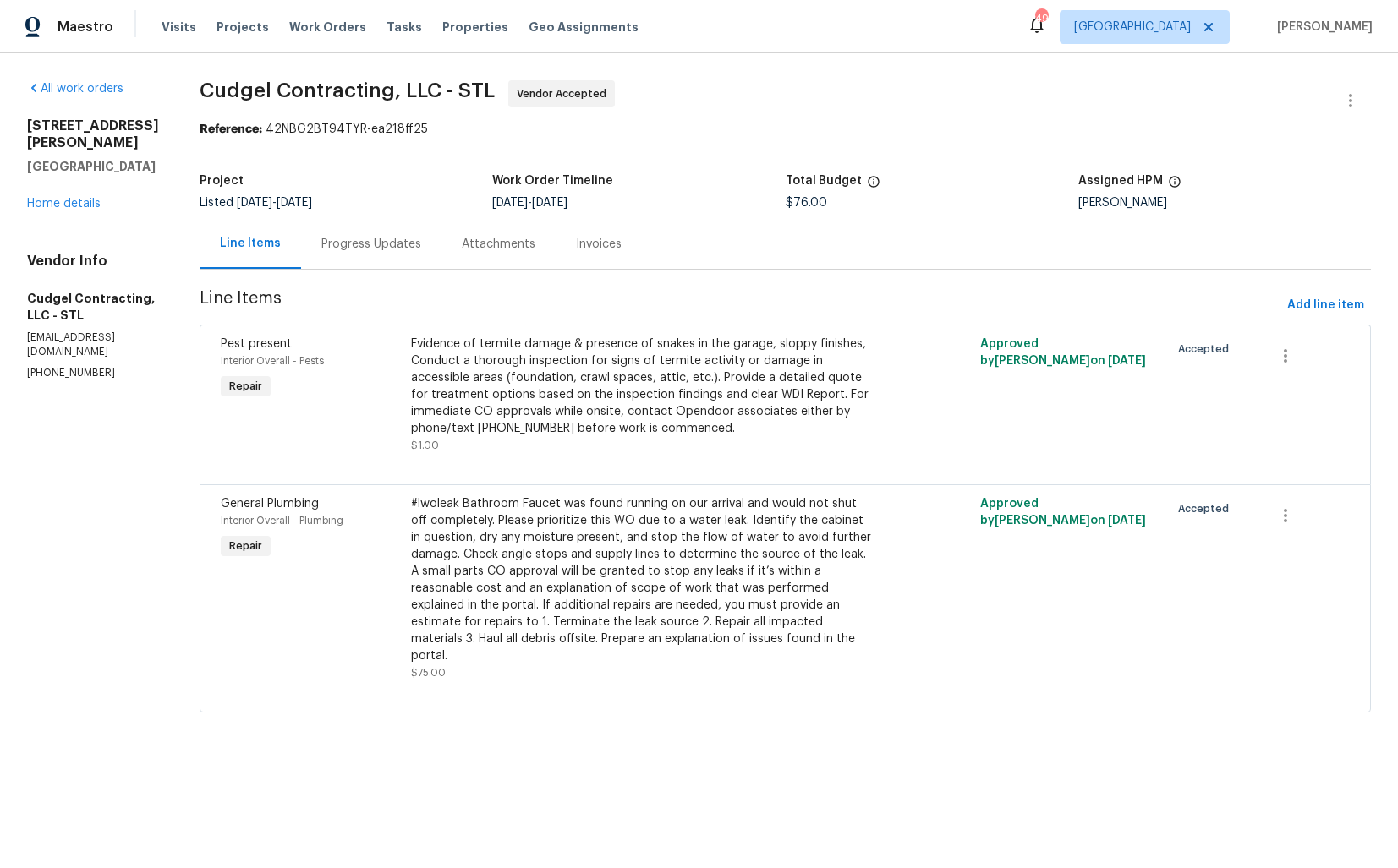
click at [477, 413] on div "Evidence of termite damage & presence of snakes in the garage, sloppy finishes,…" at bounding box center [643, 386] width 464 height 101
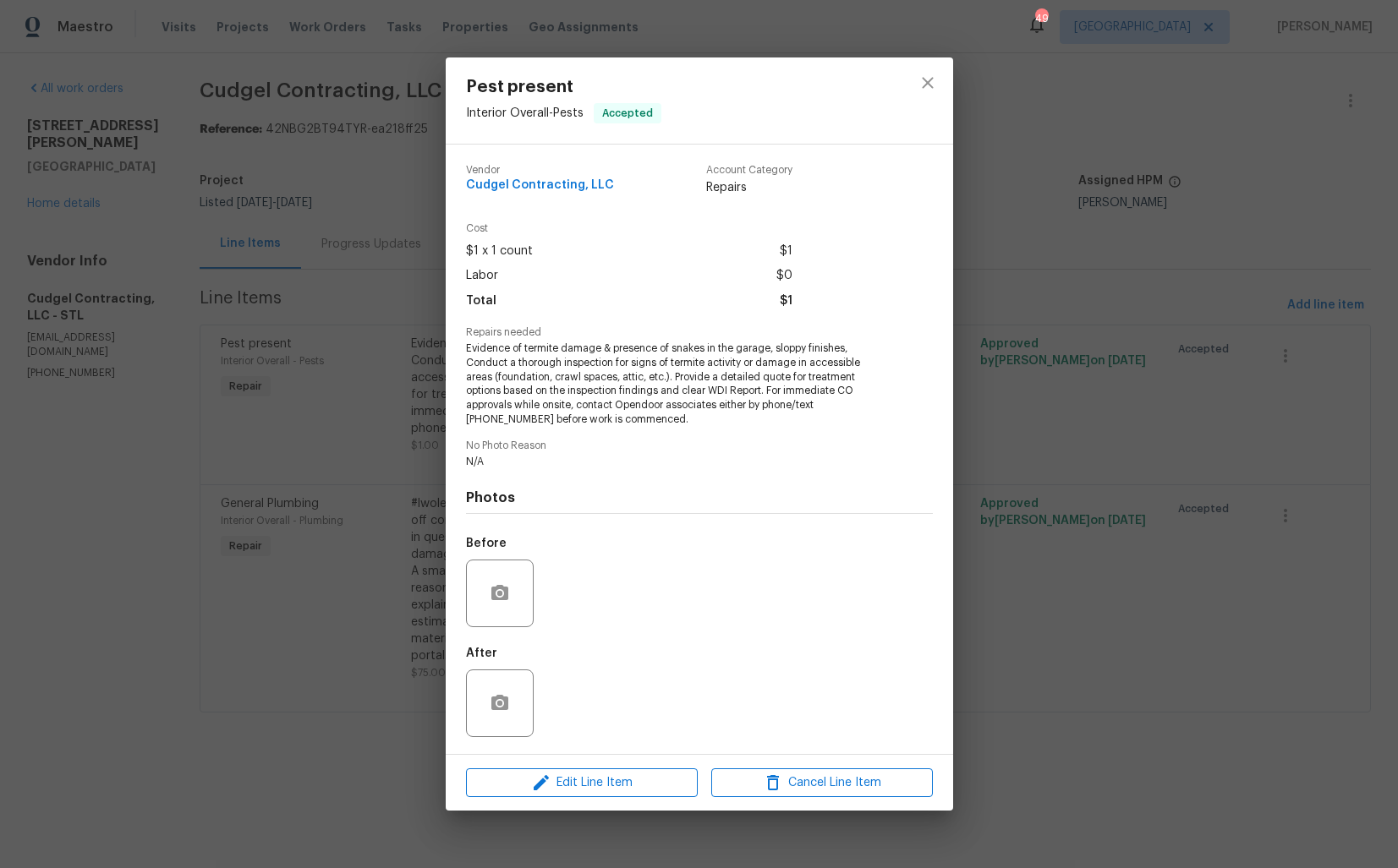
click at [507, 370] on span "Evidence of termite damage & presence of snakes in the garage, sloppy finishes,…" at bounding box center [675, 384] width 420 height 85
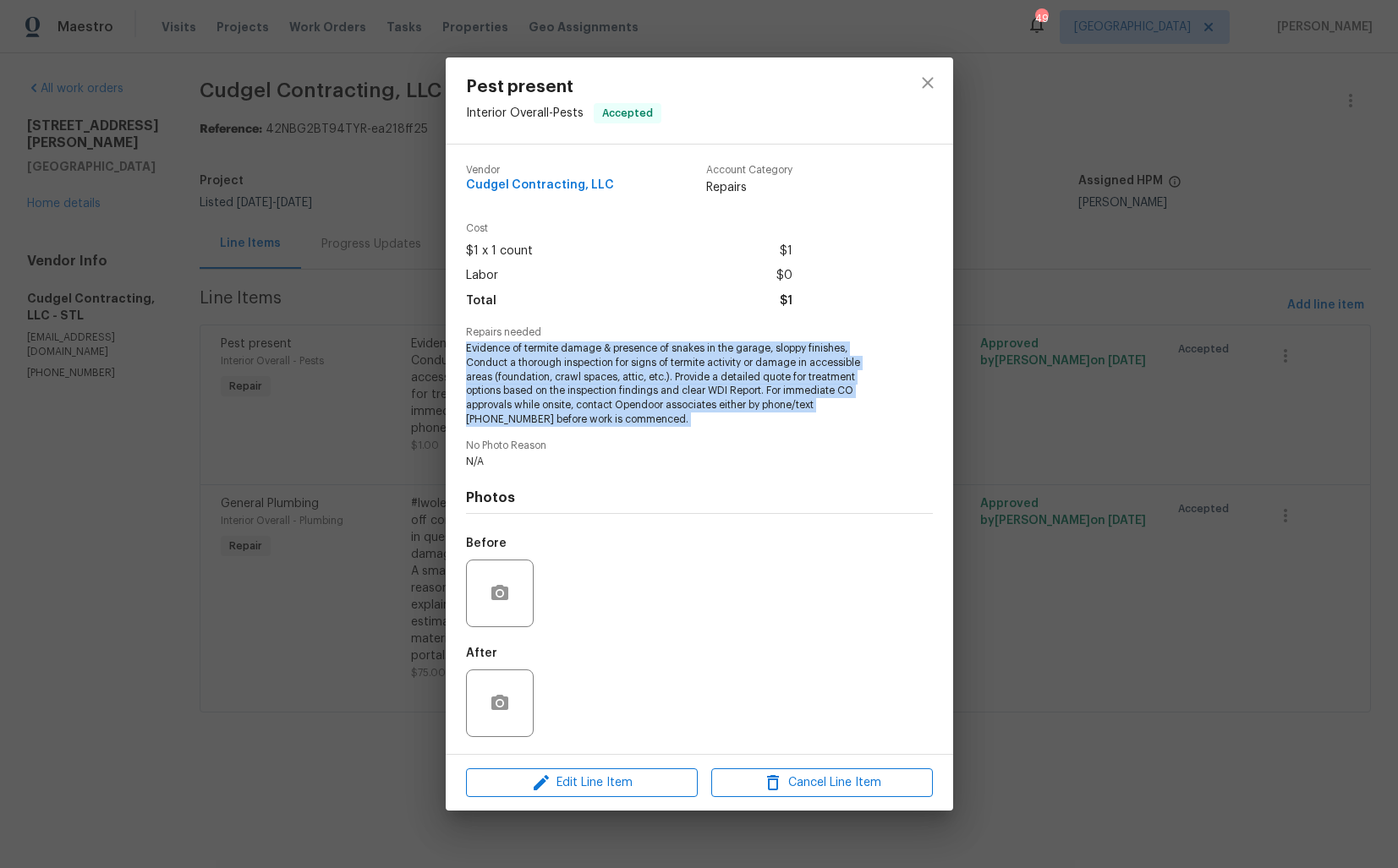
copy span "Evidence of termite damage & presence of snakes in the garage, sloppy finishes,…"
click at [1186, 415] on div "Pest present Interior Overall - Pests Accepted Vendor Cudgel Contracting, LLC A…" at bounding box center [699, 434] width 1398 height 868
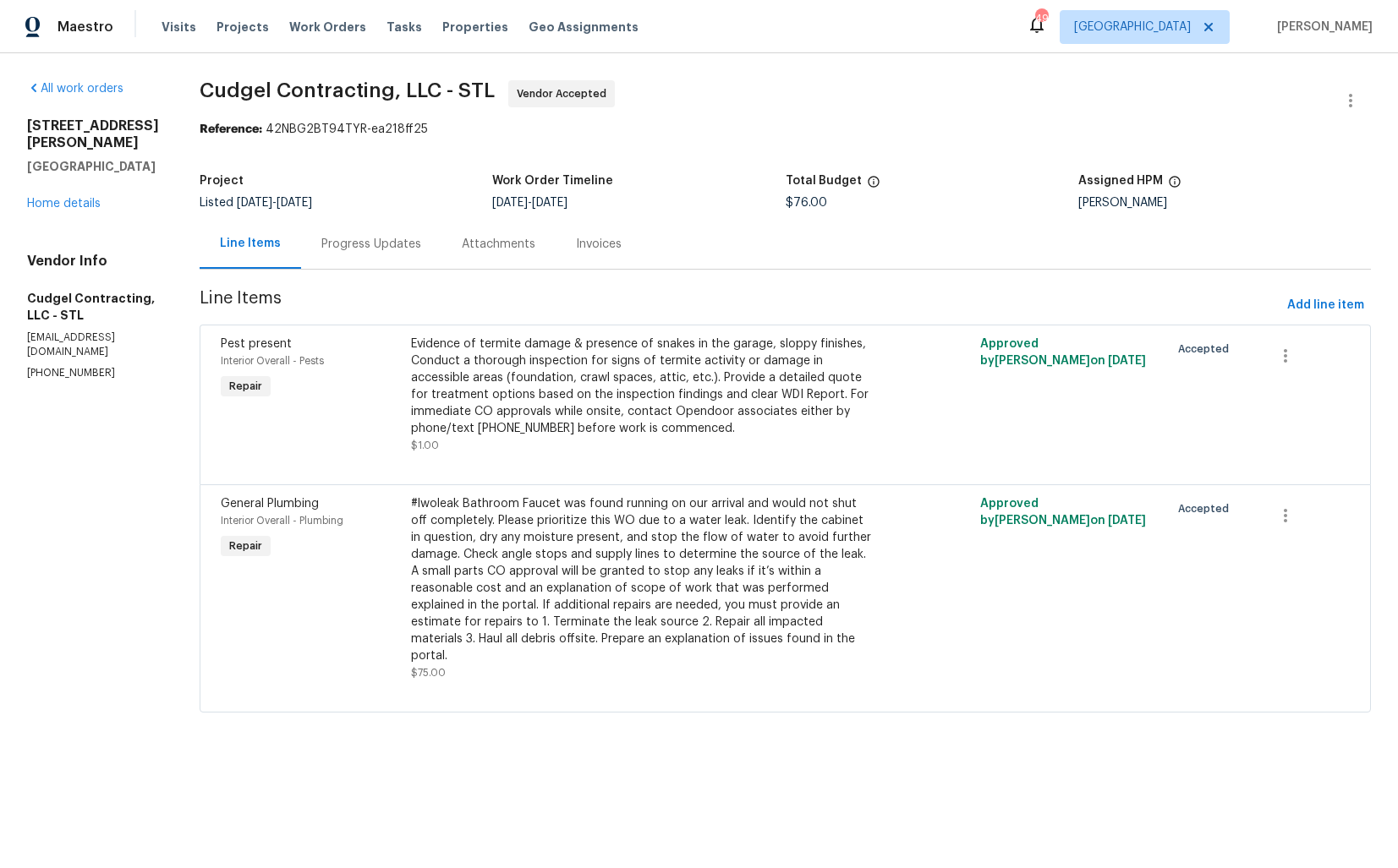
click at [406, 246] on div "Progress Updates" at bounding box center [371, 244] width 100 height 17
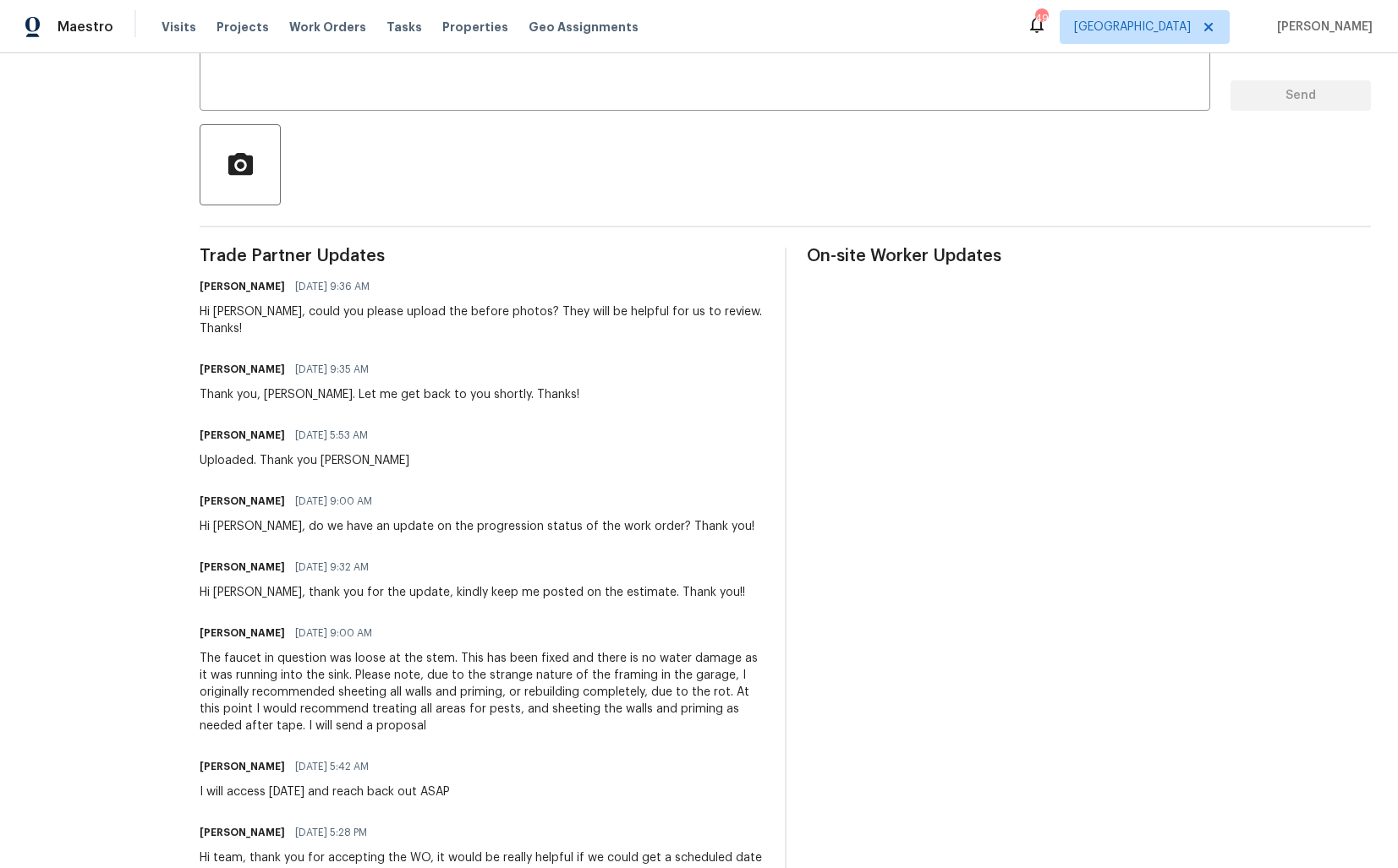
scroll to position [356, 0]
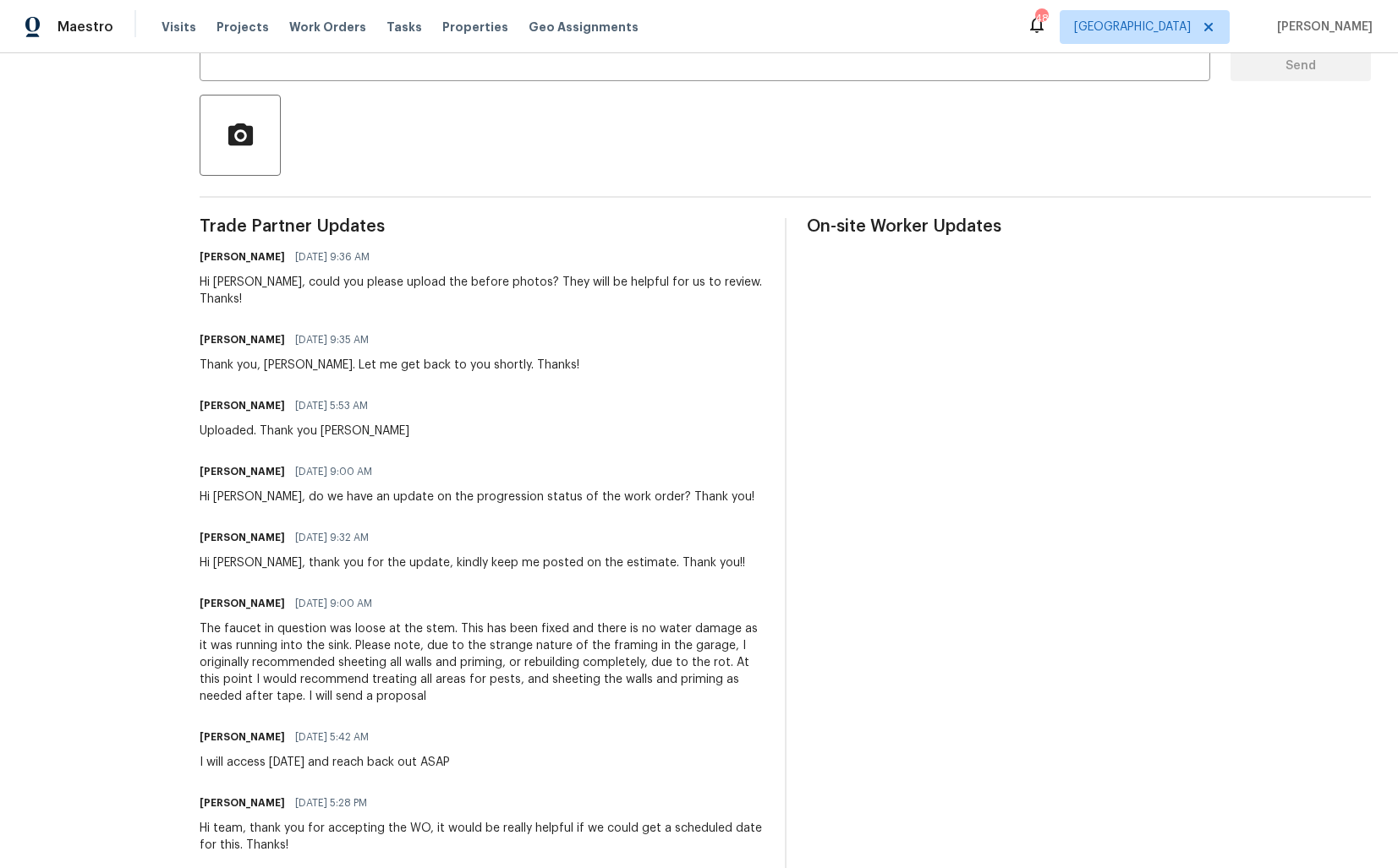
click at [361, 645] on div "The faucet in question was loose at the stem. This has been fixed and there is …" at bounding box center [481, 662] width 565 height 84
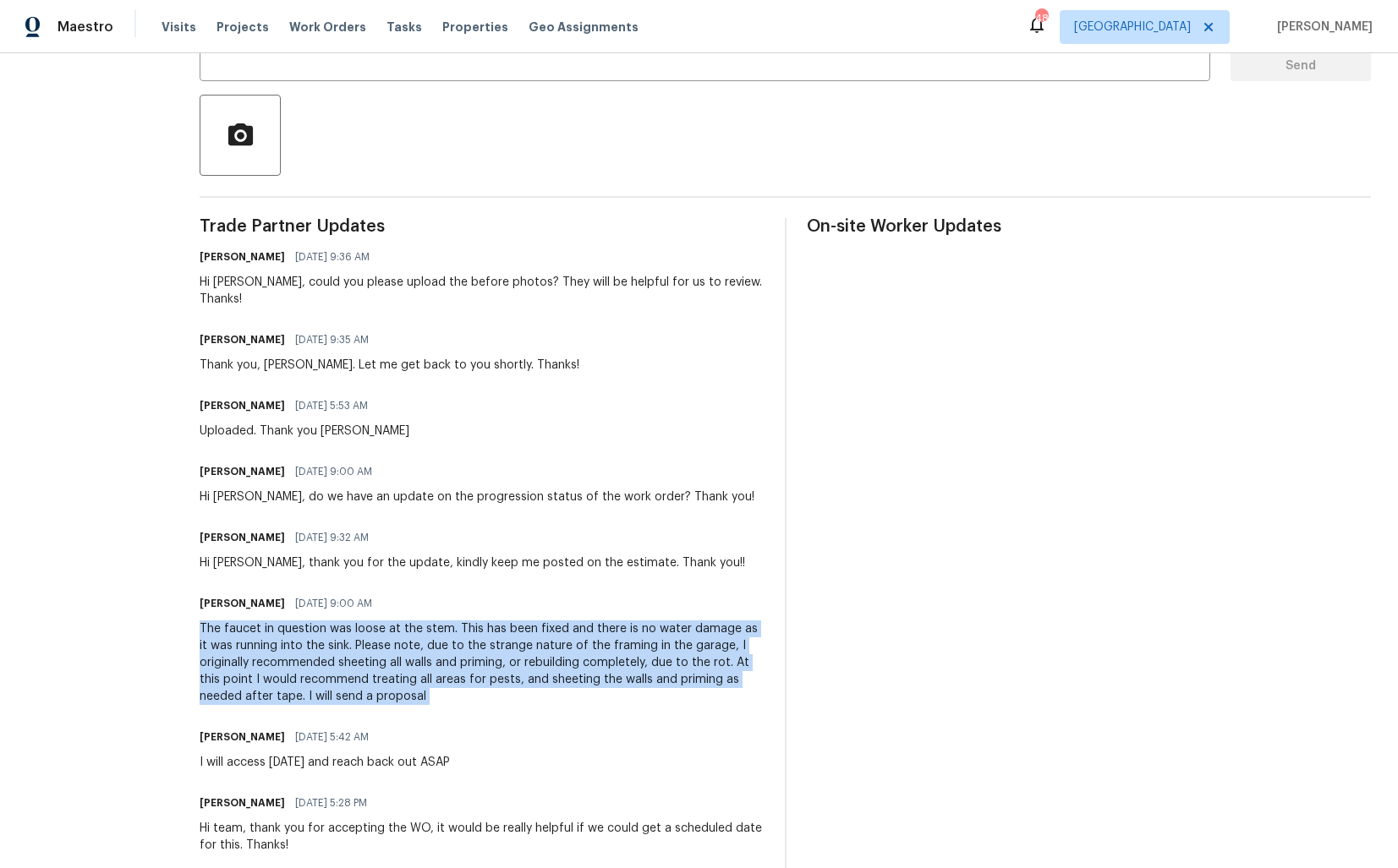
copy div "The faucet in question was loose at the stem. This has been fixed and there is …"
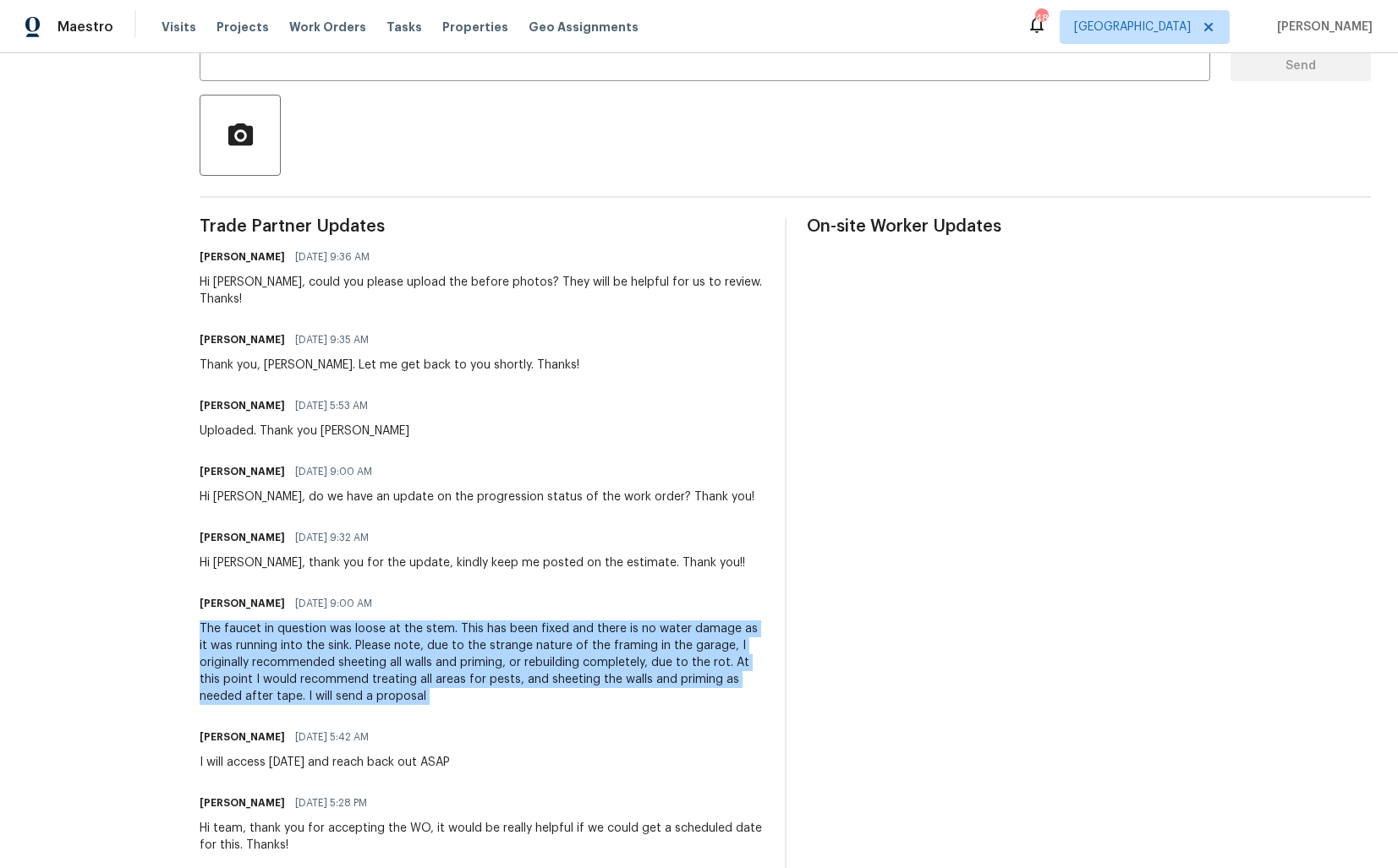
scroll to position [0, 0]
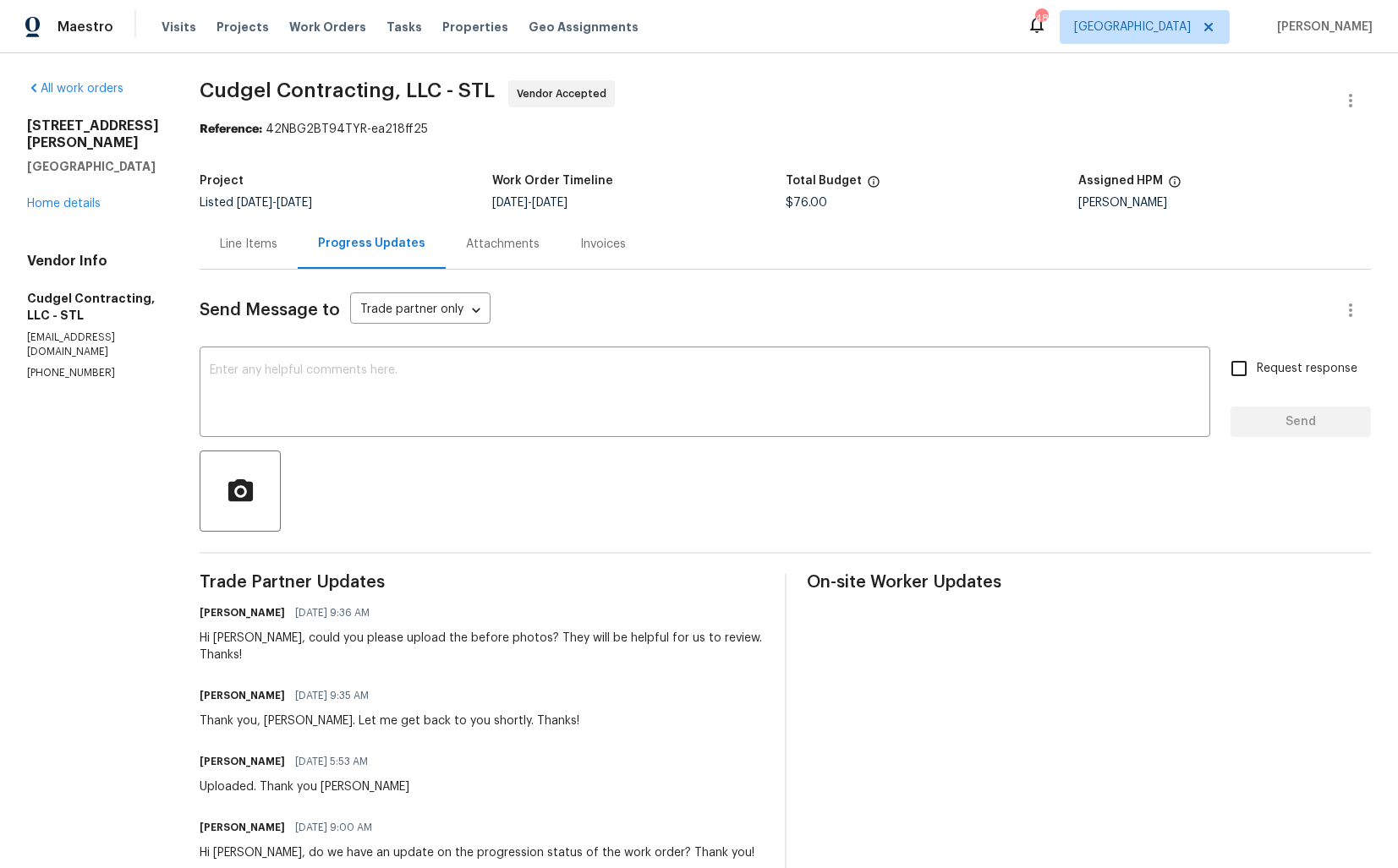
click at [822, 69] on div "All work orders 4127 Burnett Ave Saint Louis, MO 63125 Home details Vendor Info…" at bounding box center [699, 762] width 1398 height 1420
click at [734, 162] on section "Cudgel Contracting, LLC - STL Vendor Accepted Reference: 42NBG2BT94TYR-ea218ff2…" at bounding box center [785, 763] width 1171 height 1366
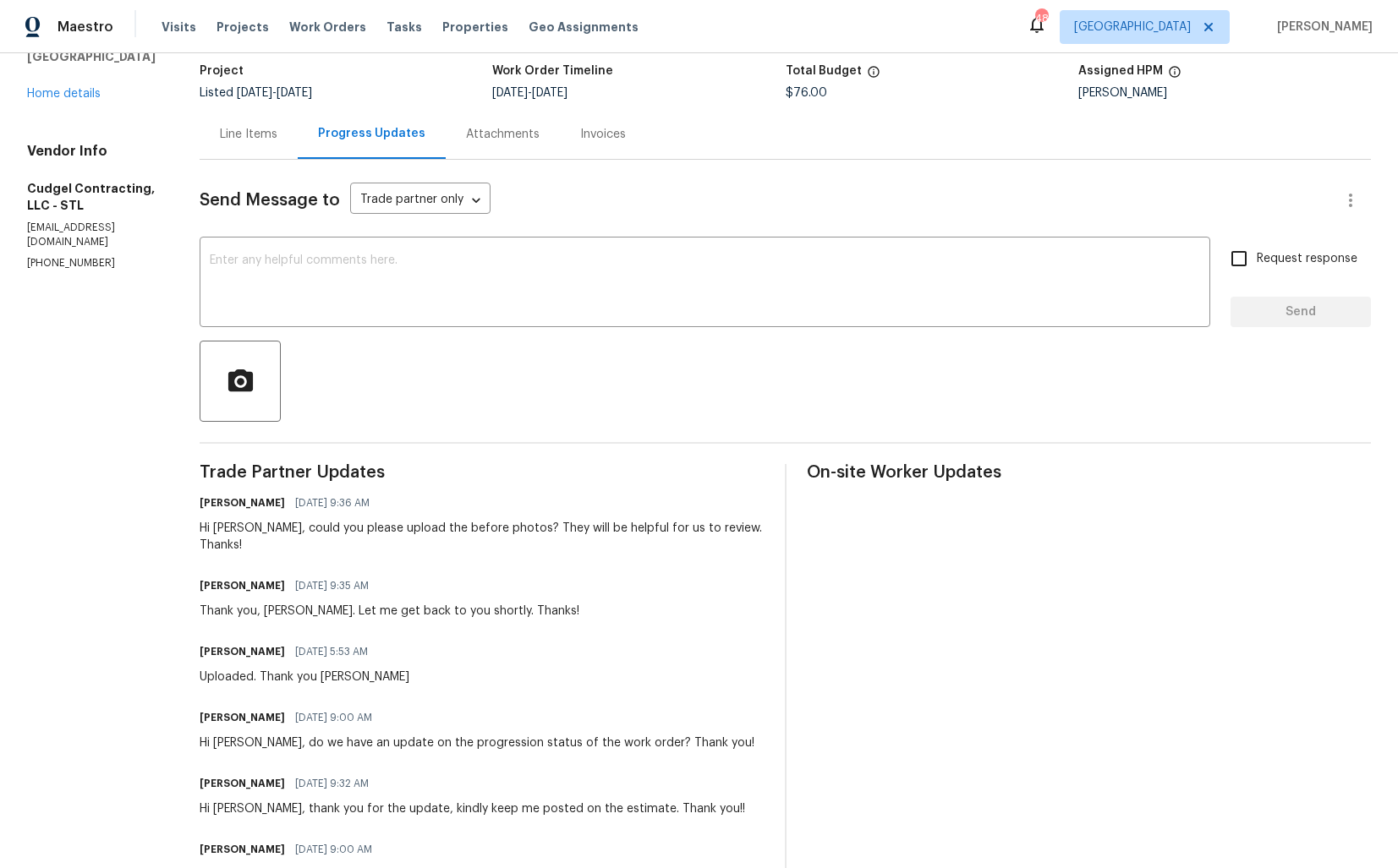
scroll to position [114, 0]
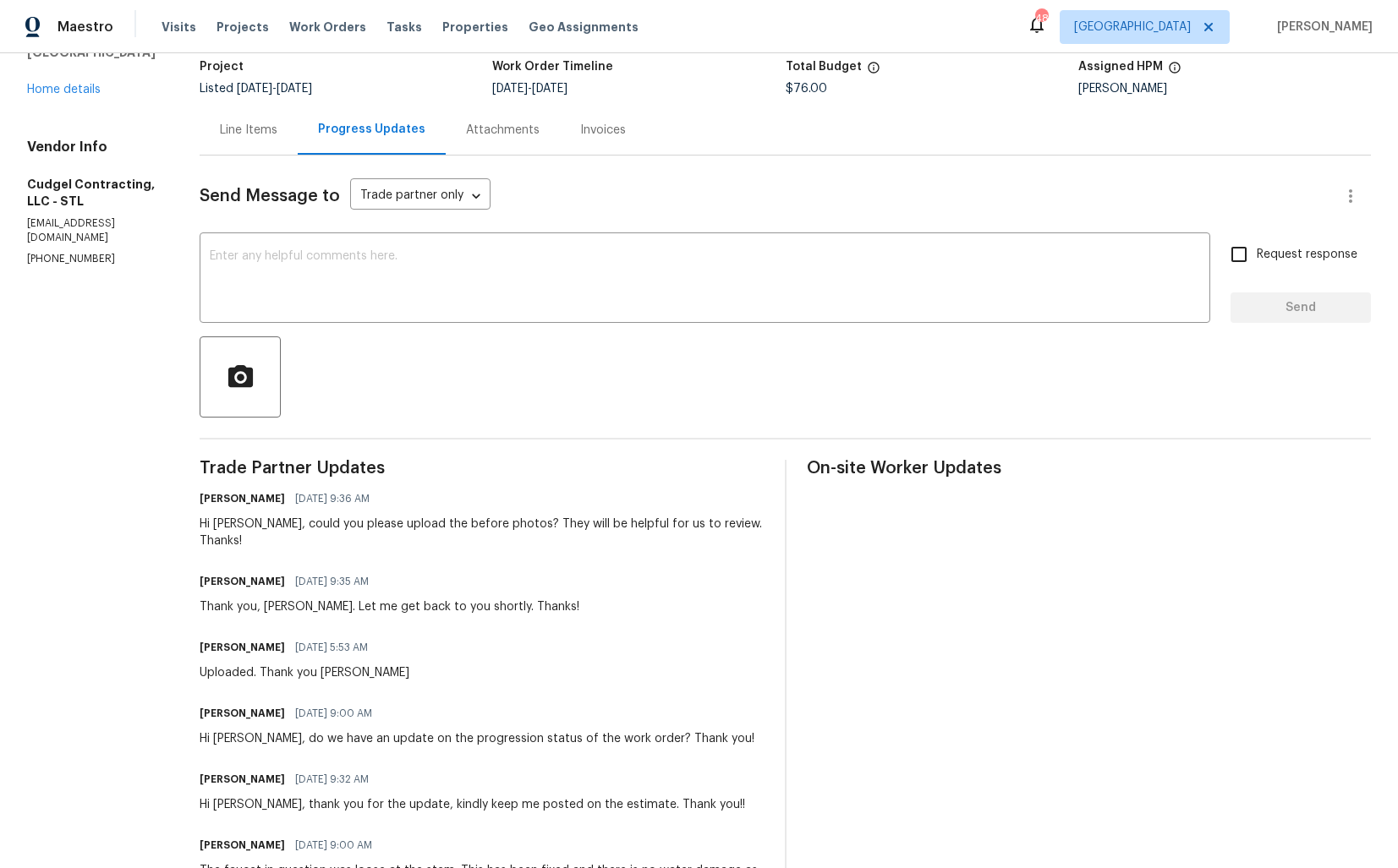
click at [249, 664] on div "Uploaded. Thank you Arvind" at bounding box center [304, 672] width 210 height 17
copy div "Uploaded. Thank you Arvind"
click at [177, 215] on div "All work orders 4127 Burnett Ave Saint Louis, MO 63125 Home details Vendor Info…" at bounding box center [699, 648] width 1398 height 1420
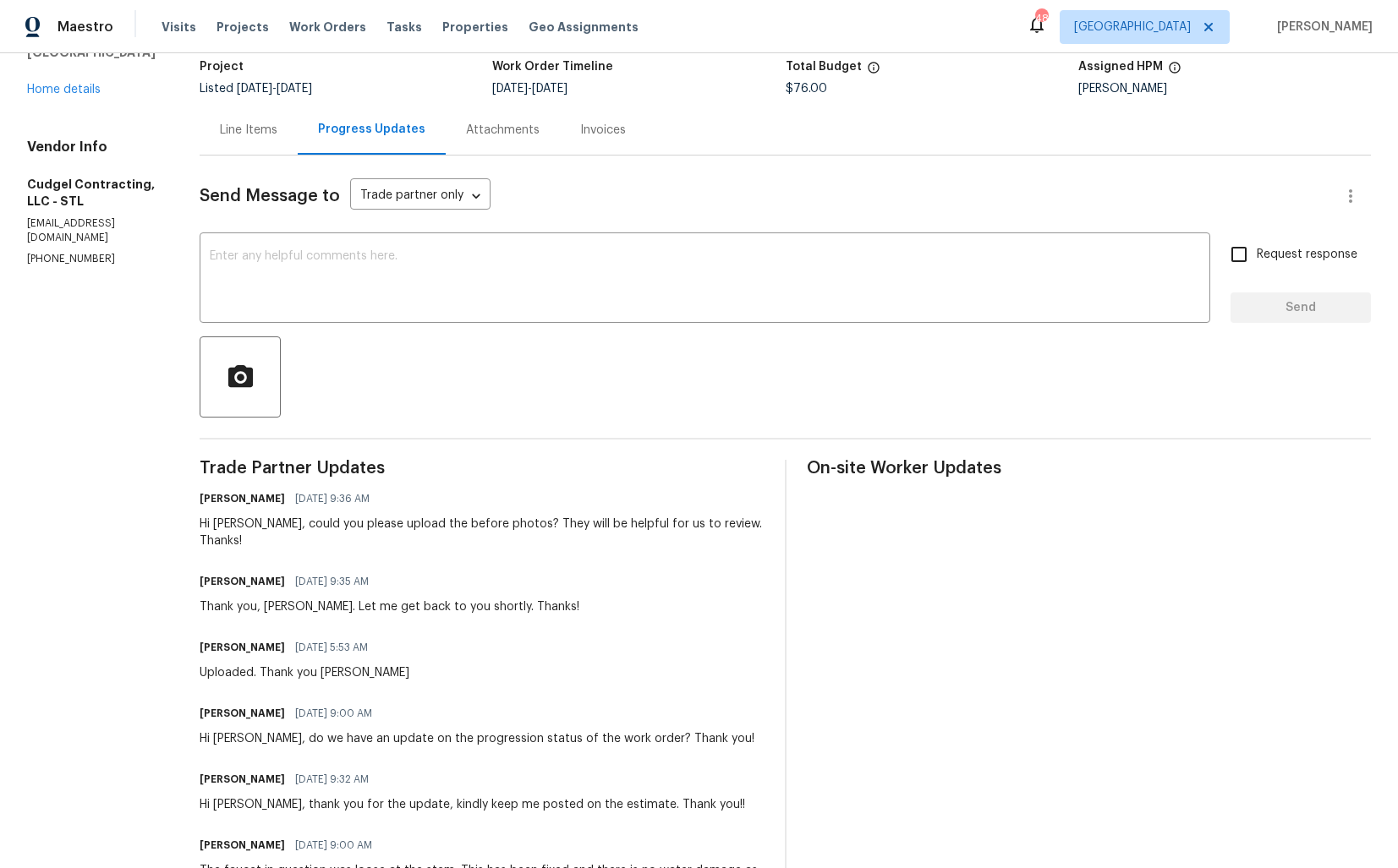
scroll to position [0, 0]
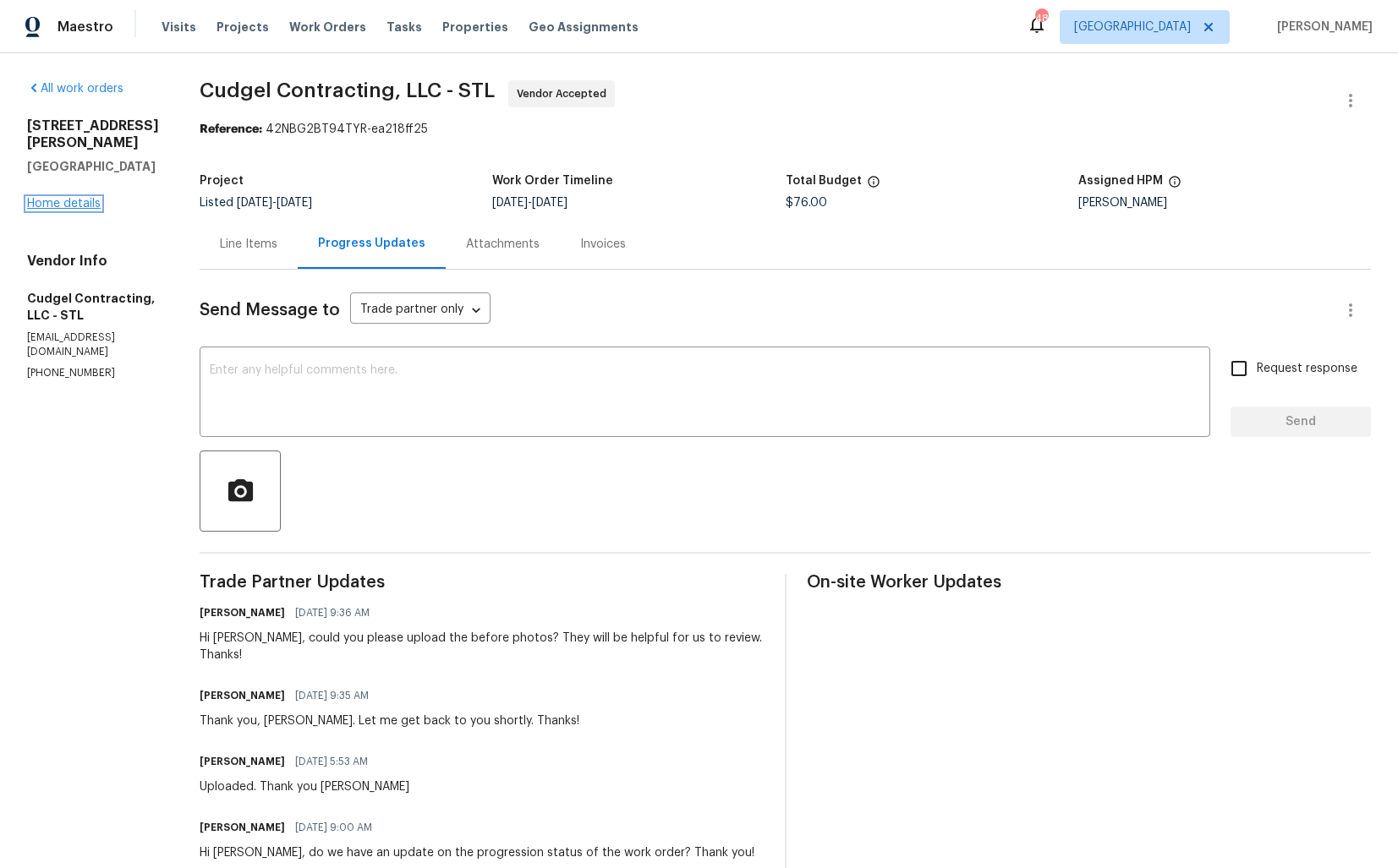
click at [79, 198] on link "Home details" at bounding box center [63, 203] width 73 height 12
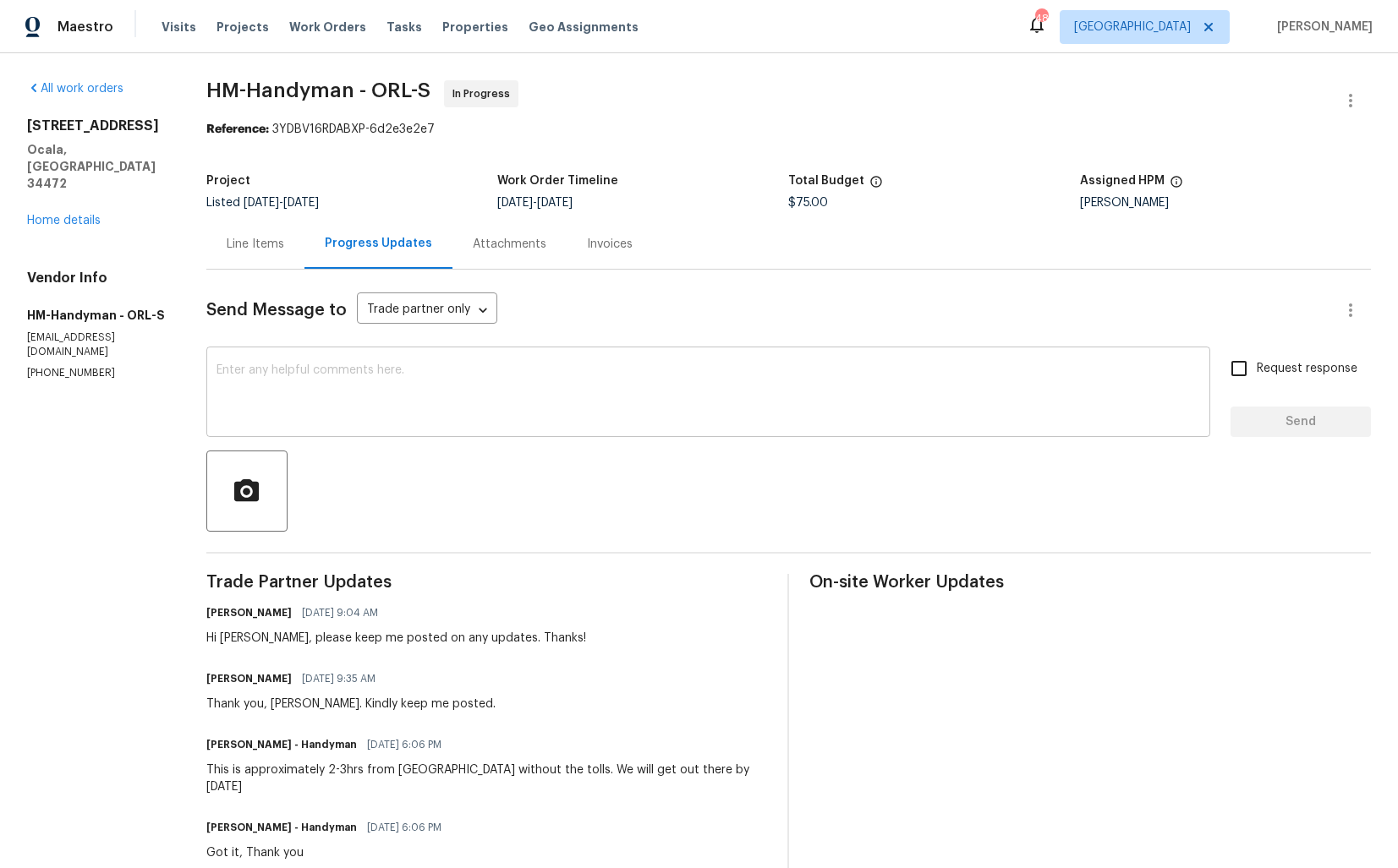
click at [507, 404] on textarea at bounding box center [708, 394] width 983 height 59
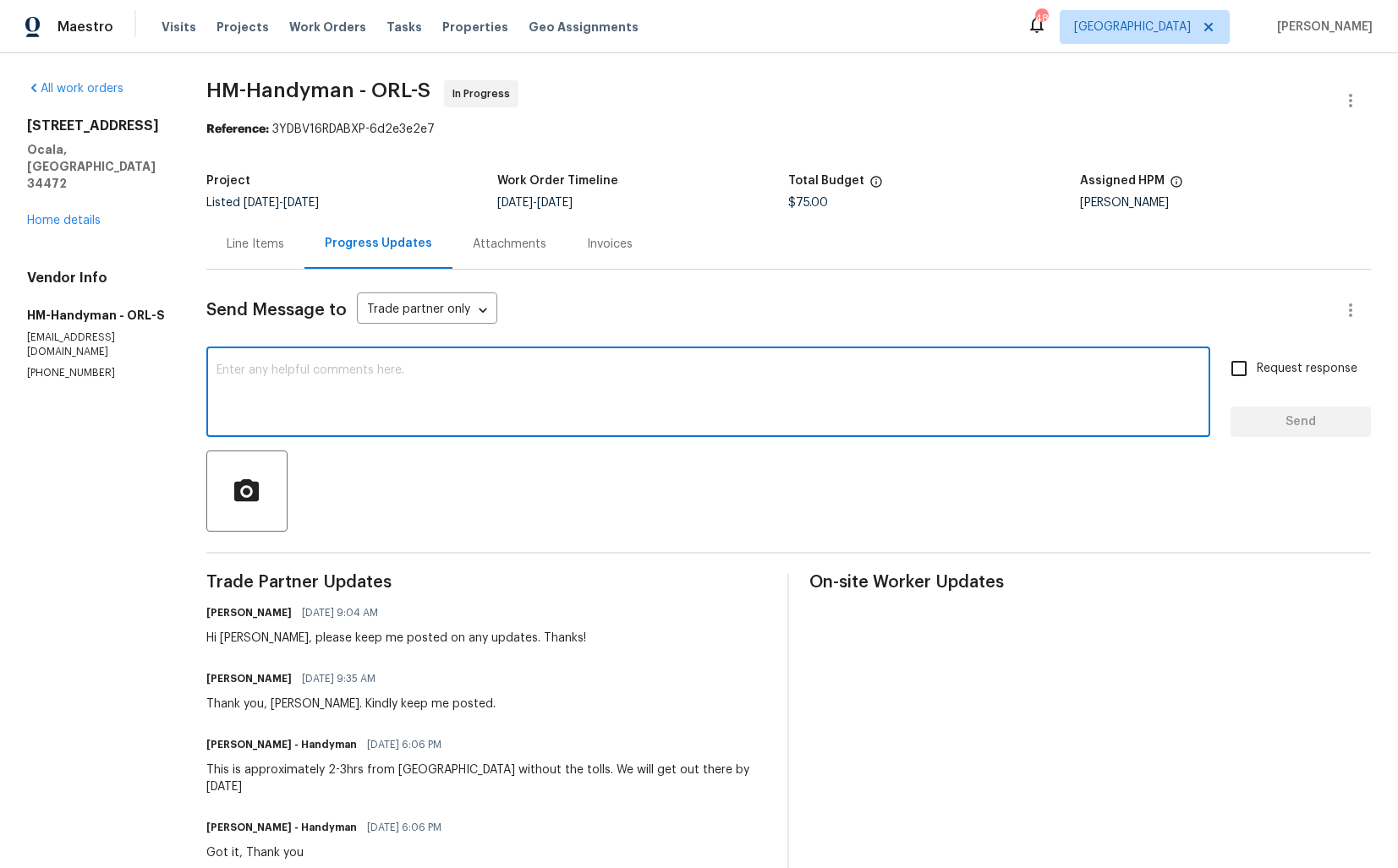
paste textarea "Hi team, do we have an update on the progression status of the work order? Plea…"
click at [237, 642] on div "Hi [PERSON_NAME], please keep me posted on any updates. Thanks!" at bounding box center [395, 638] width 379 height 17
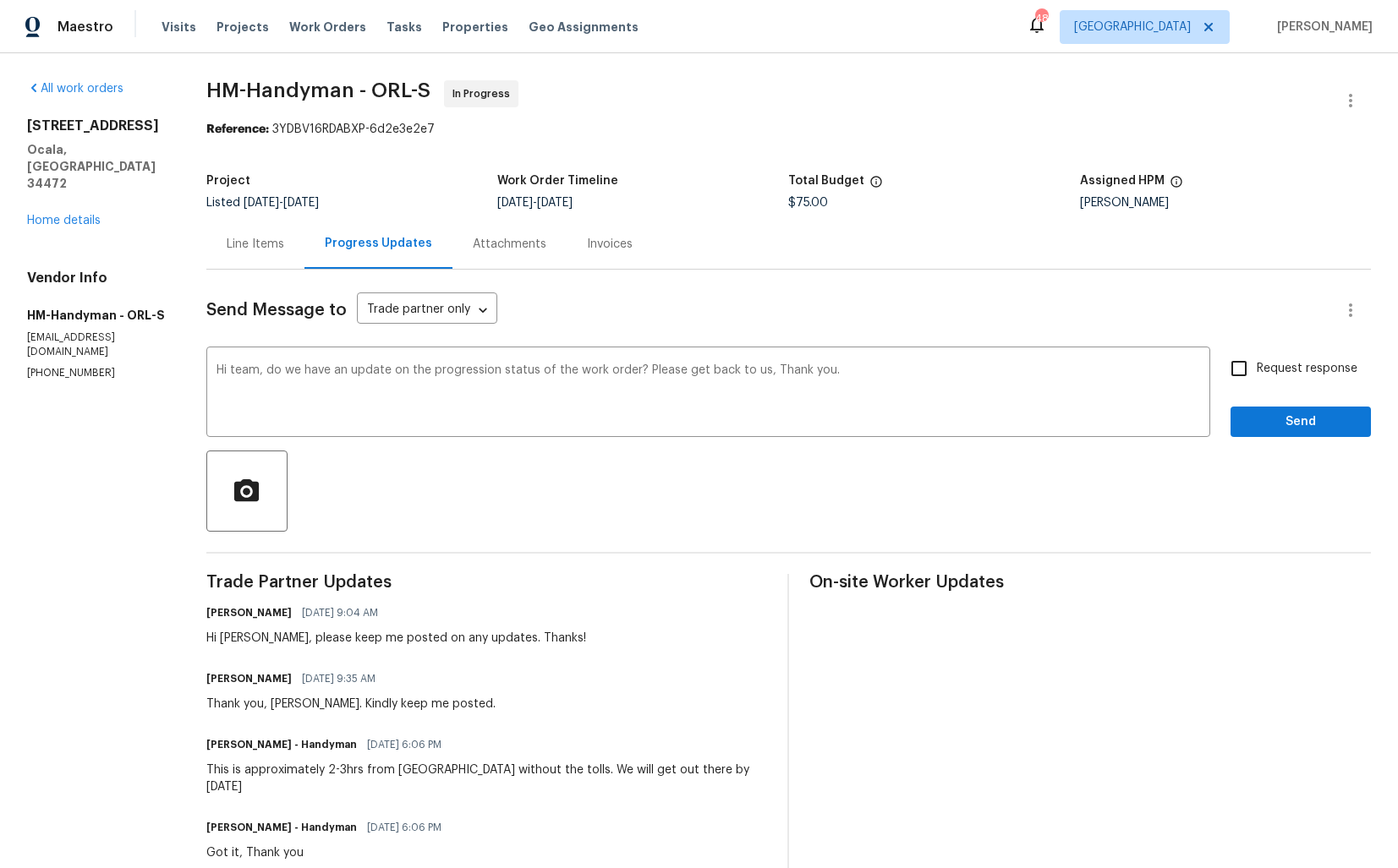
click at [237, 642] on div "Hi [PERSON_NAME], please keep me posted on any updates. Thanks!" at bounding box center [395, 638] width 379 height 17
copy div "[PERSON_NAME]"
click at [252, 371] on textarea "Hi team, do we have an update on the progression status of the work order? Plea…" at bounding box center [708, 394] width 983 height 59
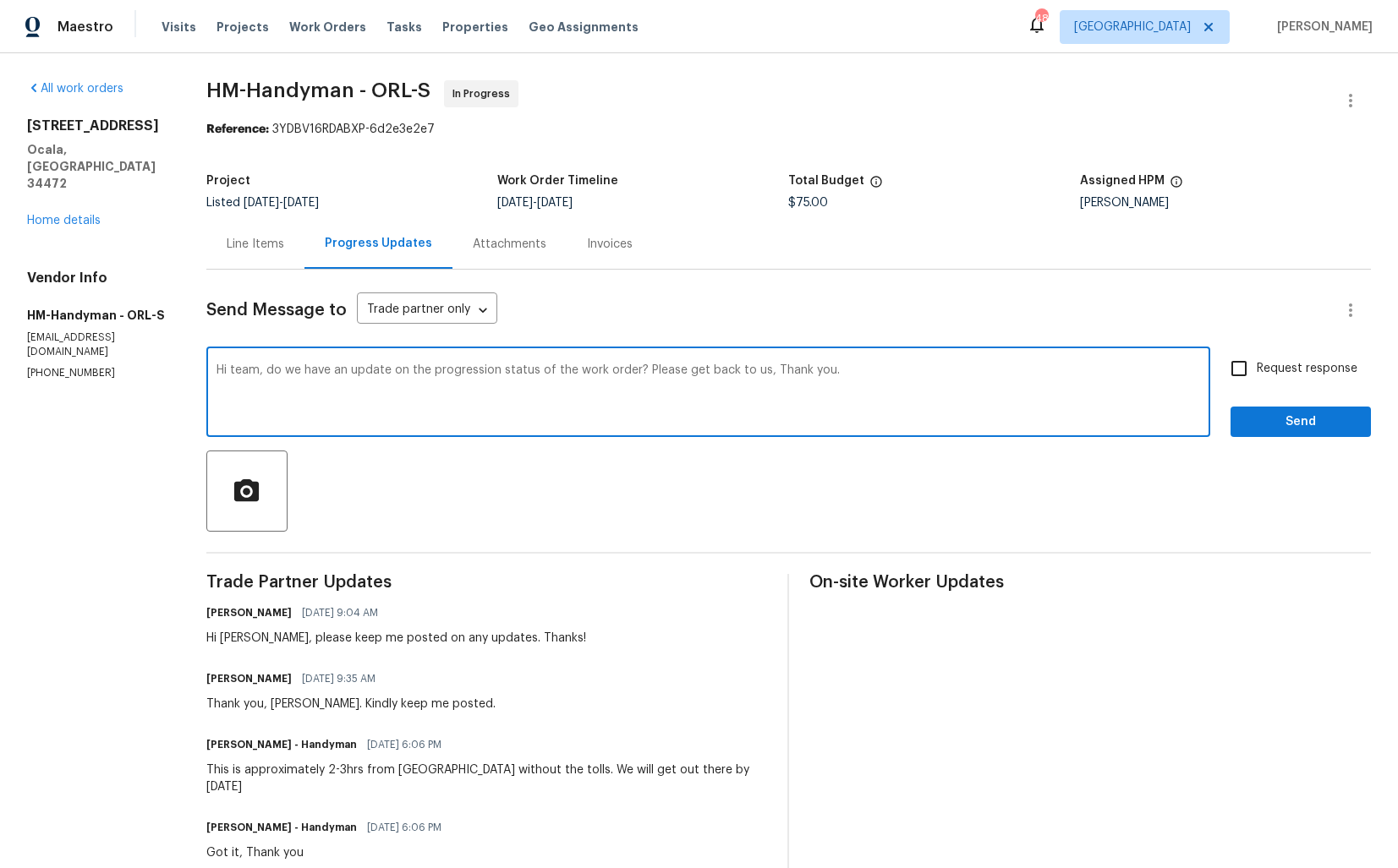
click at [252, 371] on textarea "Hi team, do we have an update on the progression status of the work order? Plea…" at bounding box center [708, 394] width 983 height 59
paste textarea "[PERSON_NAME]"
drag, startPoint x: 237, startPoint y: 373, endPoint x: 201, endPoint y: 373, distance: 36.0
click at [201, 373] on div "All work orders [STREET_ADDRESS] Home details Vendor Info HM-Handyman - ORL-S […" at bounding box center [699, 638] width 1398 height 1171
click at [625, 370] on textarea "[PERSON_NAME], do we have an update on the progression status of the work order…" at bounding box center [708, 394] width 983 height 59
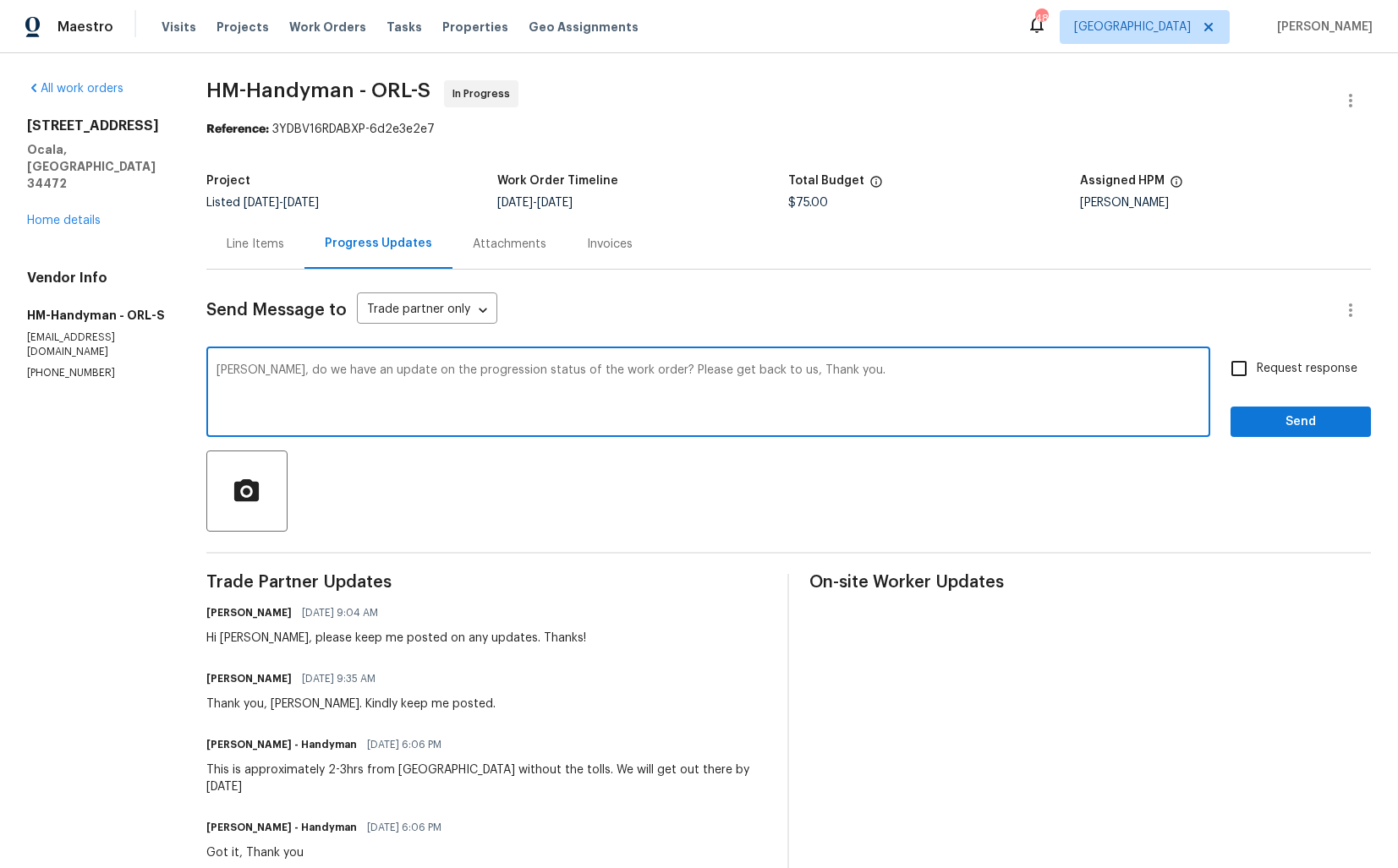
drag, startPoint x: 624, startPoint y: 368, endPoint x: 750, endPoint y: 372, distance: 126.1
click at [750, 372] on textarea "[PERSON_NAME], do we have an update on the progression status of the work order…" at bounding box center [708, 394] width 983 height 59
click at [815, 373] on textarea "[PERSON_NAME], do we have an update on the progression status of the work order…" at bounding box center [708, 394] width 983 height 59
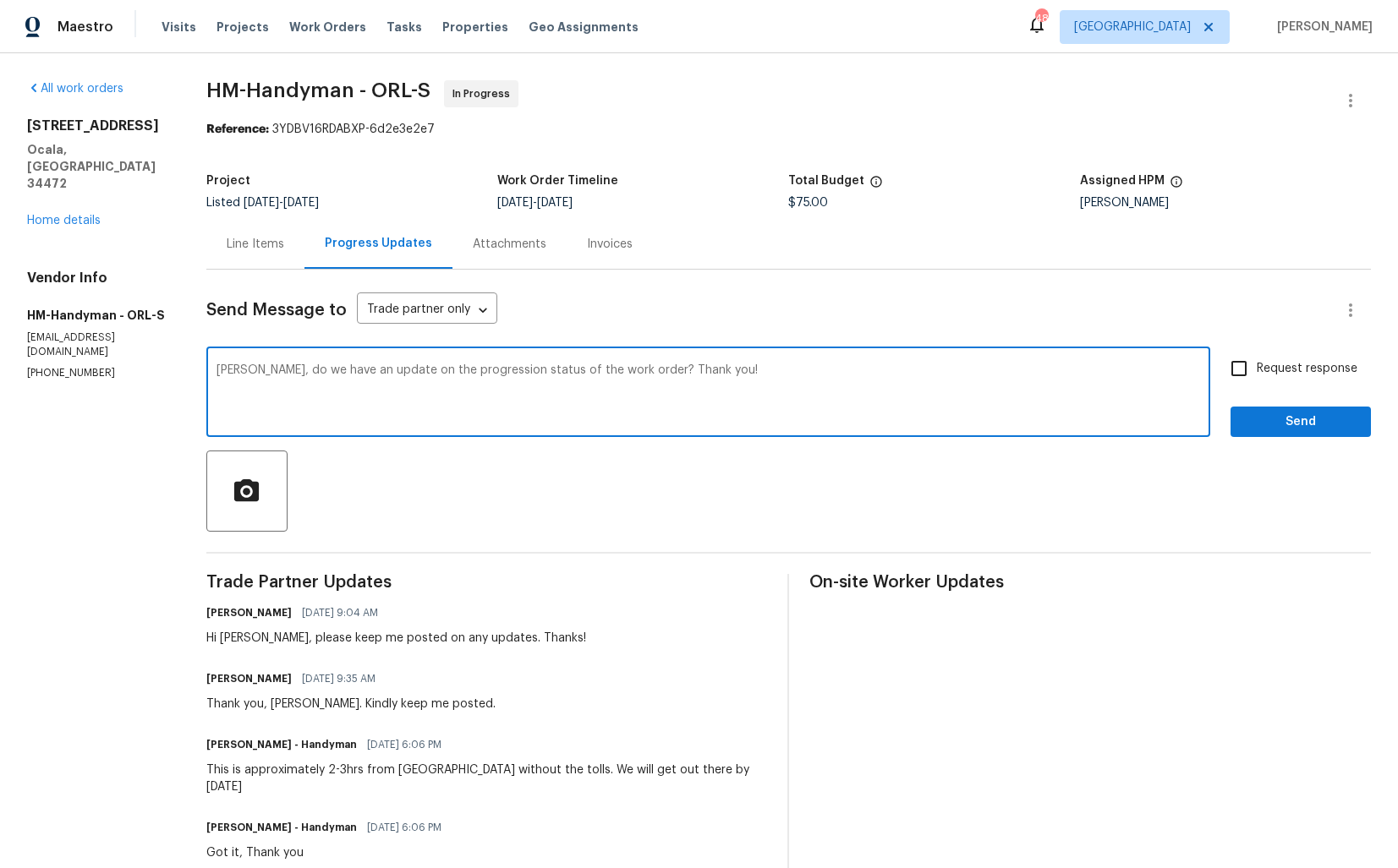
type textarea "[PERSON_NAME], do we have an update on the progression status of the work order…"
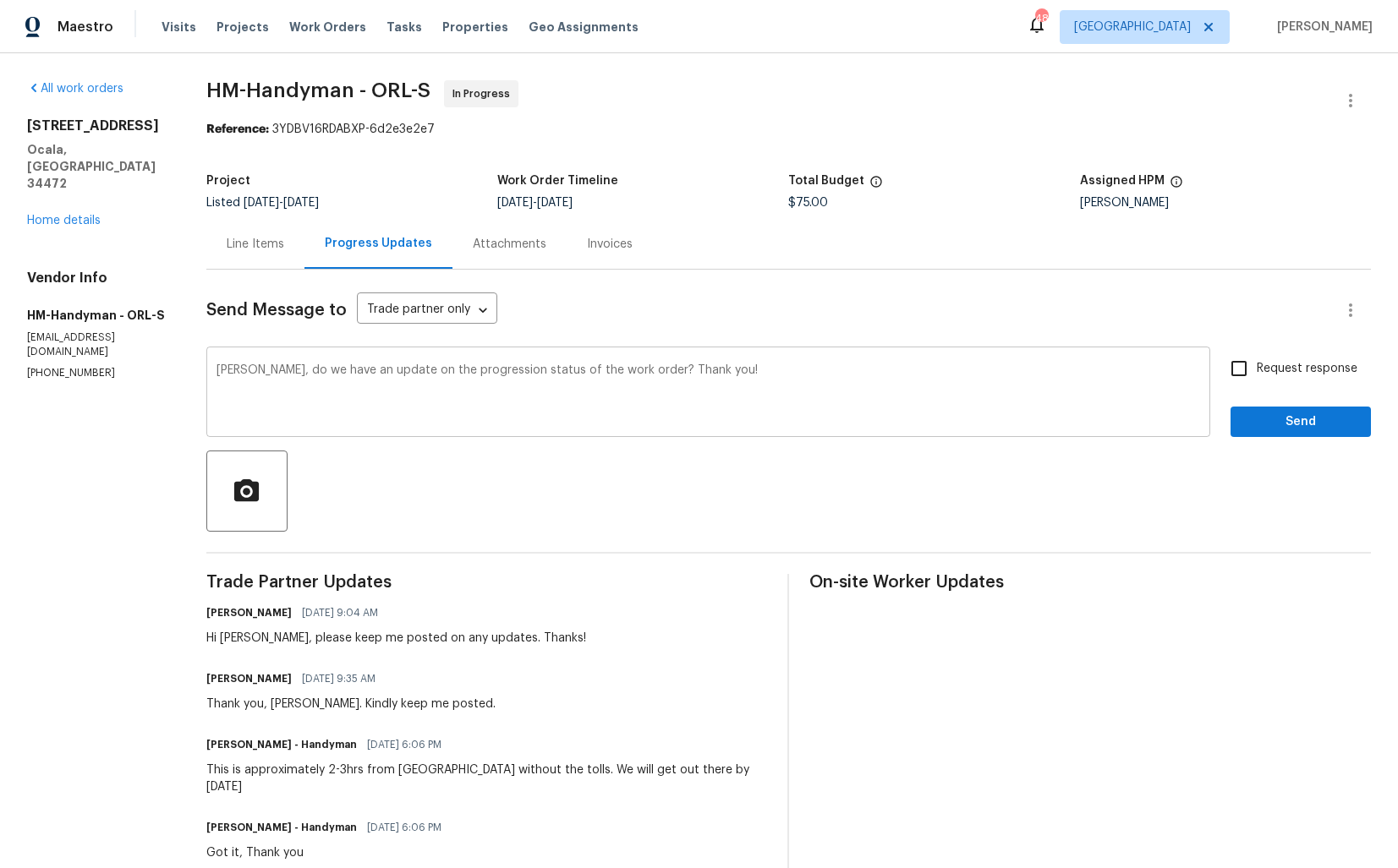
click at [1179, 360] on div "[PERSON_NAME], do we have an update on the progression status of the work order…" at bounding box center [708, 393] width 1004 height 86
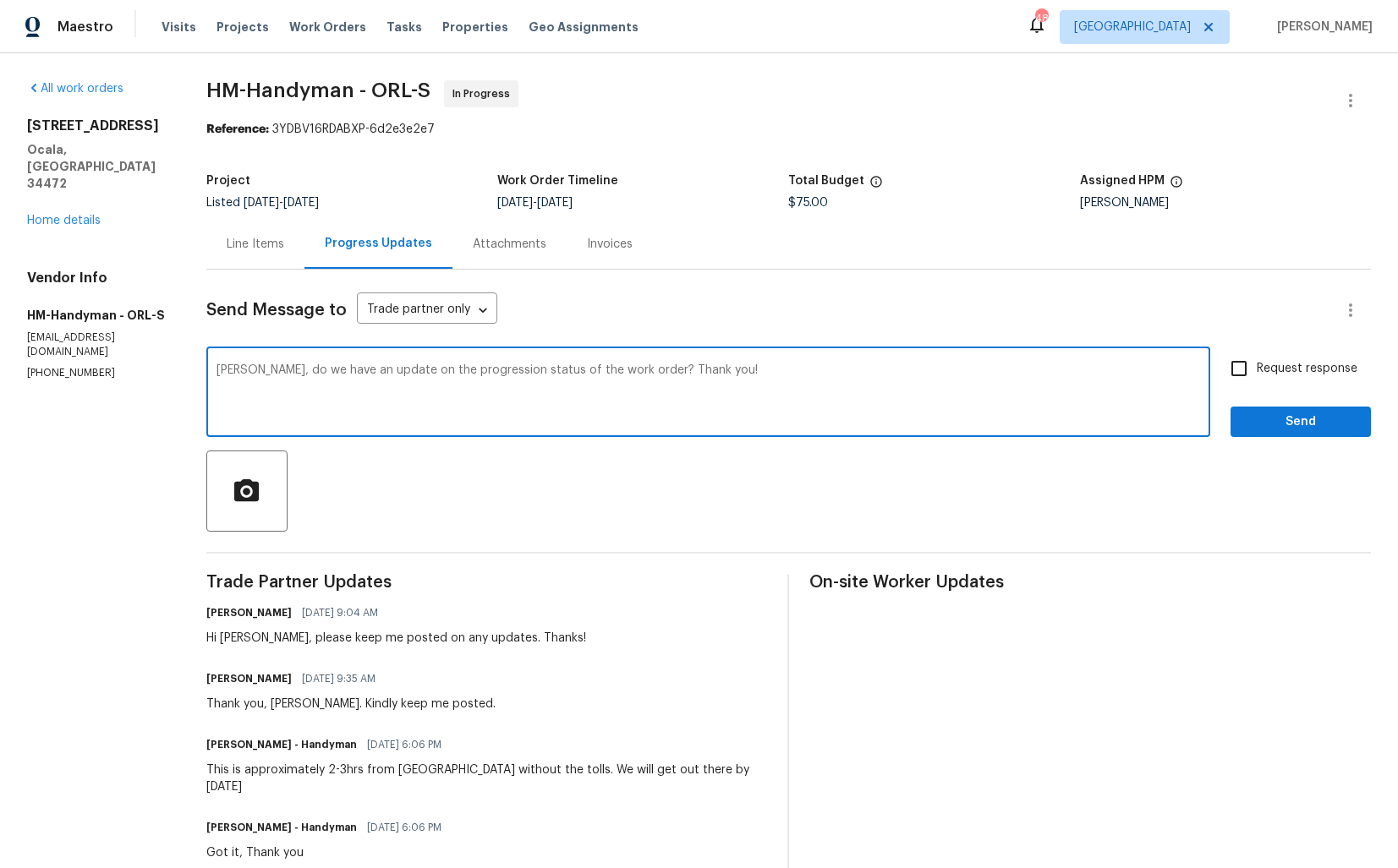
click at [1151, 387] on textarea "[PERSON_NAME], do we have an update on the progression status of the work order…" at bounding box center [708, 394] width 983 height 59
click at [1233, 369] on input "Request response" at bounding box center [1238, 368] width 35 height 35
checkbox input "true"
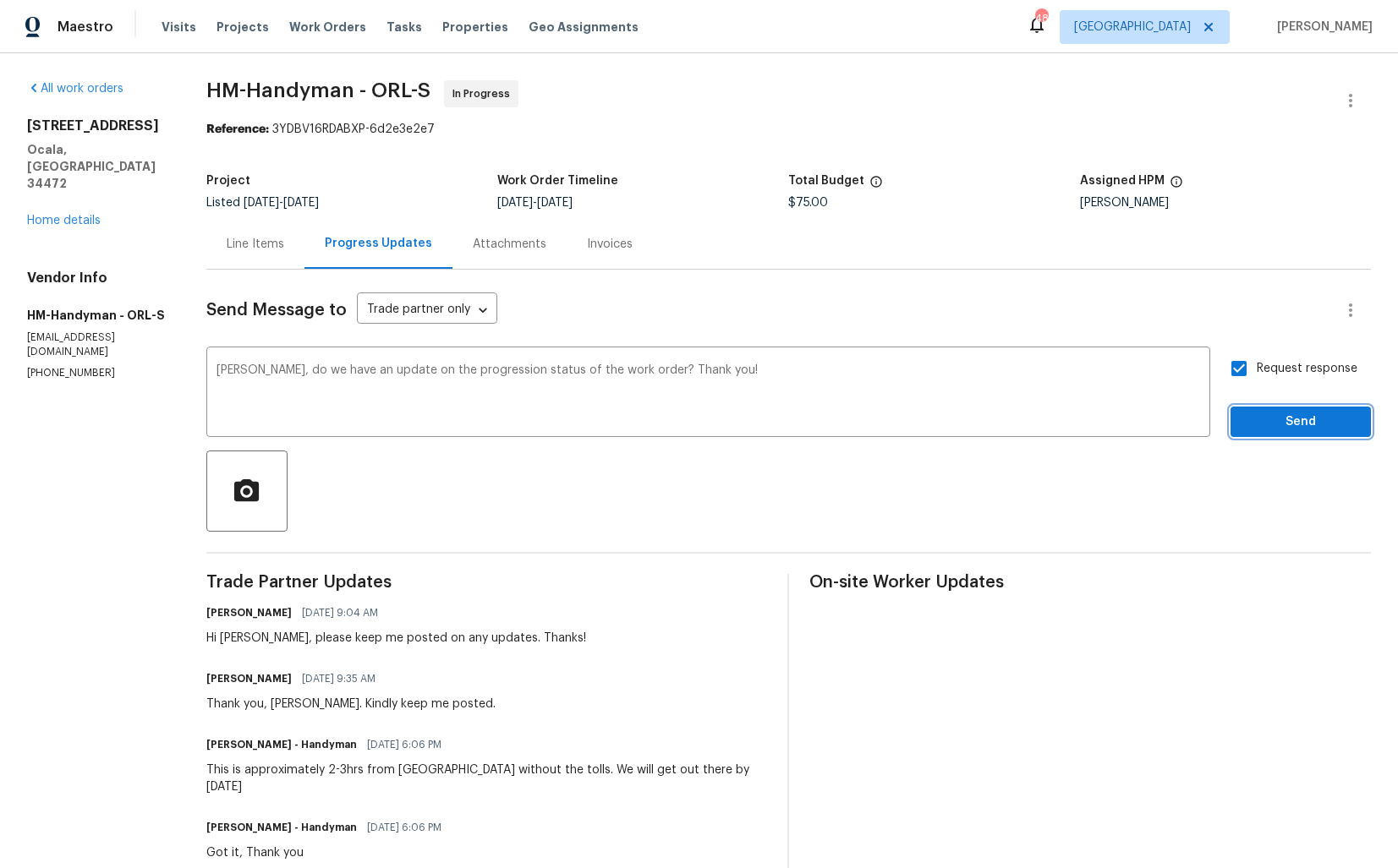
click at [1287, 420] on span "Send" at bounding box center [1301, 422] width 113 height 21
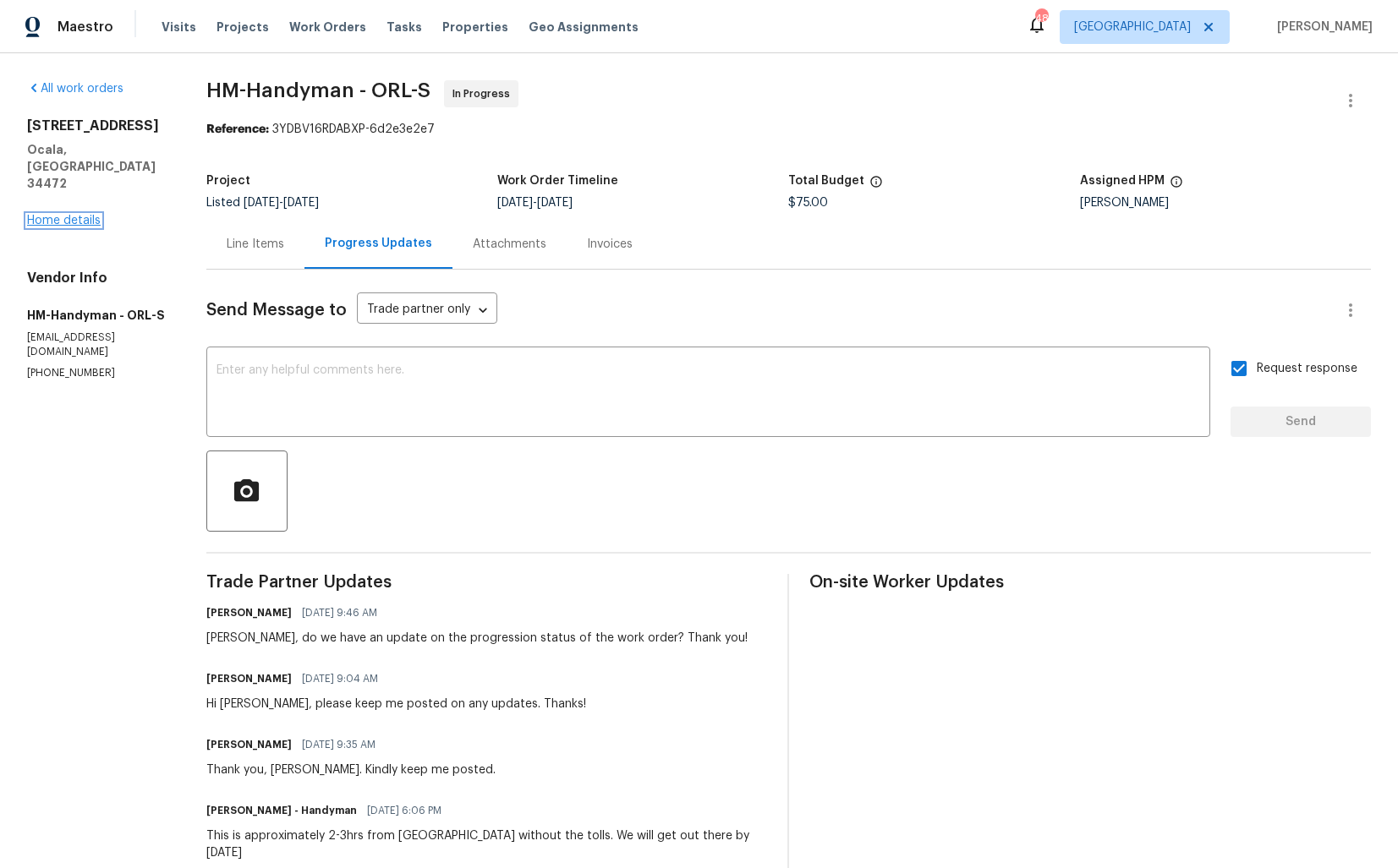
click at [63, 215] on link "Home details" at bounding box center [63, 221] width 73 height 12
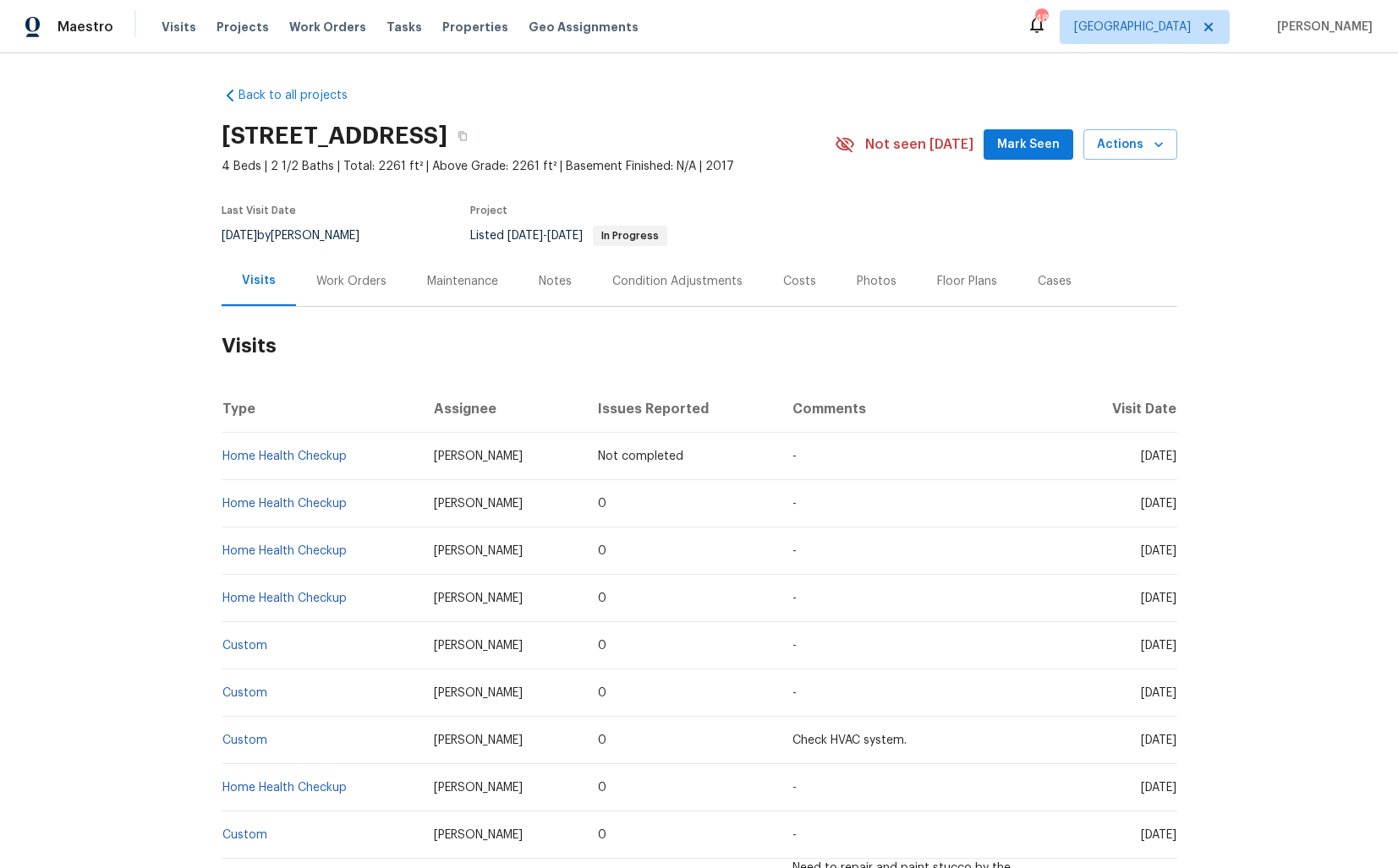
click at [335, 296] on div "Work Orders" at bounding box center [351, 281] width 110 height 50
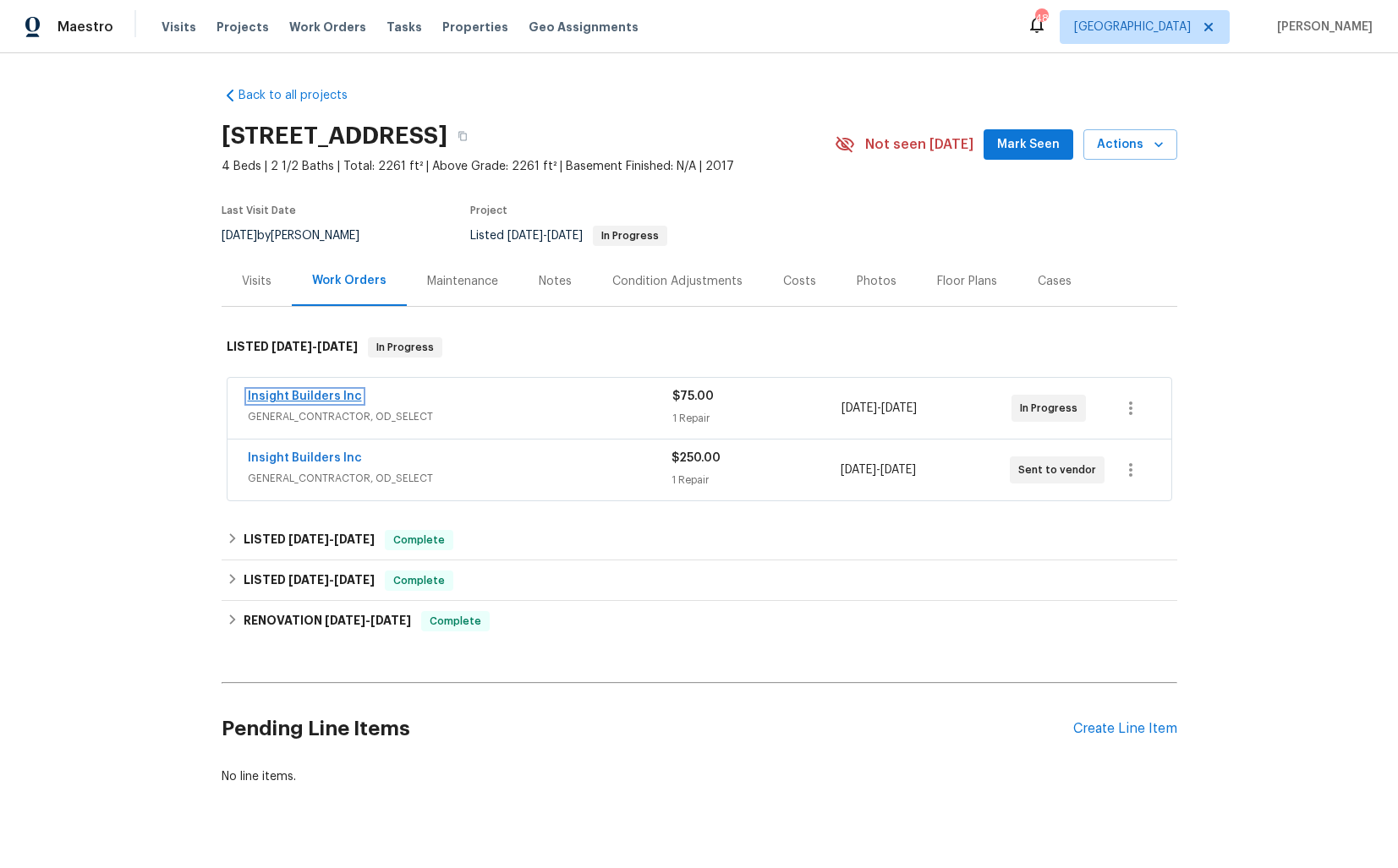
click at [312, 398] on link "Insight Builders Inc" at bounding box center [304, 396] width 114 height 12
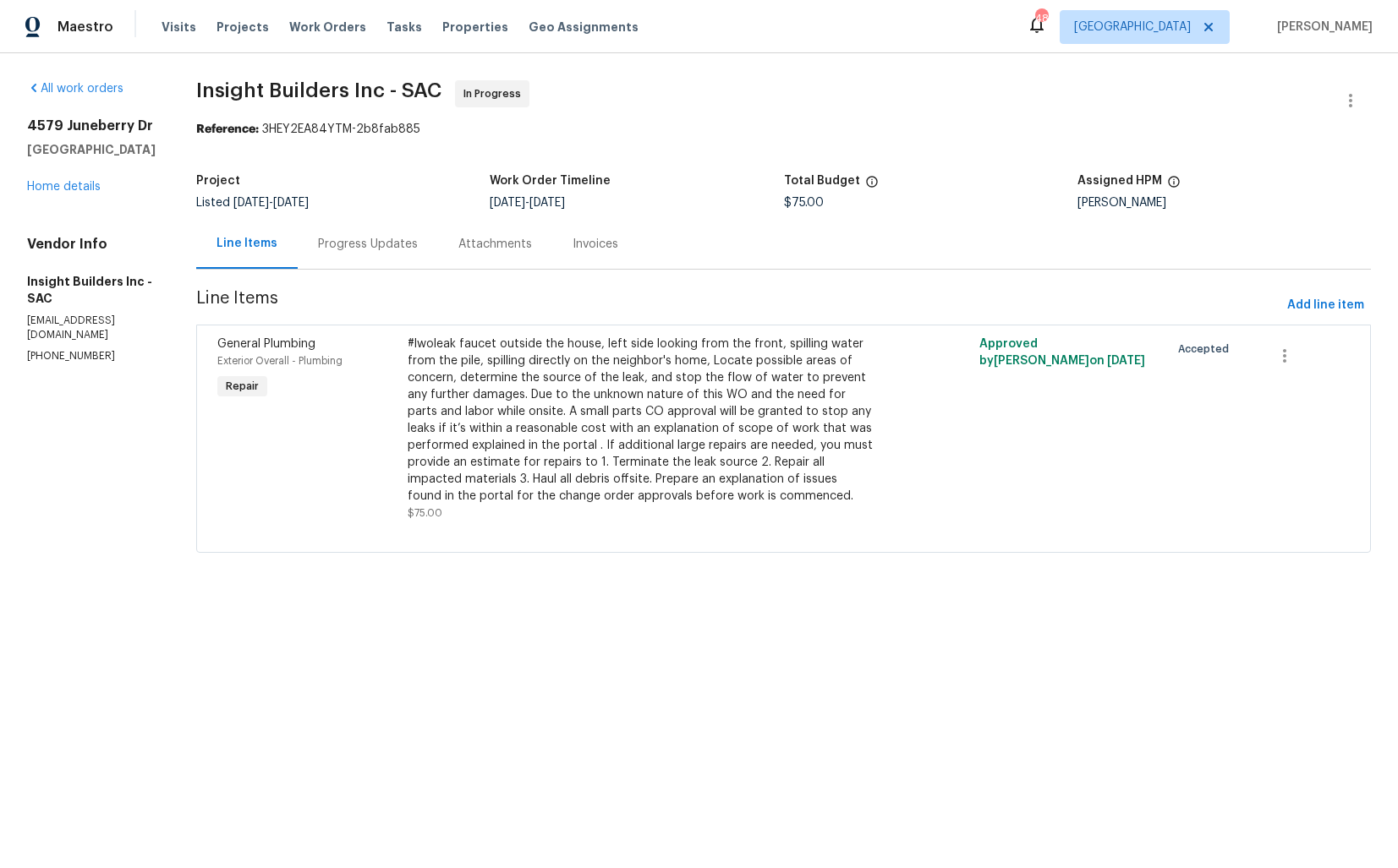
click at [384, 247] on div "Progress Updates" at bounding box center [368, 244] width 100 height 17
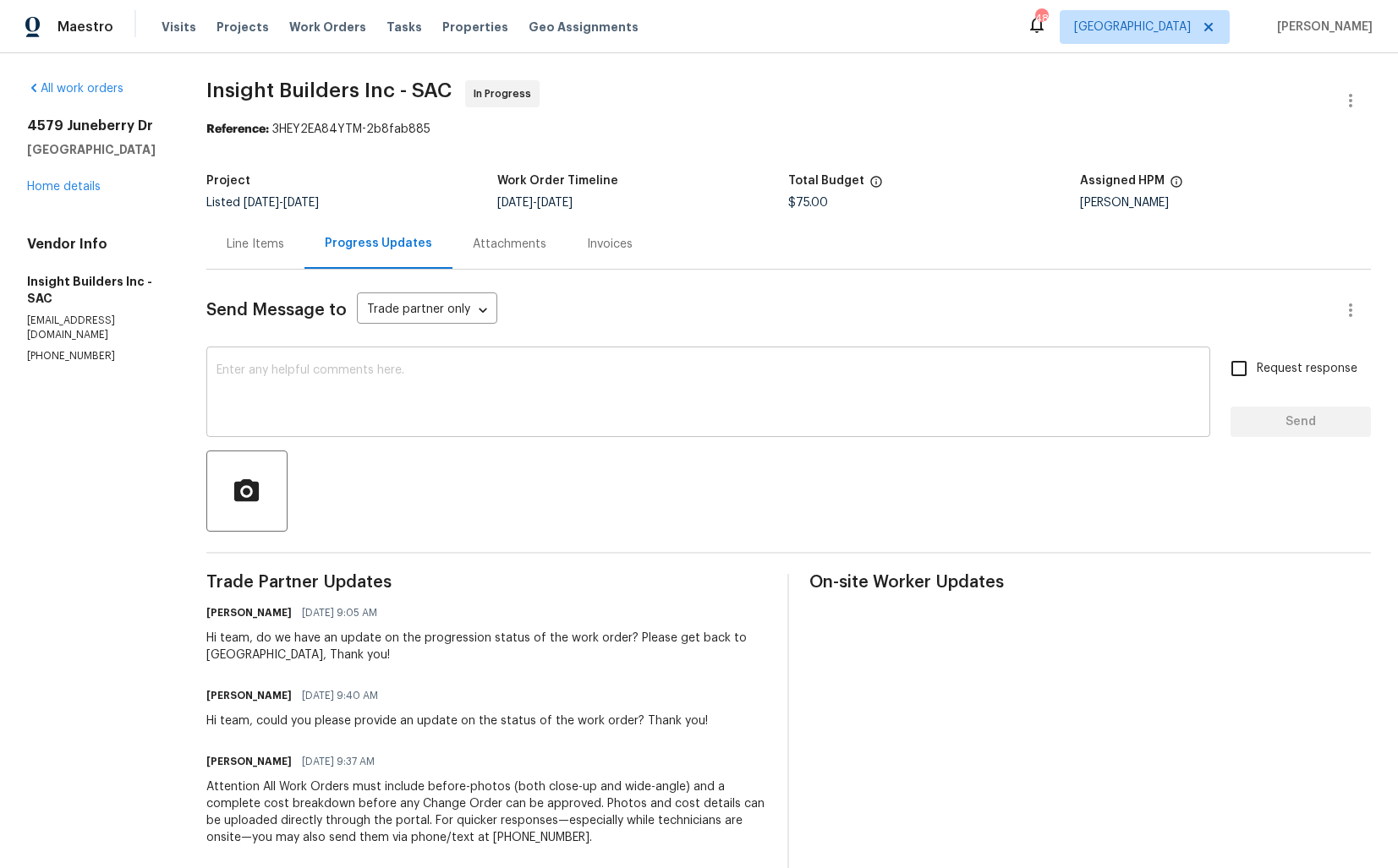
click at [487, 402] on textarea at bounding box center [708, 394] width 983 height 59
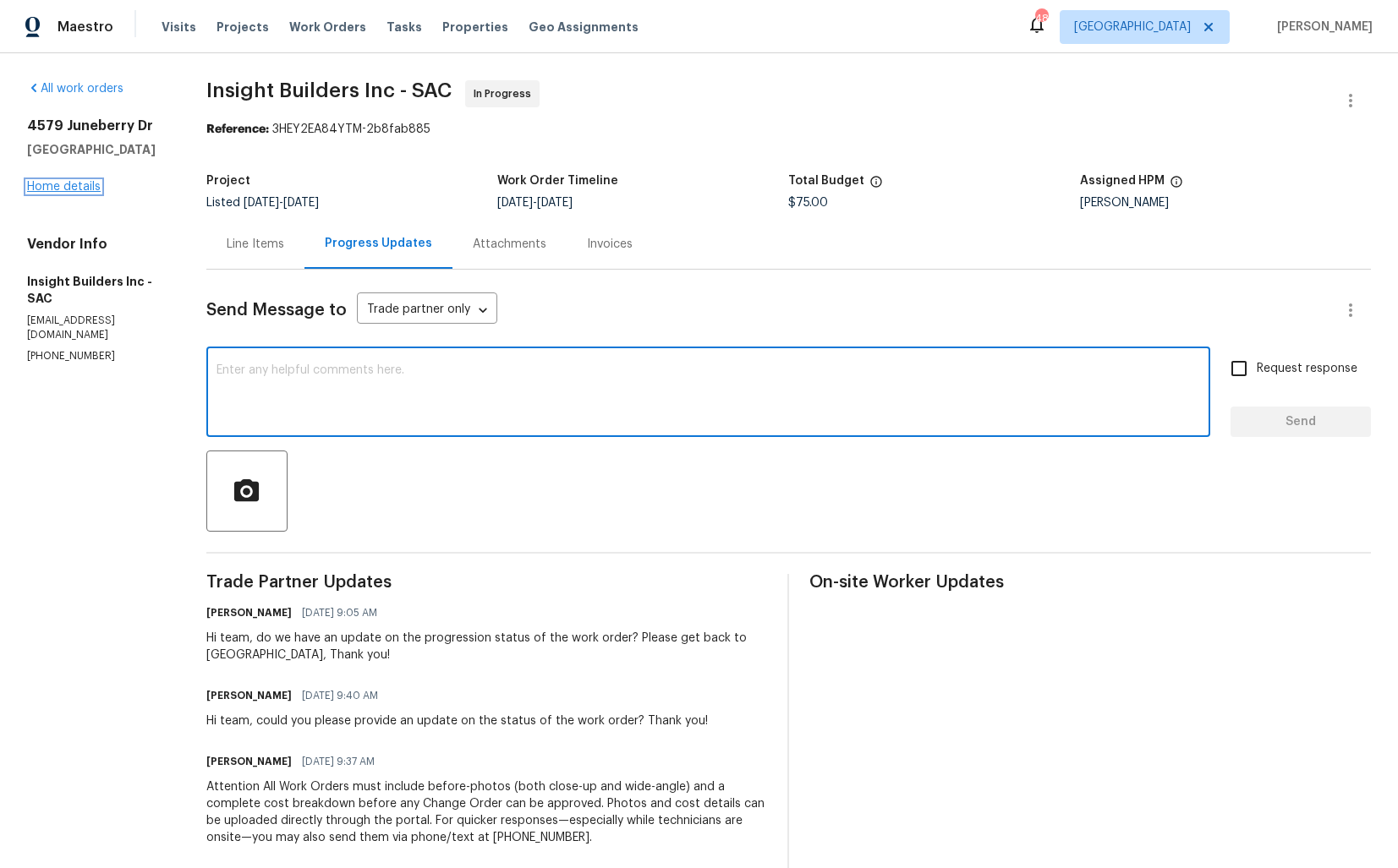
click at [62, 186] on link "Home details" at bounding box center [63, 186] width 73 height 12
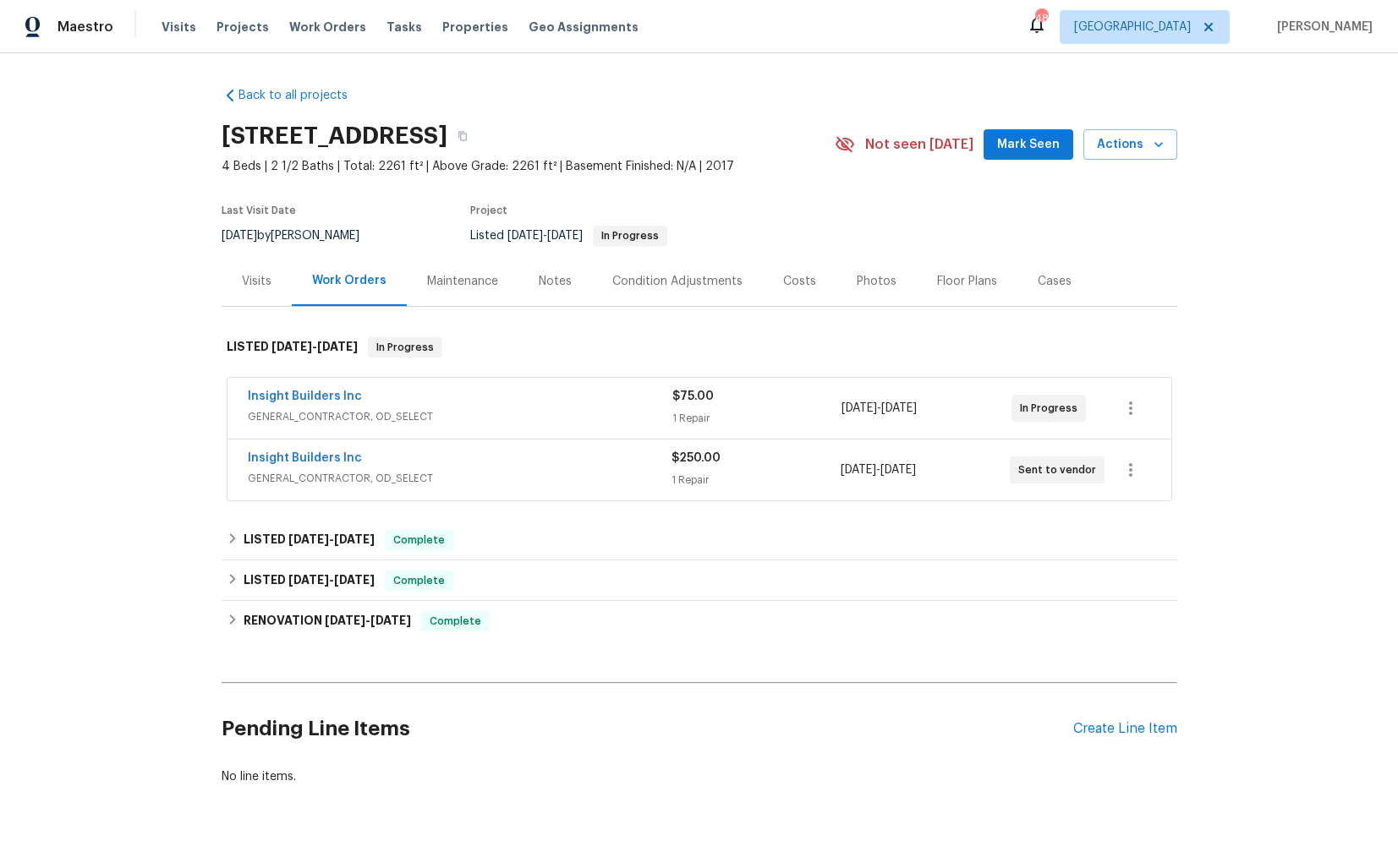
click at [486, 457] on div "Insight Builders Inc" at bounding box center [459, 460] width 424 height 20
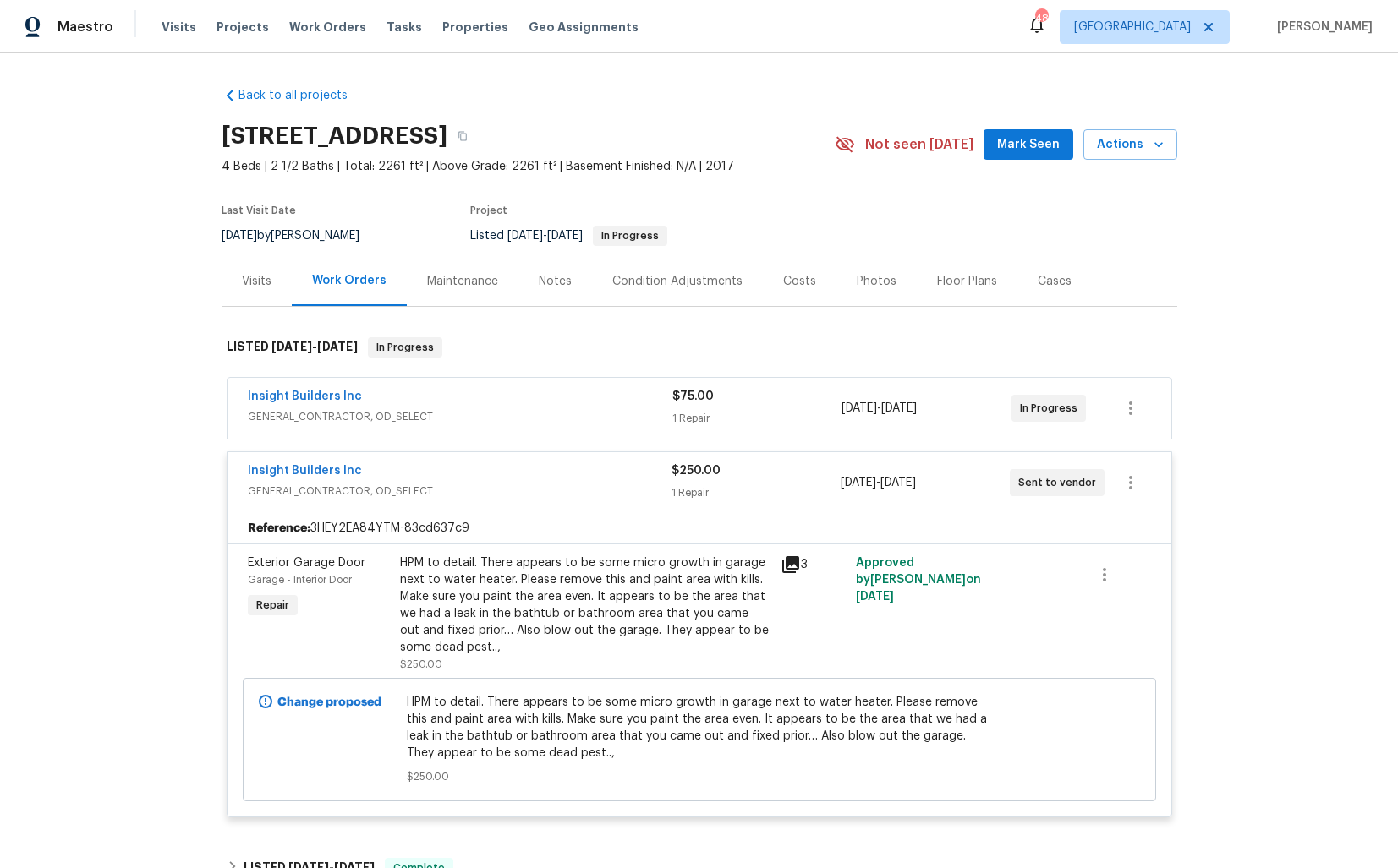
click at [502, 476] on div "Insight Builders Inc" at bounding box center [459, 473] width 424 height 20
